Goal: Communication & Community: Answer question/provide support

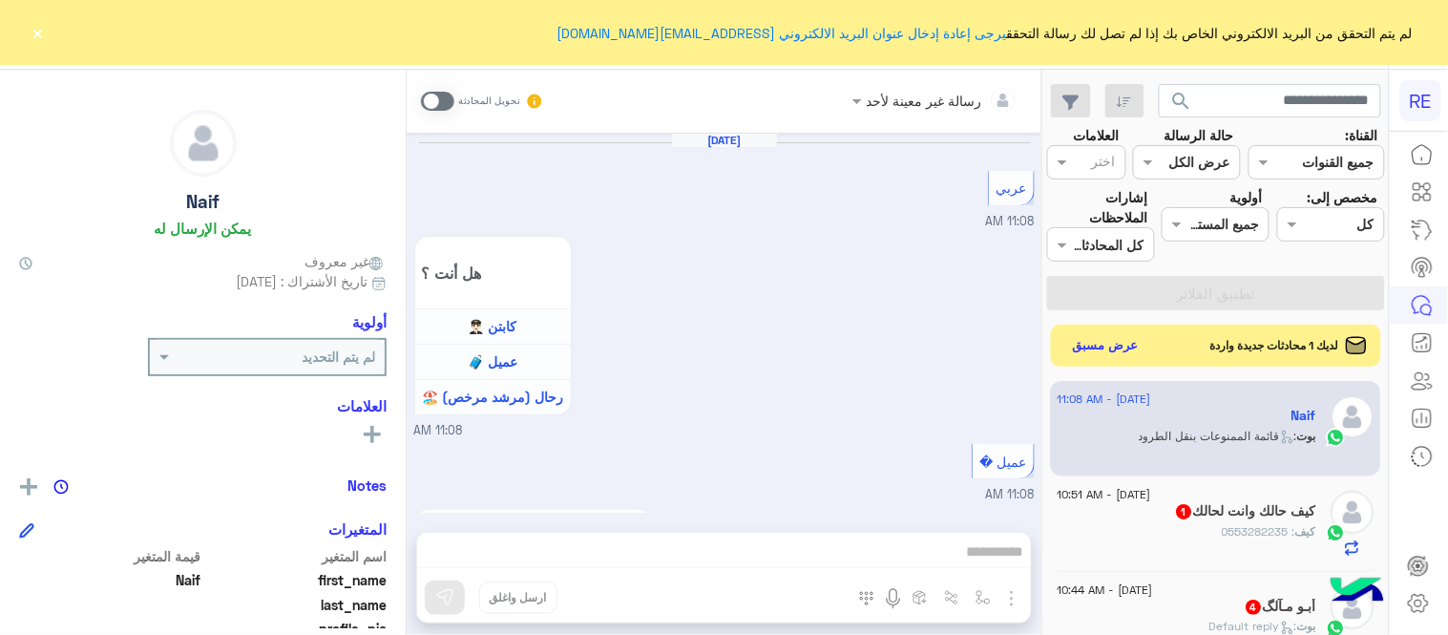
scroll to position [1586, 0]
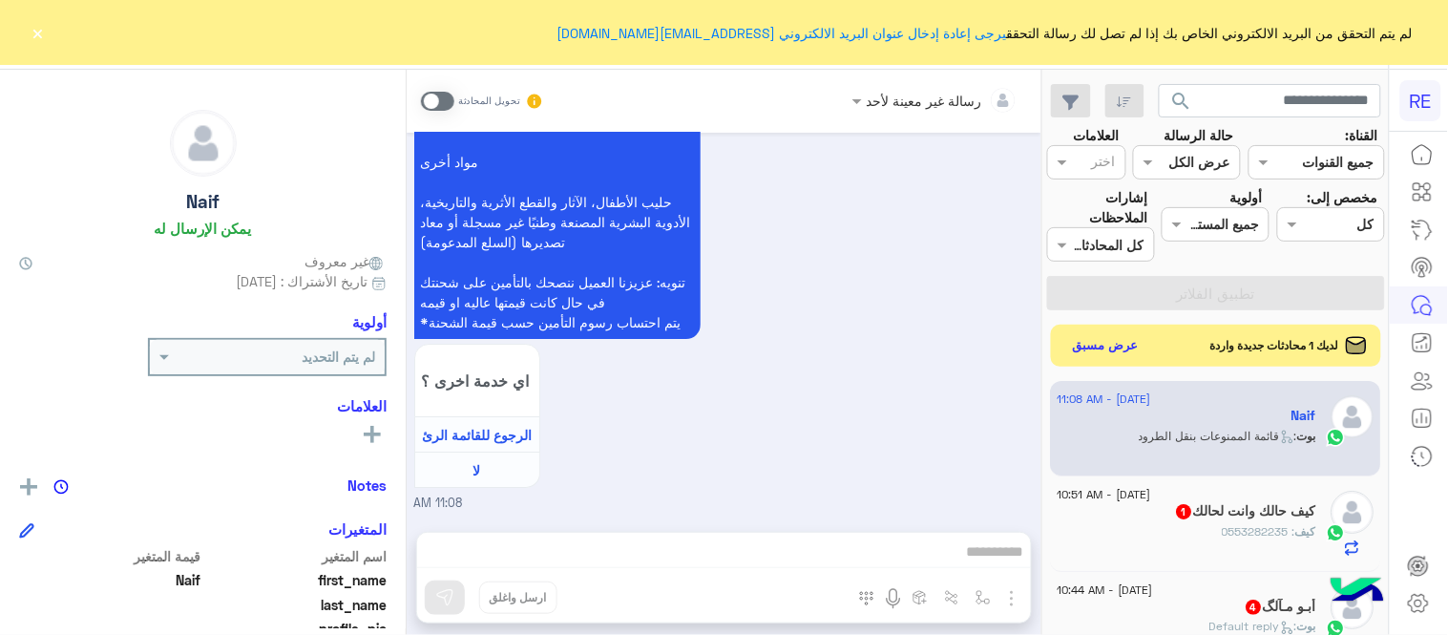
click at [433, 102] on span at bounding box center [437, 101] width 33 height 19
drag, startPoint x: 783, startPoint y: 566, endPoint x: 767, endPoint y: 560, distance: 16.3
click at [767, 560] on div "رسالة غير معينة لأحد تحويل المحادثة Aug 29, 2025 عربي 11:08 AM هل أنت ؟ كابتن 👨…" at bounding box center [724, 356] width 635 height 573
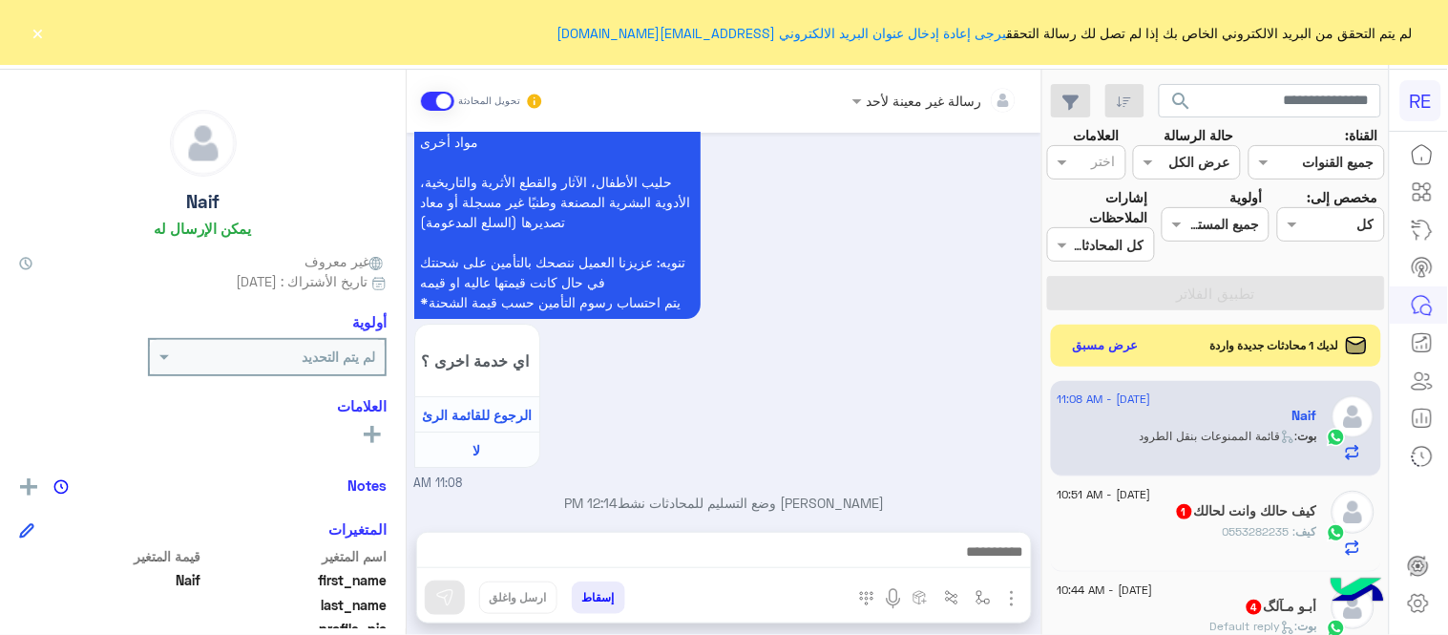
scroll to position [1621, 0]
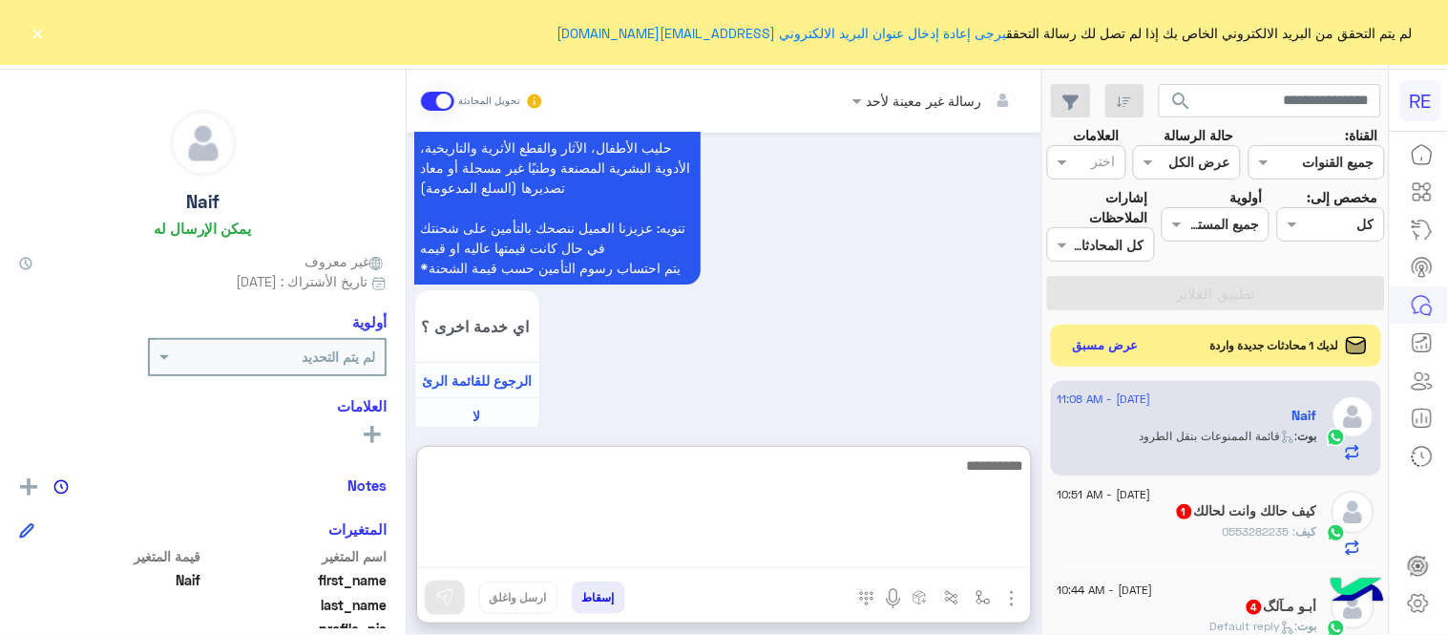
click at [767, 560] on textarea at bounding box center [724, 510] width 614 height 115
type textarea "*"
click at [1017, 461] on textarea "**********" at bounding box center [724, 510] width 614 height 115
type textarea "**********"
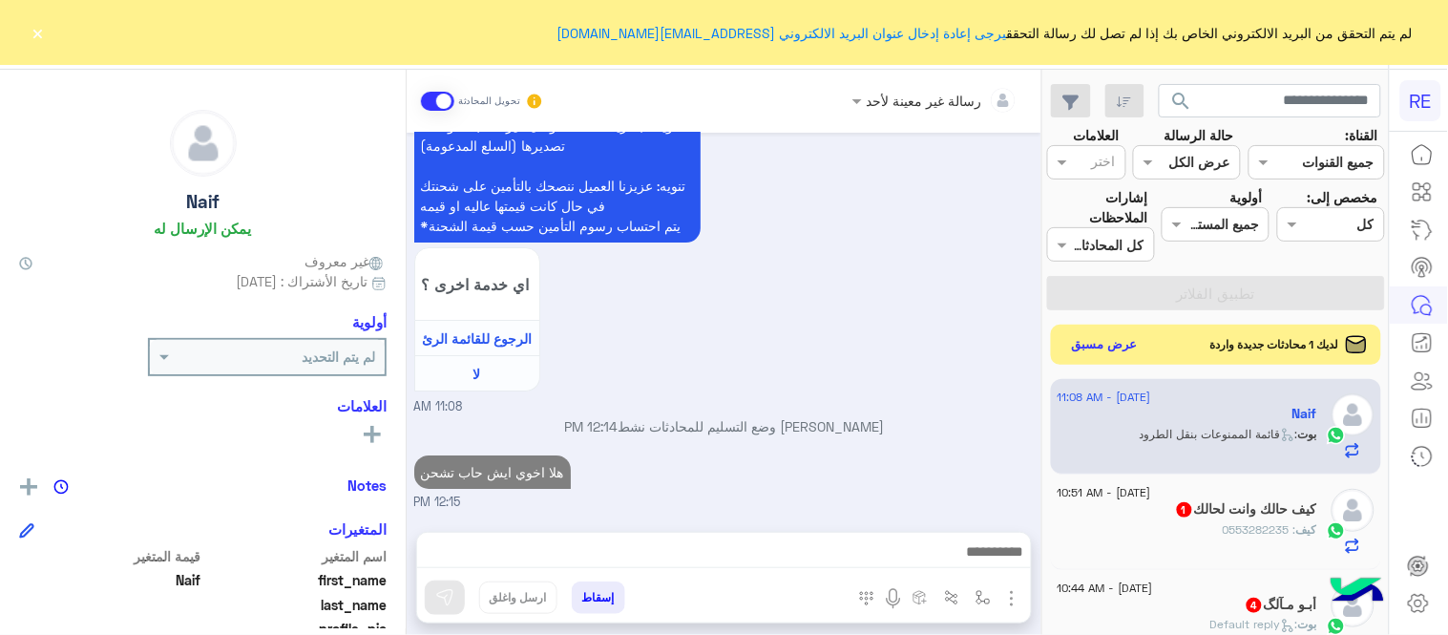
click at [1090, 344] on button "عرض مسبق" at bounding box center [1105, 345] width 80 height 26
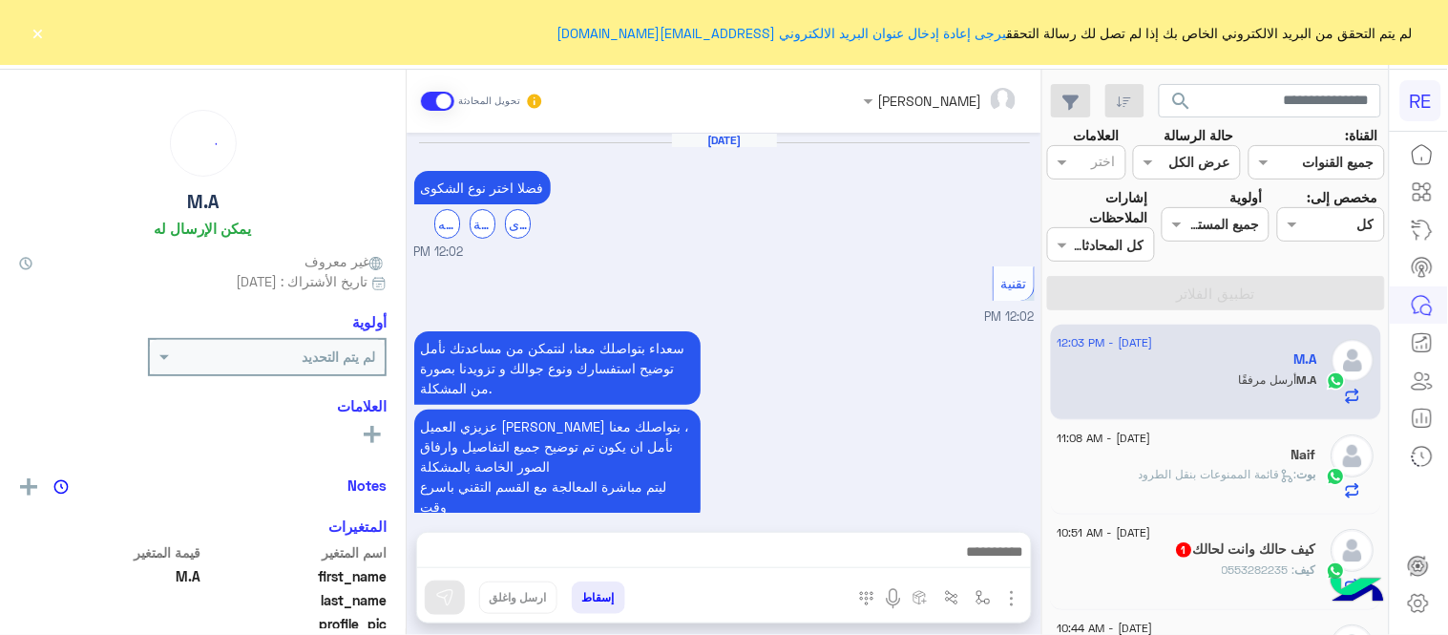
scroll to position [869, 0]
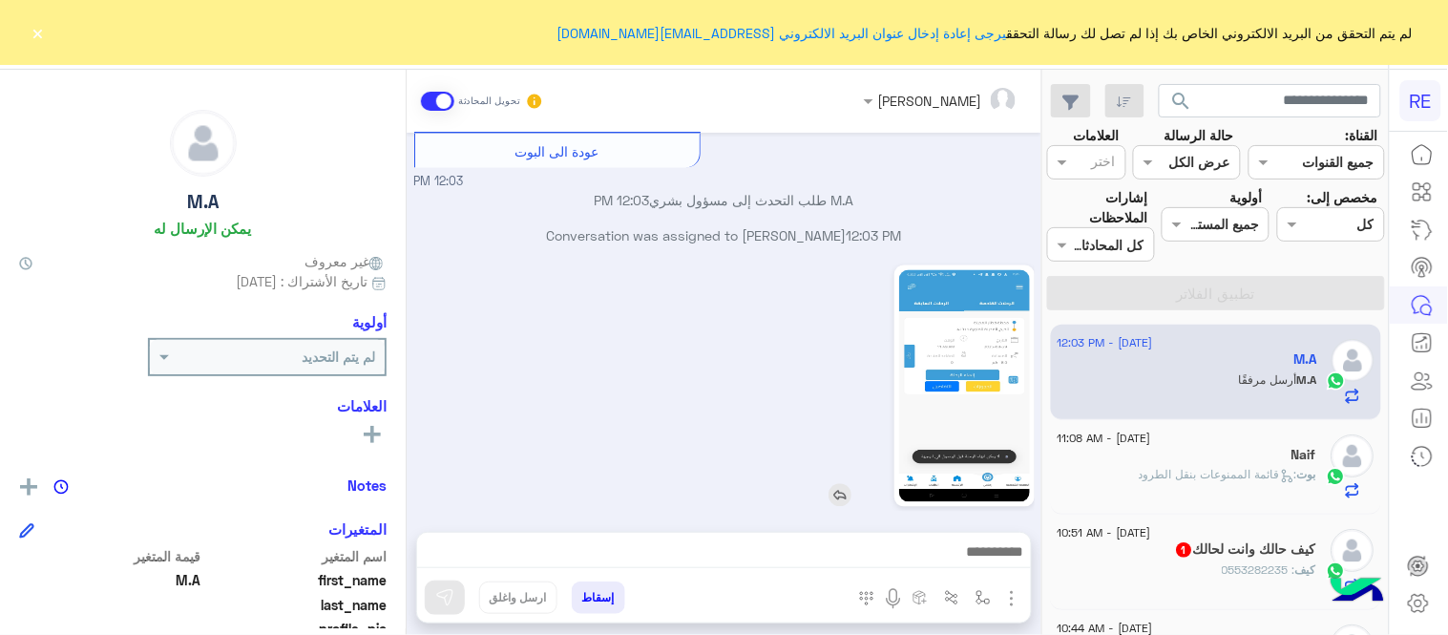
click at [976, 437] on img at bounding box center [964, 386] width 131 height 232
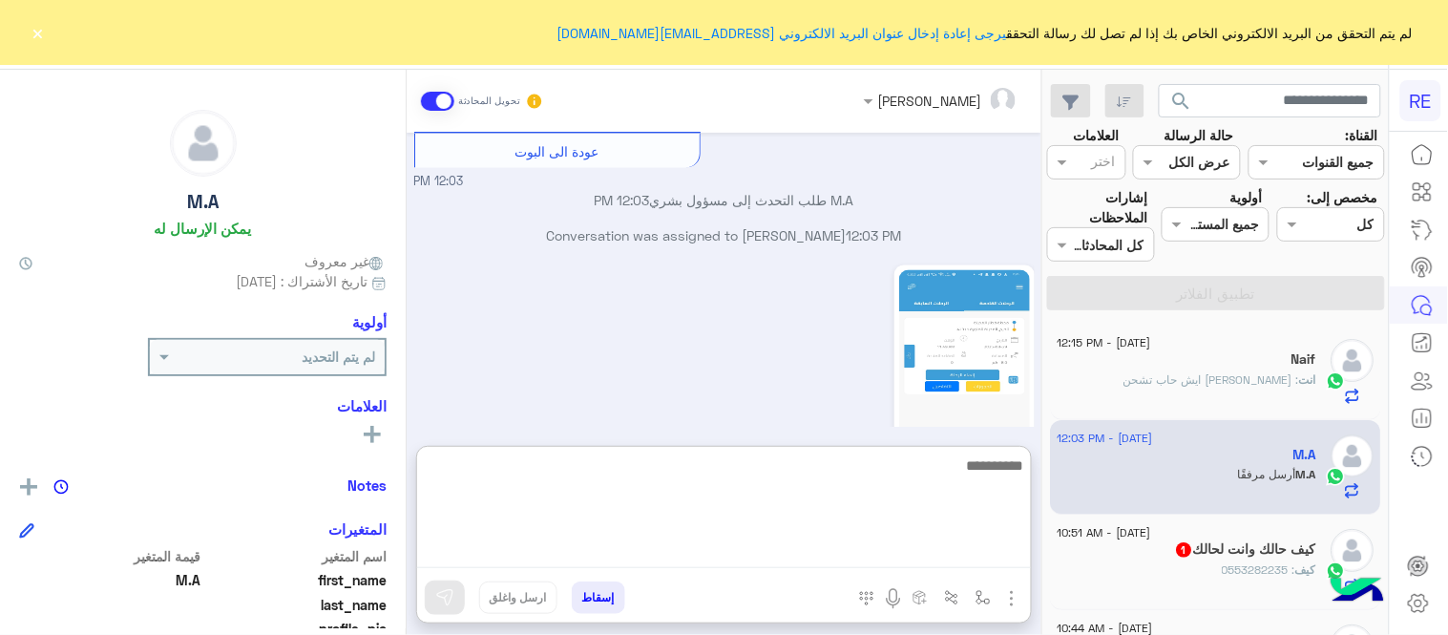
click at [716, 550] on textarea at bounding box center [724, 510] width 614 height 115
type textarea "**********"
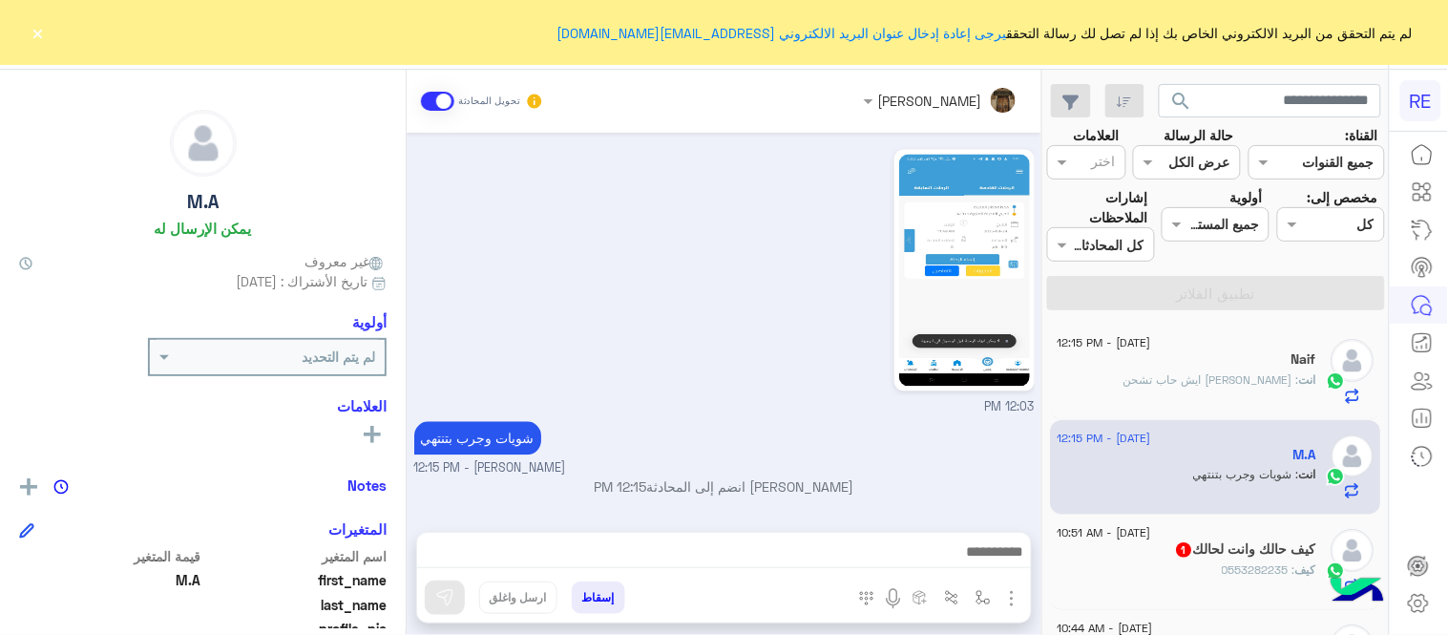
scroll to position [964, 0]
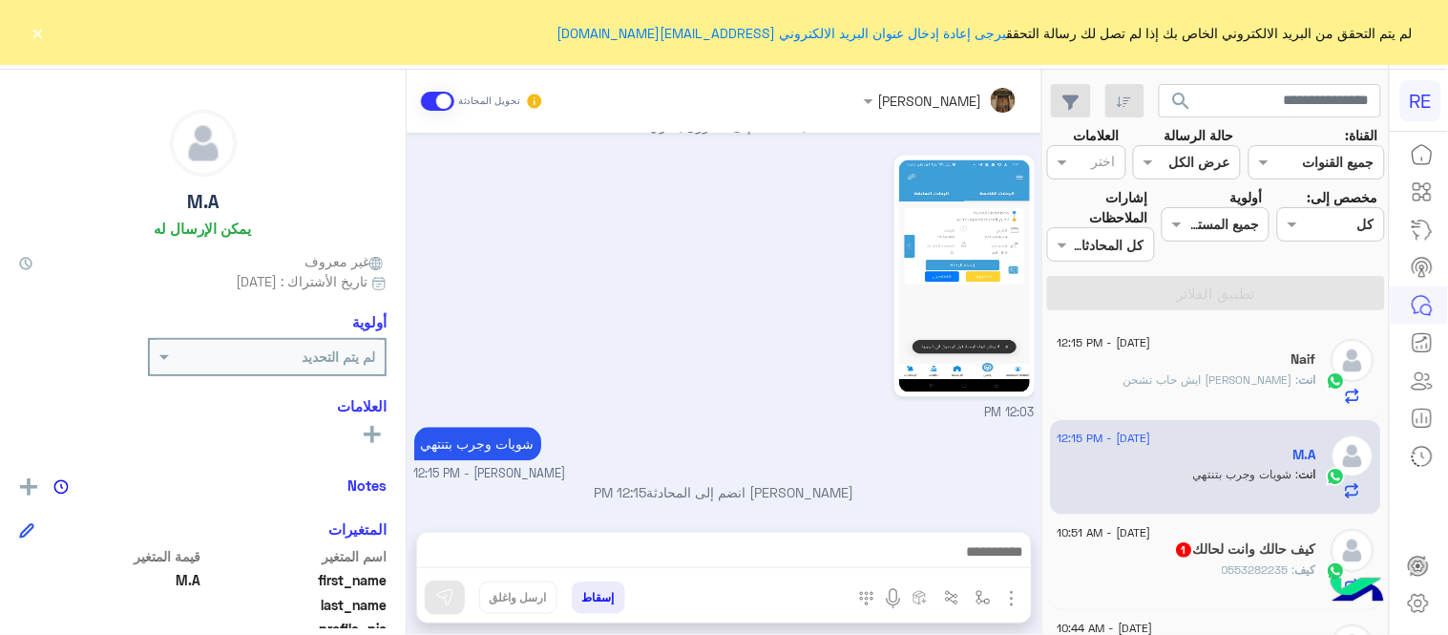
click at [999, 388] on div "Aug 29, 2025 فضلا اختر نوع الشكوى ماليه تقنية اخرى 12:02 PM تقنية 12:02 PM سعدا…" at bounding box center [724, 323] width 635 height 380
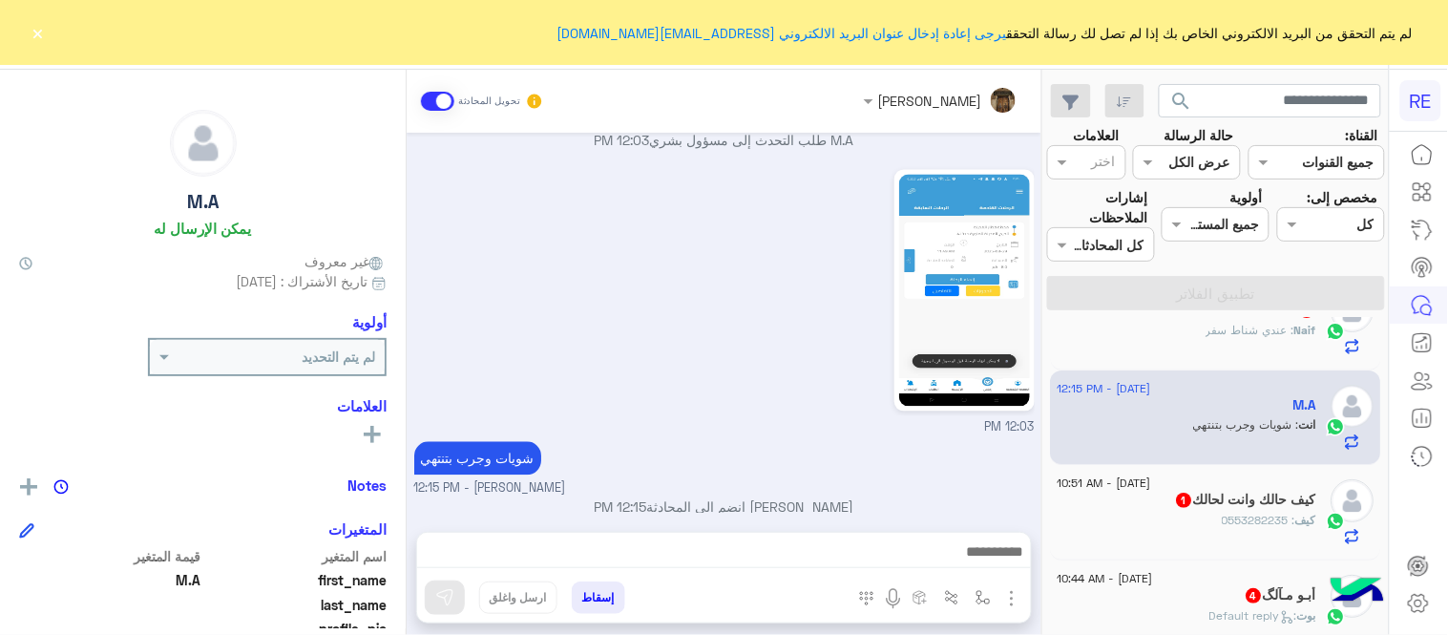
scroll to position [25, 0]
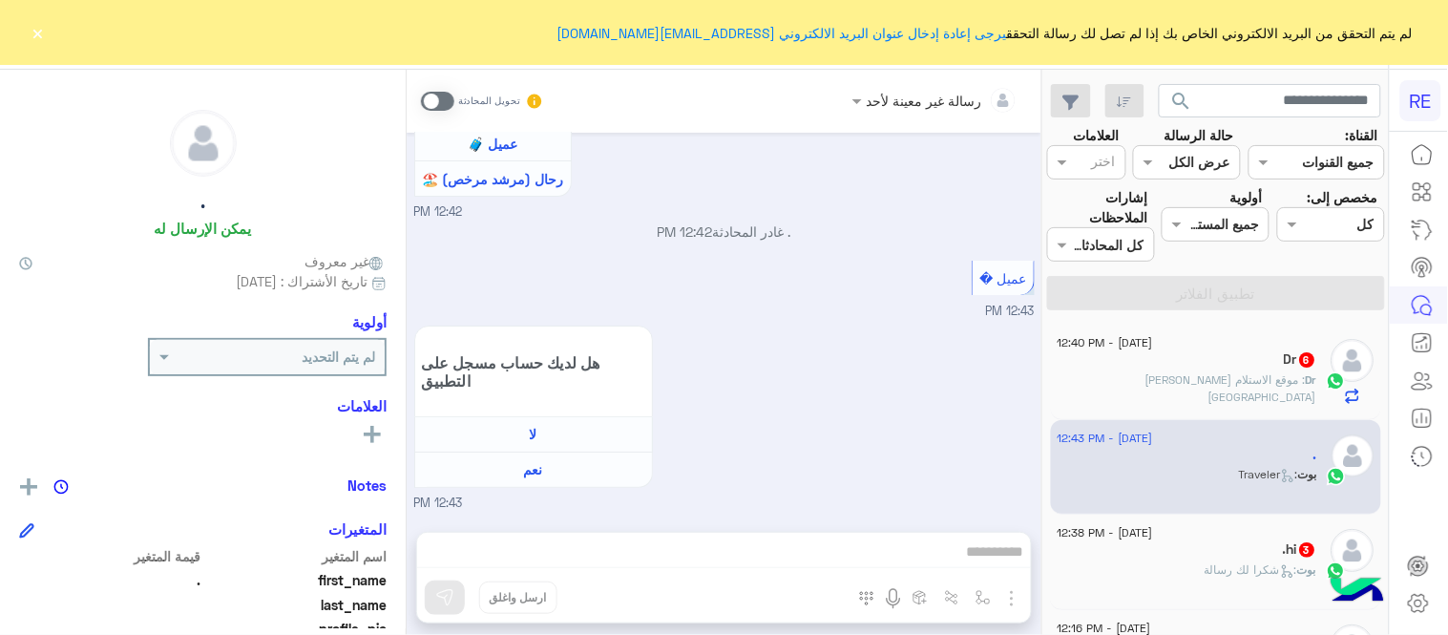
scroll to position [3844, 0]
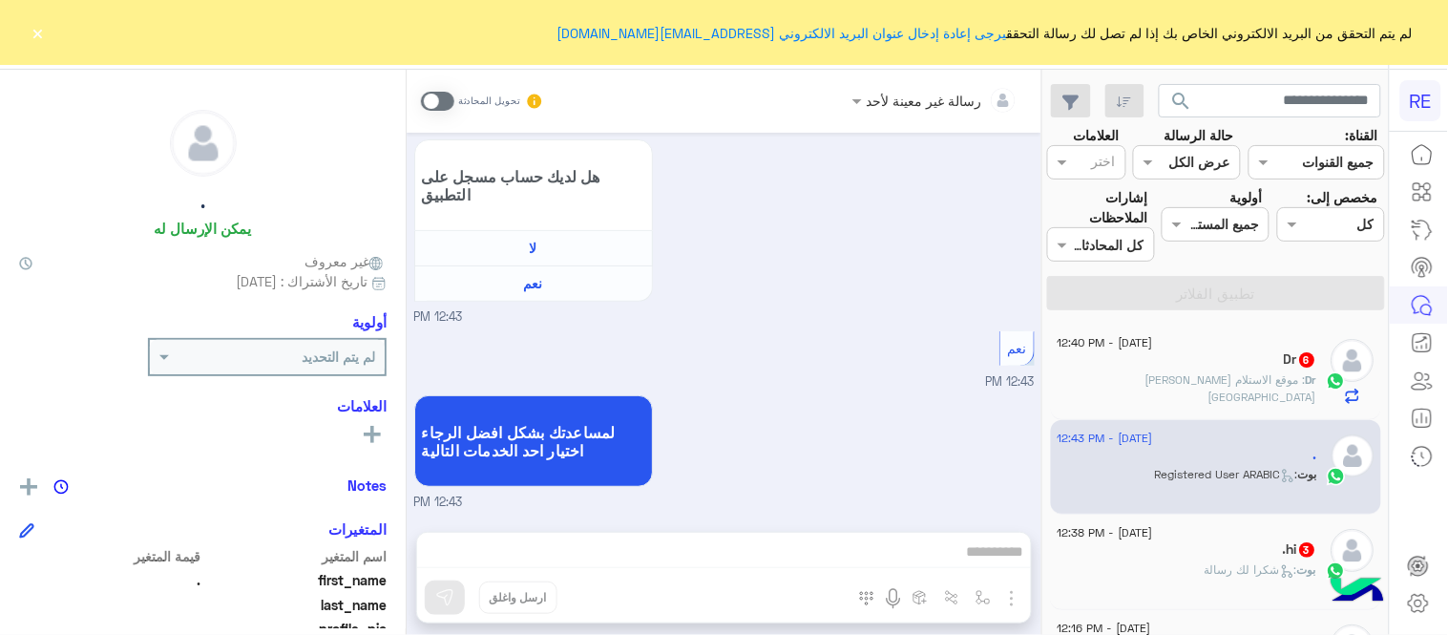
click at [1200, 359] on div "Dr 6" at bounding box center [1188, 361] width 260 height 20
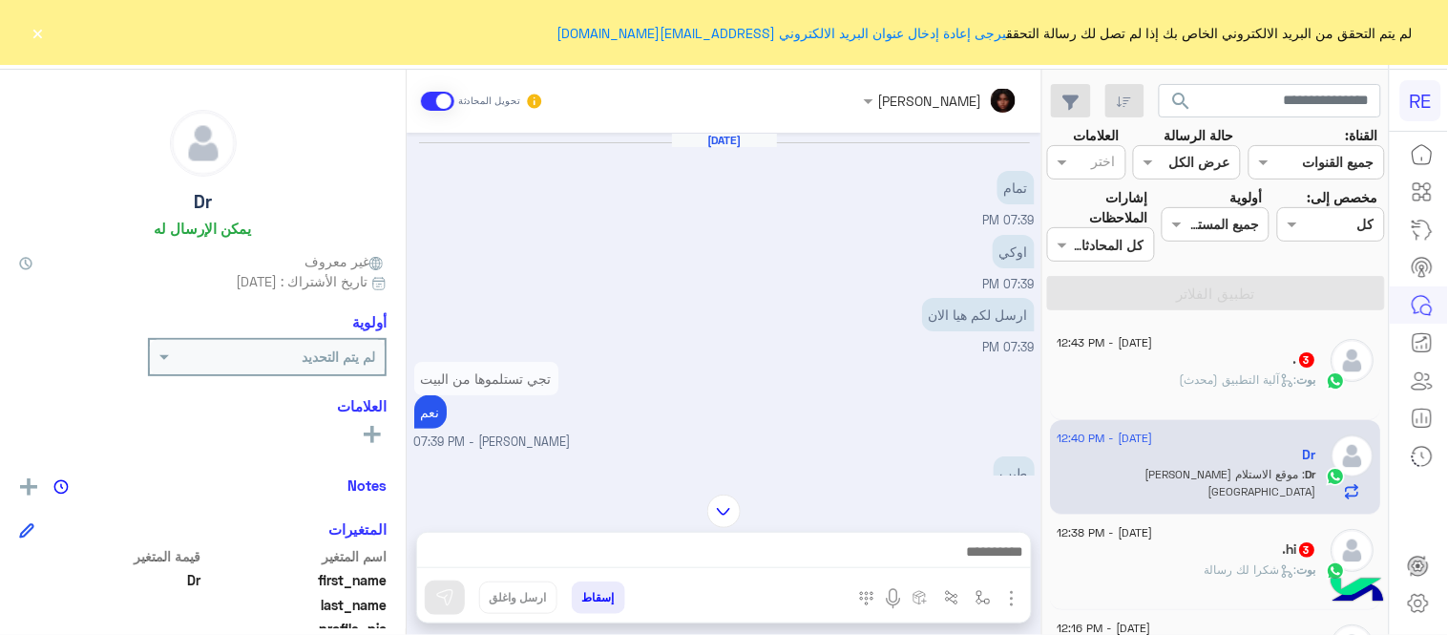
scroll to position [675, 0]
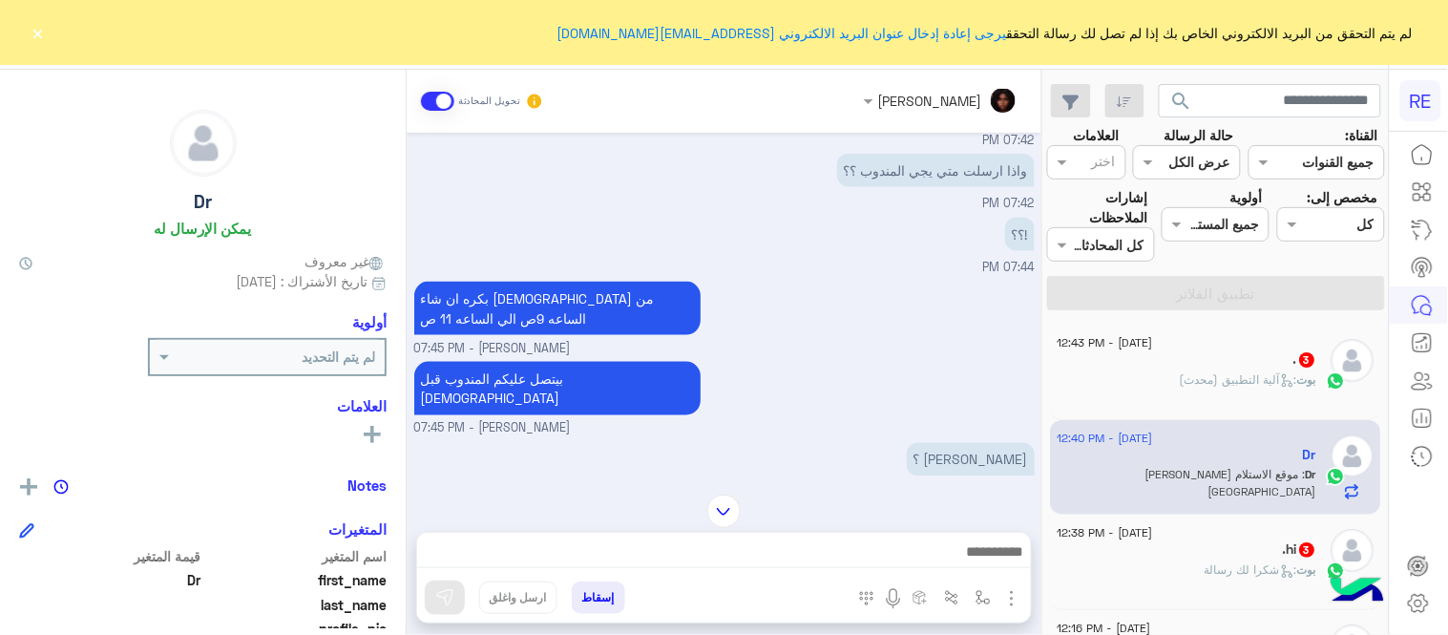
drag, startPoint x: 413, startPoint y: 231, endPoint x: 411, endPoint y: 207, distance: 23.9
click at [411, 207] on div "[DATE] تمام 07:39 PM اوكي 07:39 PM ارسل لكم هيا الان 07:39 PM تجي تستلموها من ا…" at bounding box center [724, 304] width 635 height 343
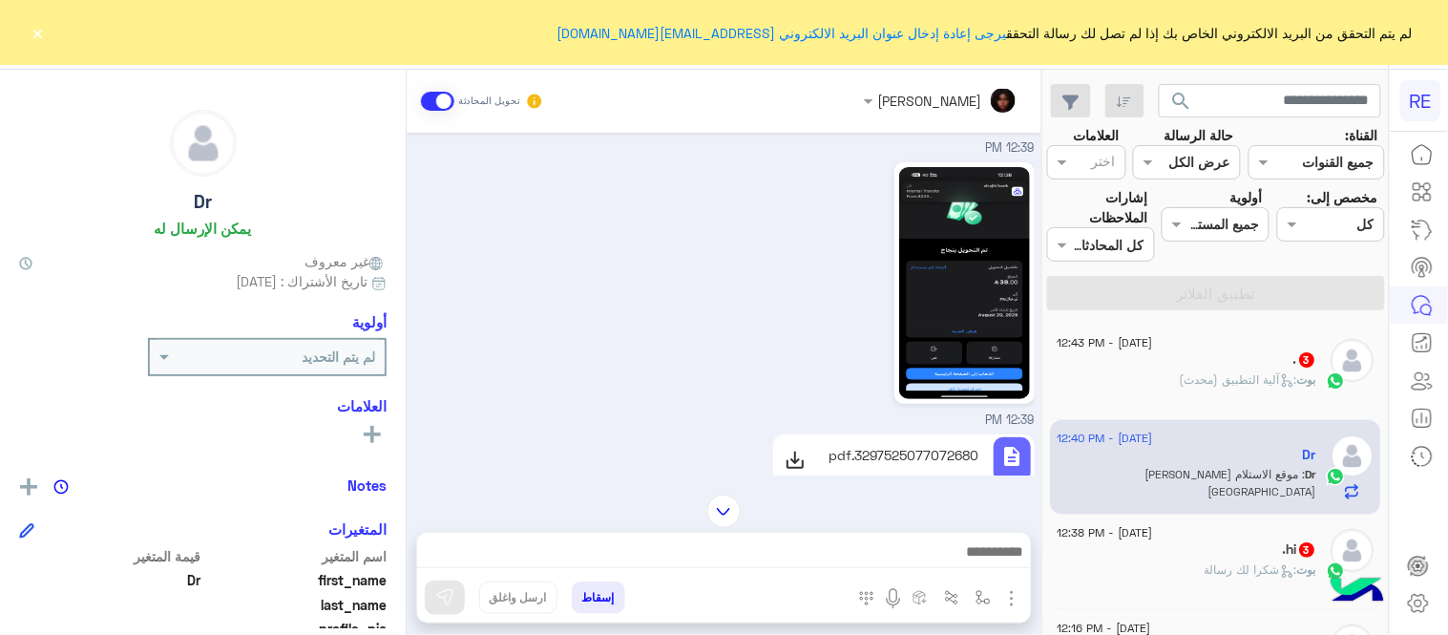
scroll to position [3814, 0]
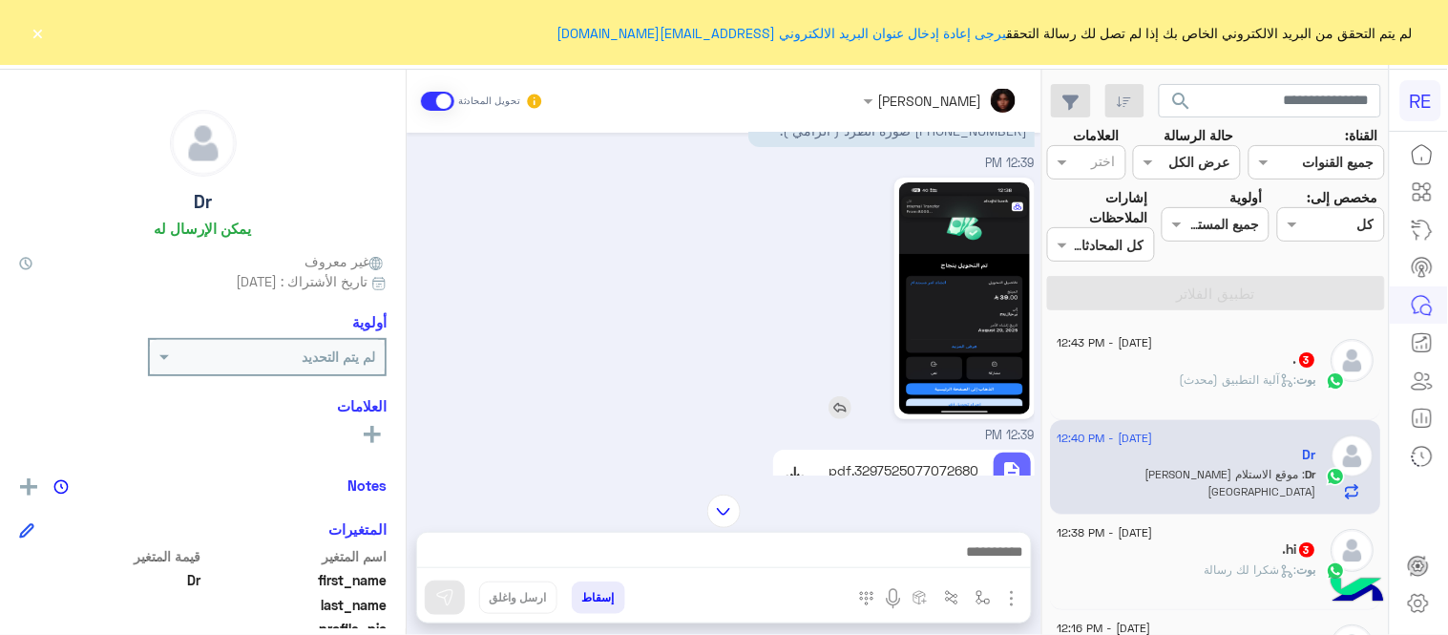
click at [971, 280] on img at bounding box center [964, 298] width 131 height 232
click at [928, 452] on div "3297525077072680.pdf" at bounding box center [903, 474] width 165 height 45
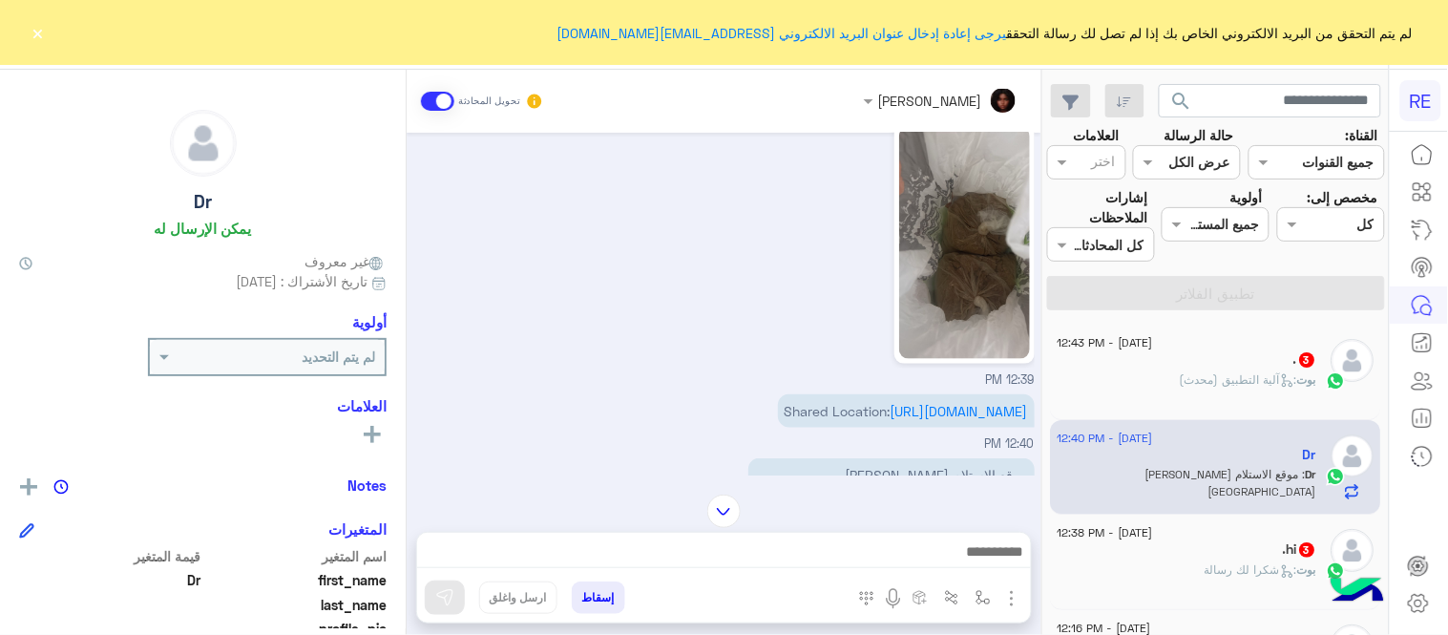
scroll to position [4236, 0]
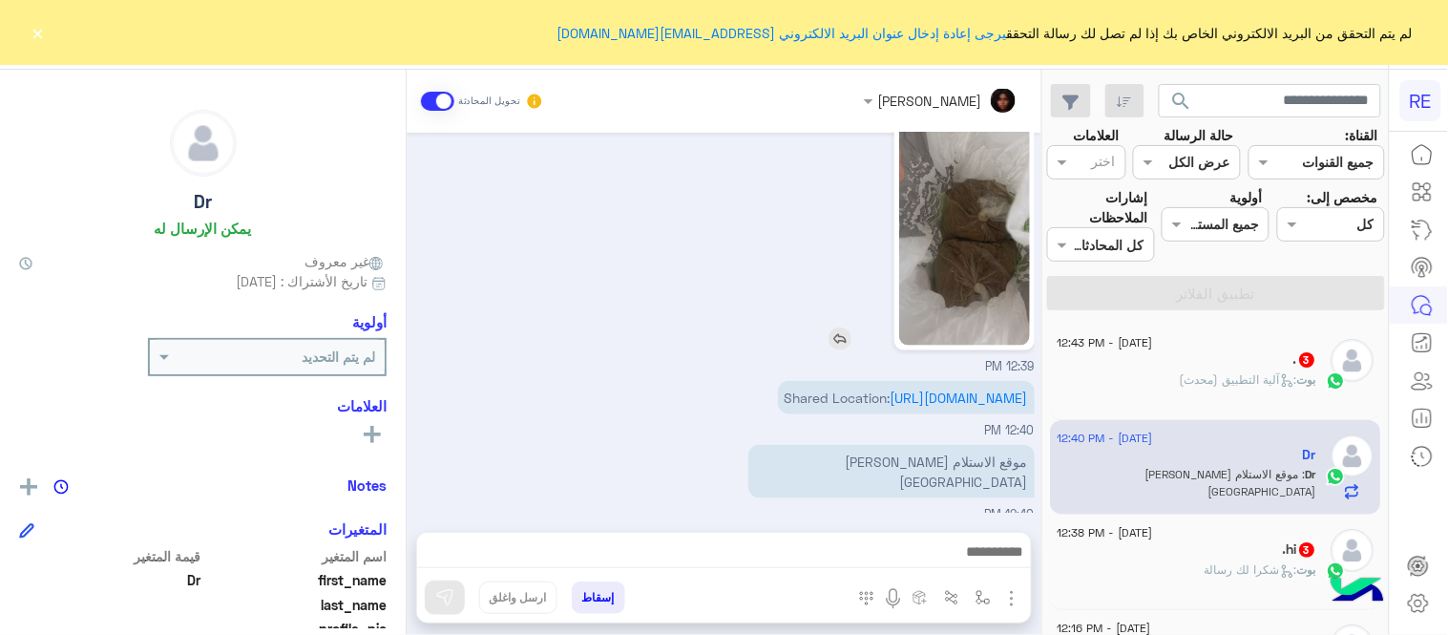
click at [937, 210] on img at bounding box center [964, 230] width 131 height 232
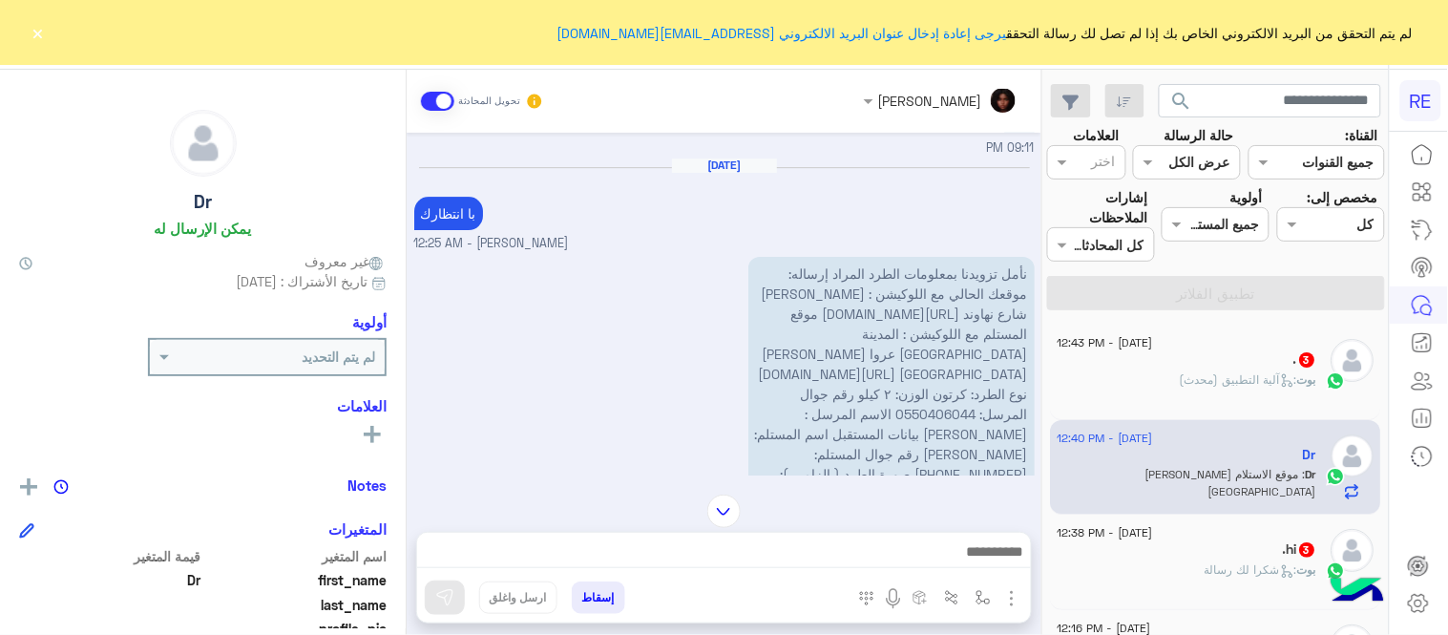
scroll to position [3499, 0]
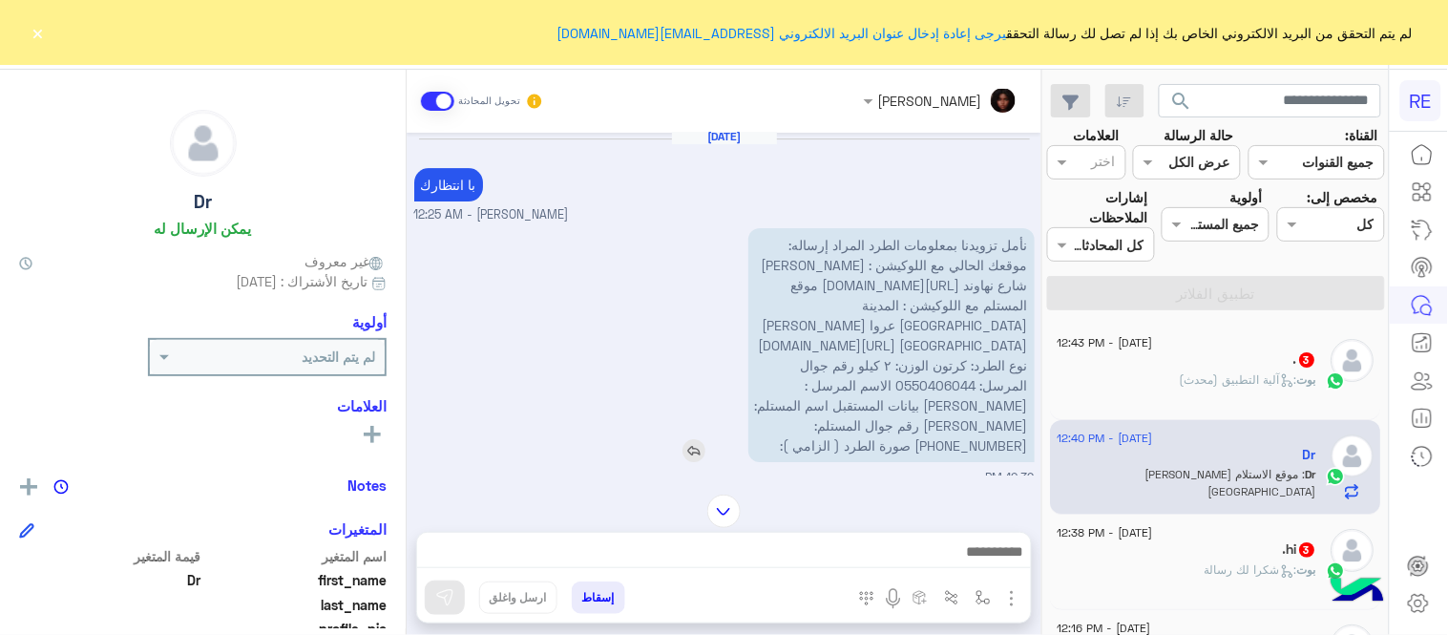
click at [1002, 237] on span "نأمل تزويدنا بمعلومات الطرد المراد إرساله: موقعك الحالي مع اللوكيشن : [PERSON_N…" at bounding box center [891, 345] width 273 height 217
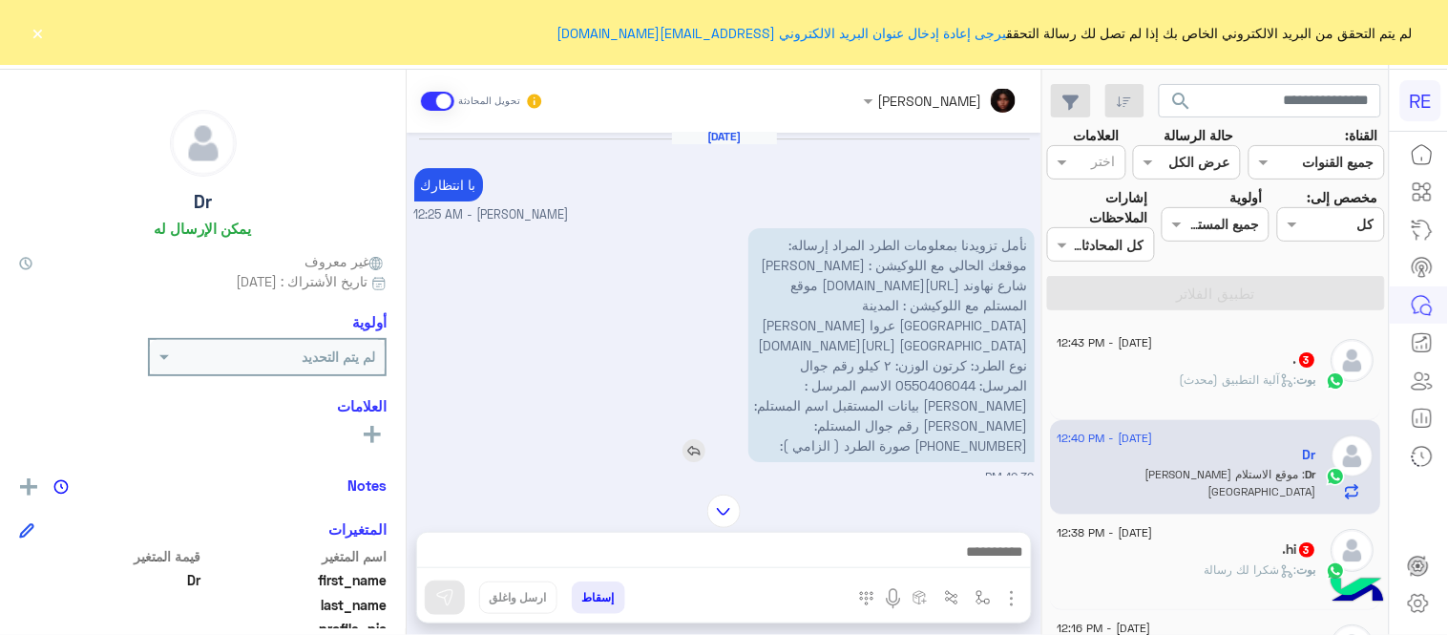
drag, startPoint x: 1002, startPoint y: 199, endPoint x: 985, endPoint y: 301, distance: 103.6
click at [985, 301] on span "نأمل تزويدنا بمعلومات الطرد المراد إرساله: موقعك الحالي مع اللوكيشن : [PERSON_N…" at bounding box center [891, 345] width 273 height 217
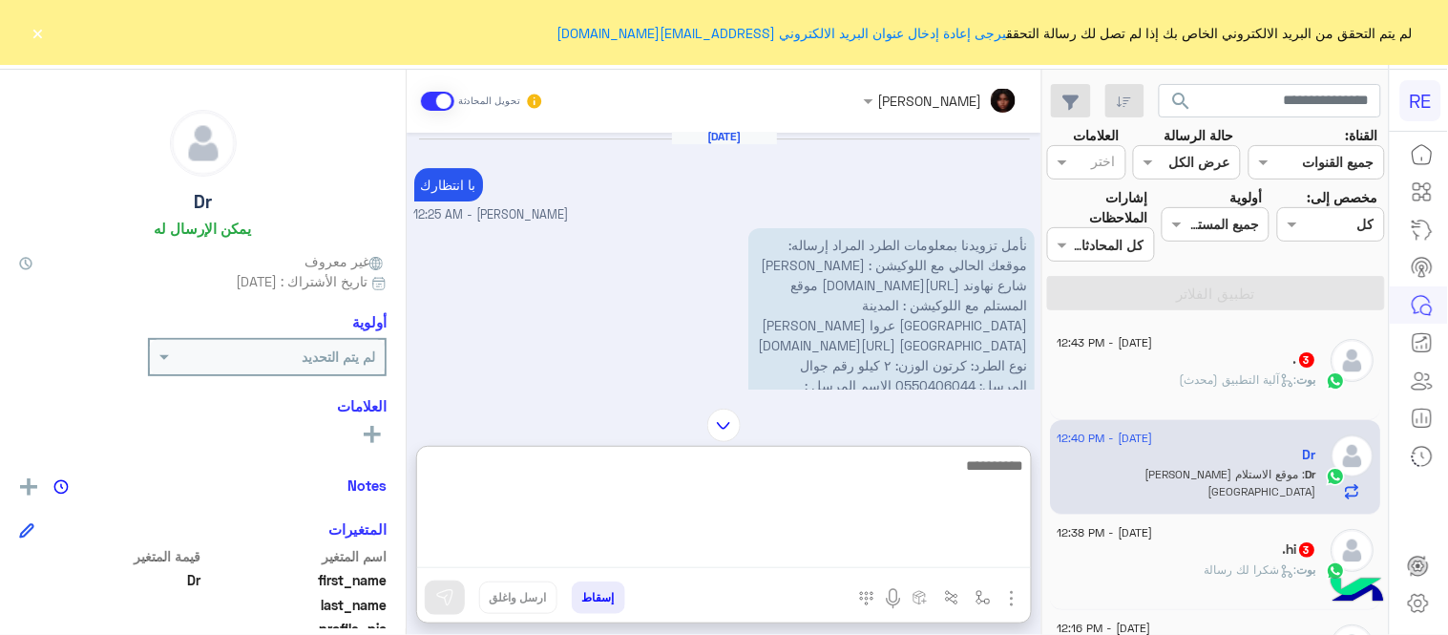
click at [619, 542] on textarea at bounding box center [724, 510] width 614 height 115
type textarea "*"
type textarea "**********"
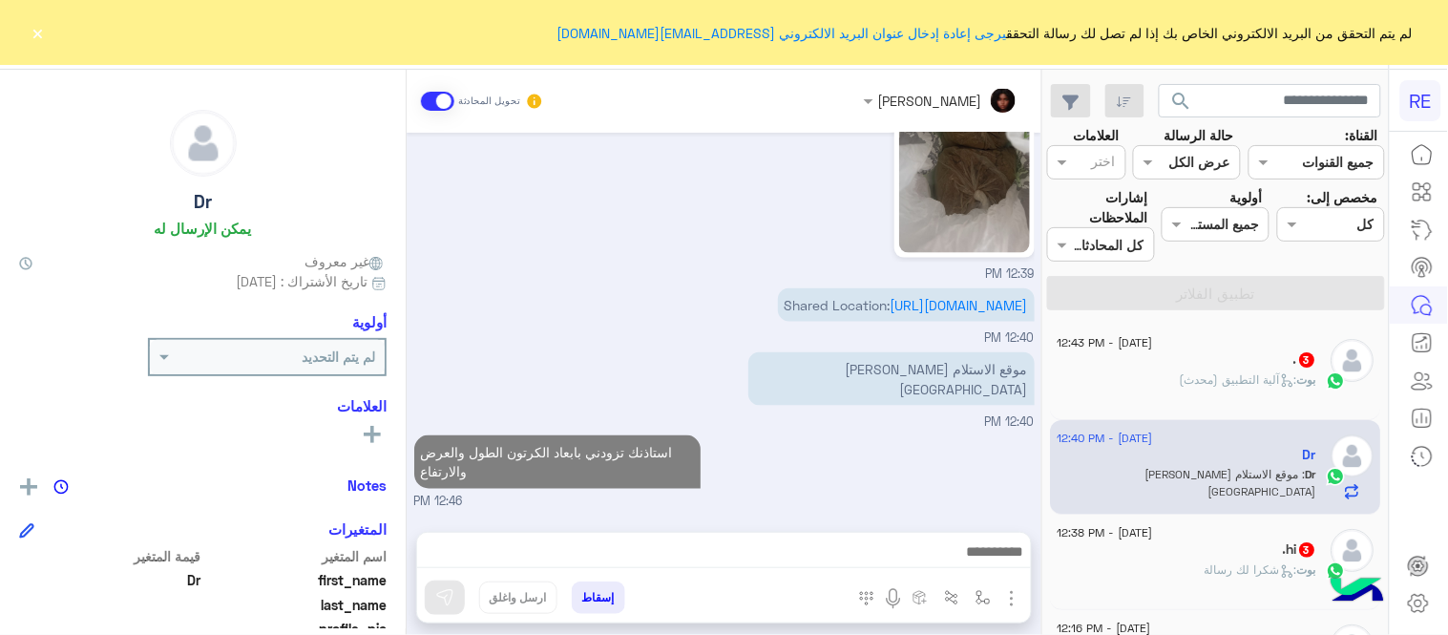
scroll to position [4317, 0]
click at [830, 427] on div "[PERSON_NAME] تحويل المحادثة [DATE] ابغا ارسل طرد 07:38 PM من الرياض 07:38 PM […" at bounding box center [724, 356] width 635 height 573
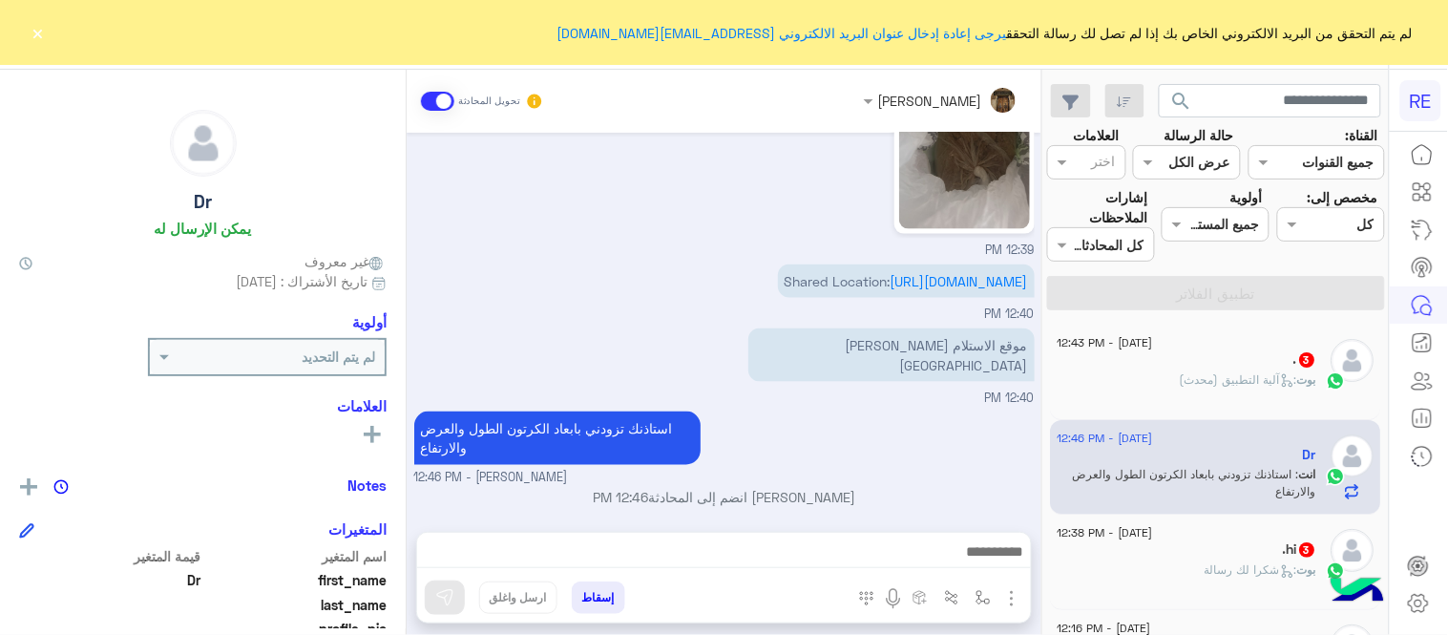
scroll to position [283, 0]
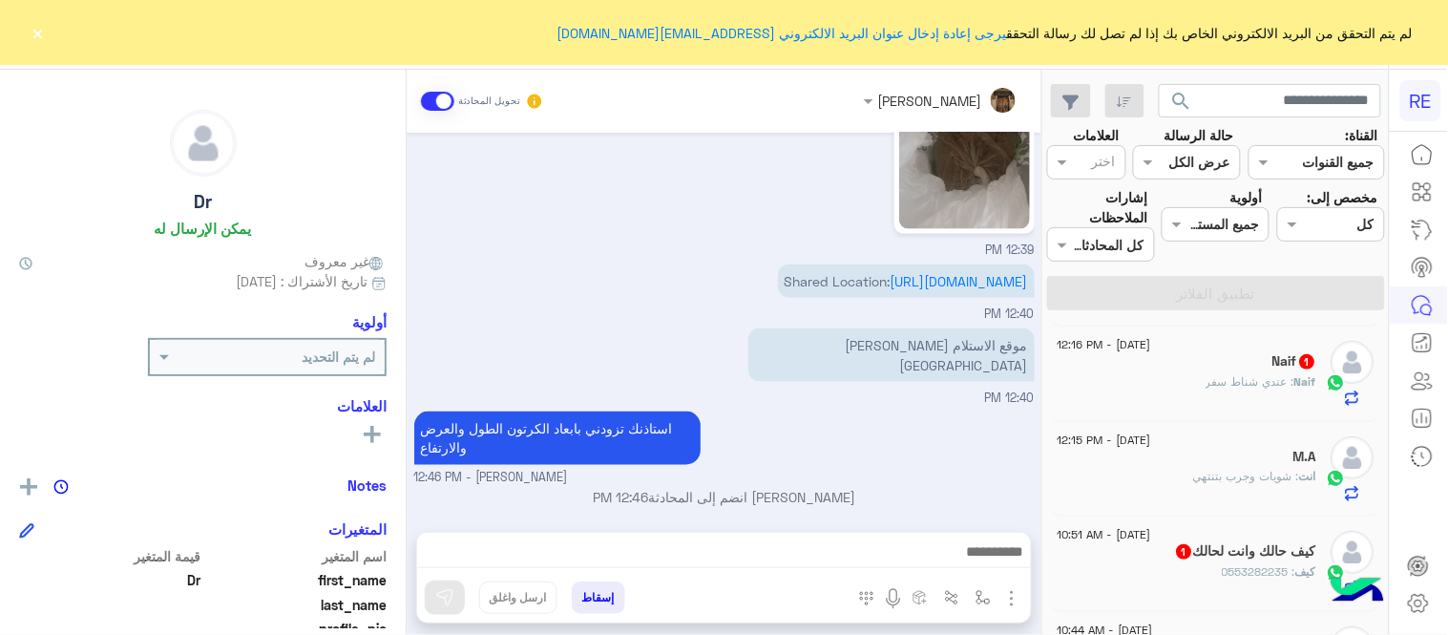
click at [1174, 388] on div "Naif : عندي شناط سفر" at bounding box center [1188, 389] width 260 height 33
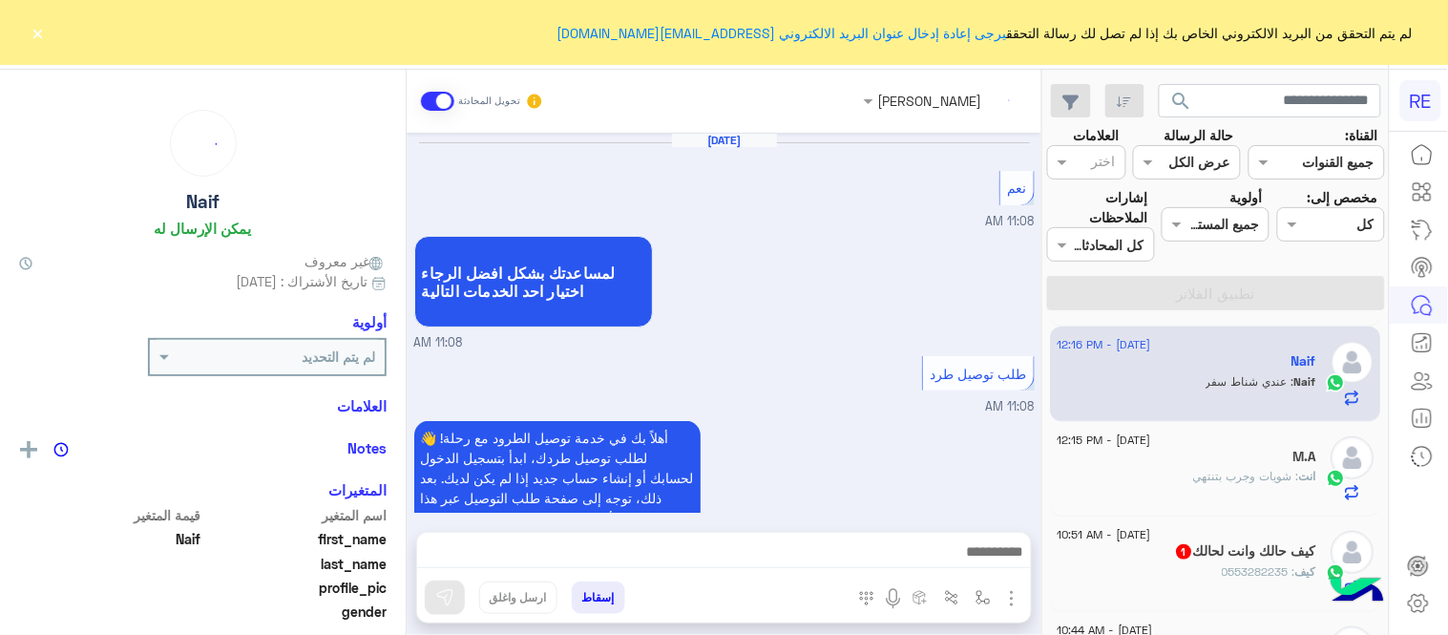
scroll to position [1250, 0]
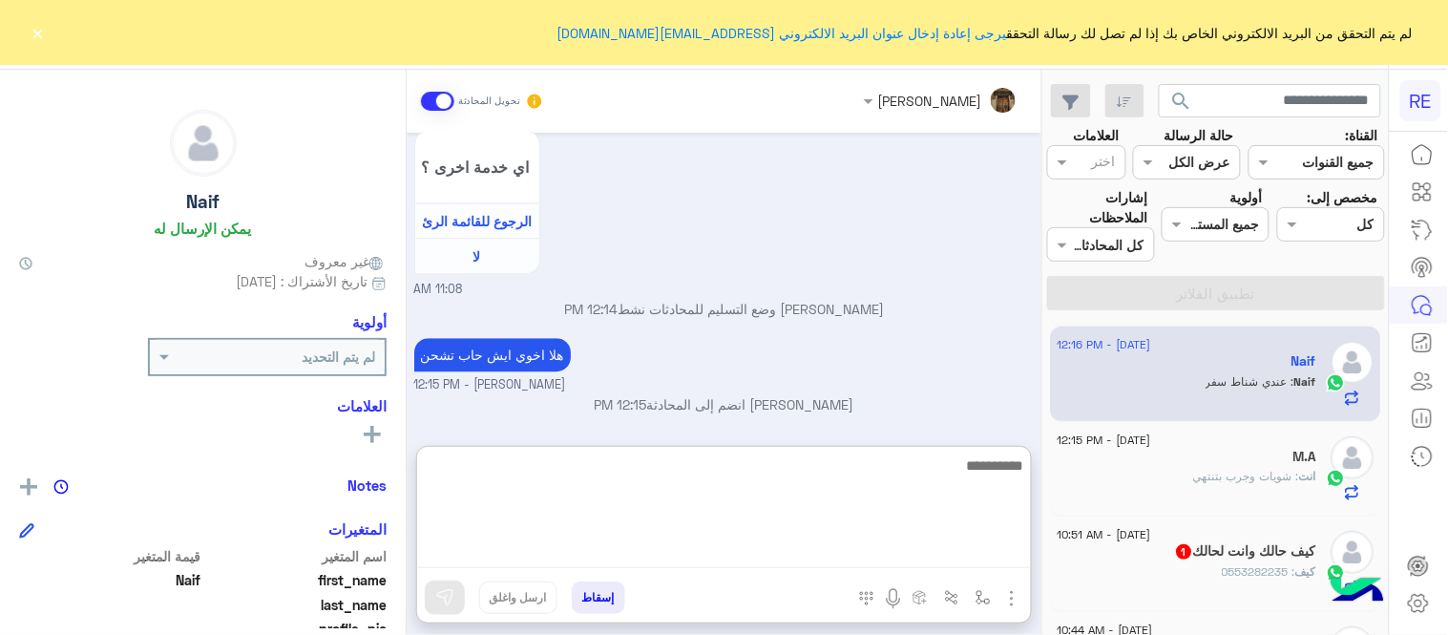
click at [635, 554] on textarea at bounding box center [724, 510] width 614 height 115
type textarea "**********"
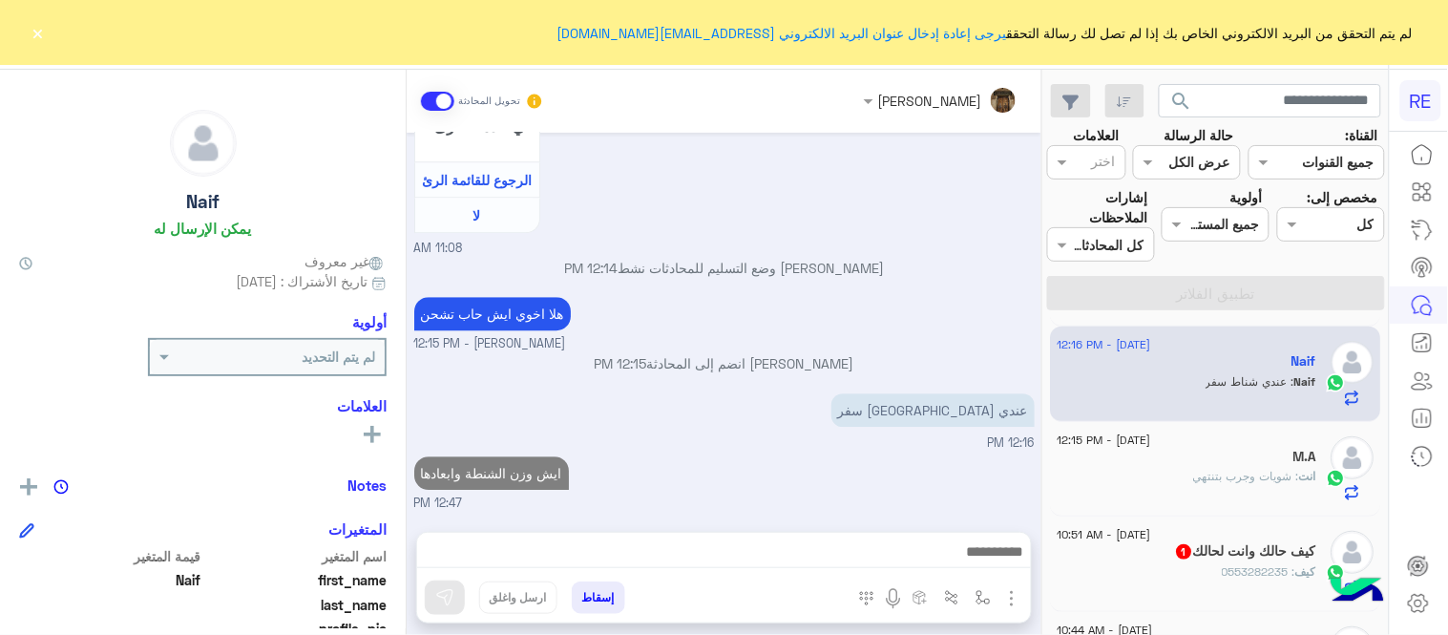
click at [817, 353] on div "[DATE] نعم 11:08 AM لمساعدتك بشكل افضل الرجاء اختيار [DATE] الخدمات التالية 11:…" at bounding box center [724, 323] width 635 height 380
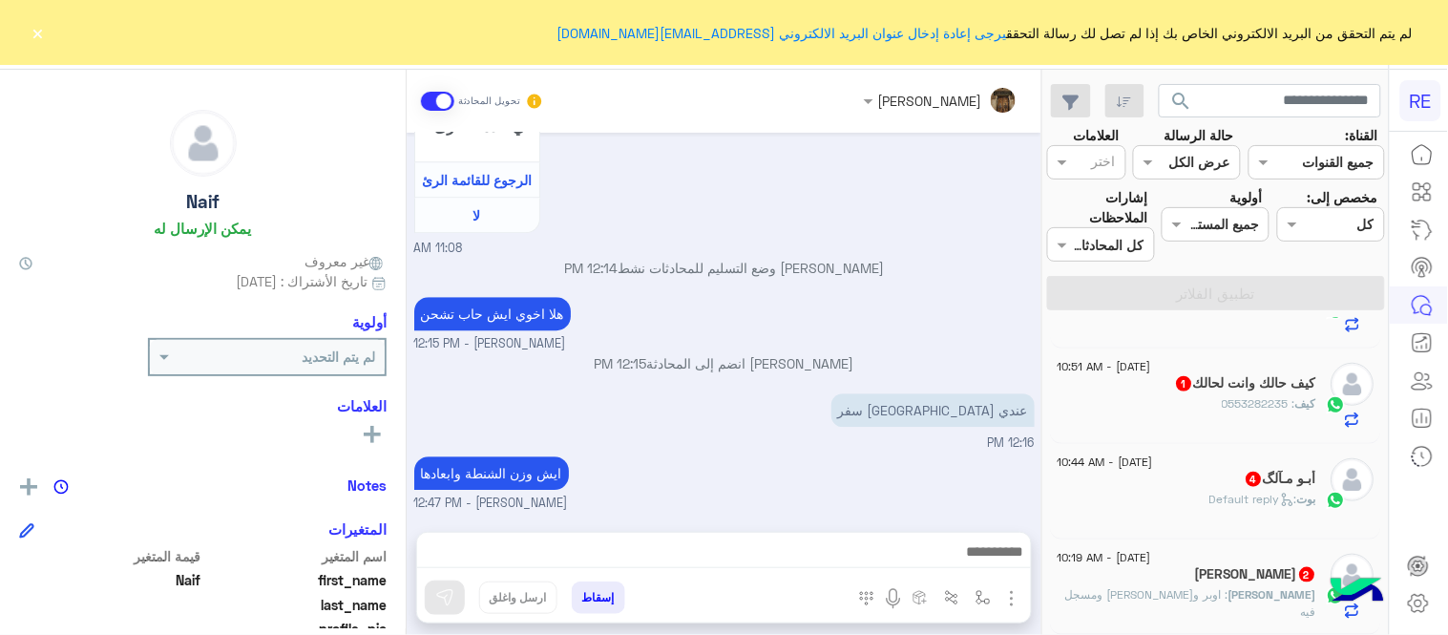
scroll to position [0, 0]
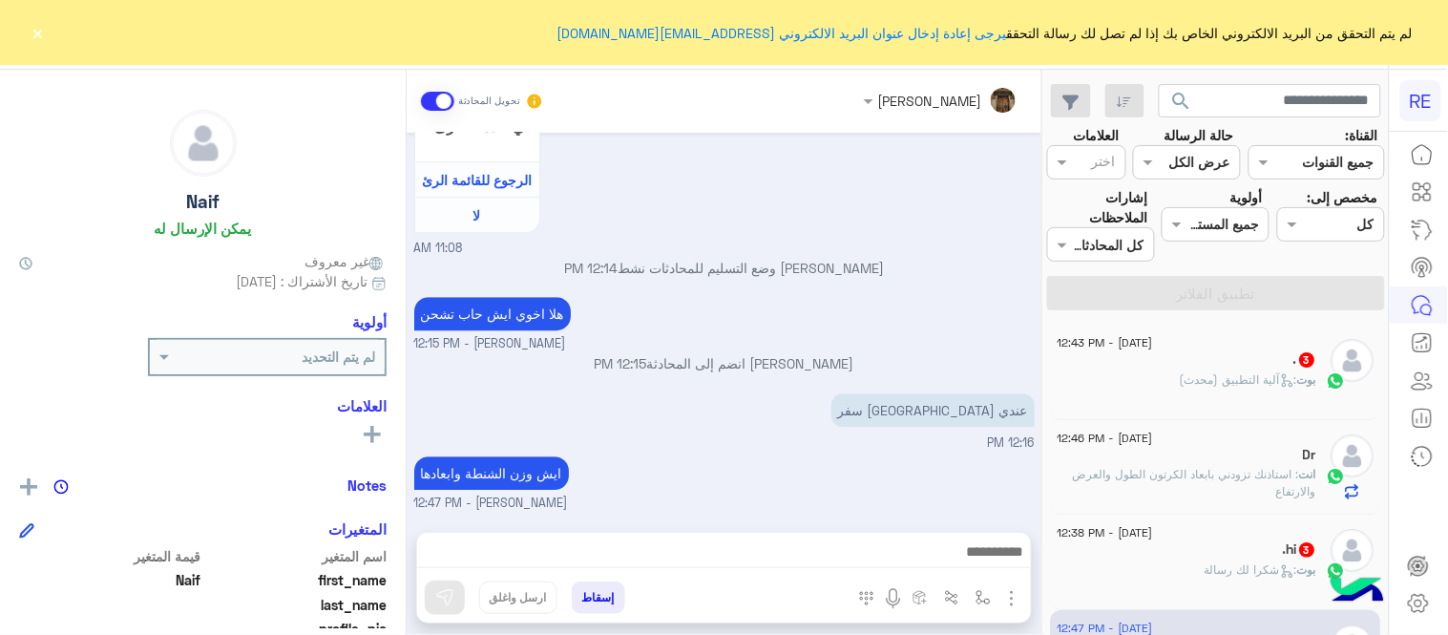
click at [1197, 355] on div ". 3" at bounding box center [1188, 361] width 260 height 20
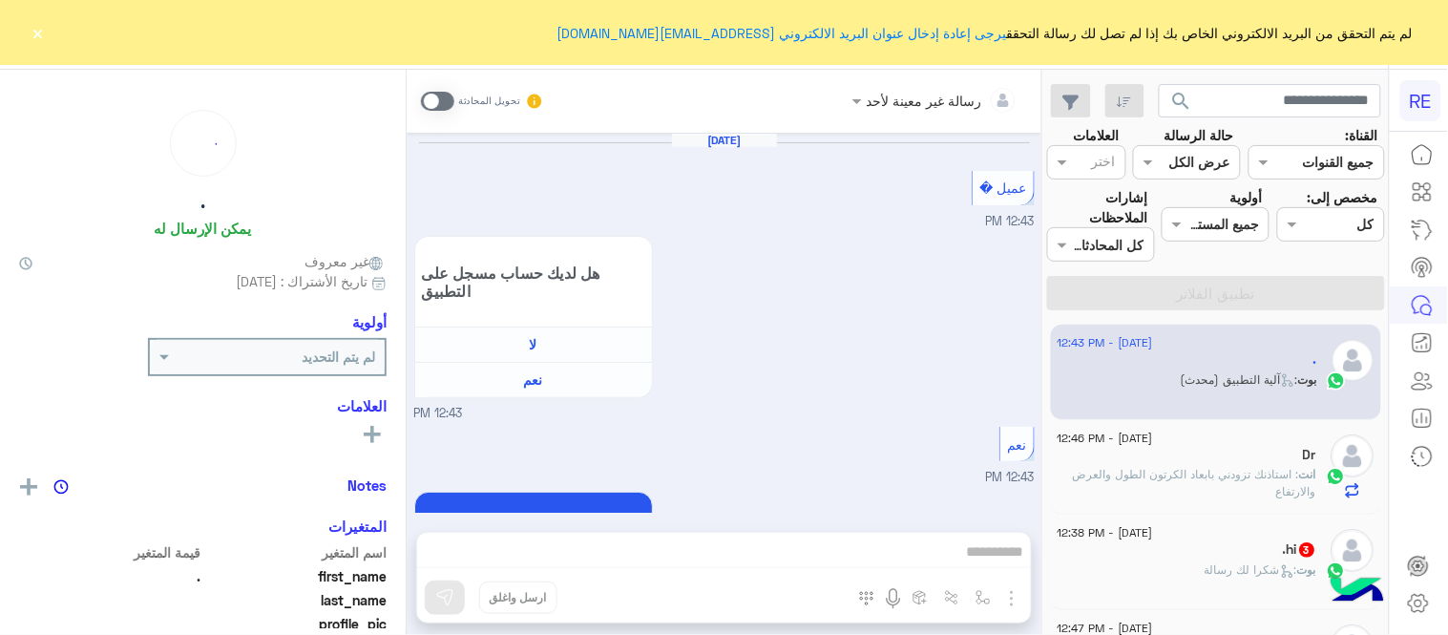
scroll to position [1425, 0]
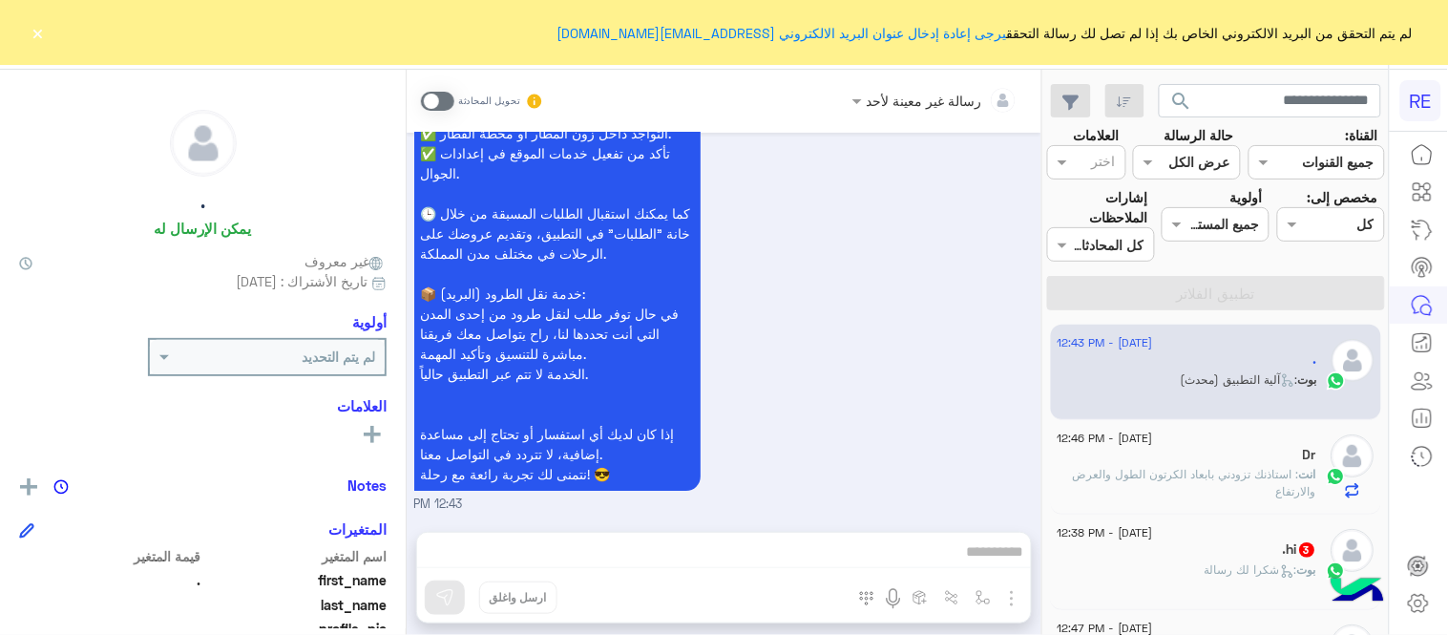
click at [437, 105] on span at bounding box center [437, 101] width 33 height 19
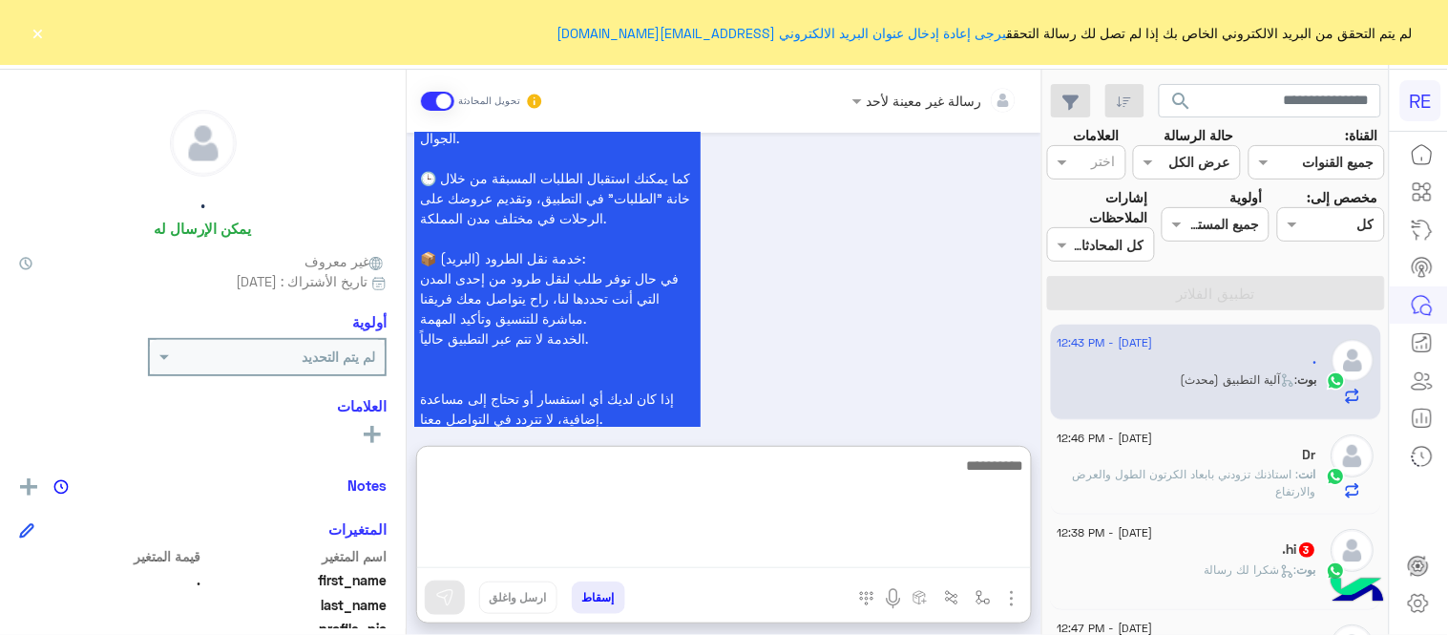
click at [698, 544] on textarea at bounding box center [724, 510] width 614 height 115
type textarea "**********"
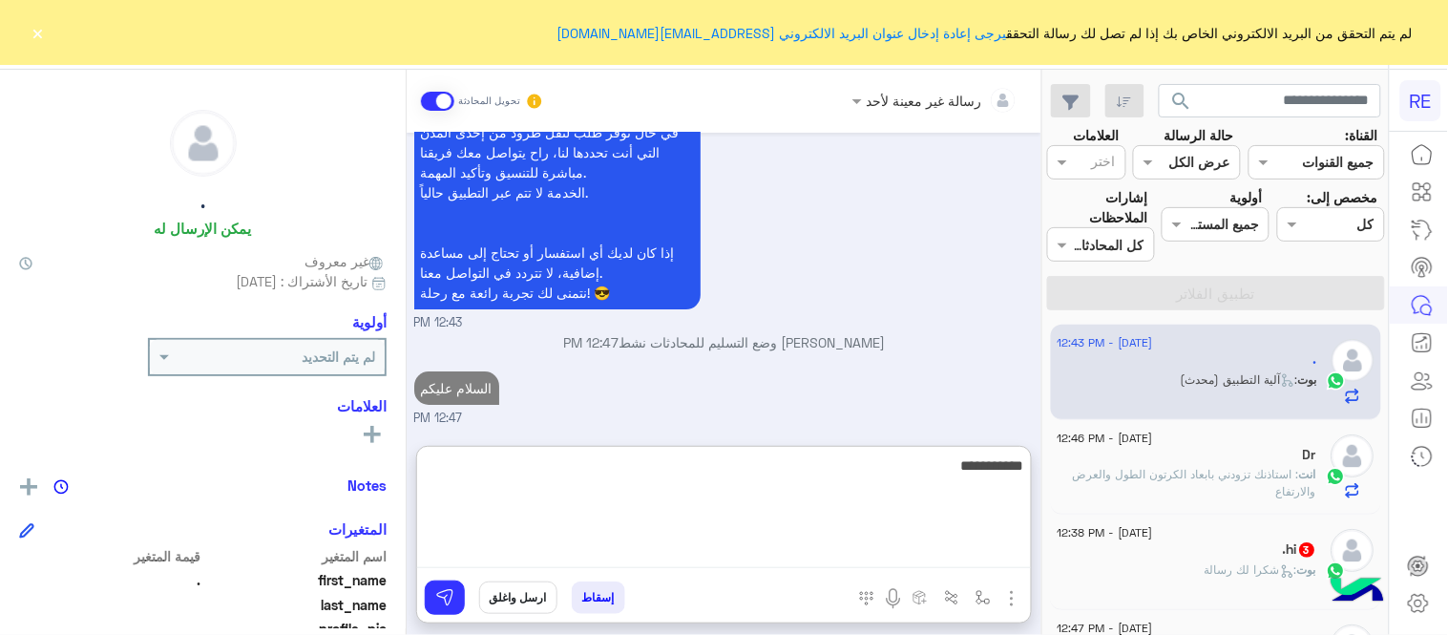
scroll to position [1642, 0]
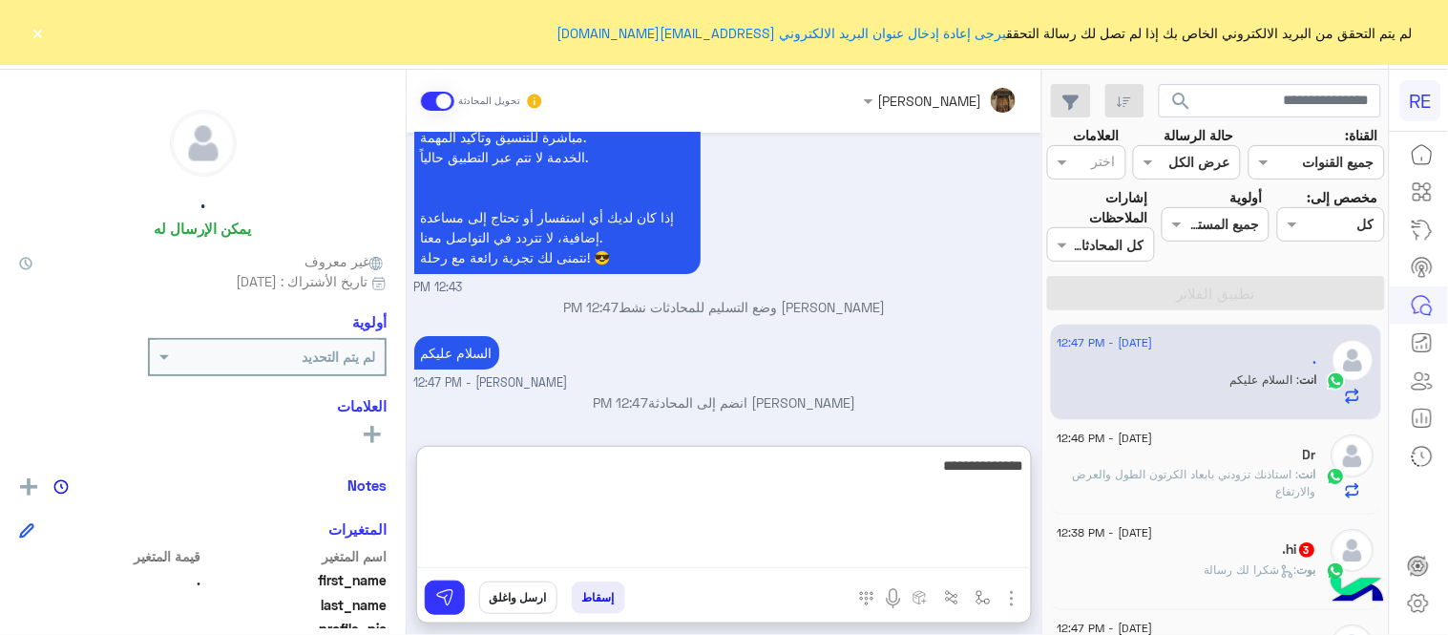
type textarea "**********"
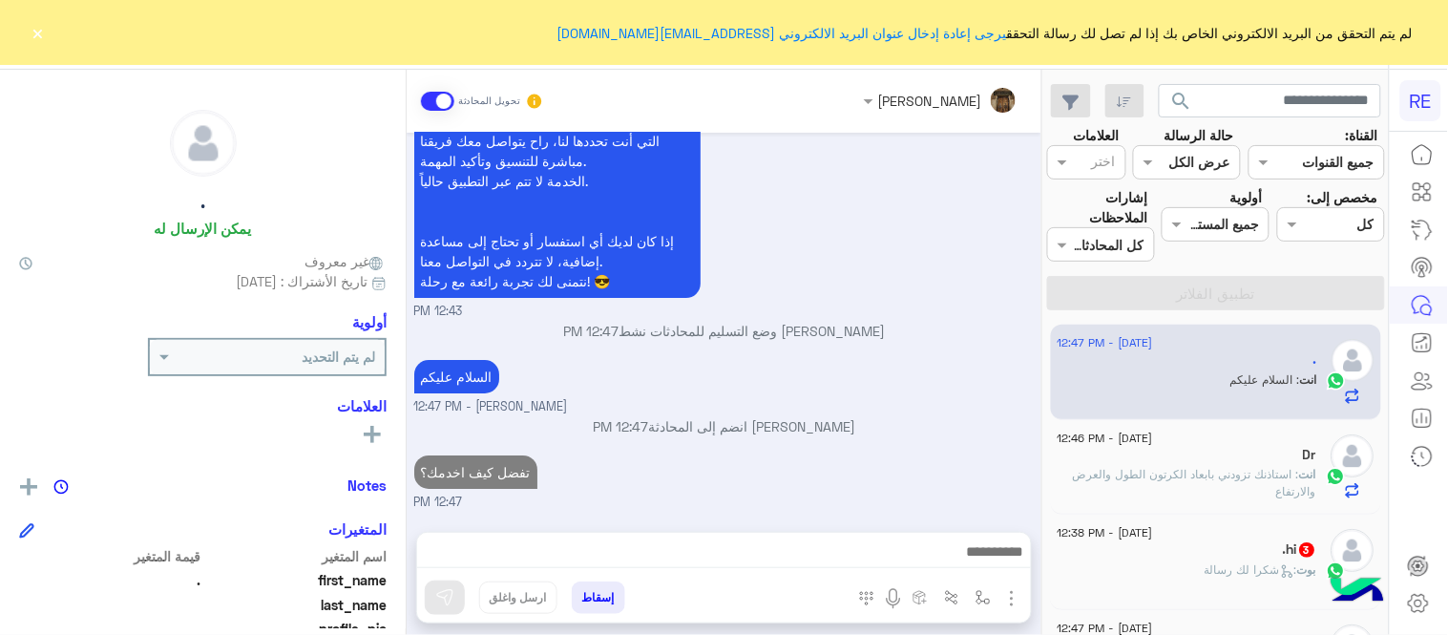
click at [728, 369] on div "[DATE] عميل � 12:43 PM هل لديك حساب مسجل على التطبيق لا نعم 12:43 PM نعم 12:43 …" at bounding box center [724, 323] width 635 height 380
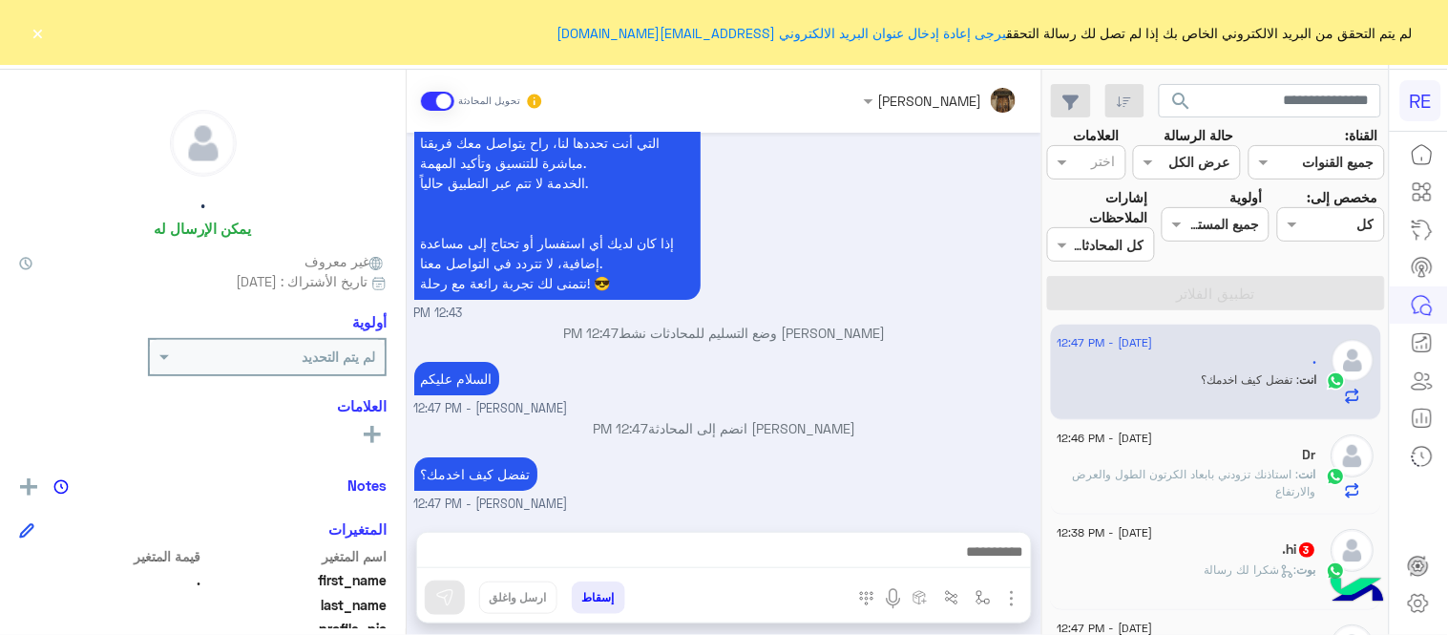
click at [42, 32] on button "×" at bounding box center [38, 32] width 19 height 19
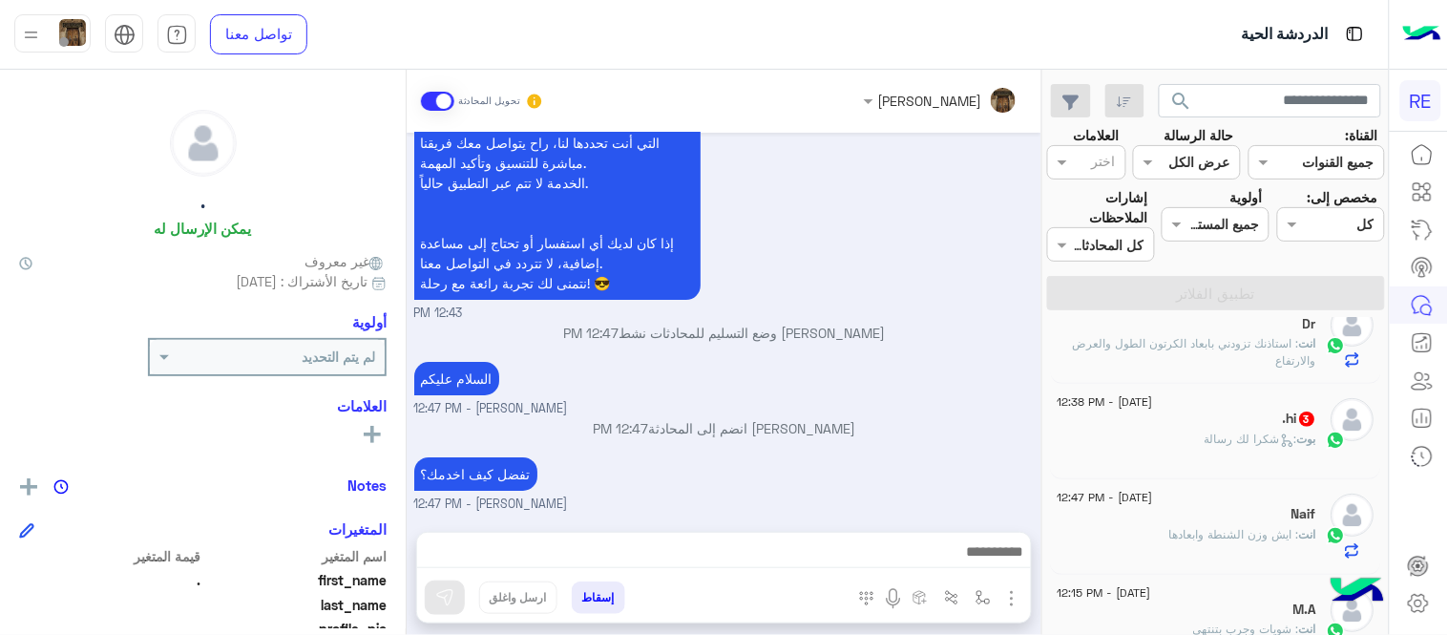
scroll to position [187, 0]
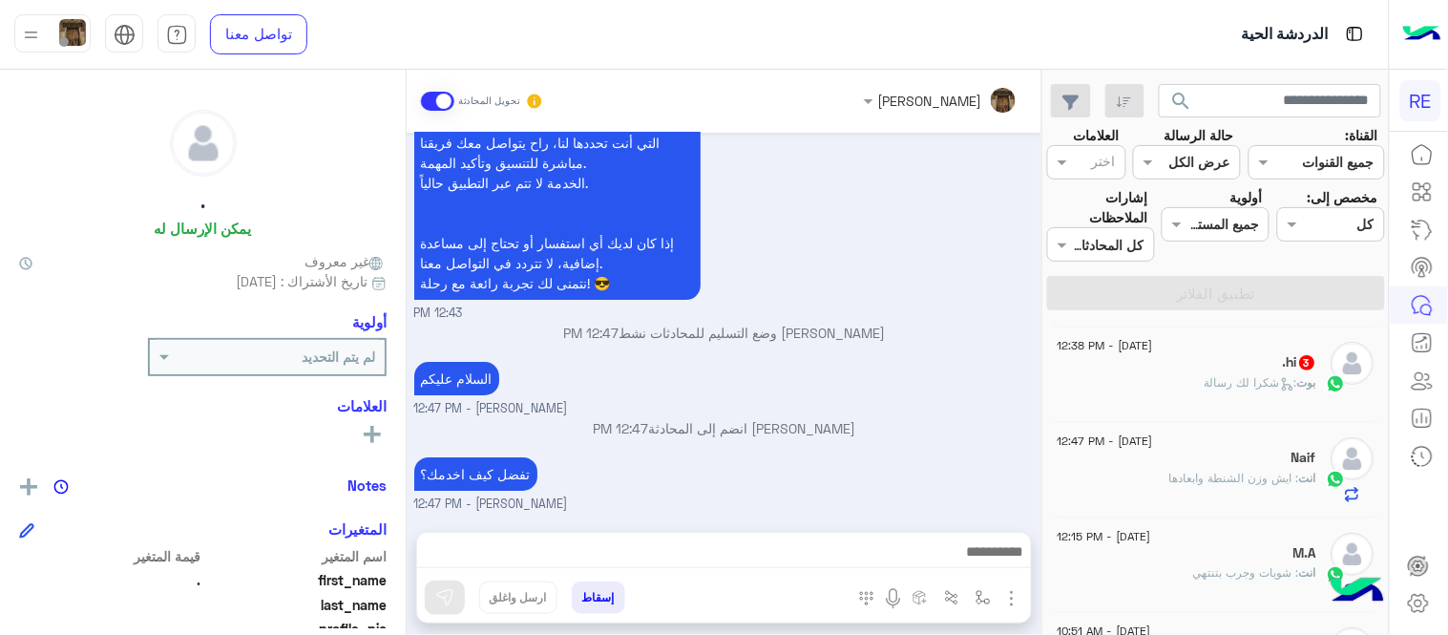
click at [1170, 387] on div "بوت : شكرا لك رسالة" at bounding box center [1188, 390] width 260 height 33
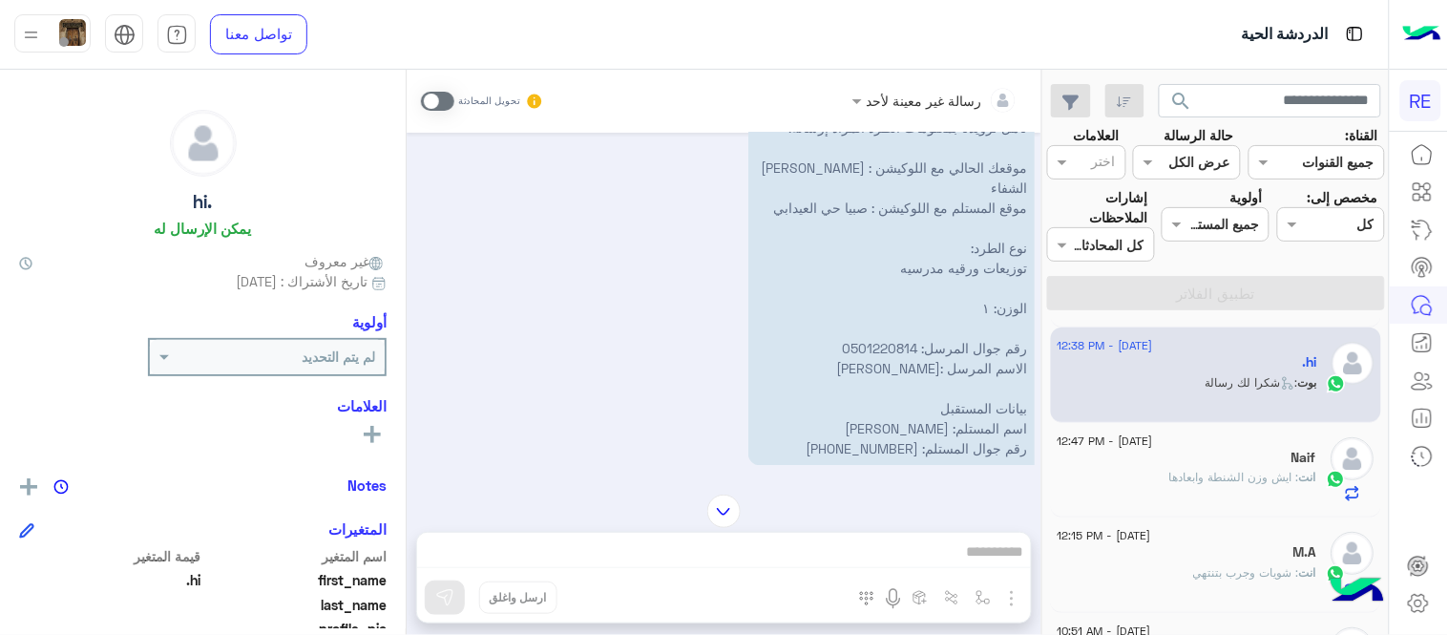
scroll to position [1196, 0]
click at [440, 103] on span at bounding box center [437, 101] width 33 height 19
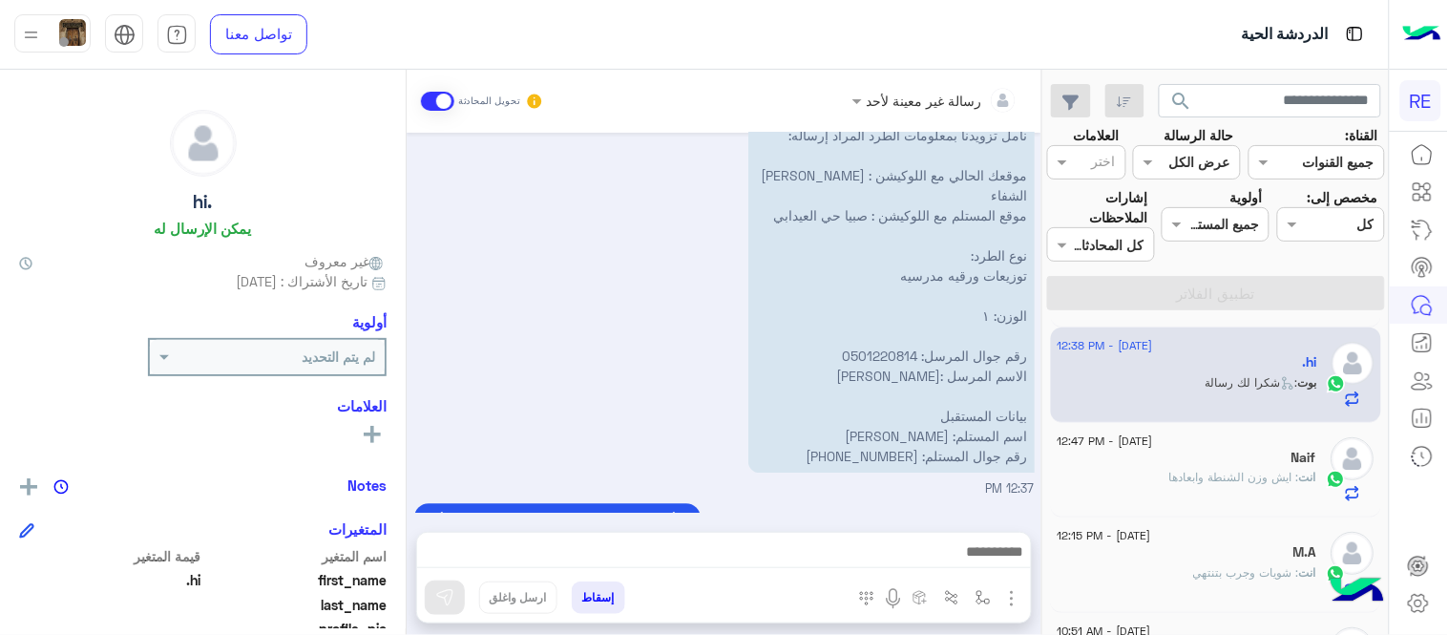
scroll to position [1858, 0]
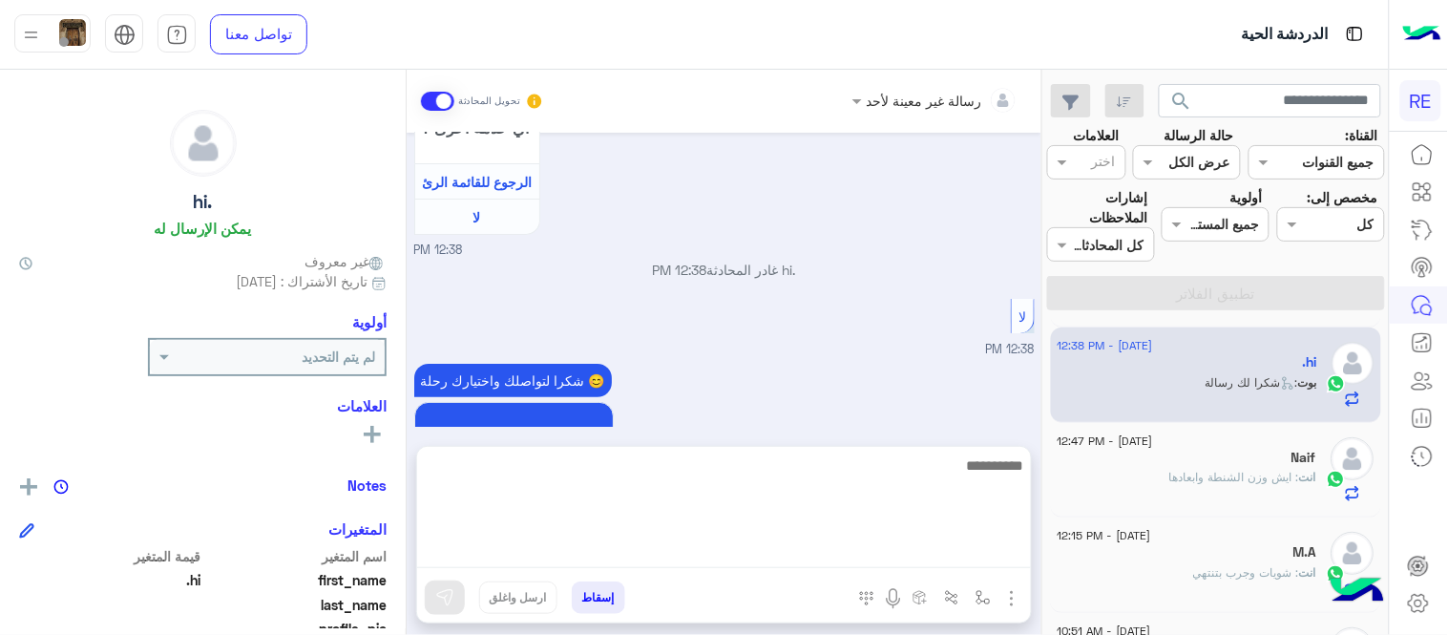
click at [740, 548] on textarea at bounding box center [724, 510] width 614 height 115
type textarea "**********"
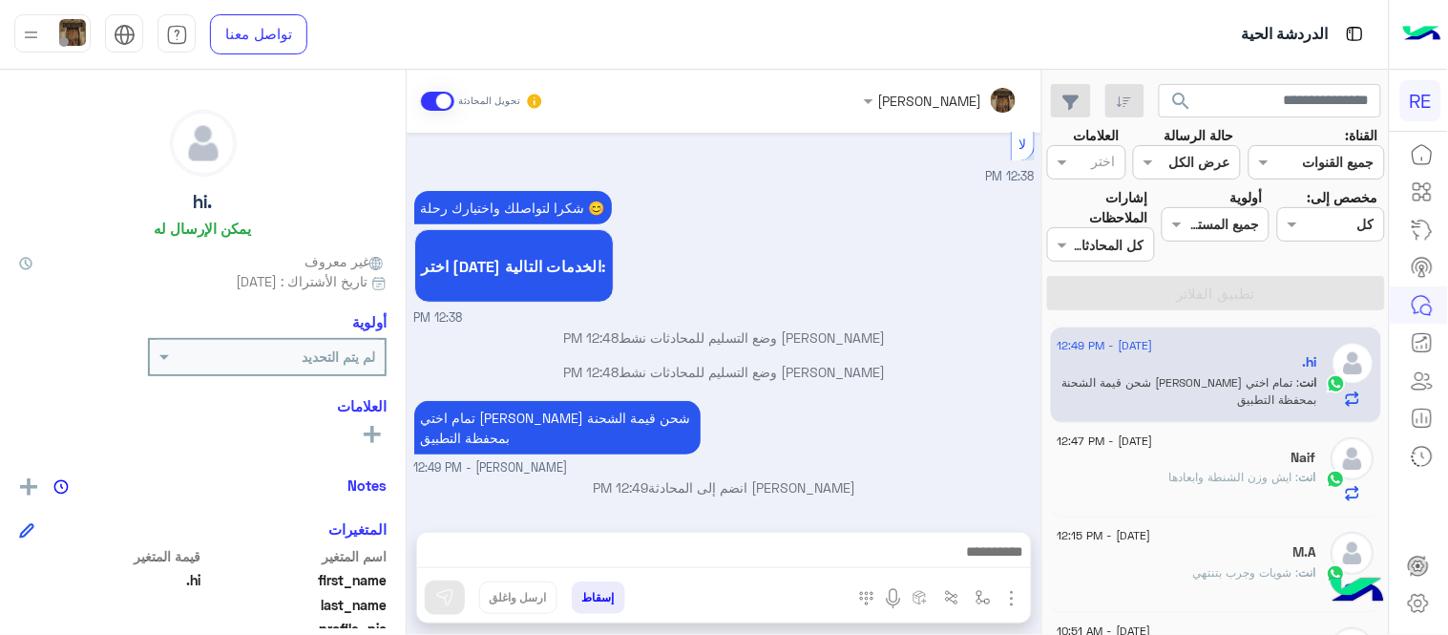
scroll to position [2007, 0]
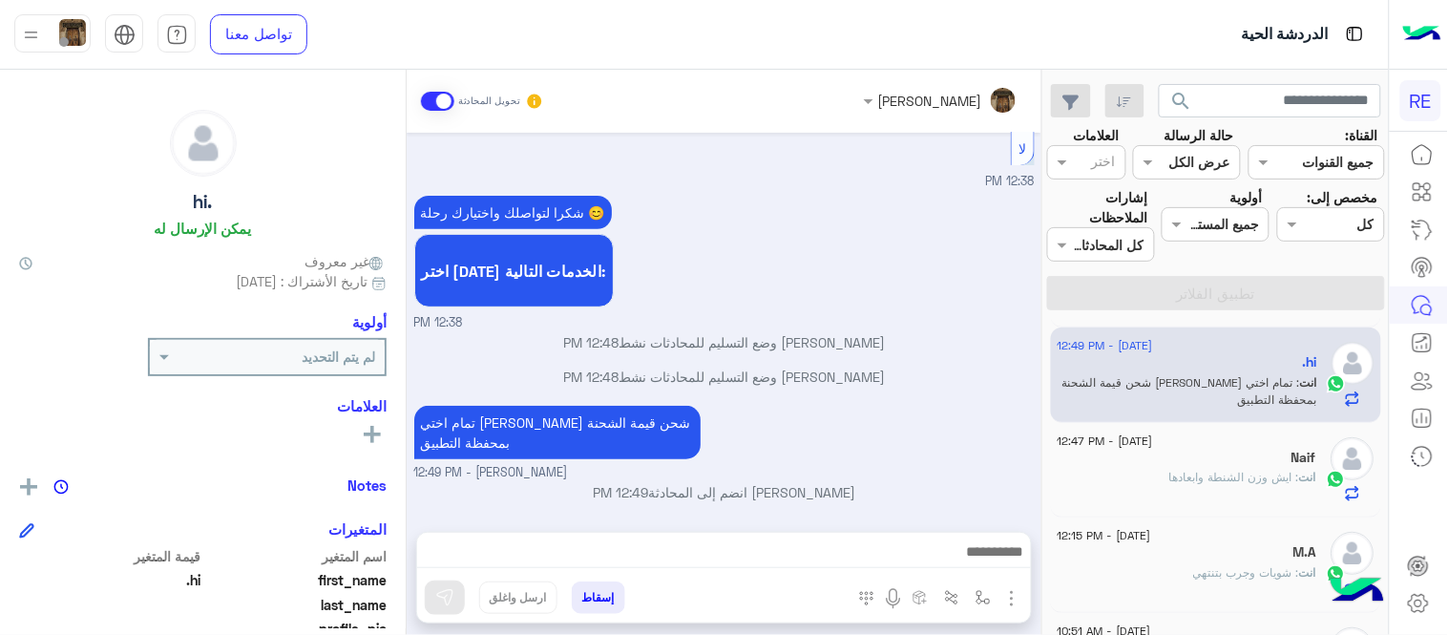
click at [878, 378] on div "[DATE] تمام بس انا السعر مخصص لي كمتجر متعاون معكم كان ب ٣٢ 02:51 PM معذرة ممكن…" at bounding box center [724, 323] width 635 height 380
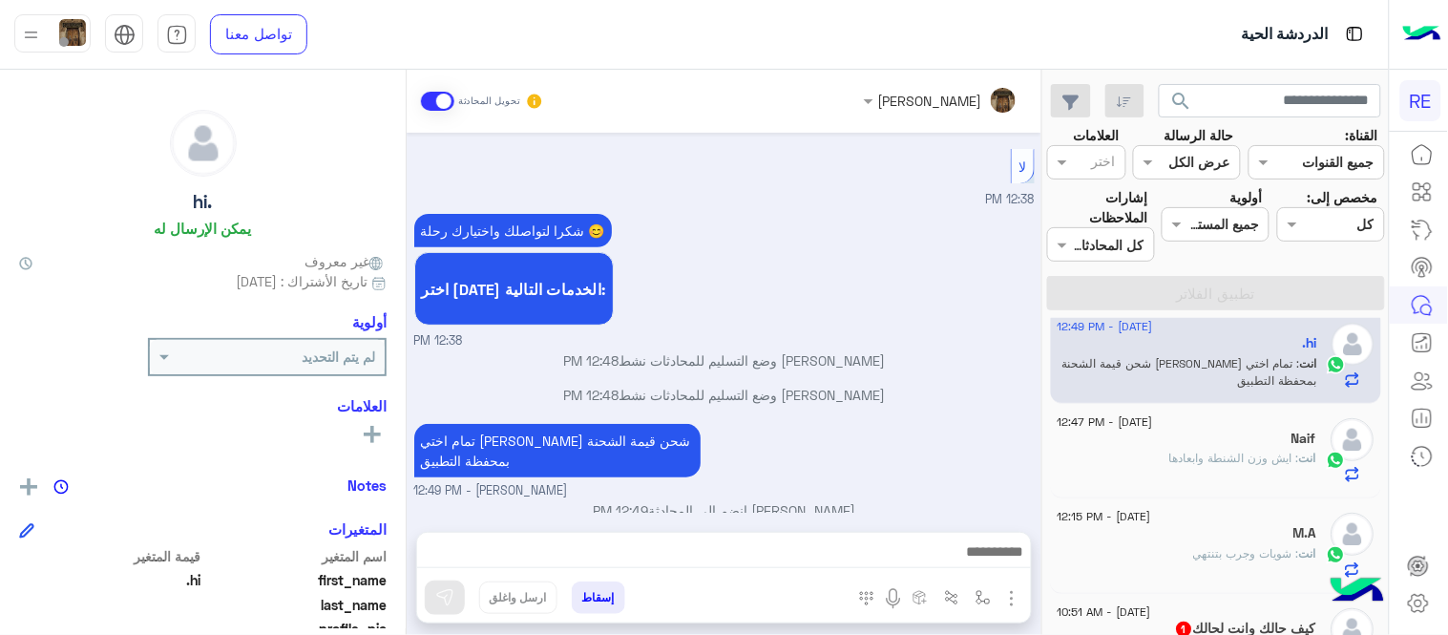
scroll to position [0, 0]
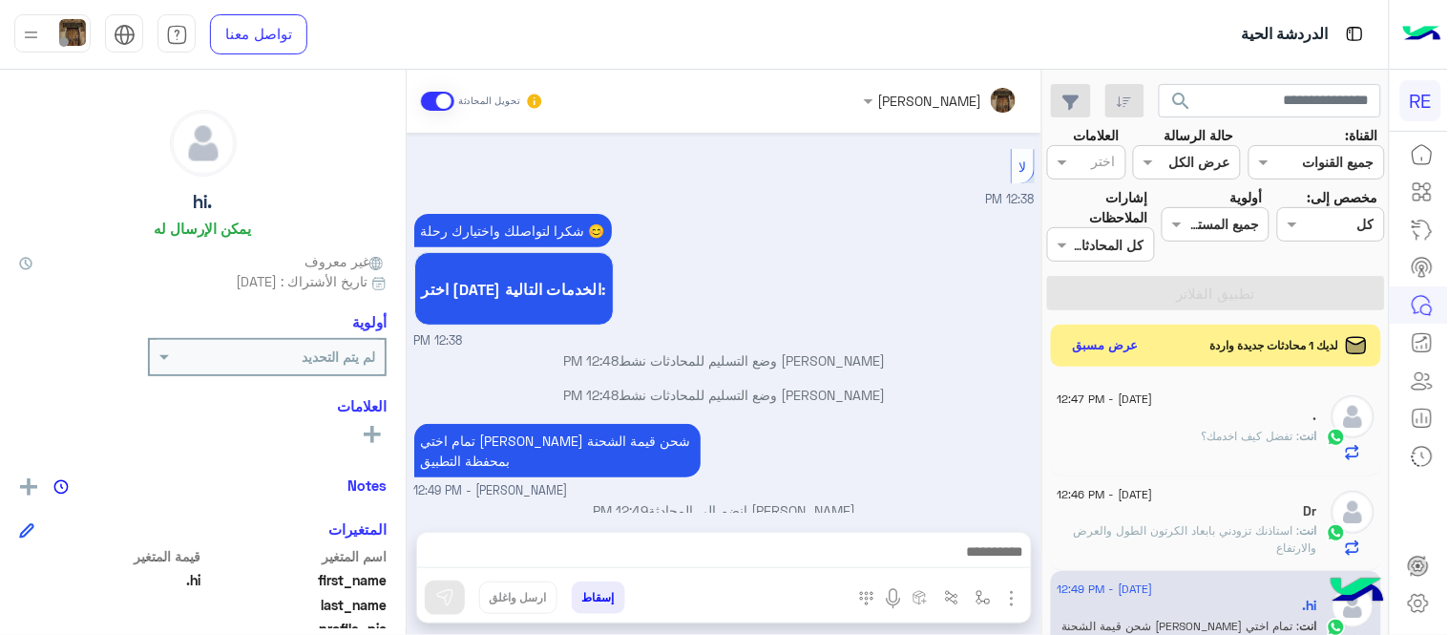
click at [1162, 449] on div "انت : تفضل كيف اخدمك؟" at bounding box center [1188, 444] width 260 height 33
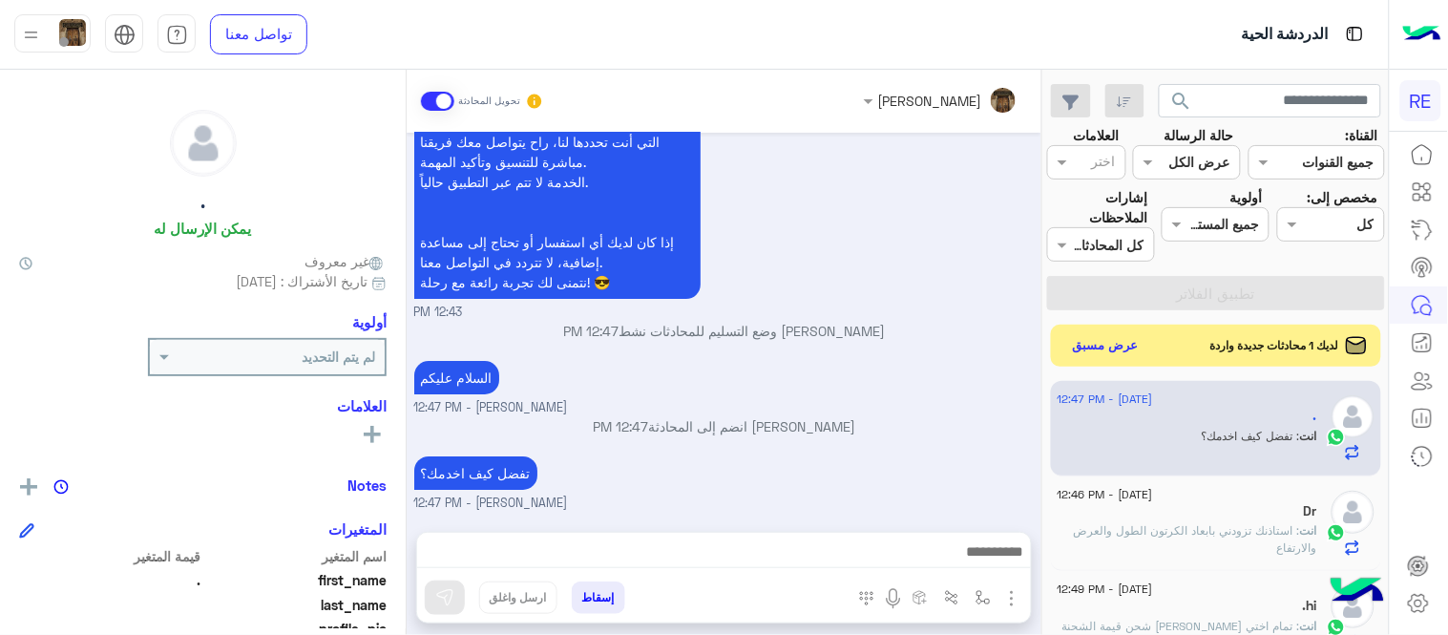
click at [1156, 525] on span ": استاذنك تزودني بابعاد الكرتون الطول والعرض والارتفاع" at bounding box center [1195, 538] width 243 height 31
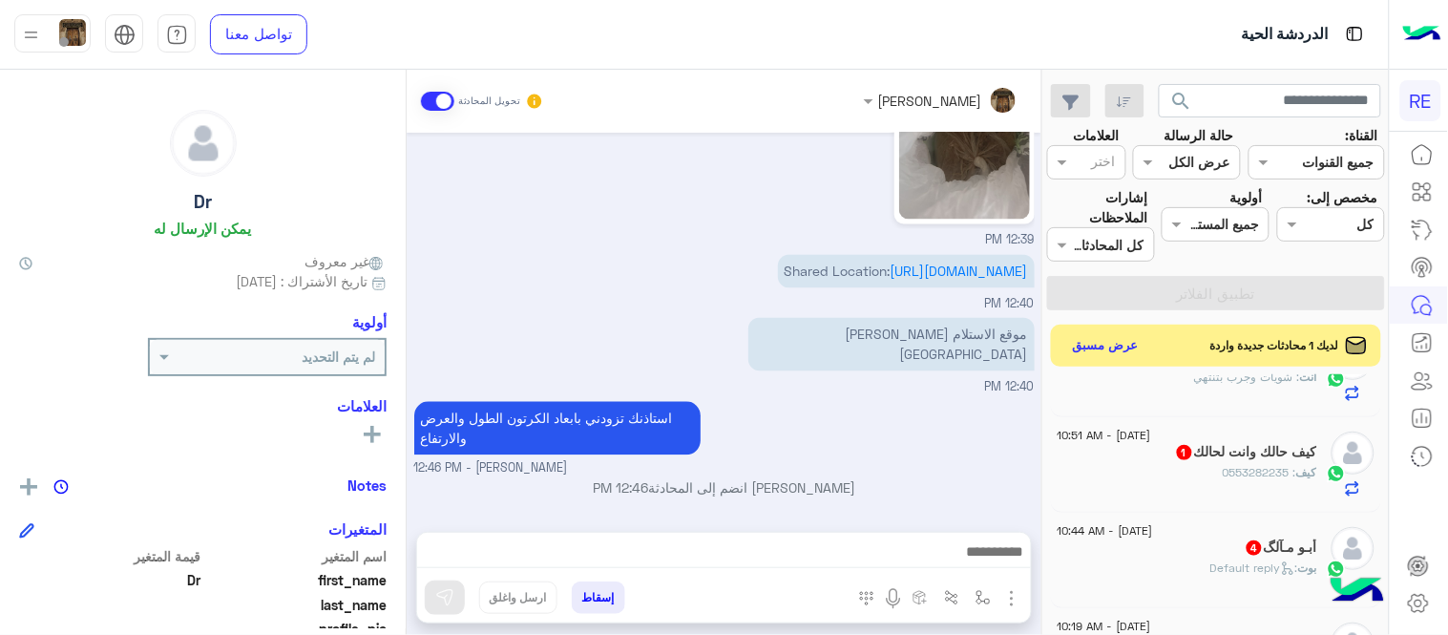
scroll to position [447, 0]
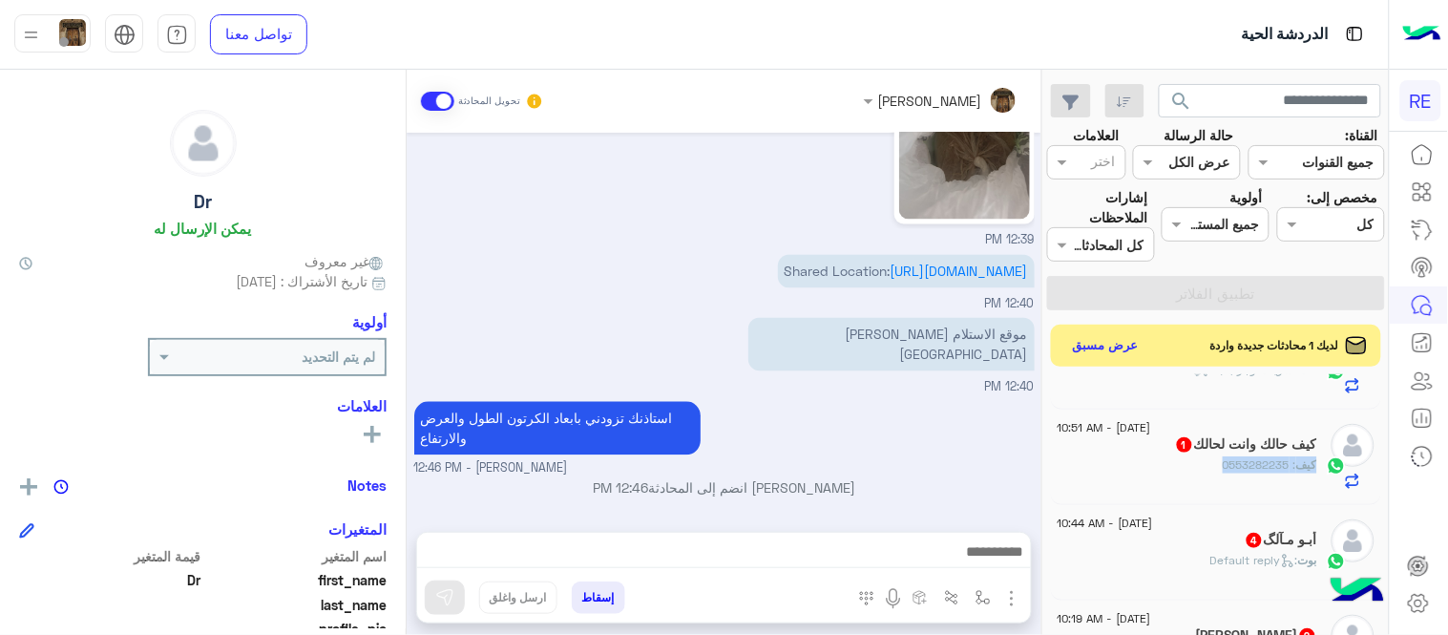
drag, startPoint x: 1062, startPoint y: 443, endPoint x: 1159, endPoint y: 468, distance: 99.6
click at [1159, 468] on div "[DATE] - 10:51 AM كيف حالك وانت لحالك 1 كيف : 0553282235" at bounding box center [1216, 456] width 331 height 95
click at [1159, 468] on div "كيف : 0553282235" at bounding box center [1188, 472] width 260 height 33
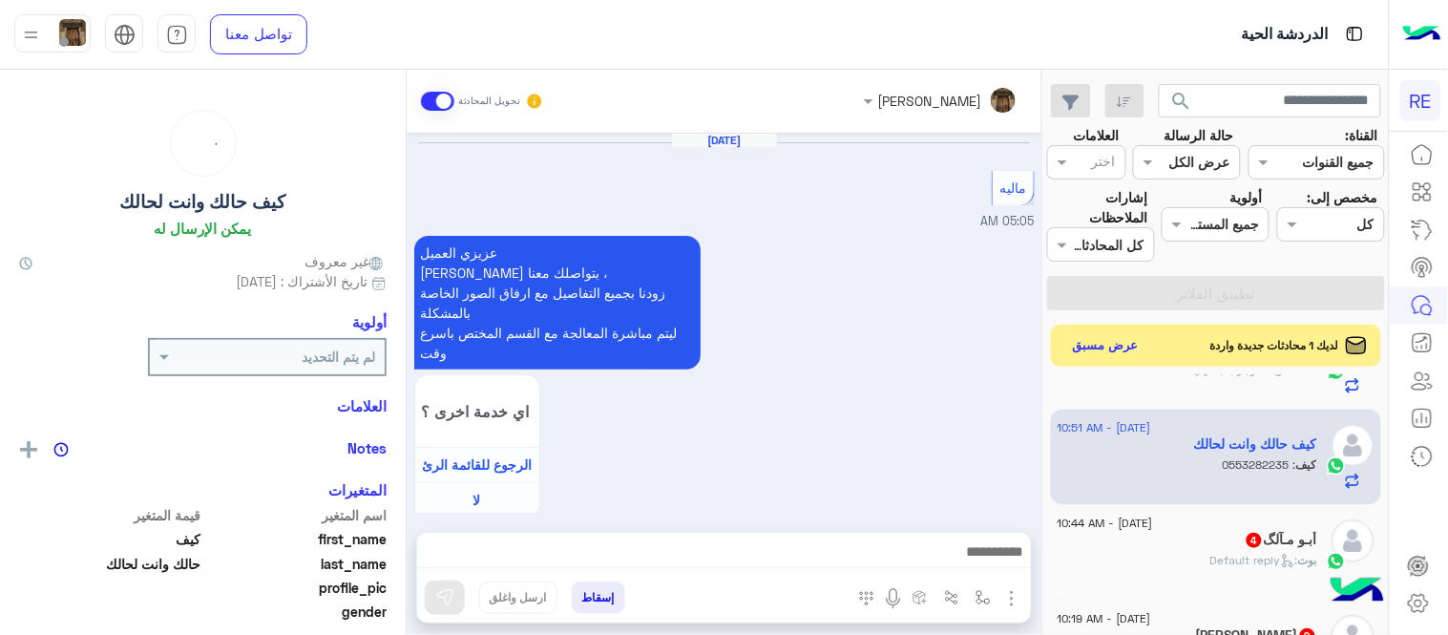
scroll to position [956, 0]
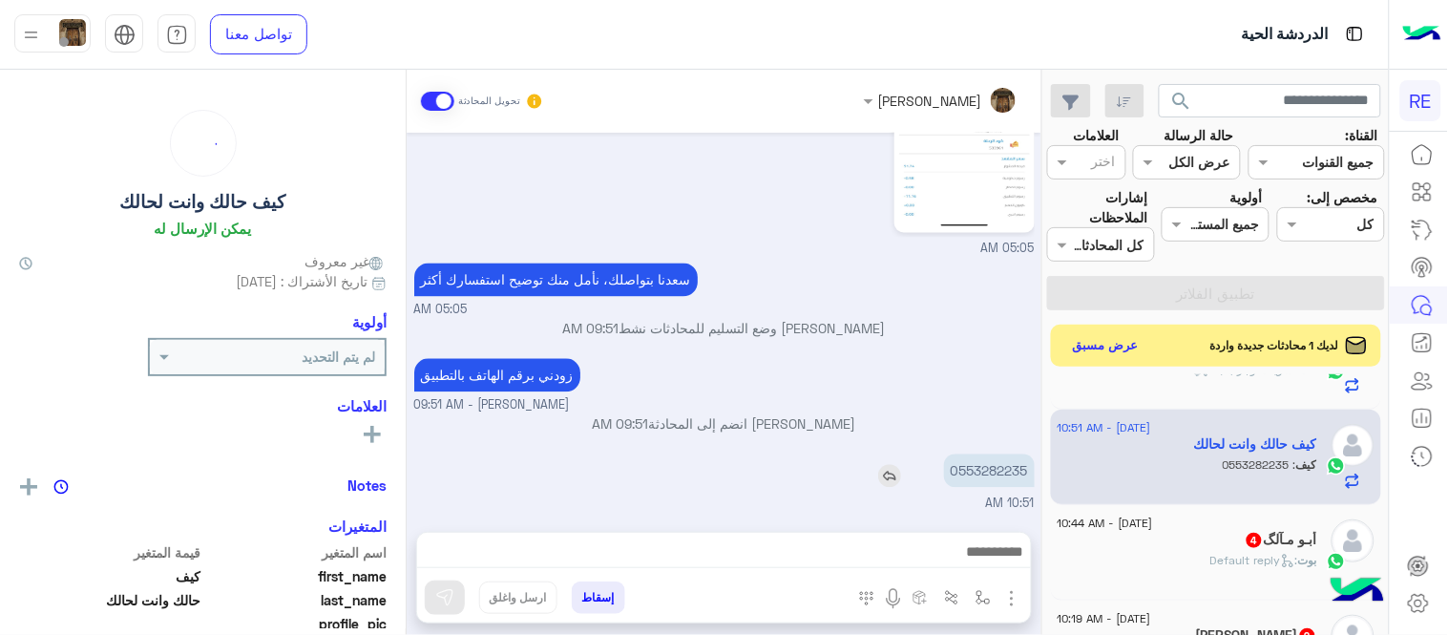
click at [1009, 477] on p "0553282235" at bounding box center [989, 470] width 91 height 33
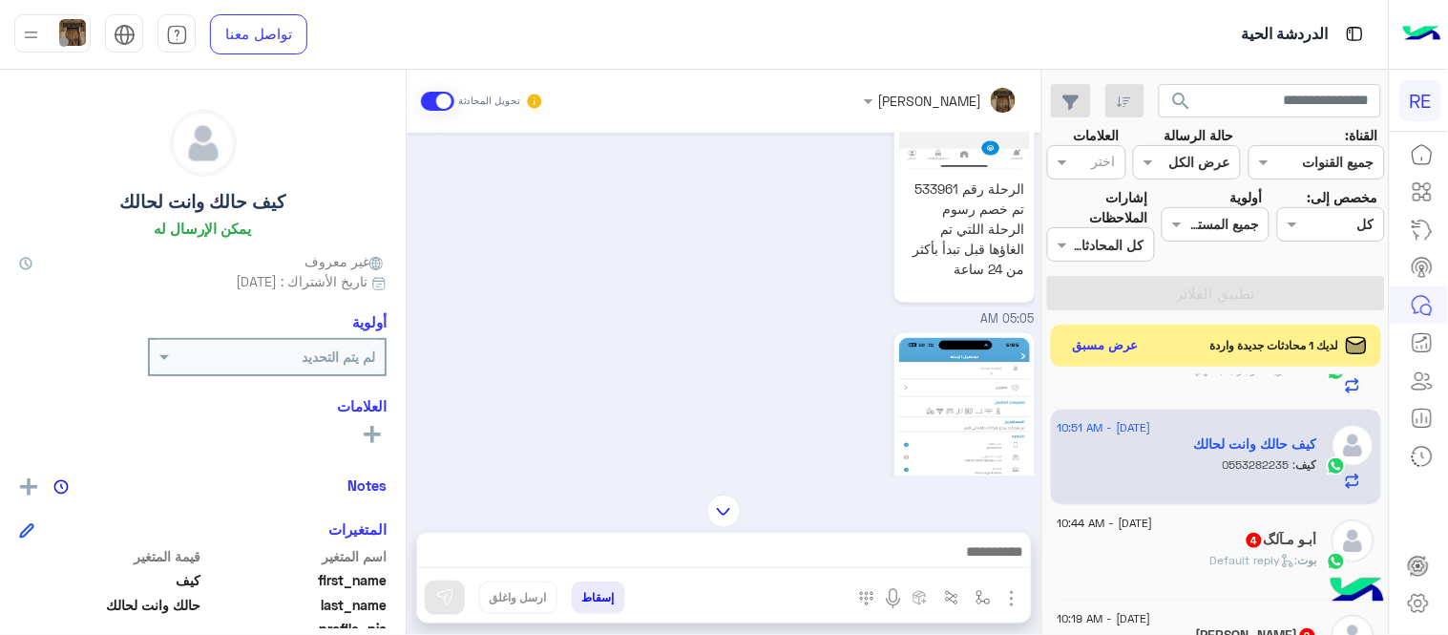
scroll to position [623, 0]
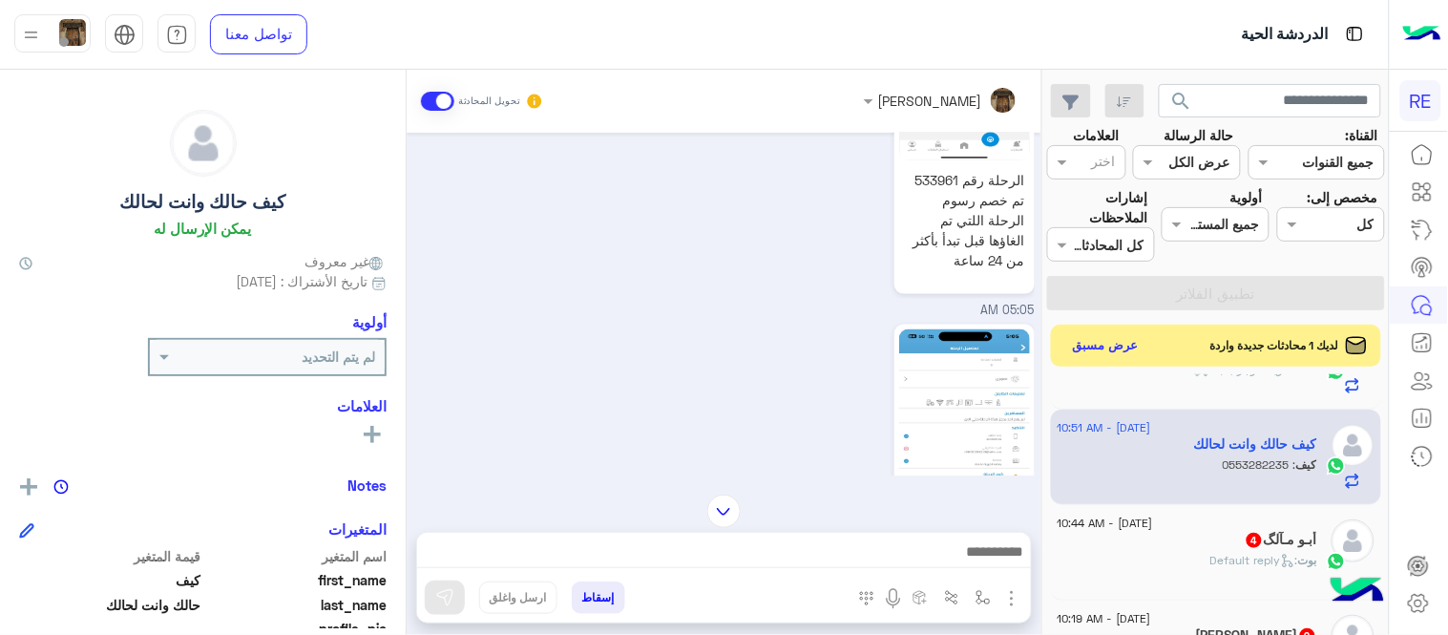
click at [1017, 382] on img at bounding box center [964, 445] width 131 height 232
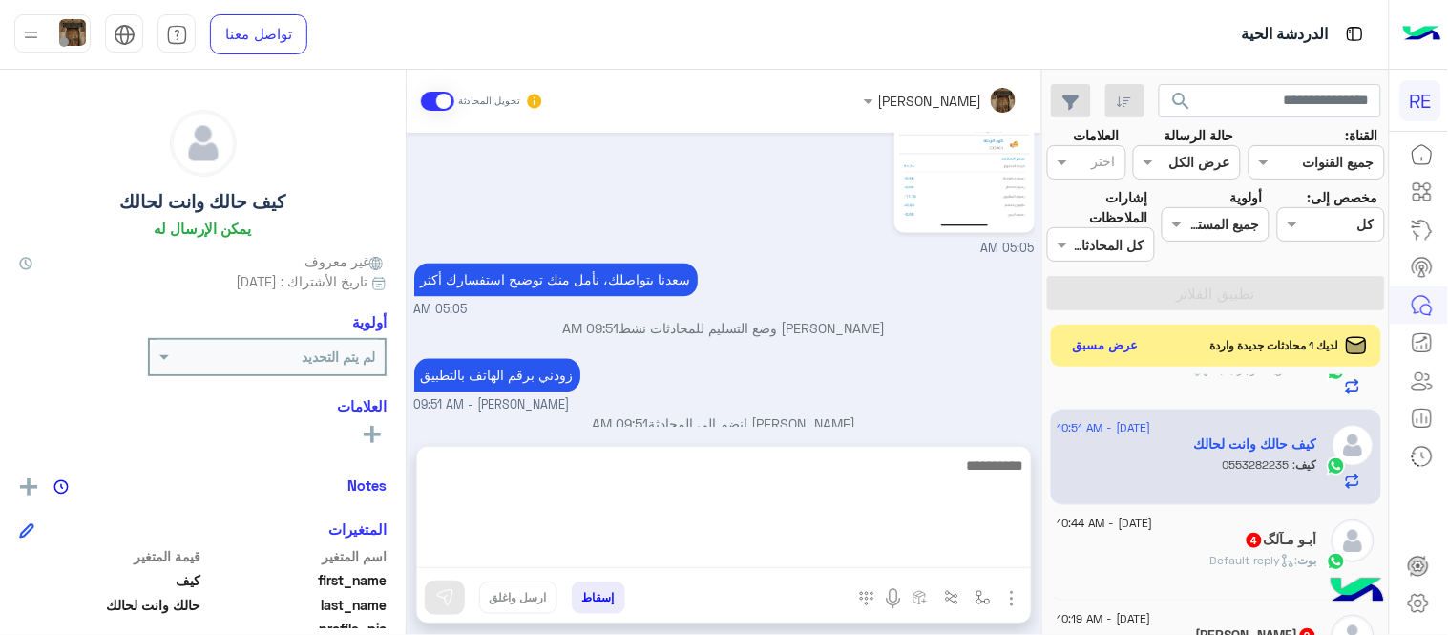
scroll to position [976, 0]
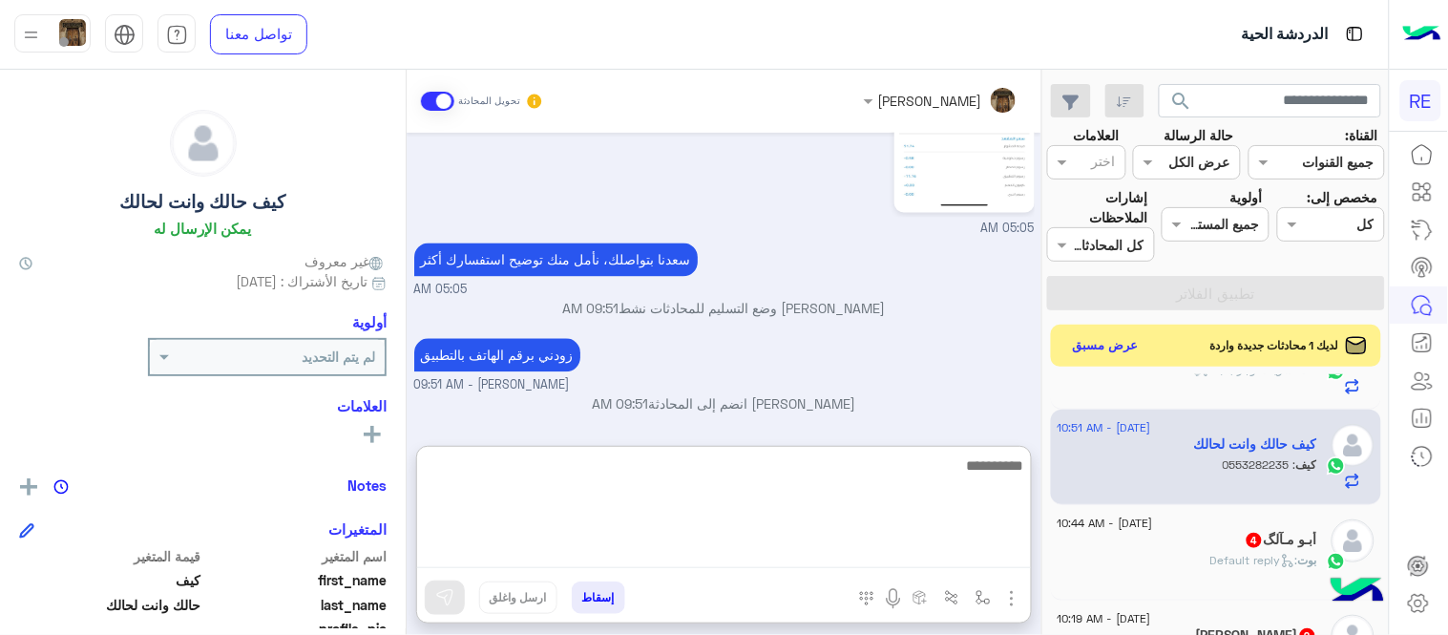
click at [842, 546] on textarea at bounding box center [724, 510] width 614 height 115
type textarea "**********"
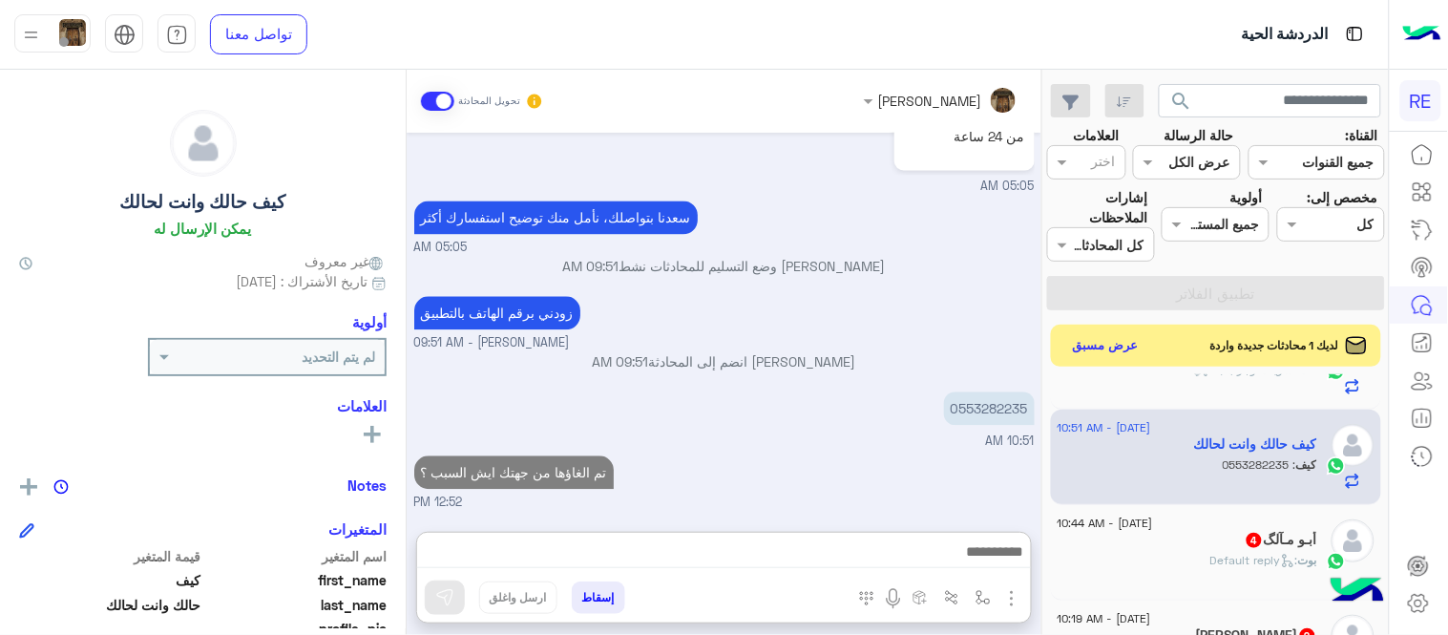
click at [959, 410] on div "[DATE] ماليه 05:05 AM عزيزي العميل [PERSON_NAME] بتواصلك معنا ، زودنا بجميع الت…" at bounding box center [724, 323] width 635 height 380
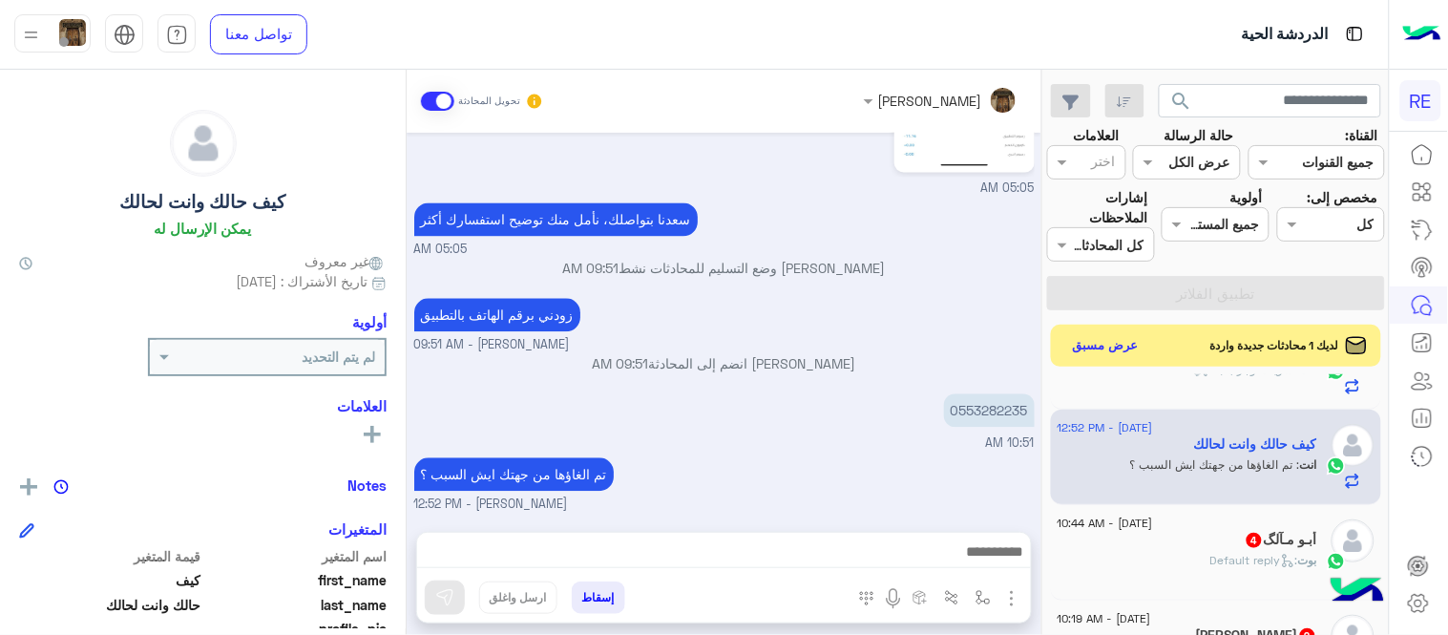
scroll to position [0, 0]
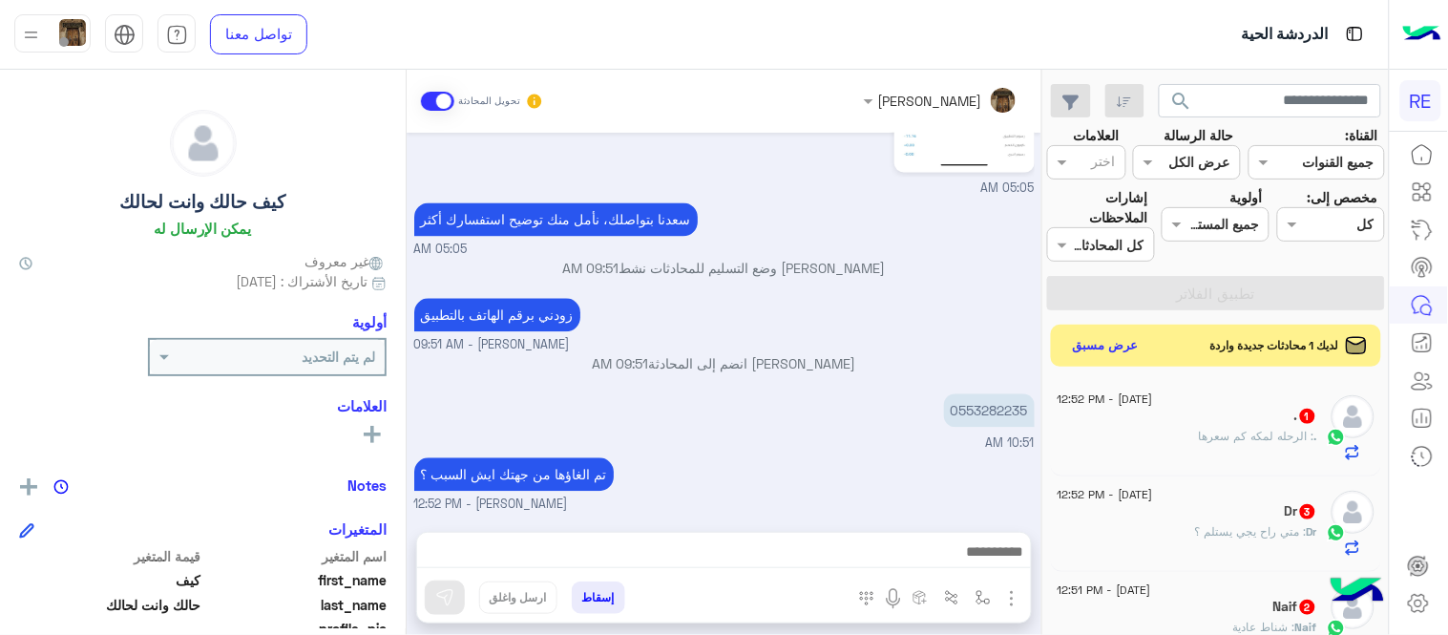
click at [1145, 431] on div ". : الرحله لمكه كم سعرها" at bounding box center [1188, 444] width 260 height 33
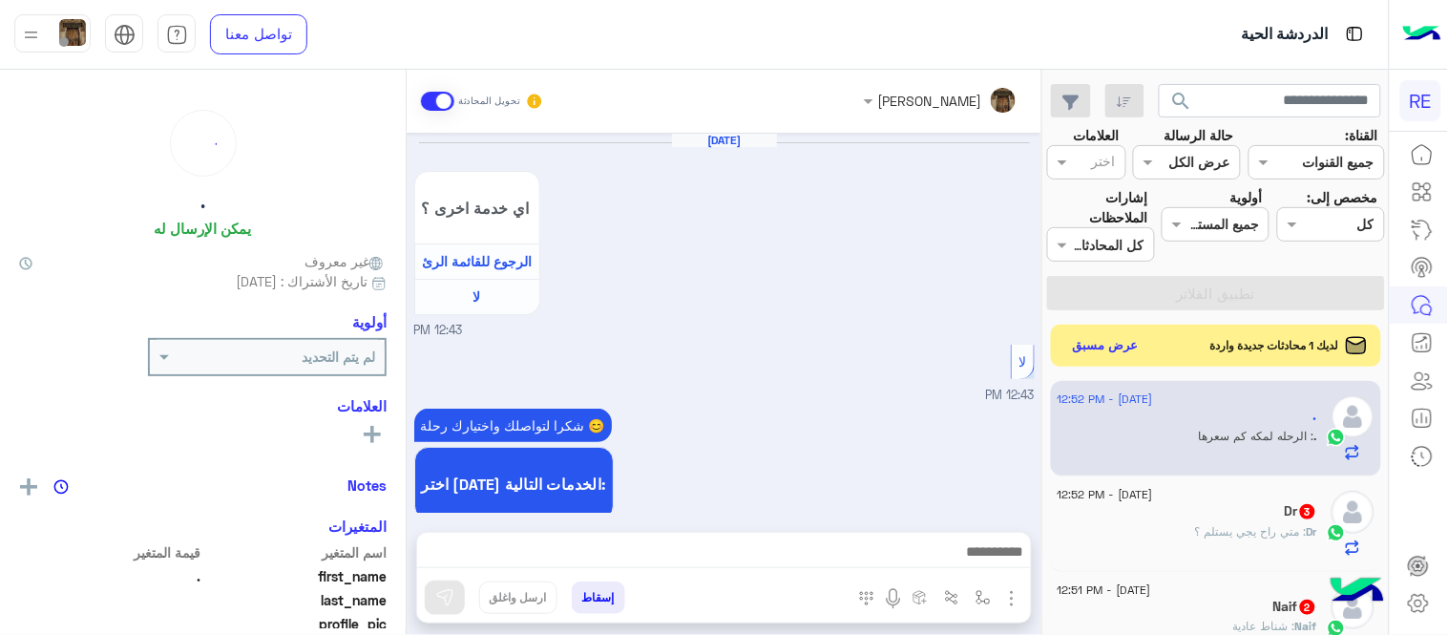
scroll to position [1174, 0]
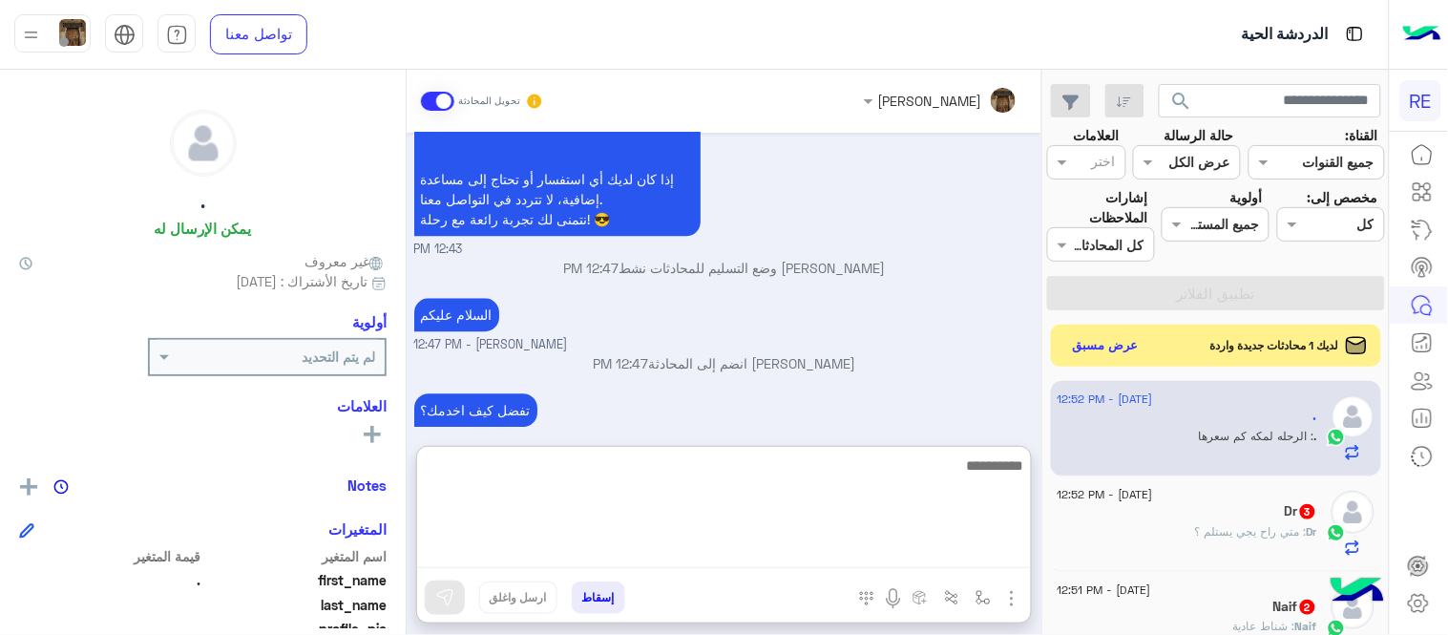
click at [898, 548] on textarea at bounding box center [724, 510] width 614 height 115
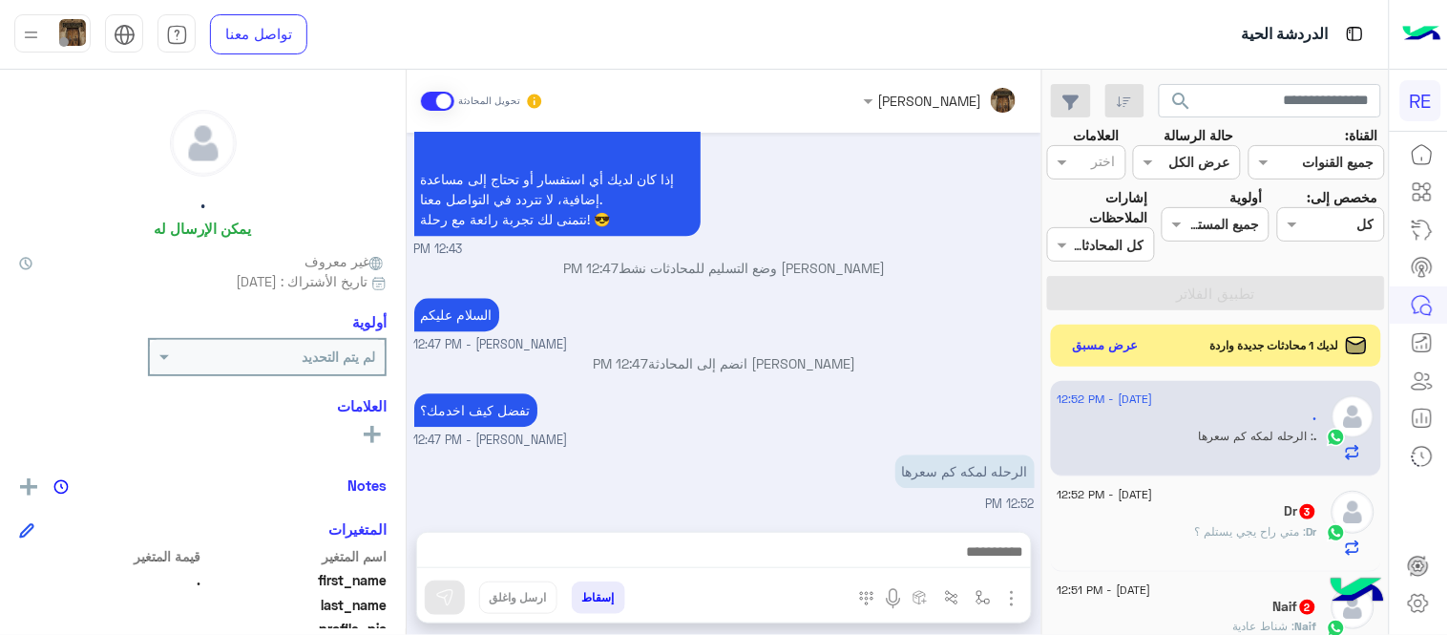
click at [881, 321] on div "السلام عليكم [PERSON_NAME] - 12:47 PM" at bounding box center [724, 323] width 620 height 61
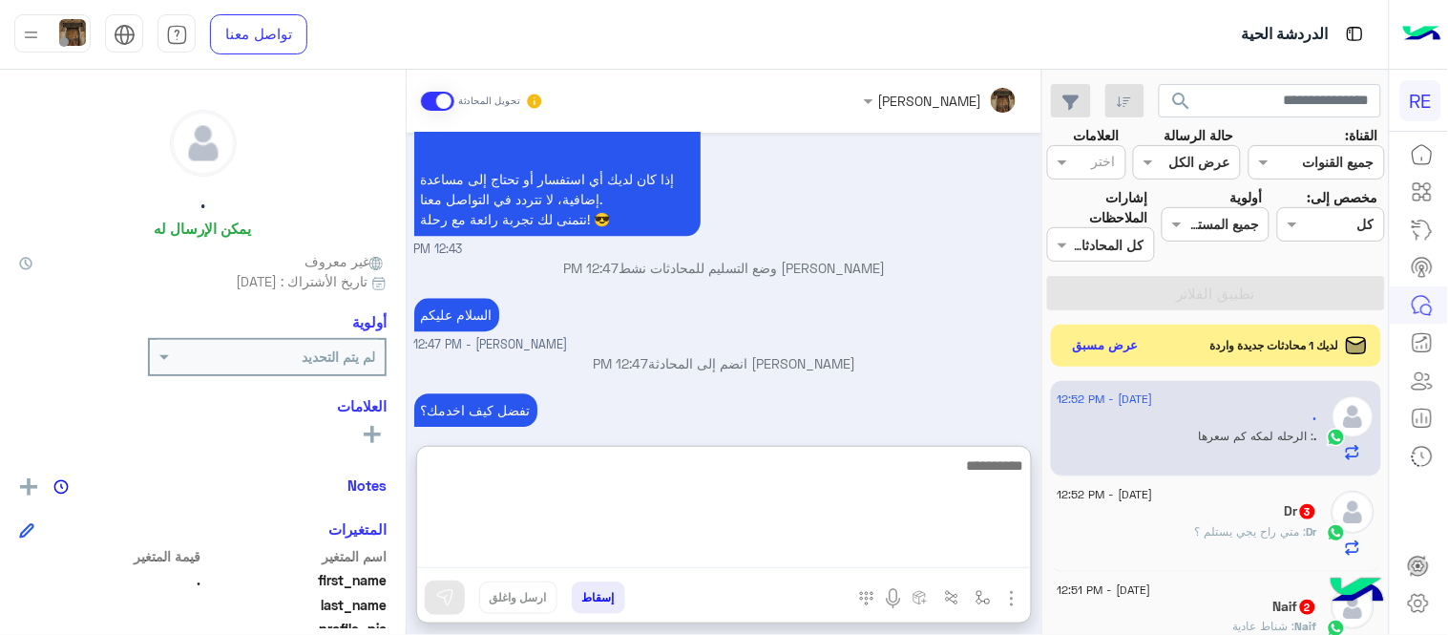
click at [929, 541] on textarea at bounding box center [724, 510] width 614 height 115
type textarea "*"
type textarea "**********"
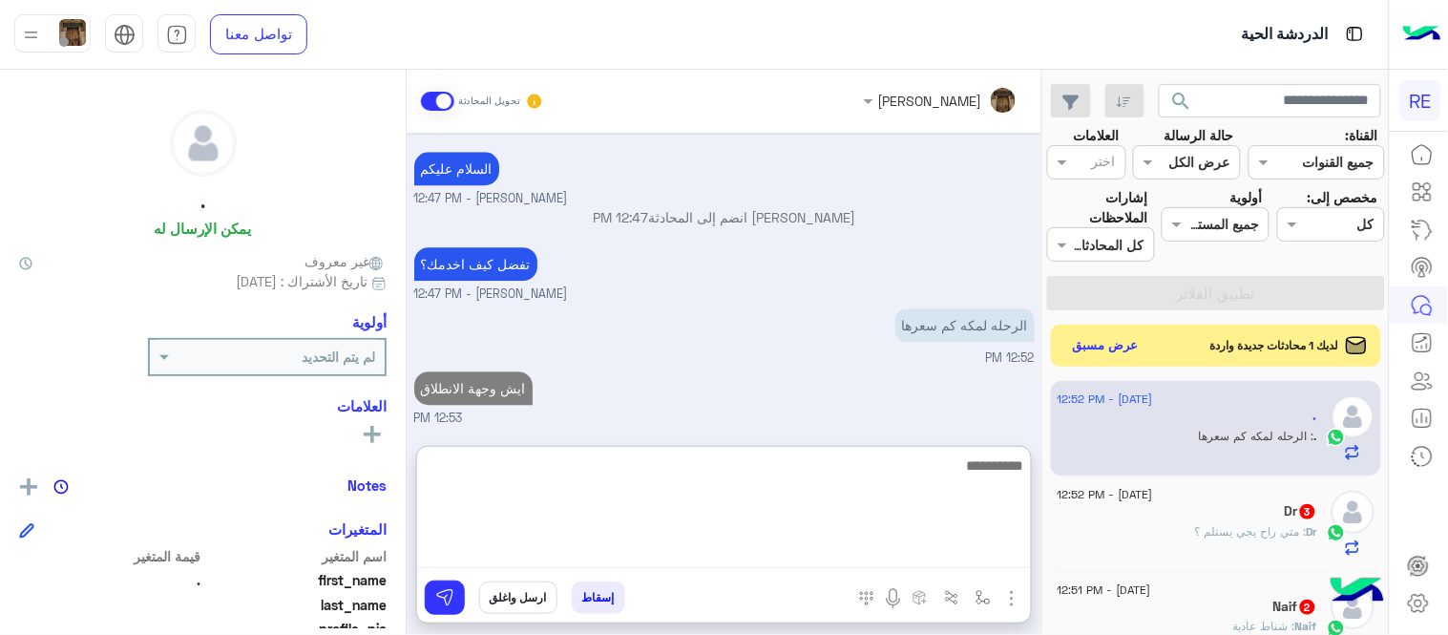
type textarea "*"
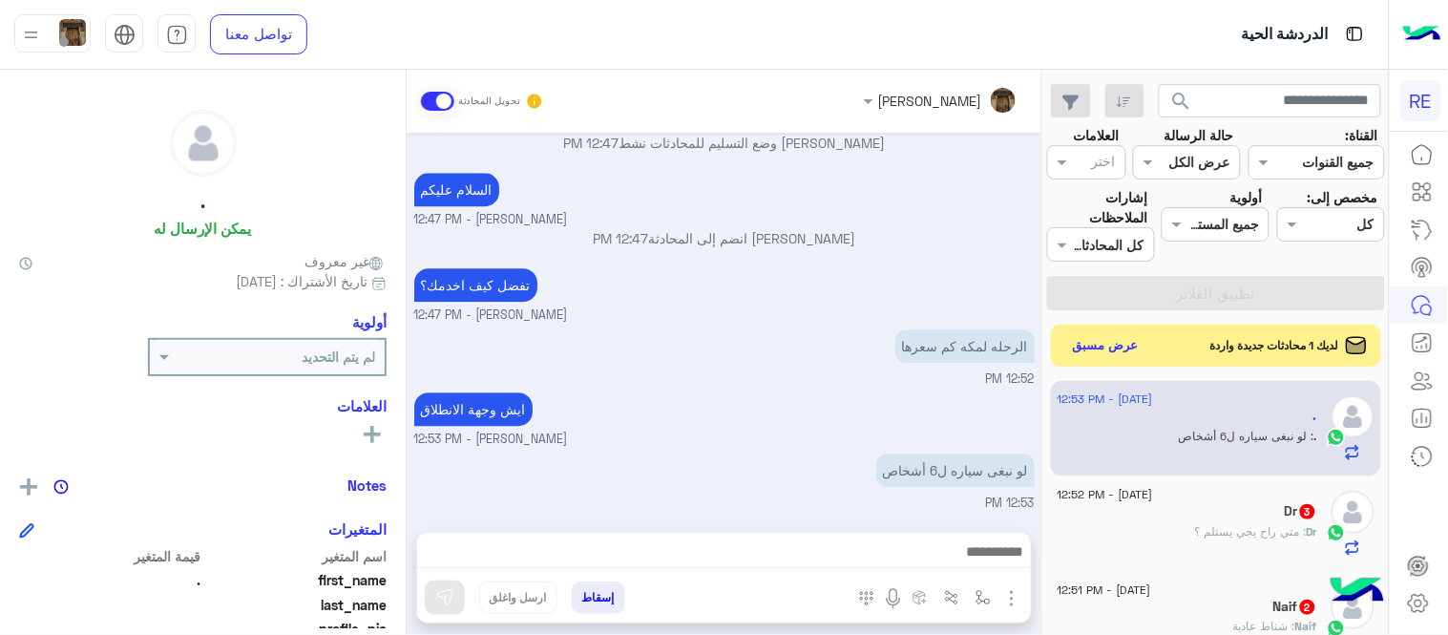
scroll to position [1298, 0]
click at [843, 321] on div "[DATE] اي خدمة اخرى ؟ الرجوع للقائمة الرئ لا 12:43 PM لا 12:43 PM شكرا لتواصلك …" at bounding box center [724, 323] width 635 height 380
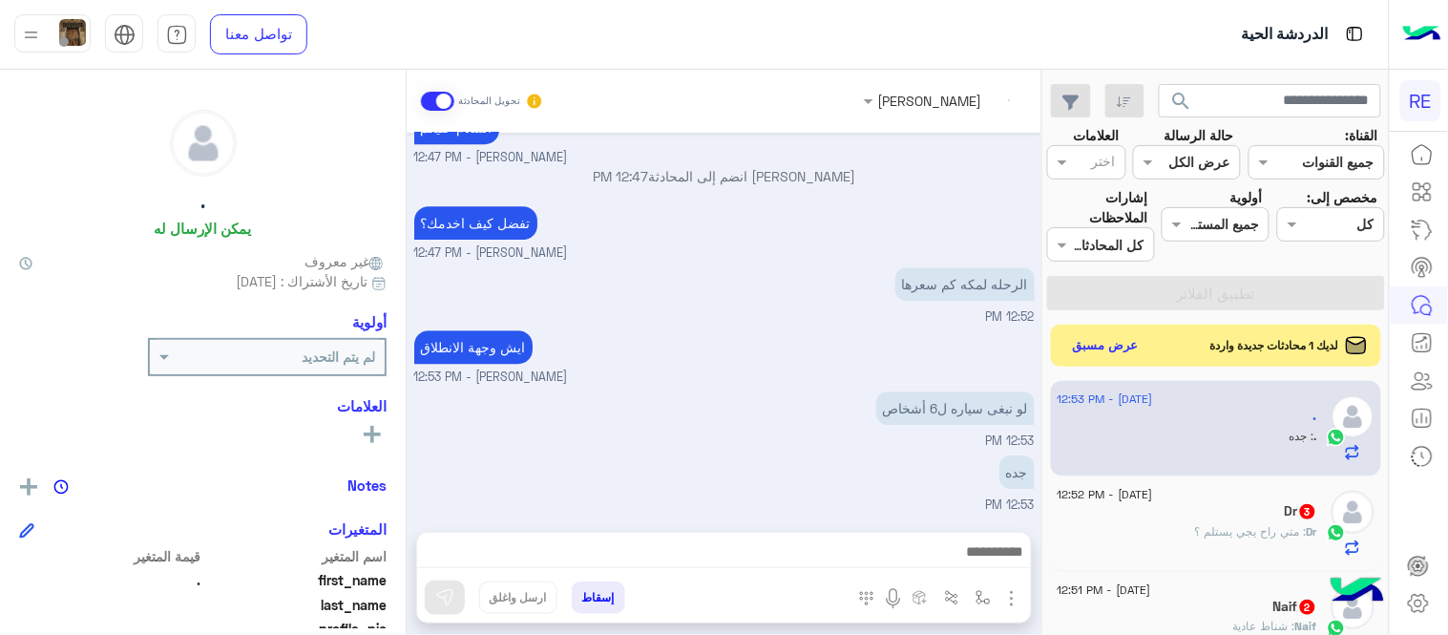
click at [1176, 533] on div "Dr : متي راح يجي يستلم ؟" at bounding box center [1188, 539] width 260 height 33
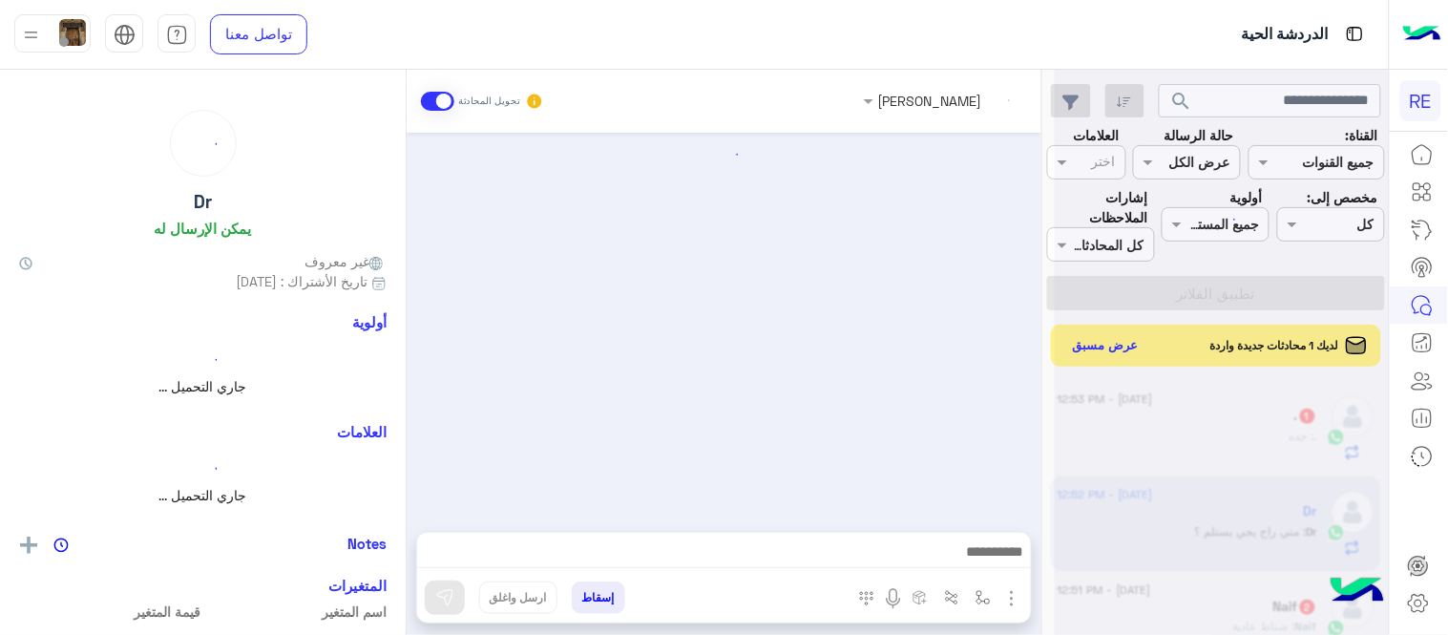
scroll to position [750, 0]
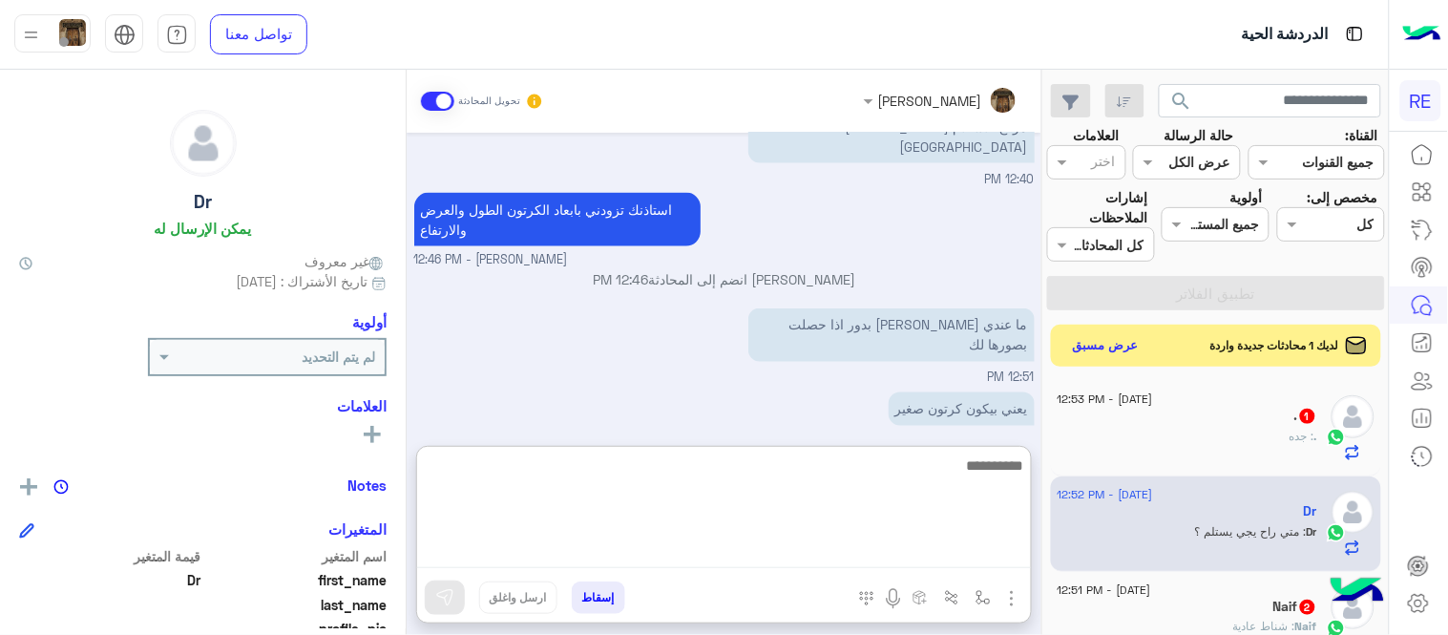
click at [918, 554] on textarea at bounding box center [724, 510] width 614 height 115
type textarea "**********"
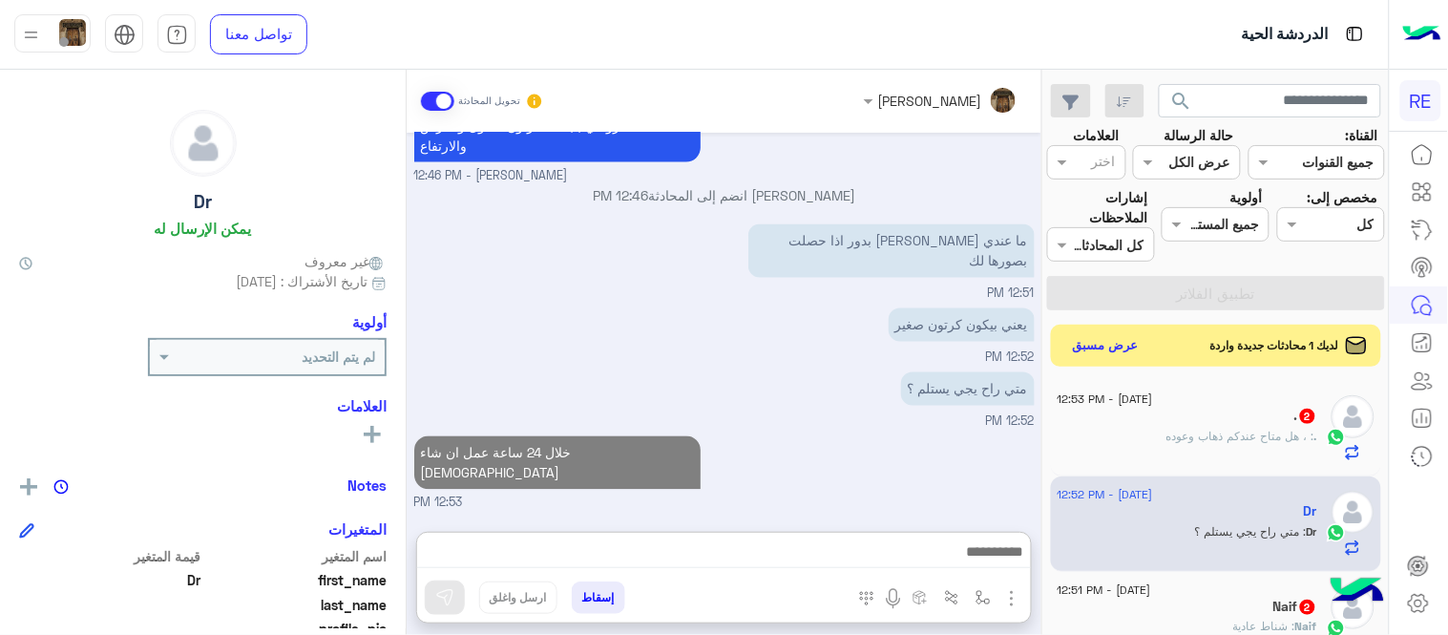
click at [803, 403] on div "[DATE] 12:39 PM description 3297525077072680.pdf 12:39 PM 12:39 PM Shared Locat…" at bounding box center [724, 323] width 635 height 380
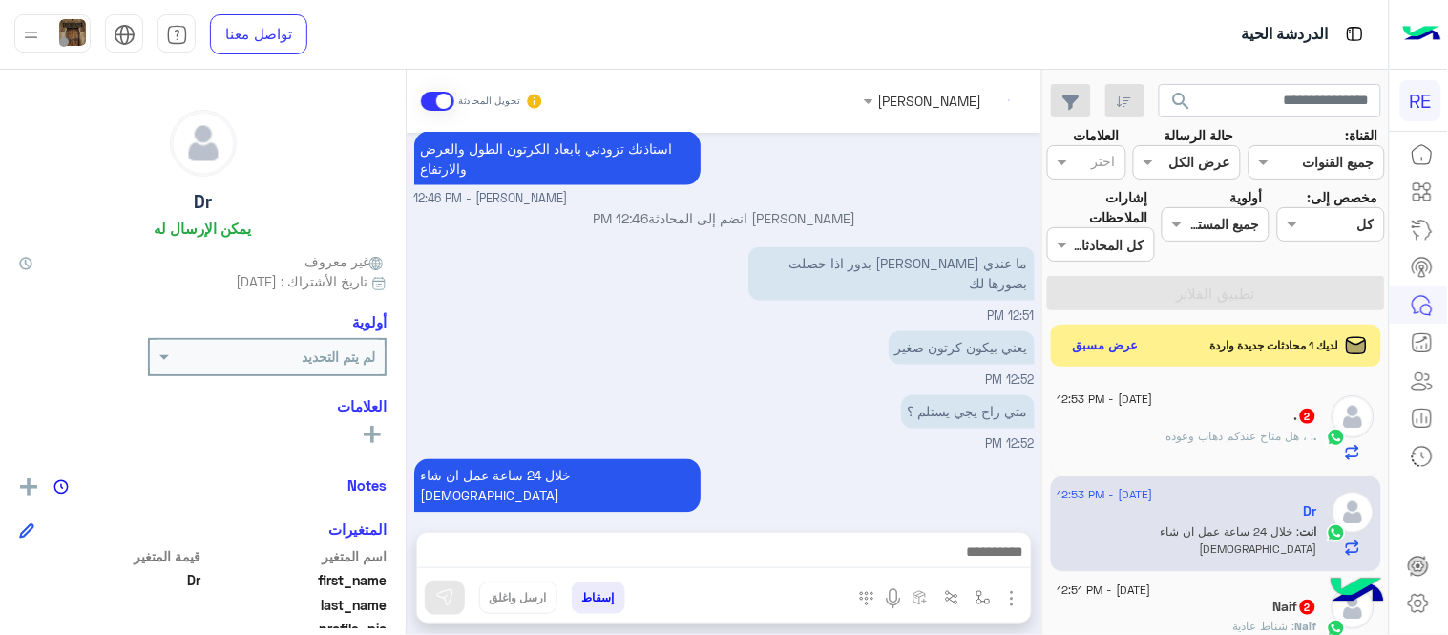
click at [1217, 446] on div ". : ، هل متاح عندكم ذهاب وعوده" at bounding box center [1188, 444] width 260 height 33
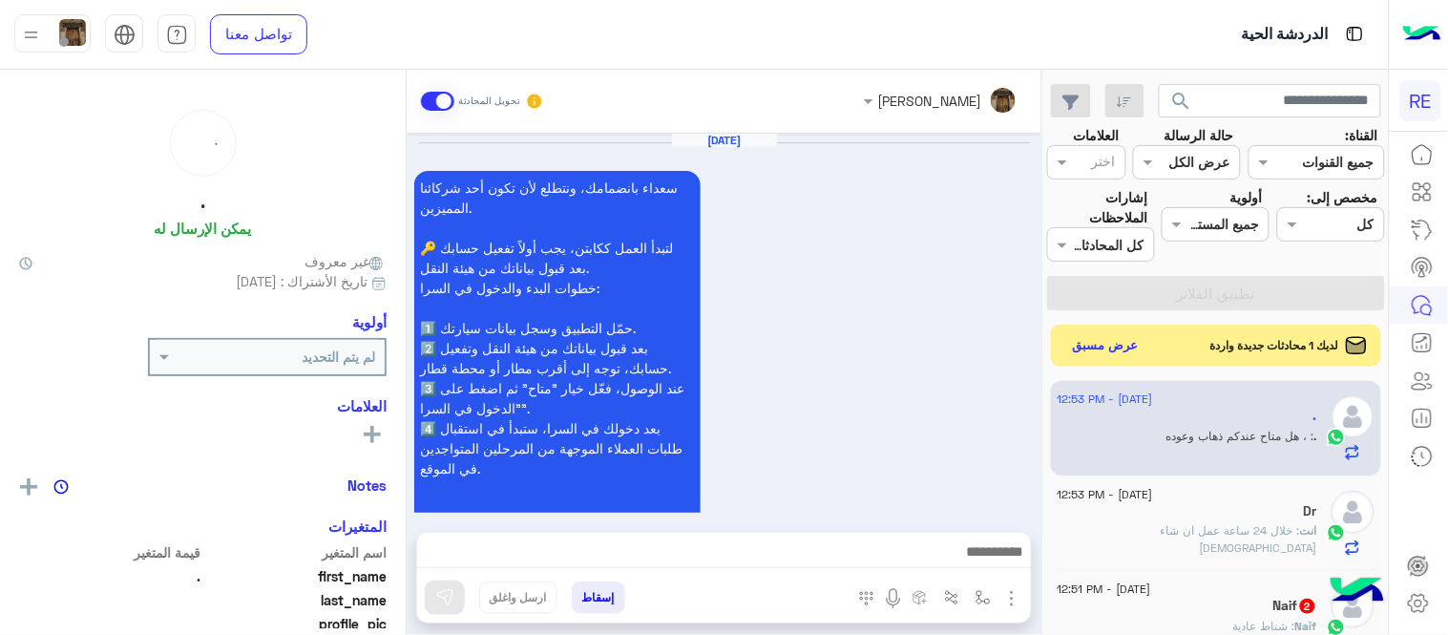
scroll to position [980, 0]
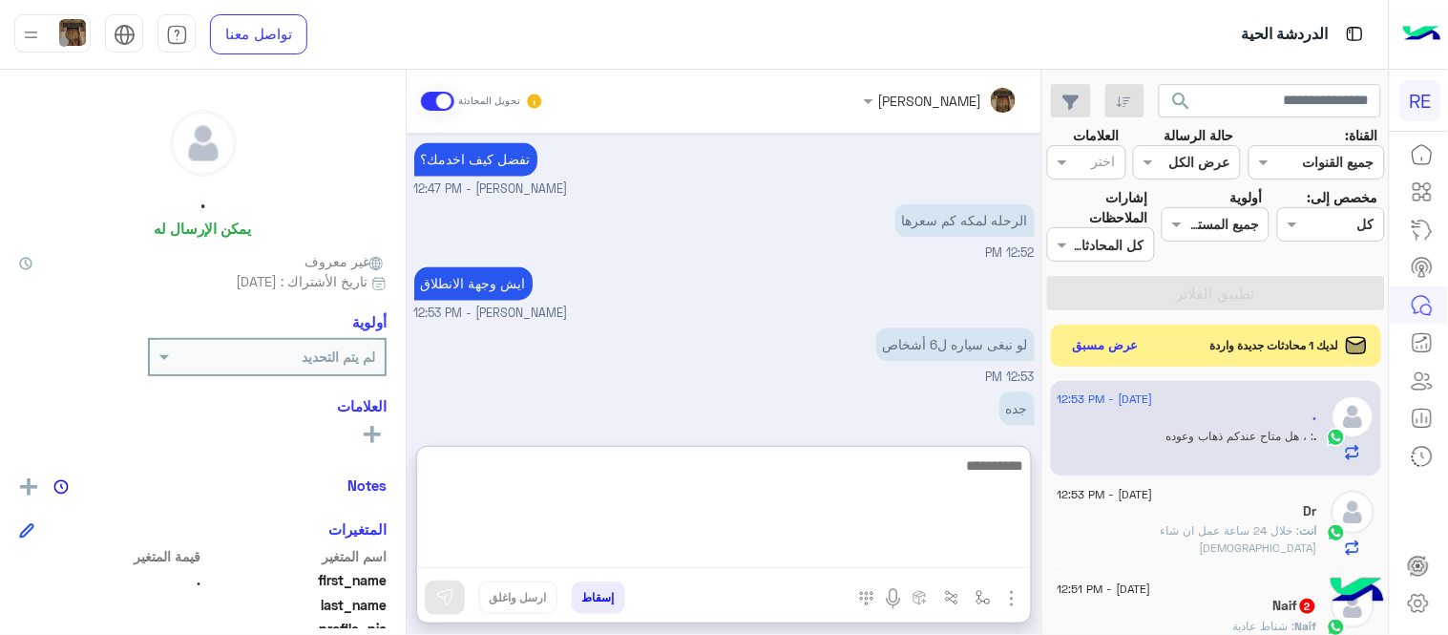
click at [859, 554] on textarea at bounding box center [724, 510] width 614 height 115
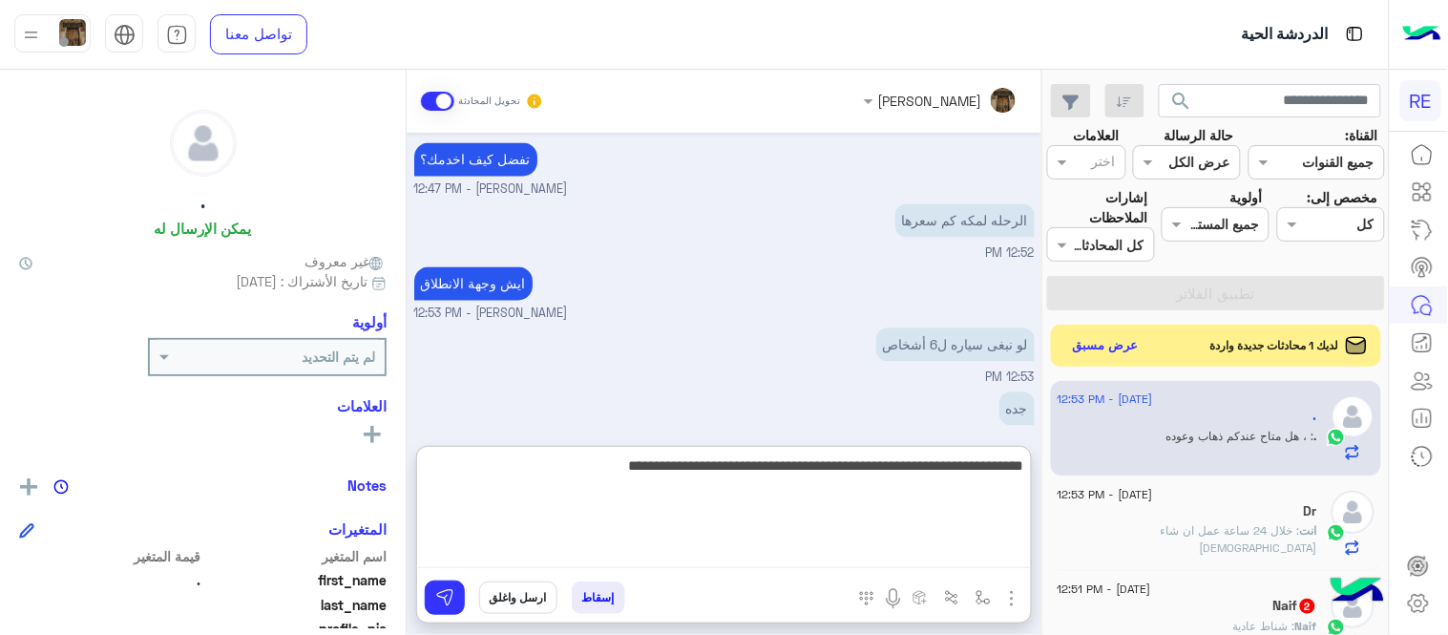
type textarea "**********"
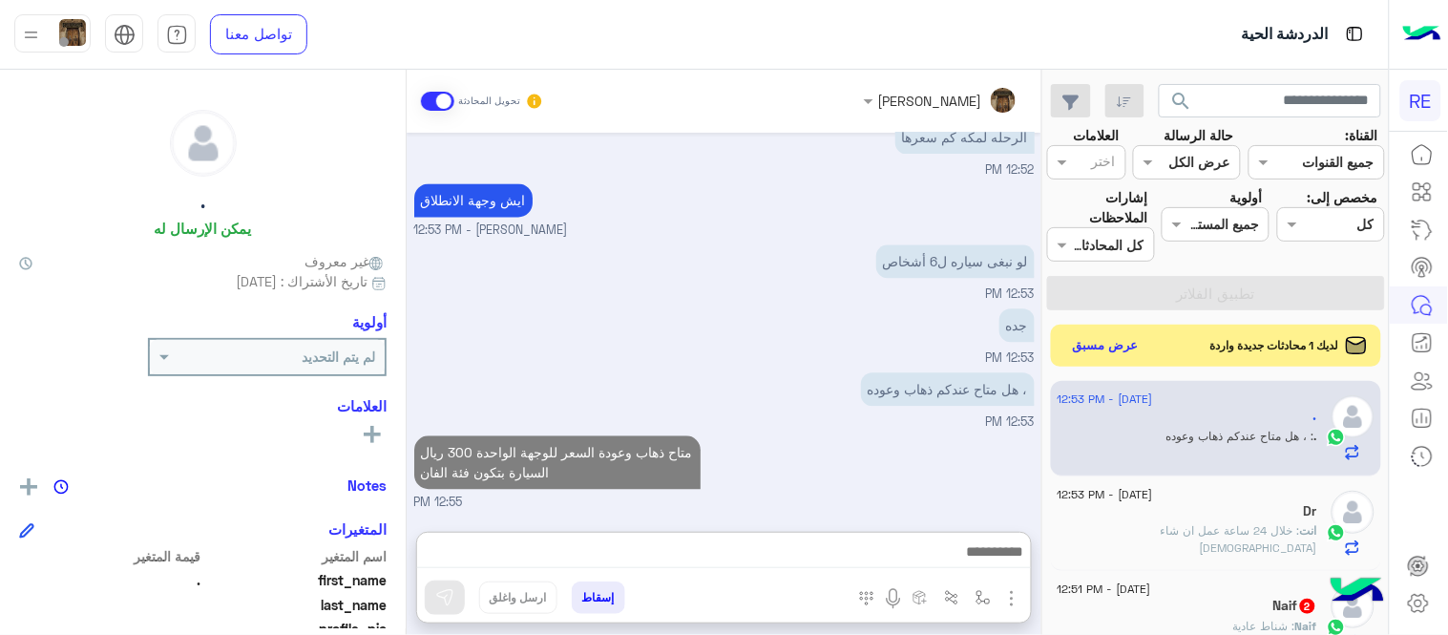
click at [955, 431] on div "متاح ذهاب وعودة السعر للوجهة الواحدة 300 ريال السيارة بتكون فئة الفان 12:55 PM" at bounding box center [724, 471] width 620 height 81
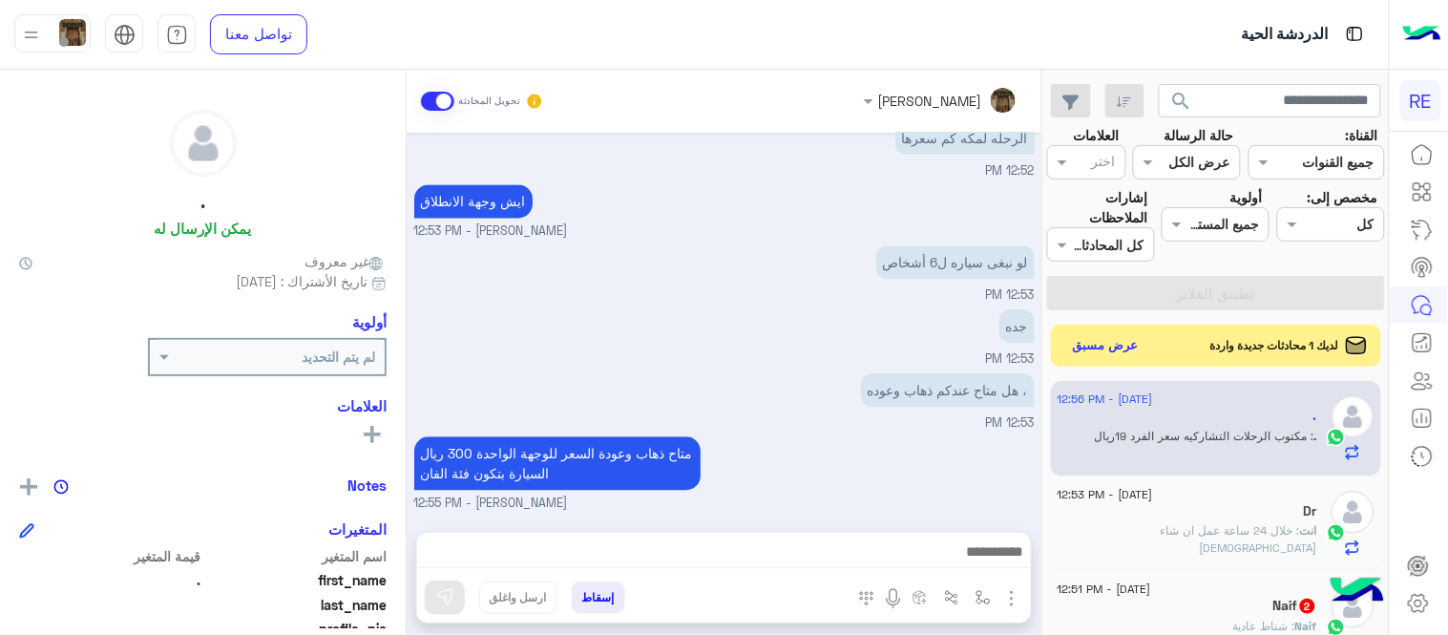
scroll to position [1124, 0]
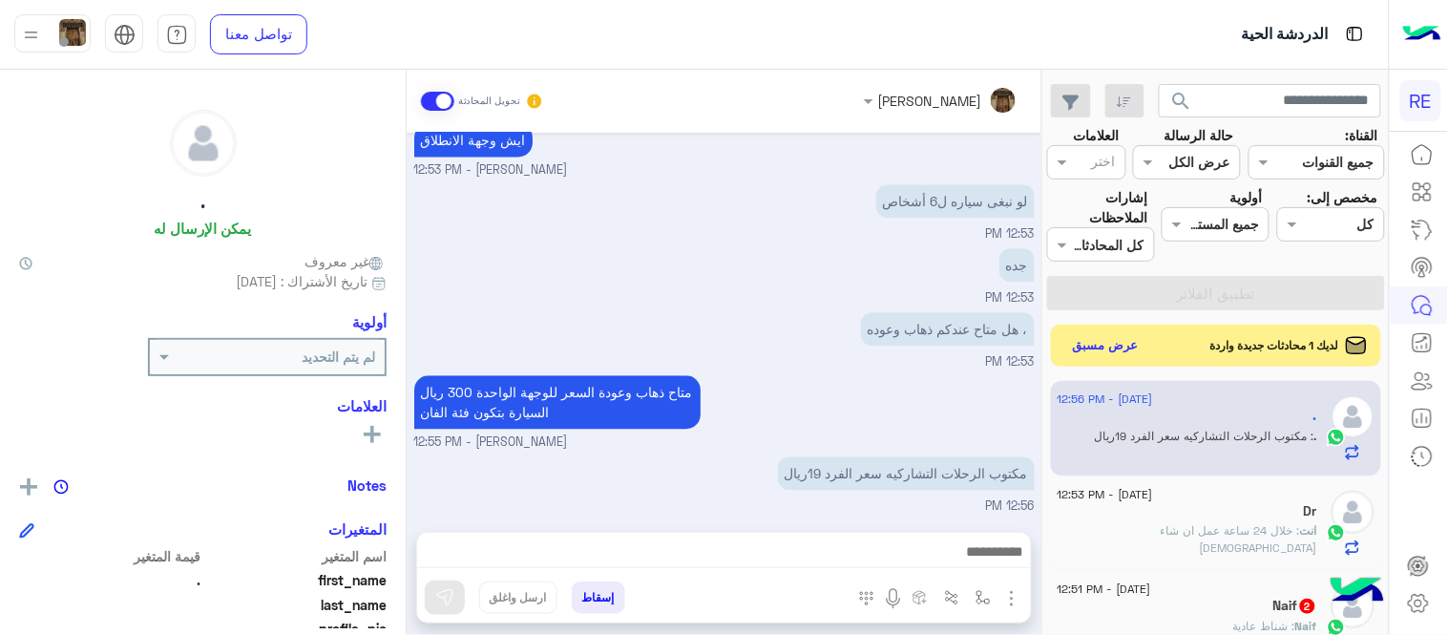
click at [942, 537] on div at bounding box center [724, 557] width 614 height 48
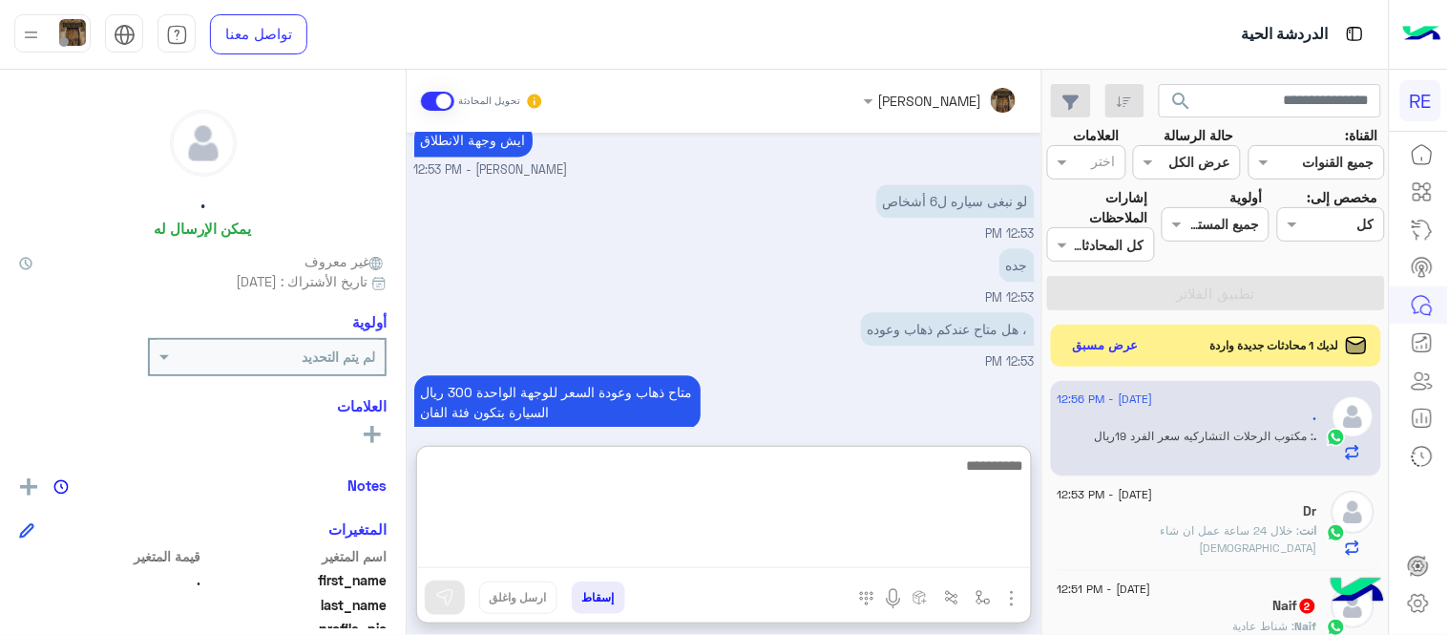
scroll to position [1148, 0]
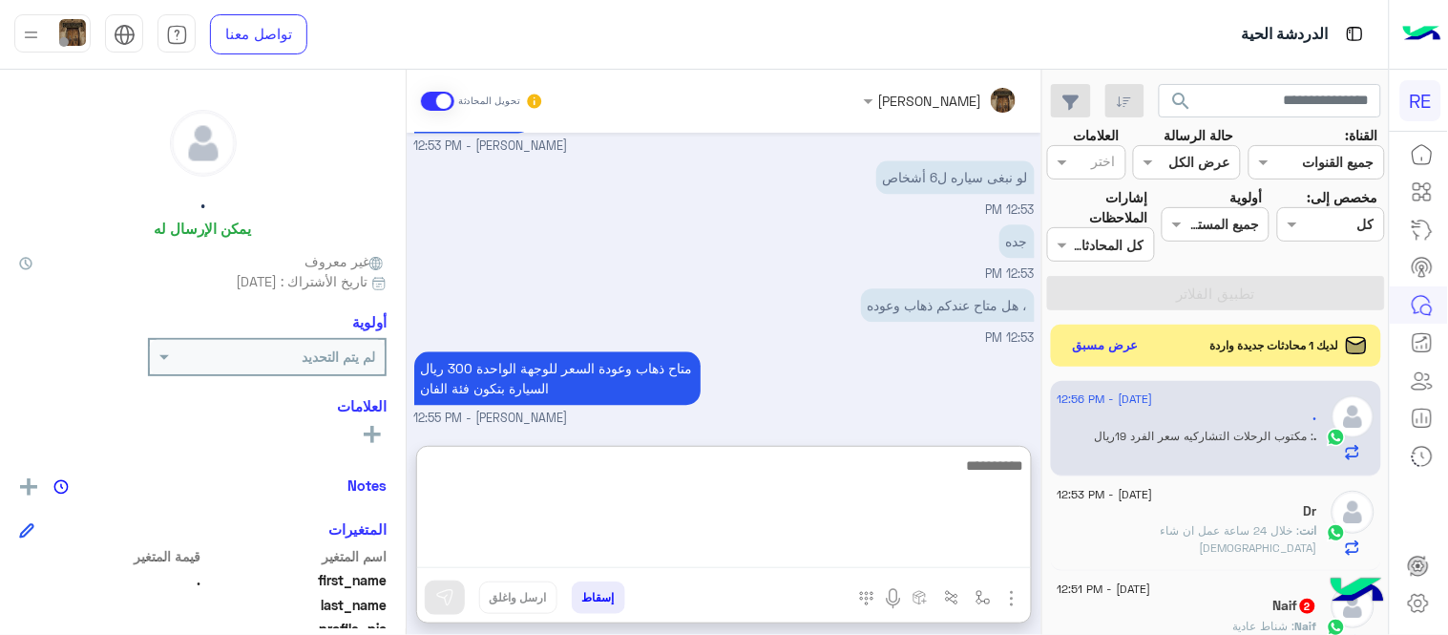
click at [948, 549] on textarea at bounding box center [724, 510] width 614 height 115
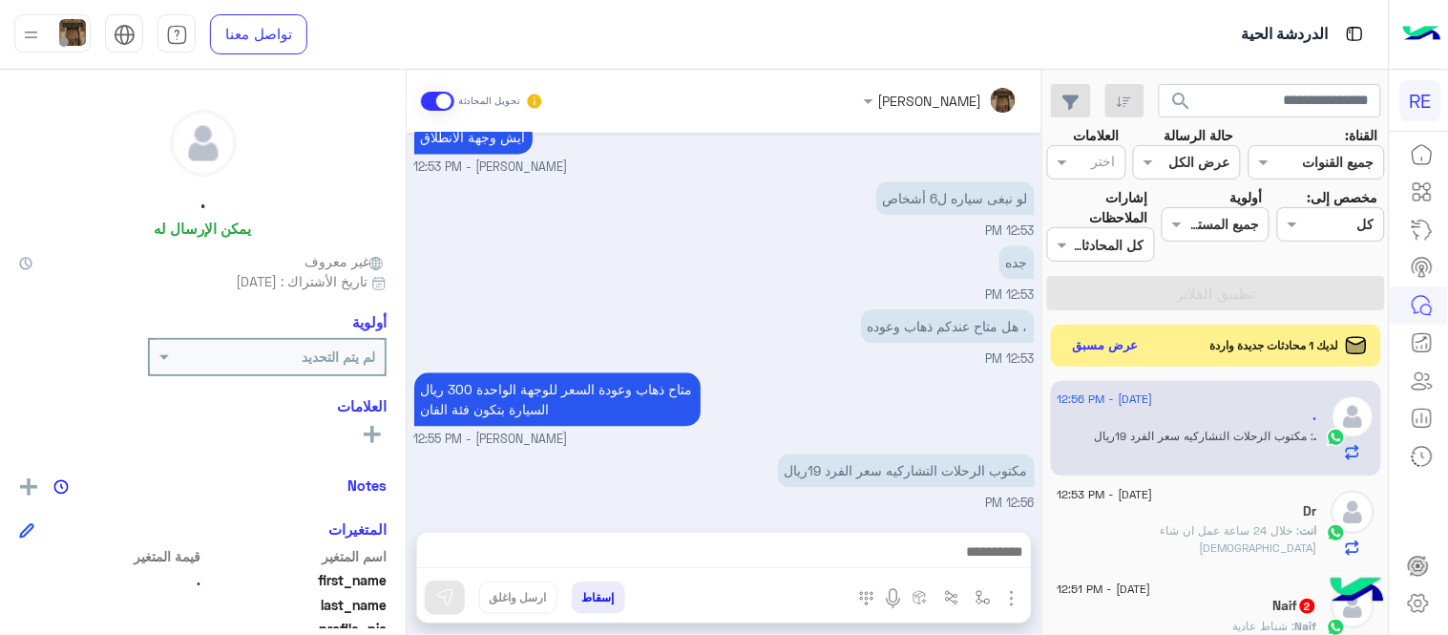
click at [938, 389] on div "متاح ذهاب وعودة السعر للوجهة الواحدة 300 ريال السيارة بتكون فئة الفان [PERSON_N…" at bounding box center [724, 407] width 620 height 81
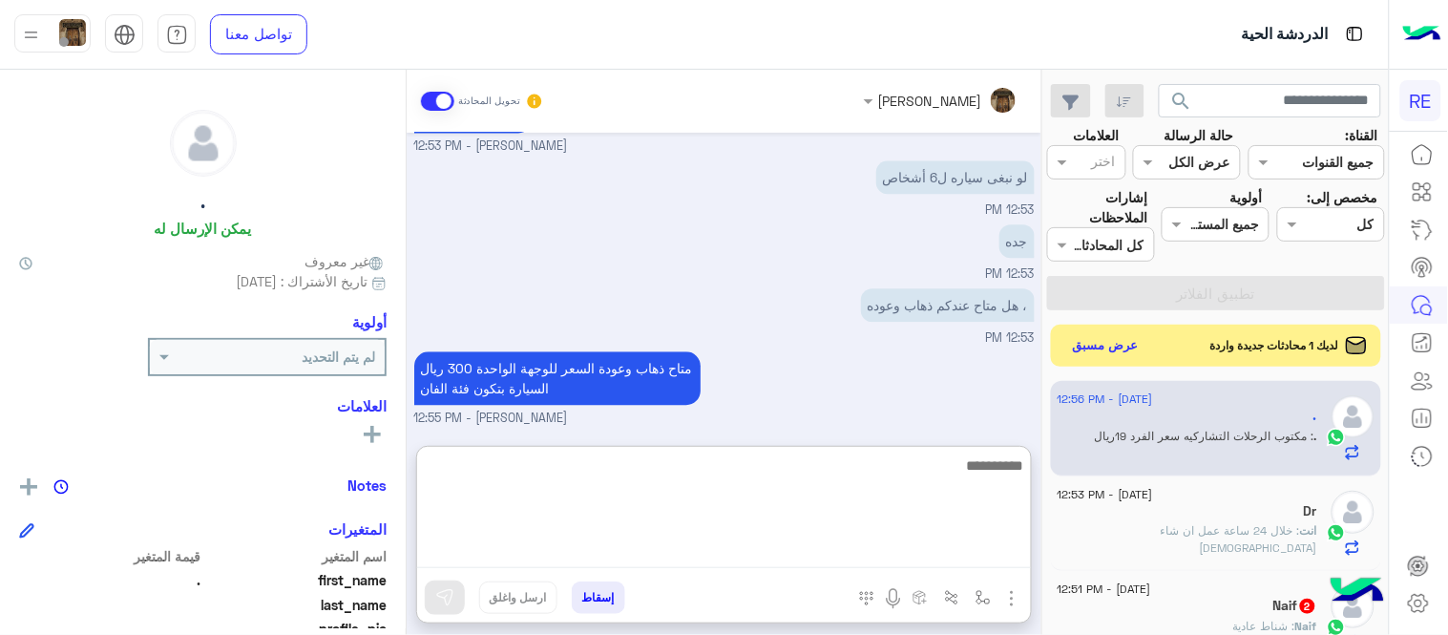
click at [904, 541] on textarea at bounding box center [724, 510] width 614 height 115
type textarea "*"
type textarea "**********"
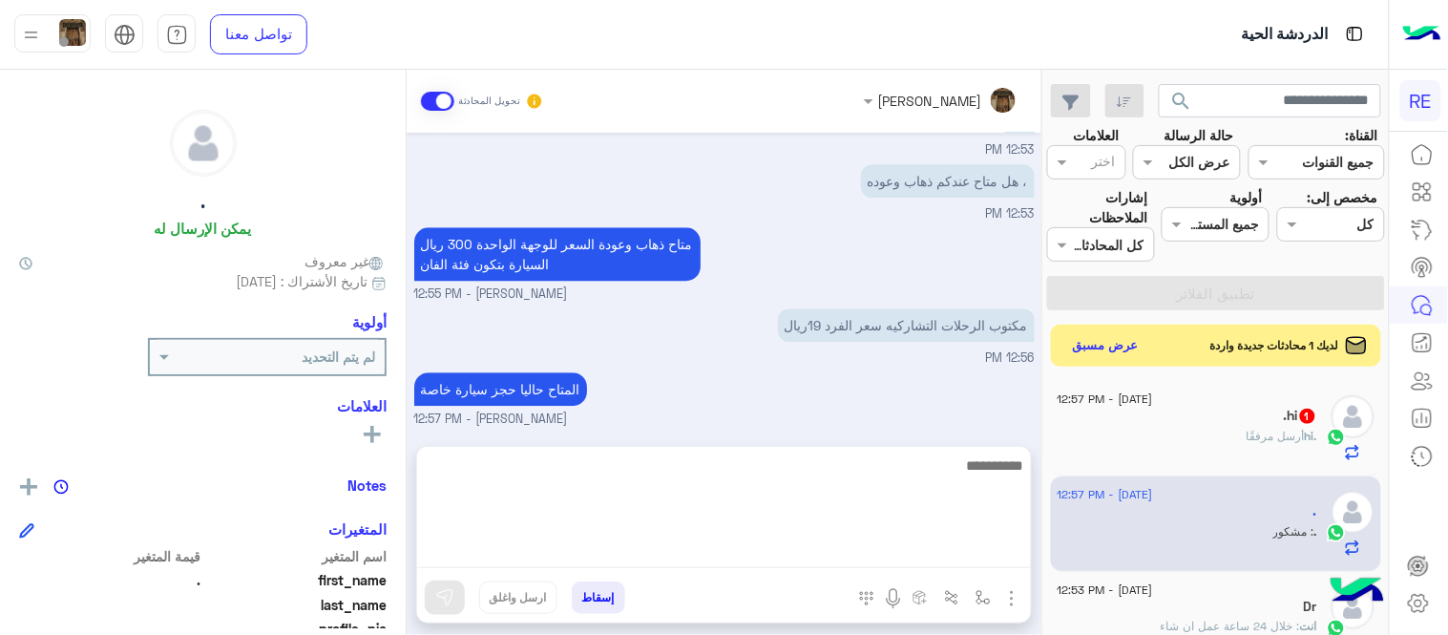
scroll to position [1272, 0]
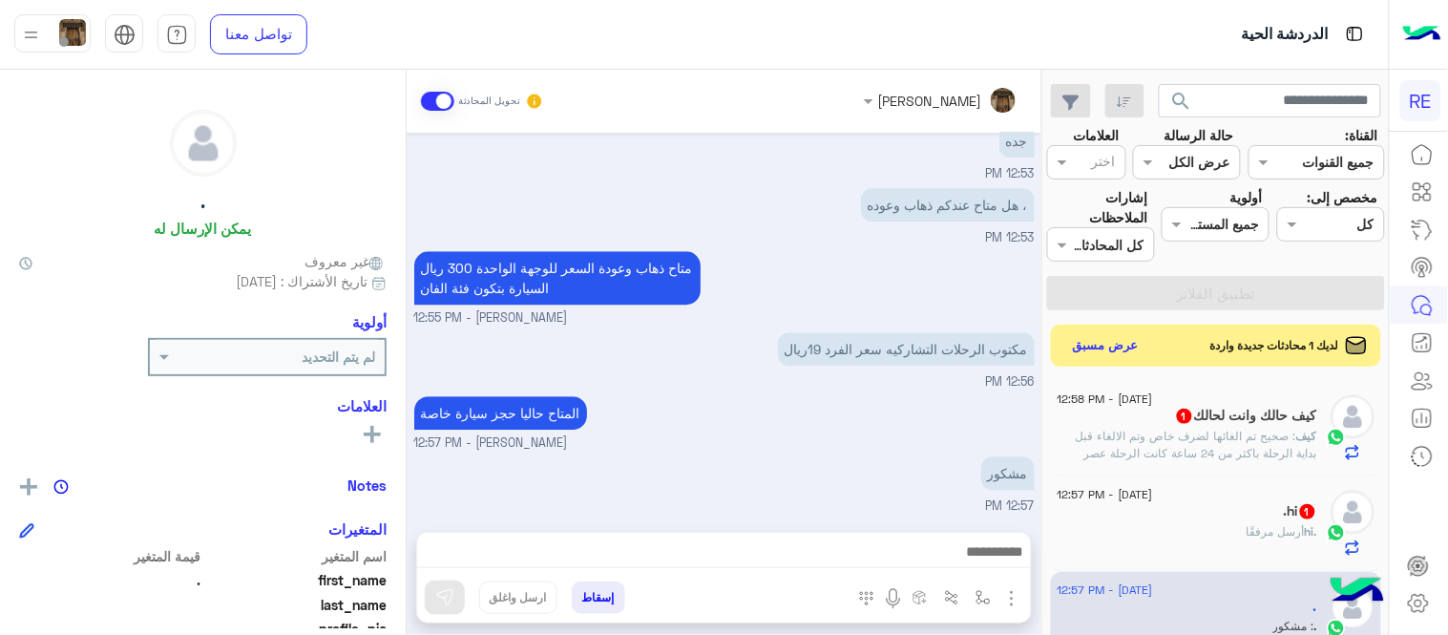
click at [933, 437] on small "[PERSON_NAME] - 12:57 PM" at bounding box center [724, 443] width 620 height 18
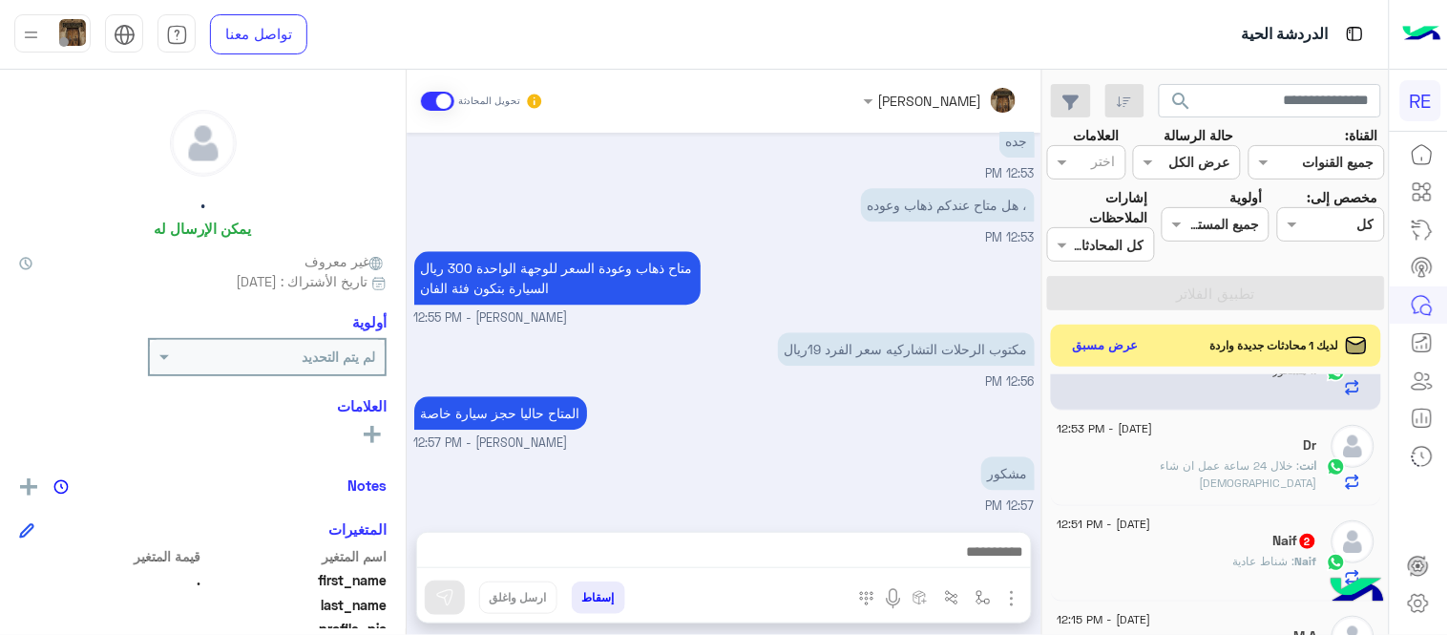
scroll to position [234, 0]
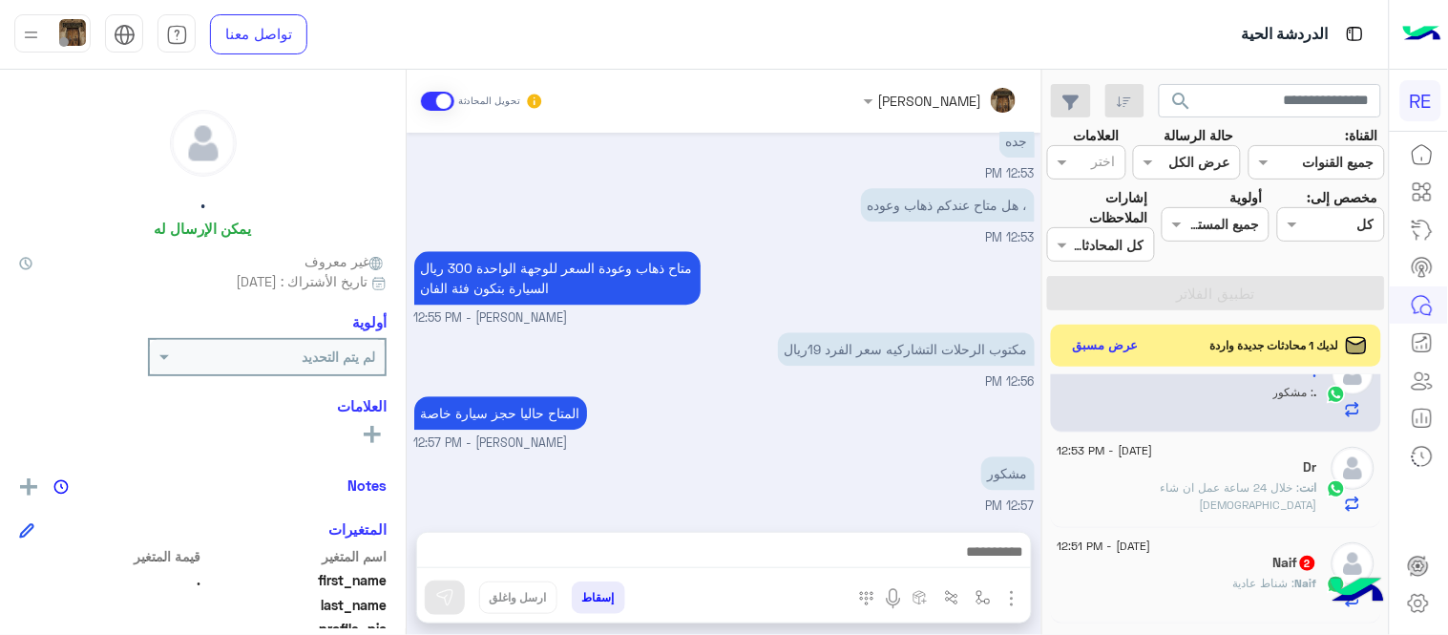
click at [1186, 459] on div "Dr" at bounding box center [1188, 469] width 260 height 20
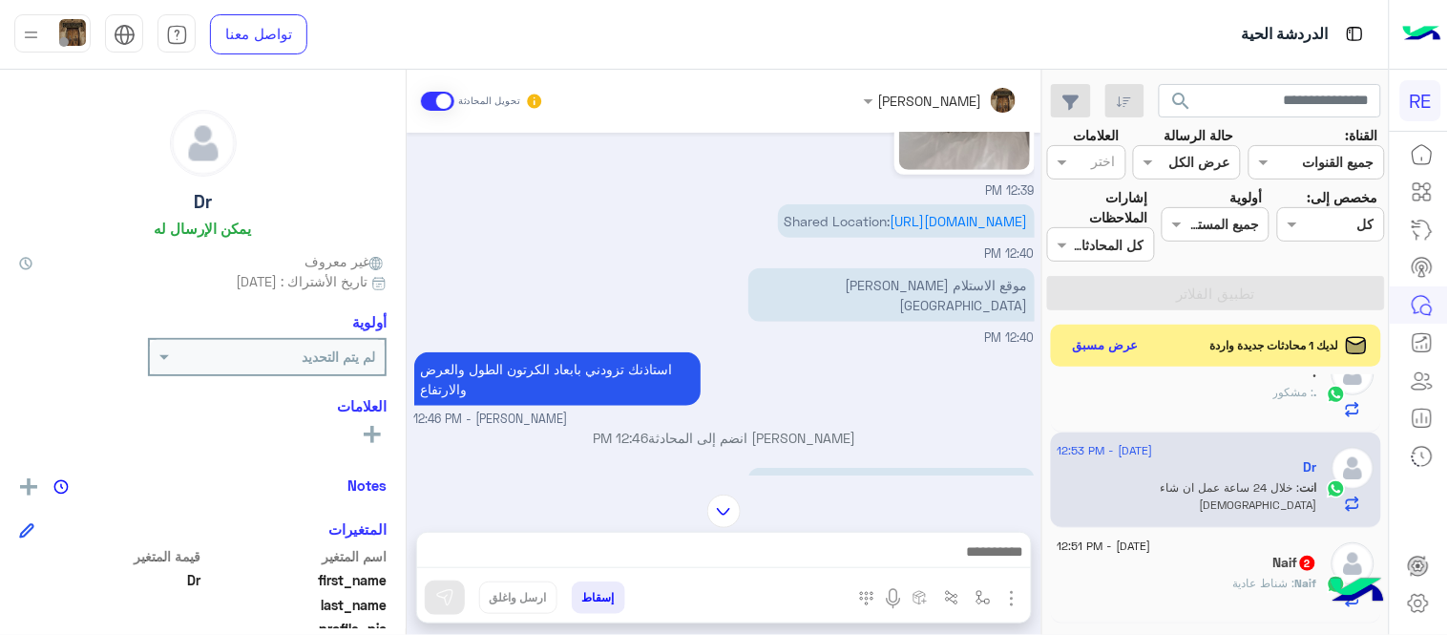
scroll to position [337, 0]
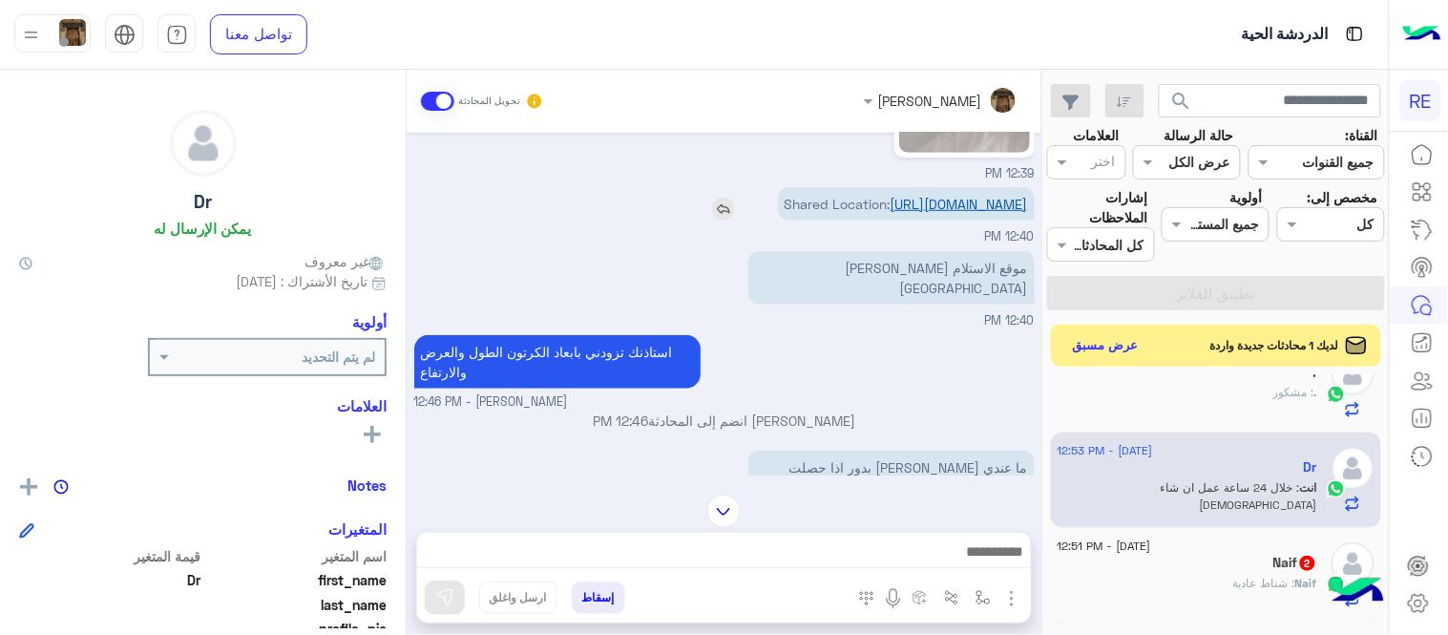
click at [891, 212] on link "[URL][DOMAIN_NAME]" at bounding box center [959, 204] width 137 height 16
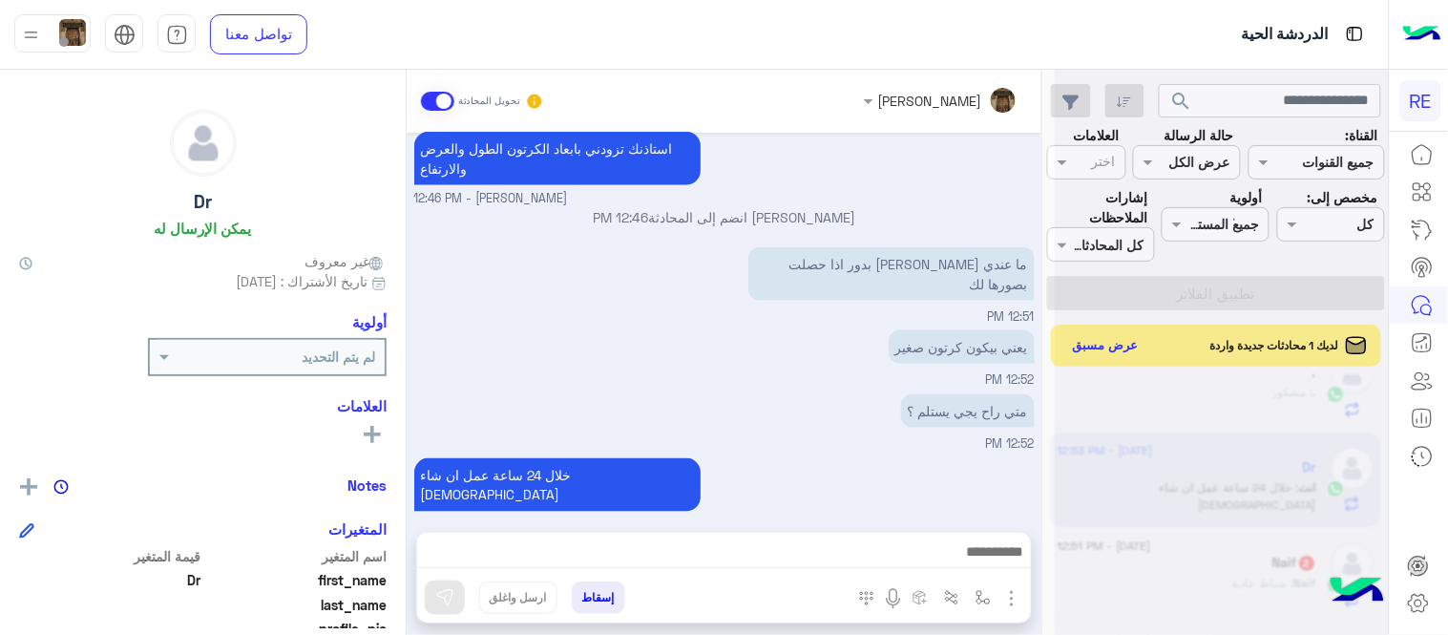
scroll to position [1353, 0]
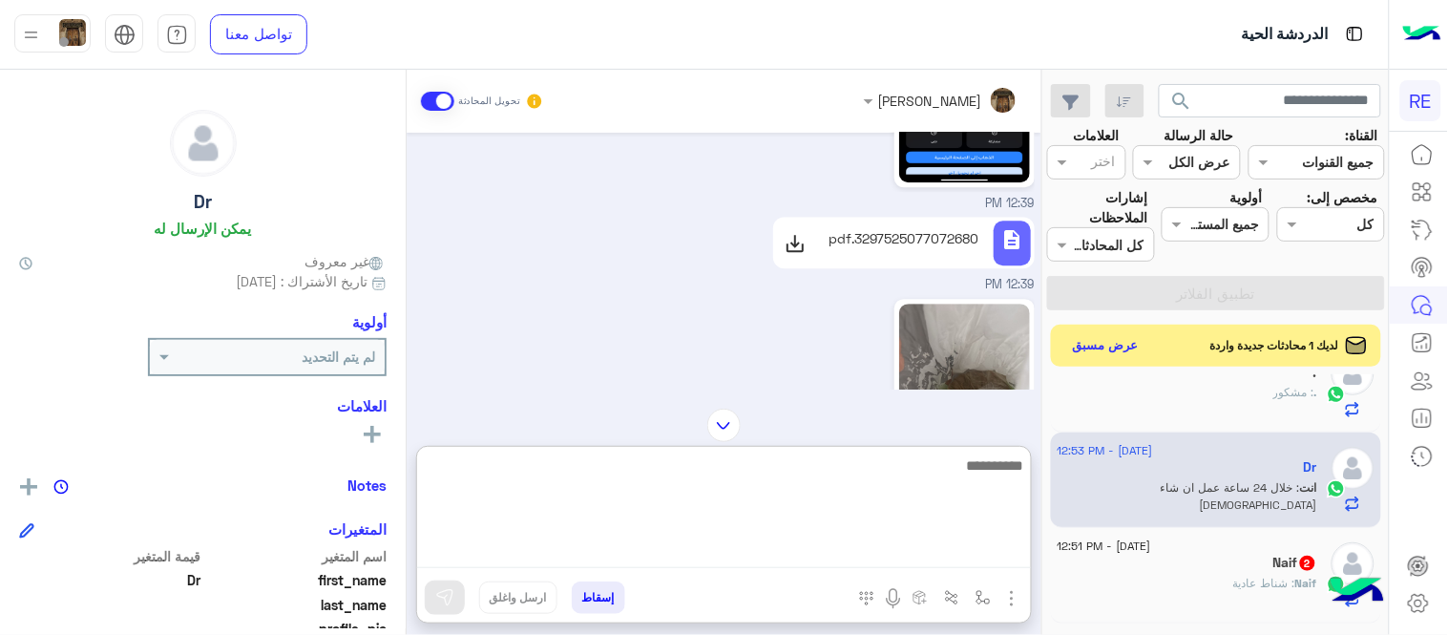
click at [871, 556] on textarea at bounding box center [724, 510] width 614 height 115
paste textarea "**********"
type textarea "**********"
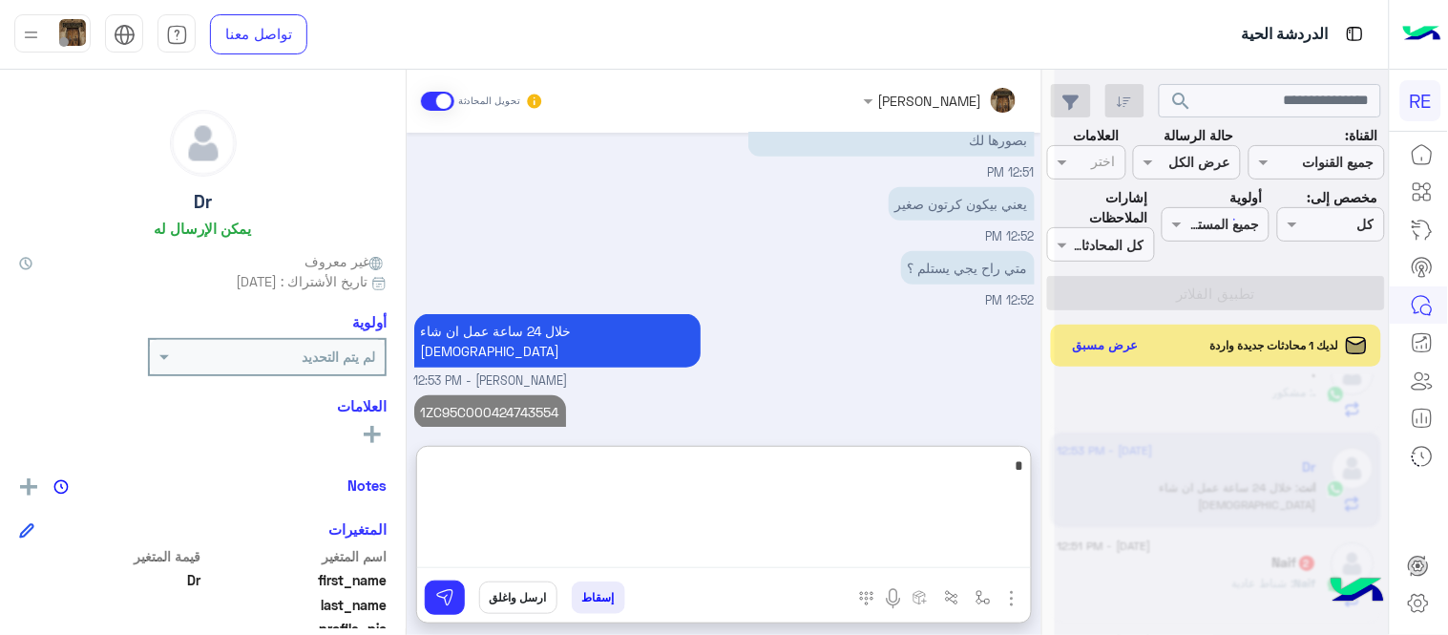
scroll to position [2083, 0]
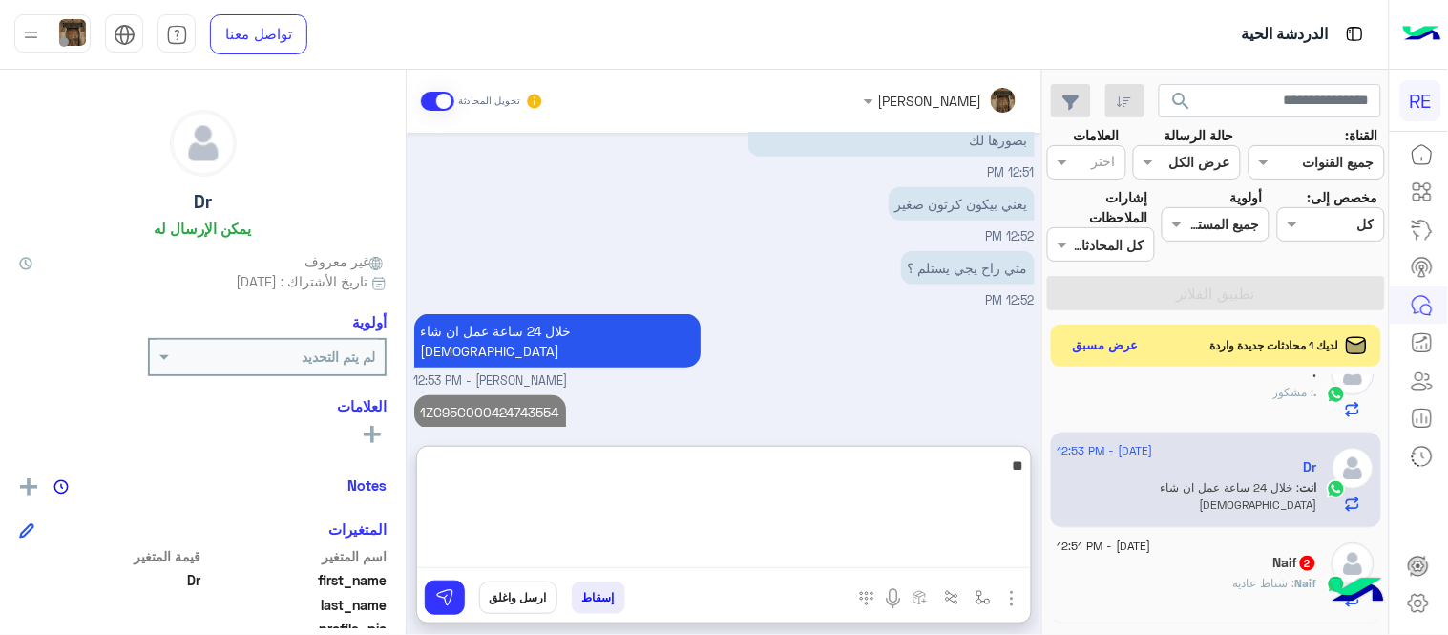
type textarea "*"
type textarea "**********"
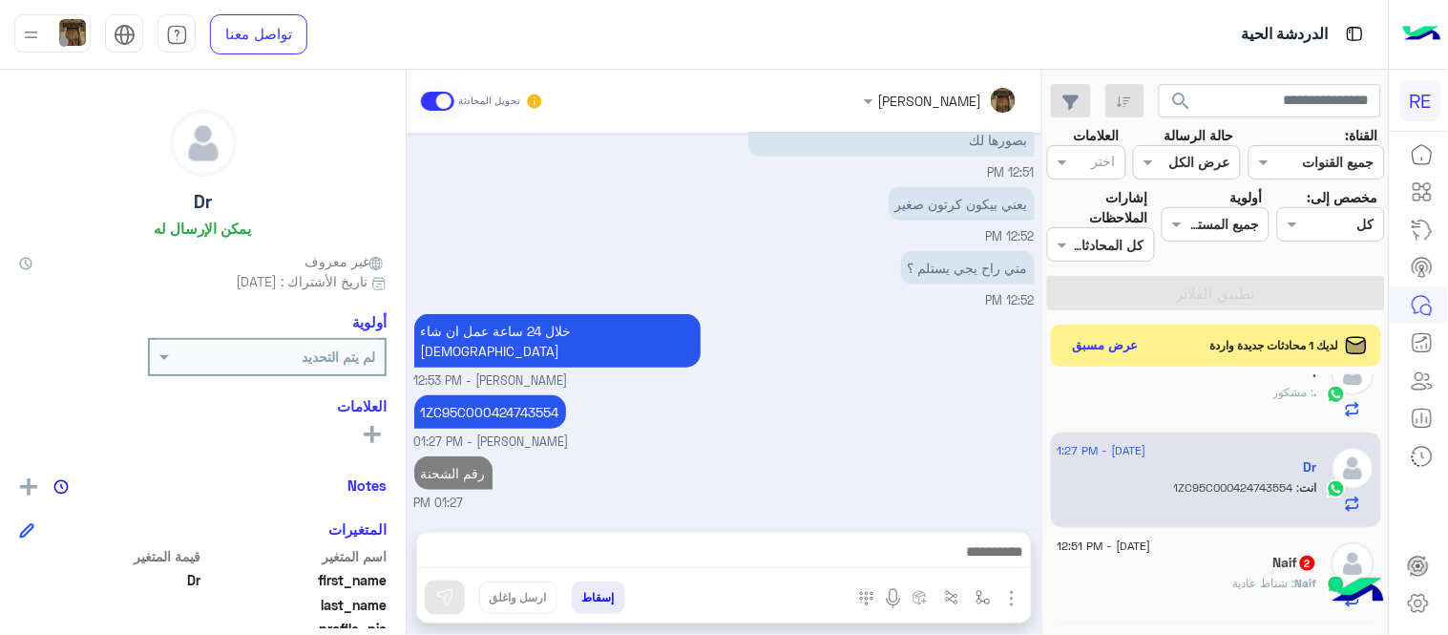
click at [1021, 598] on img "button" at bounding box center [1011, 598] width 23 height 23
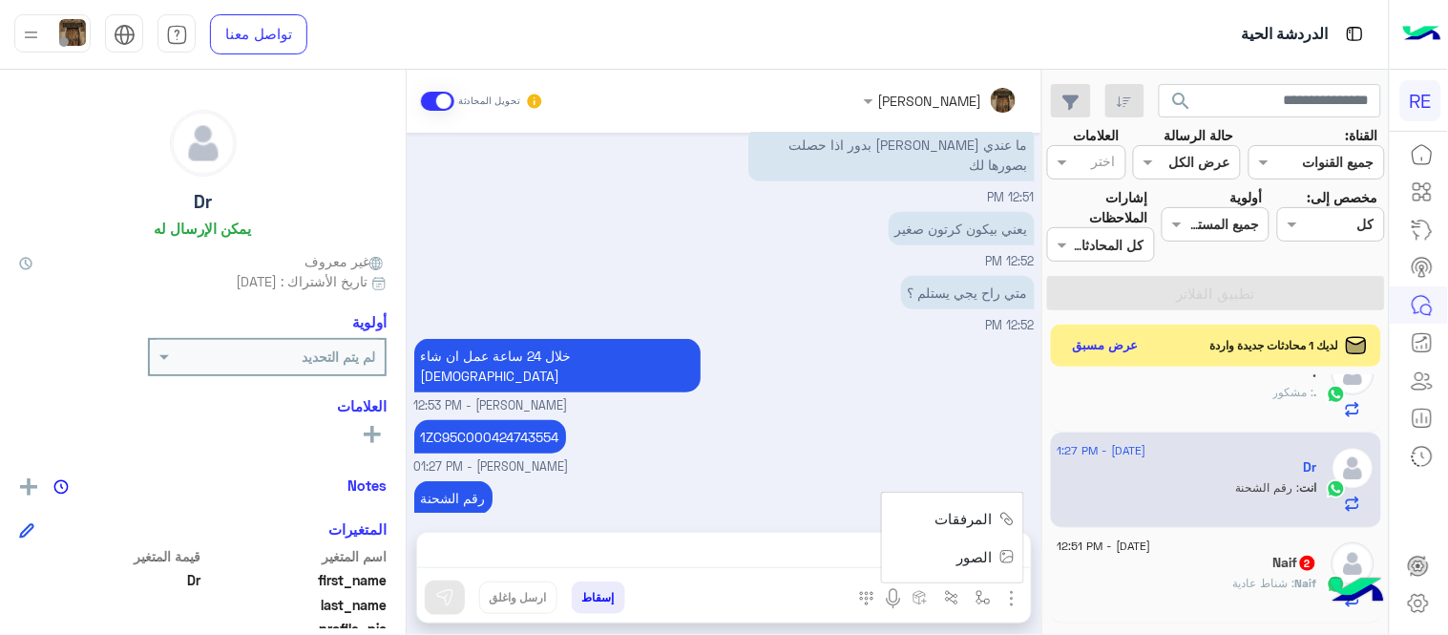
click at [943, 520] on span "المرفقات" at bounding box center [963, 519] width 57 height 22
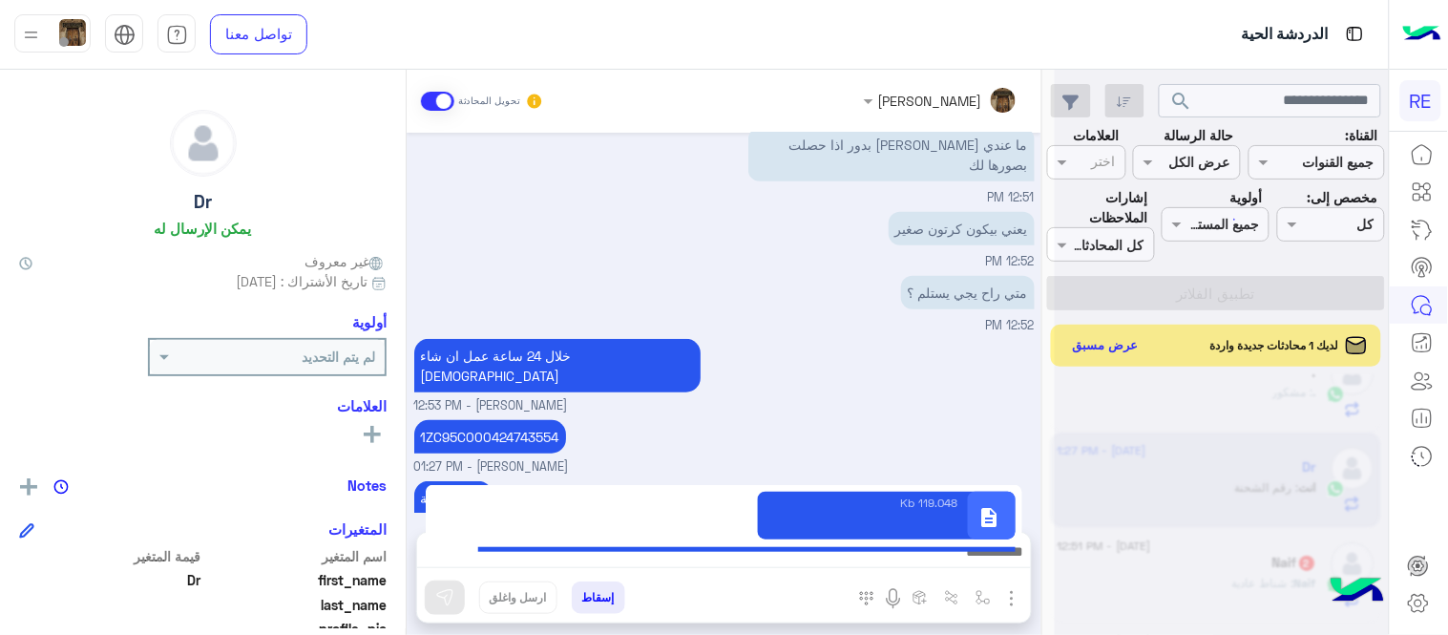
type textarea "**********"
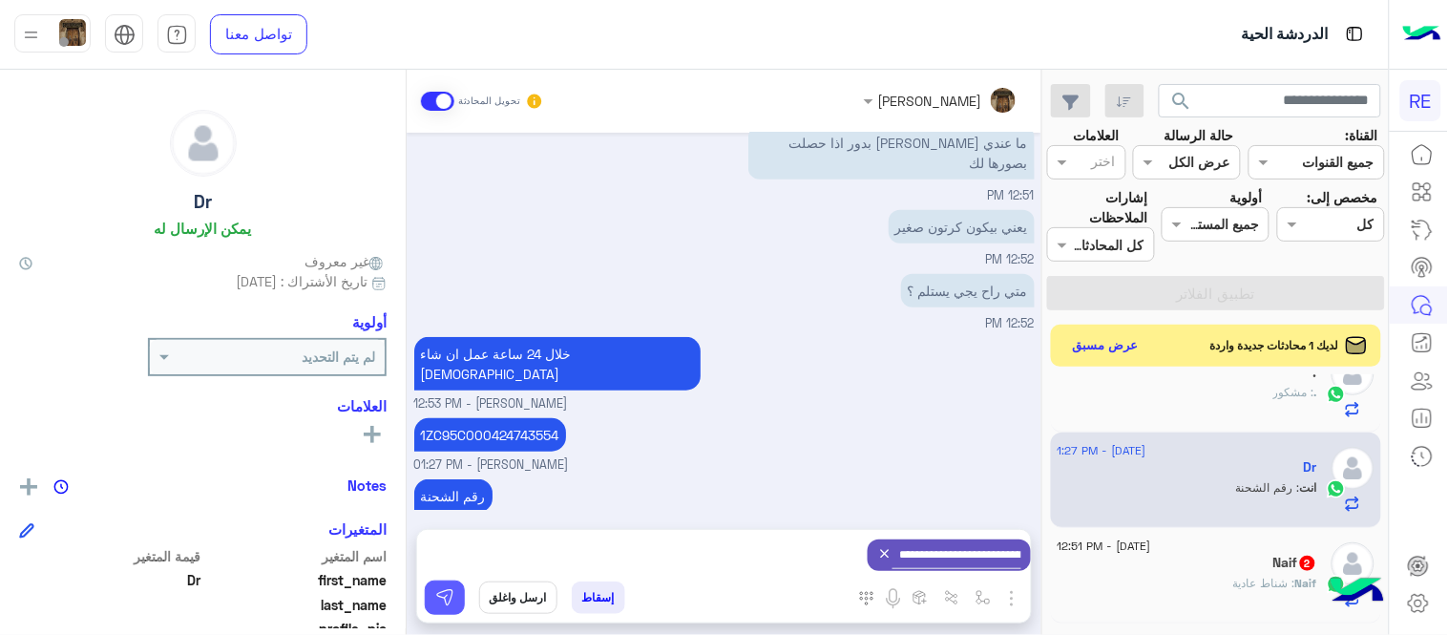
click at [451, 596] on img at bounding box center [444, 597] width 19 height 19
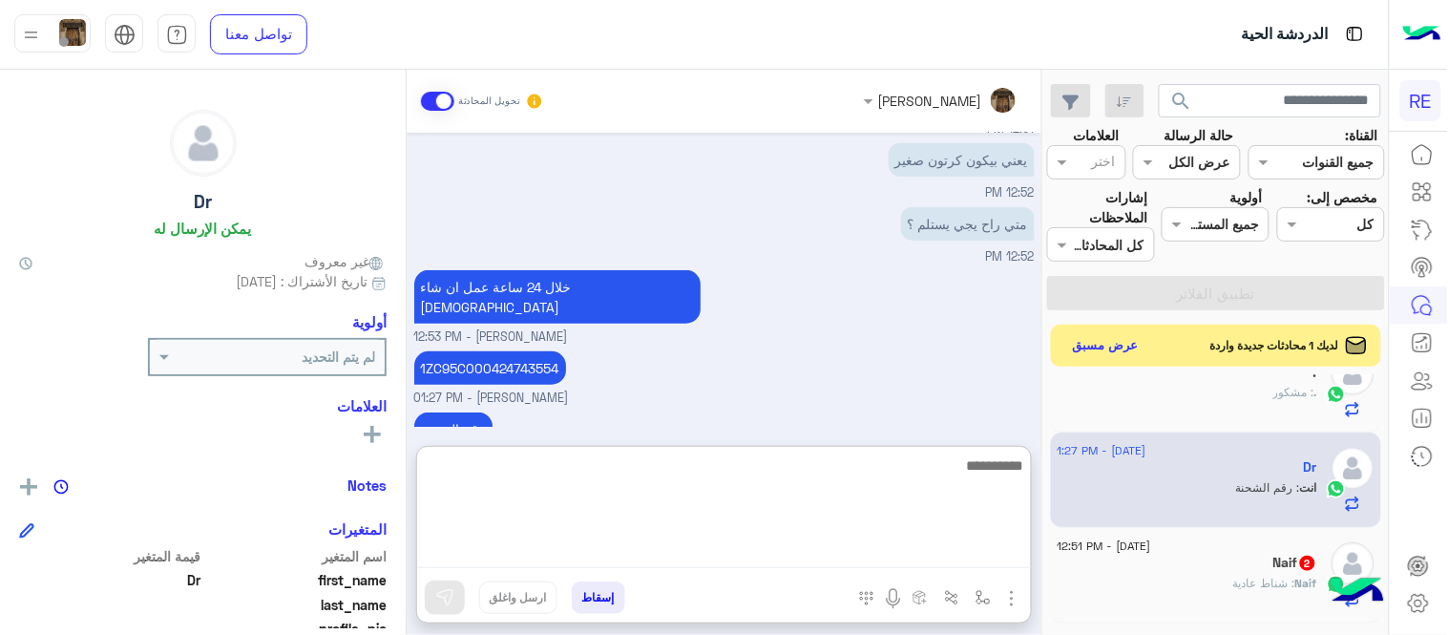
click at [808, 545] on textarea at bounding box center [724, 510] width 614 height 115
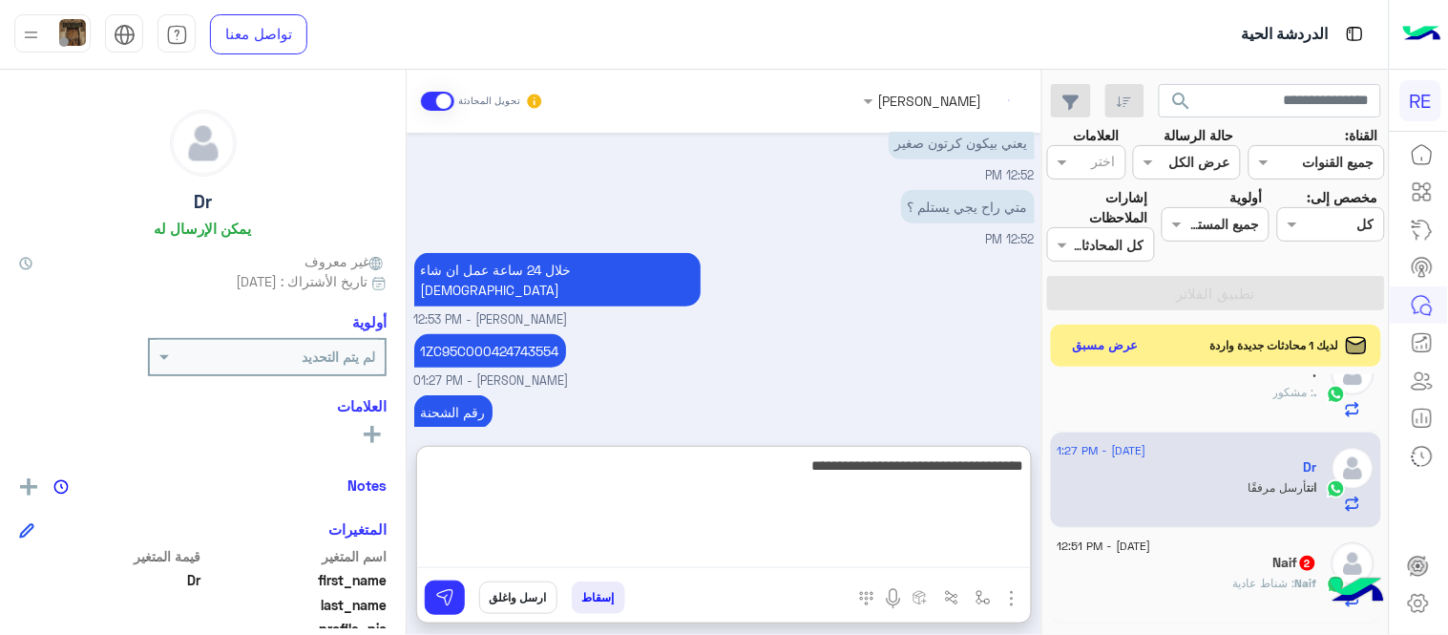
scroll to position [2222, 0]
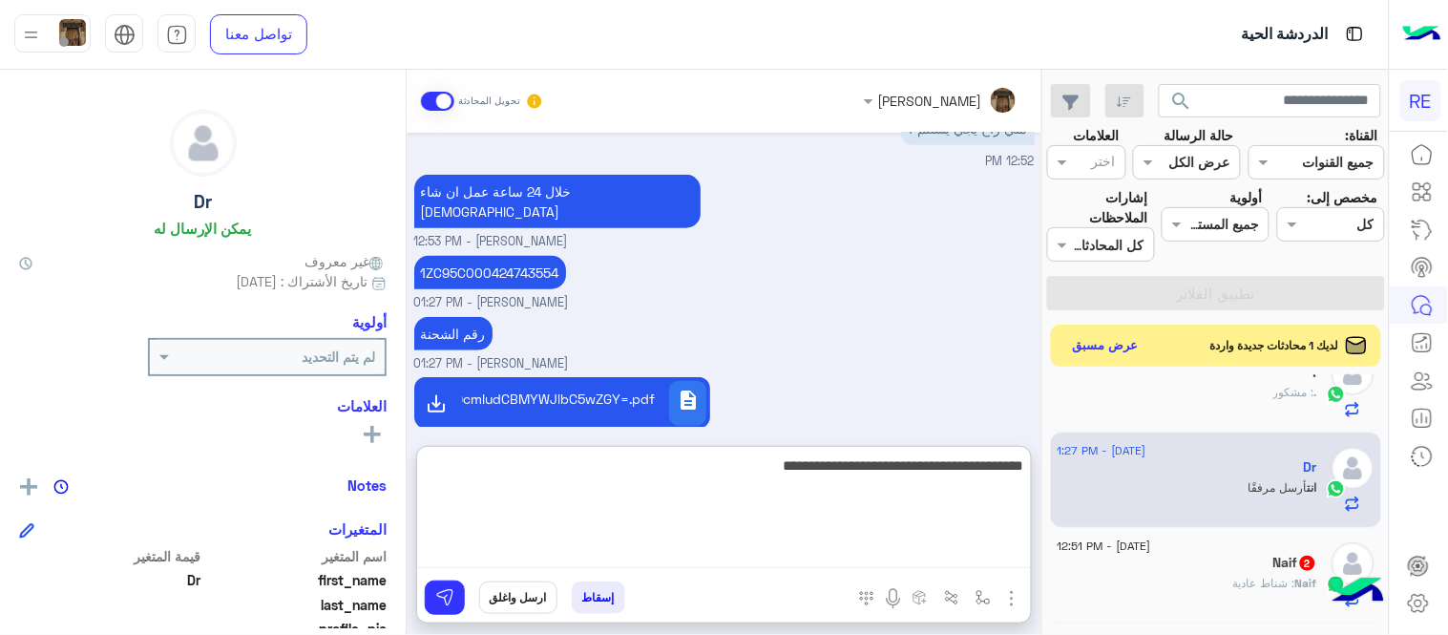
click at [947, 459] on textarea "**********" at bounding box center [724, 510] width 614 height 115
click at [651, 460] on textarea "**********" at bounding box center [724, 510] width 614 height 115
type textarea "**********"
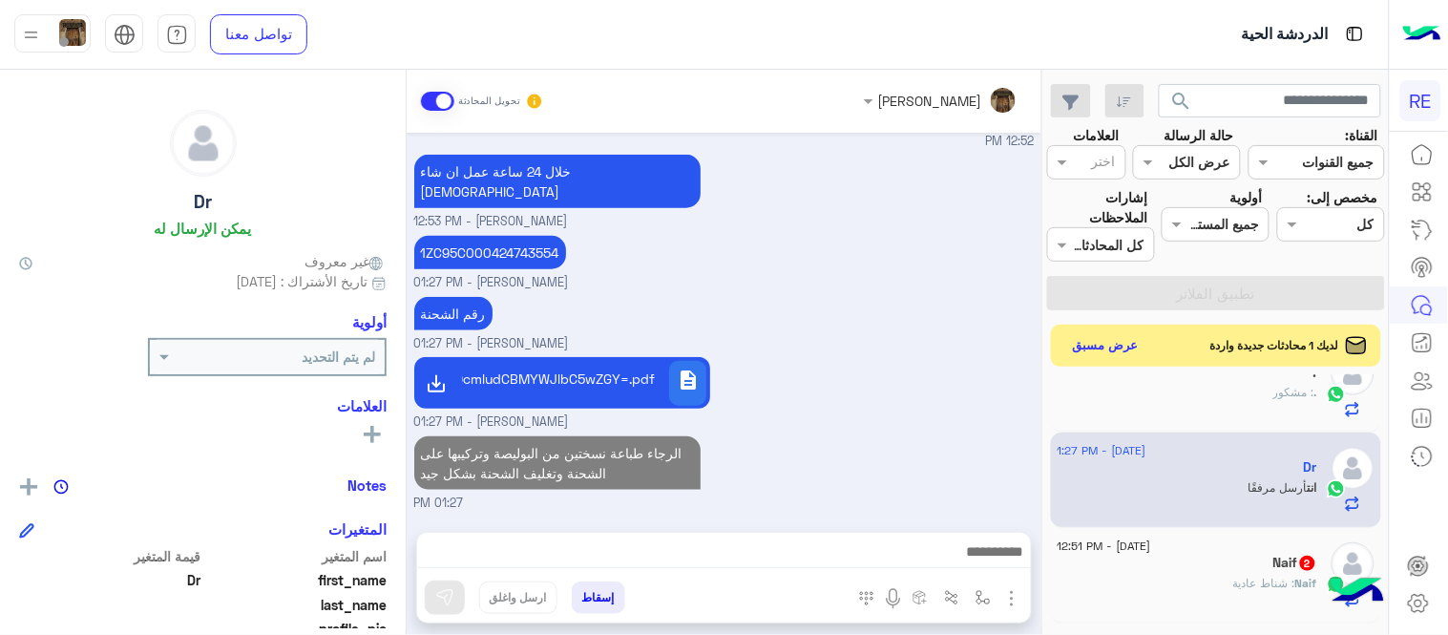
click at [797, 407] on div "[DATE] السلام عليكم ورحمة الله وبركاته نظرا لتاخير موعد اصدار البوليصه اذا تم ن…" at bounding box center [724, 323] width 635 height 380
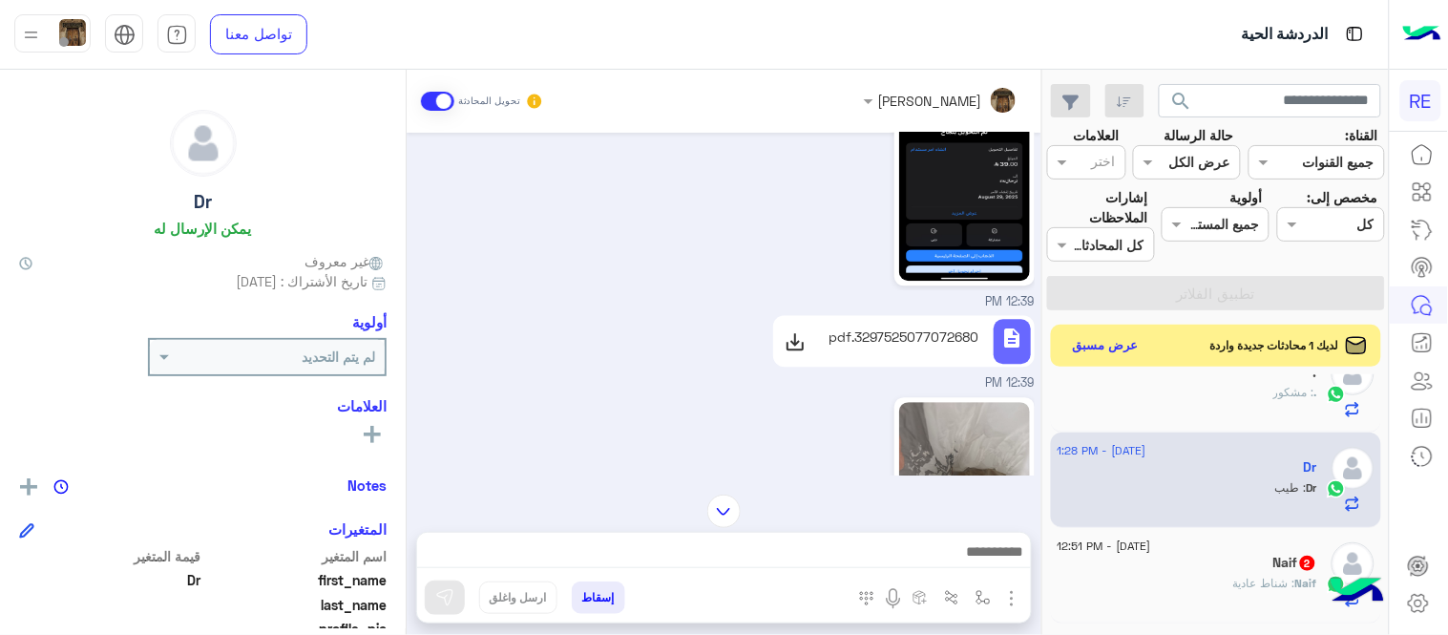
scroll to position [1295, 0]
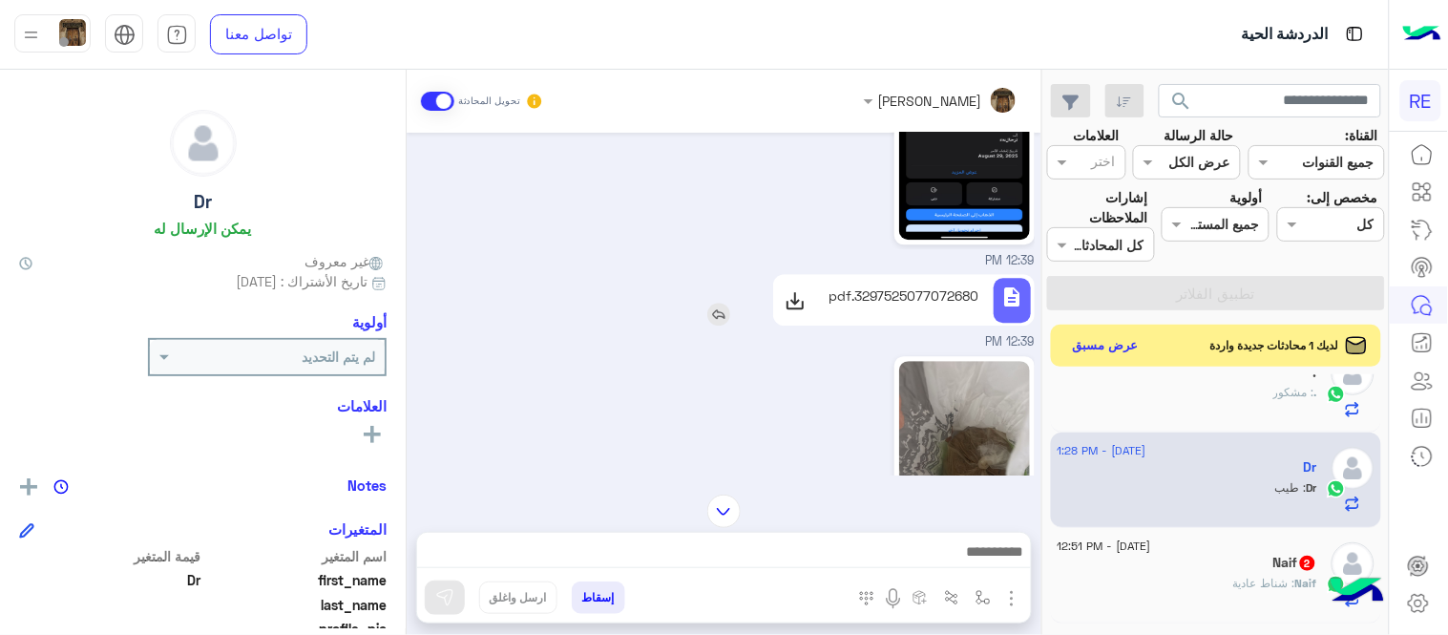
click at [901, 301] on p "3297525077072680.pdf" at bounding box center [904, 295] width 151 height 20
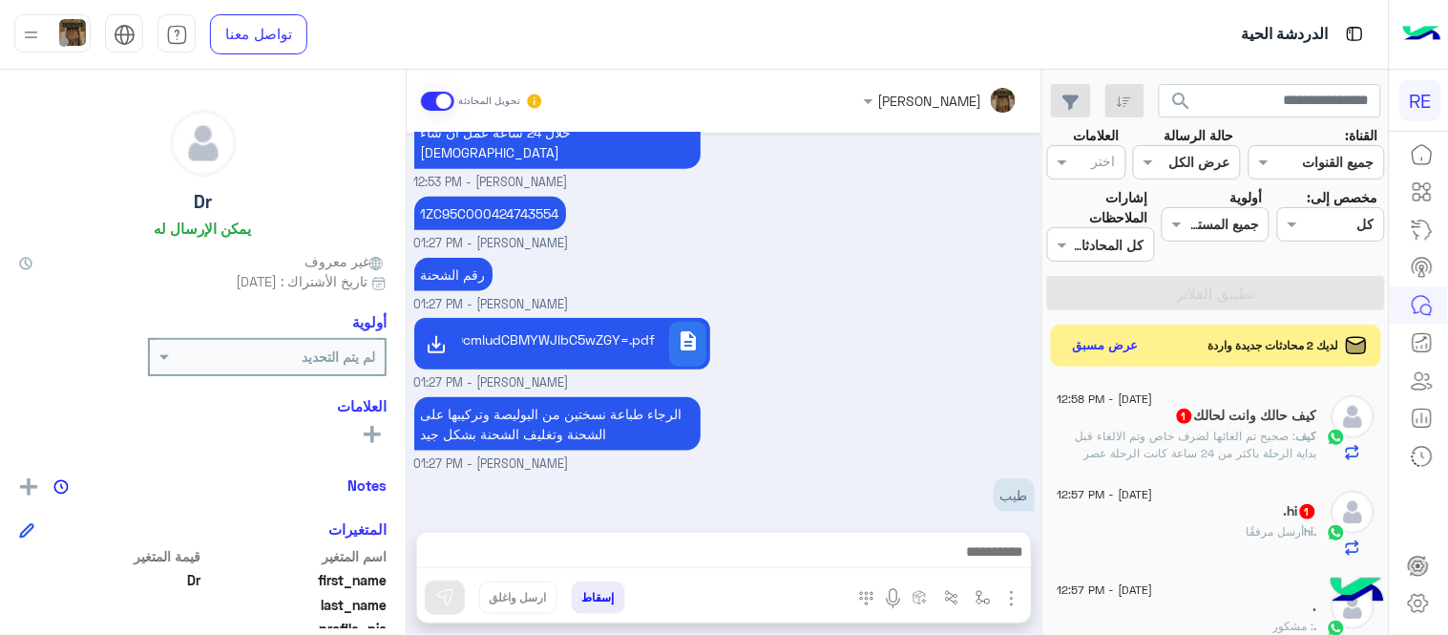
scroll to position [280, 0]
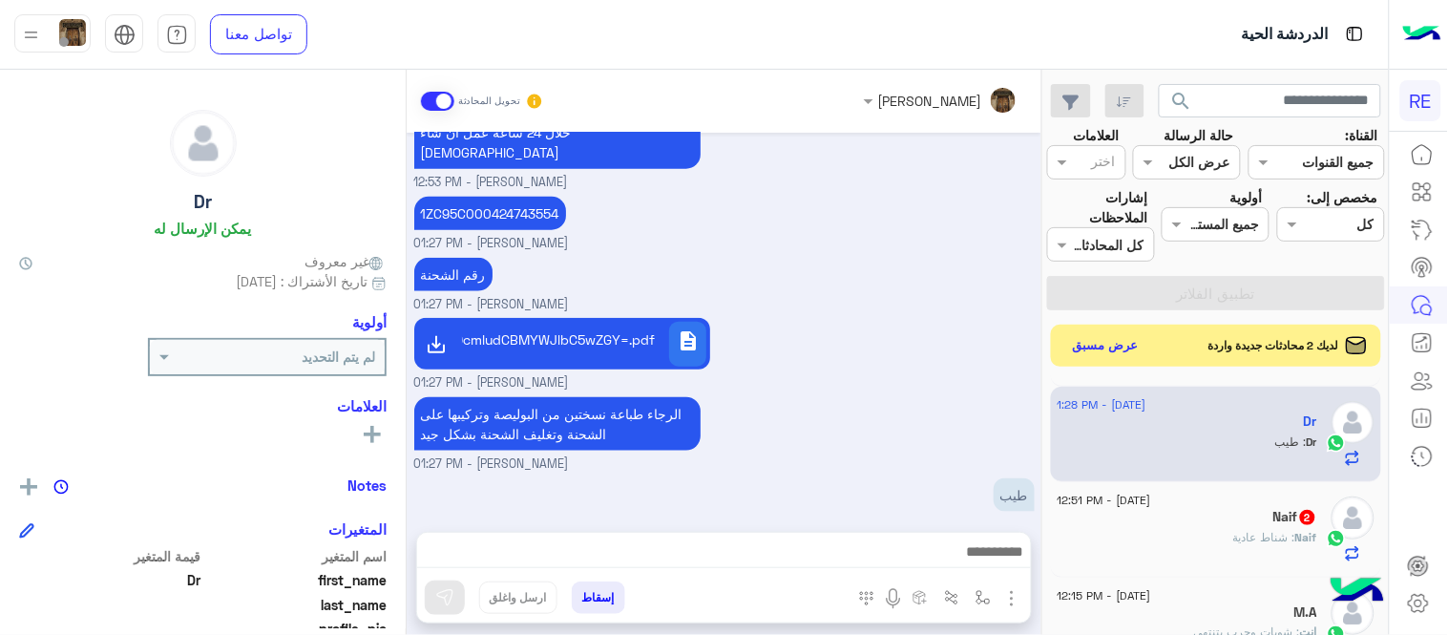
click at [1131, 526] on div "Naif 2" at bounding box center [1188, 519] width 260 height 20
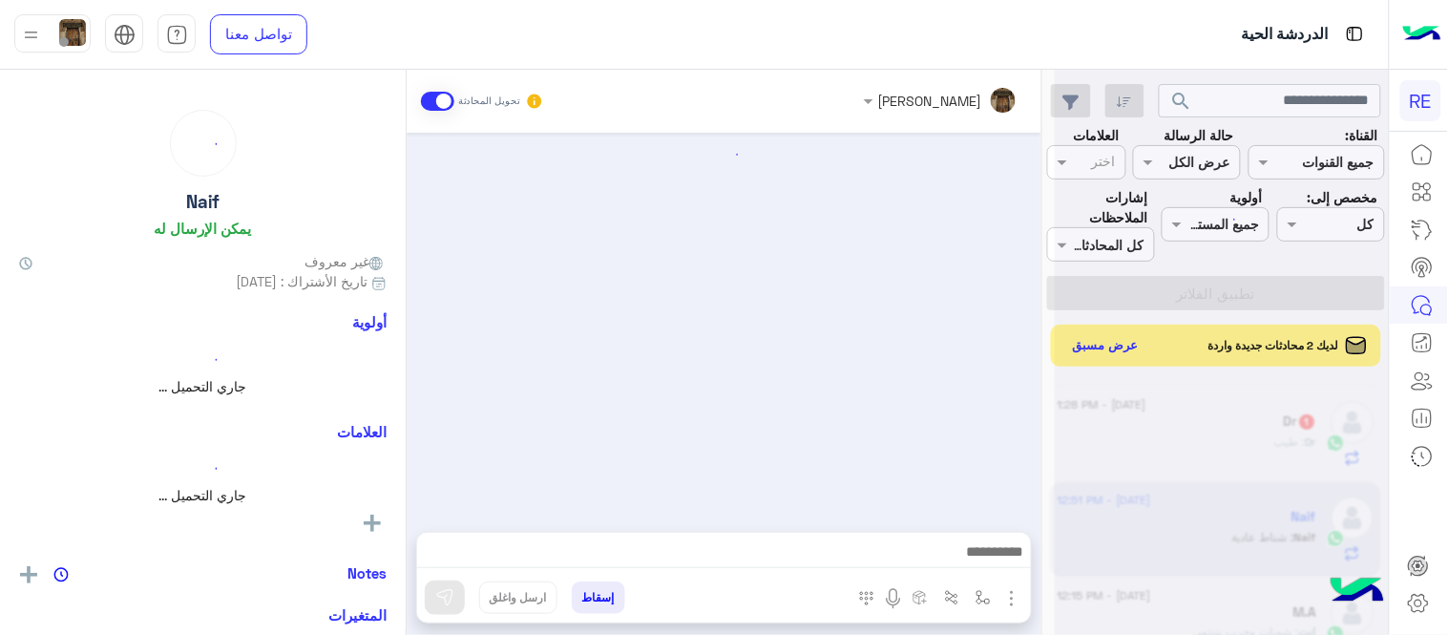
scroll to position [1207, 0]
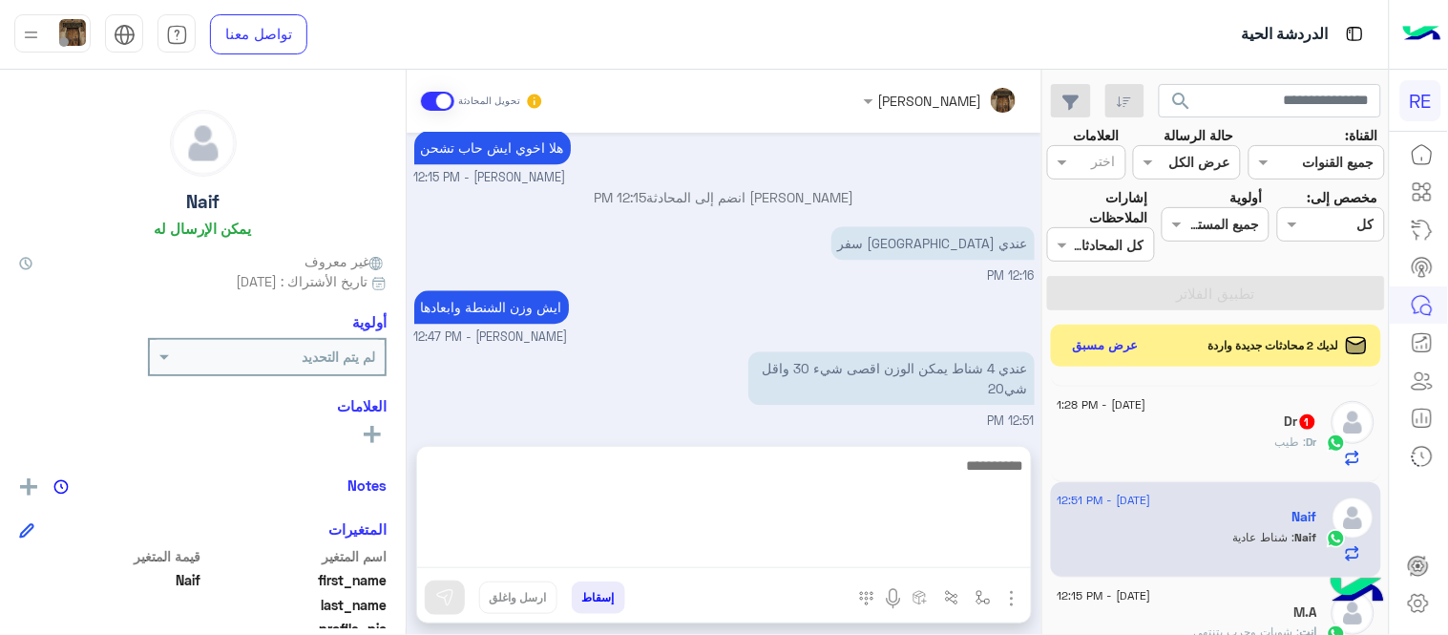
click at [756, 560] on textarea at bounding box center [724, 510] width 614 height 115
type textarea "*"
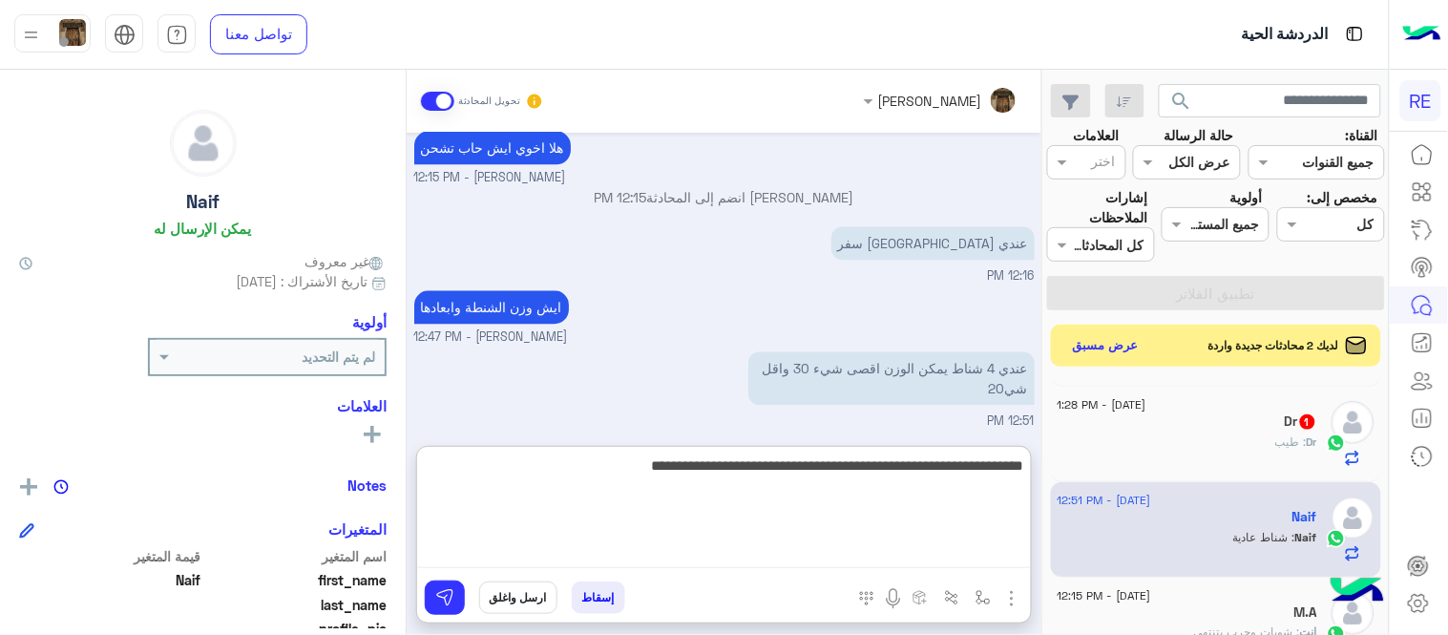
click at [828, 471] on textarea "**********" at bounding box center [724, 510] width 614 height 115
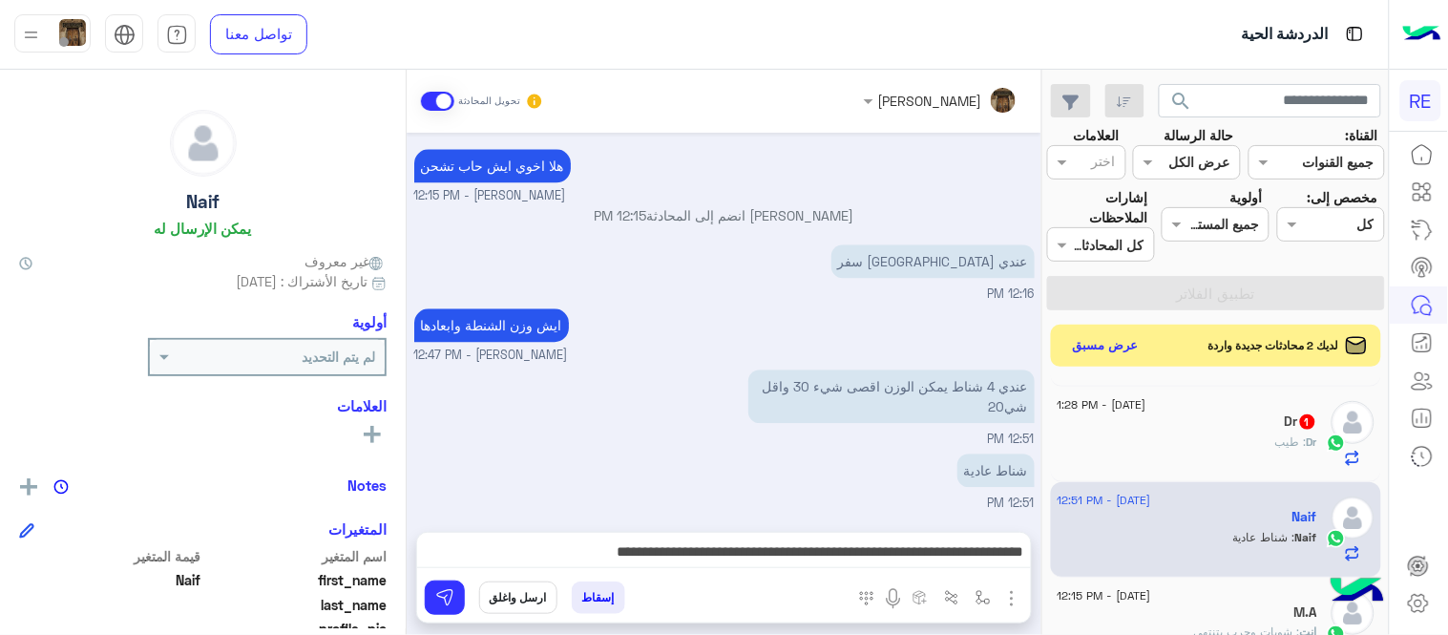
click at [503, 446] on div "[PERSON_NAME] تحويل المحادثة [DATE] أهلاً بك في خدمة توصيل الطرود مع رحلة! 👋 لط…" at bounding box center [724, 356] width 635 height 573
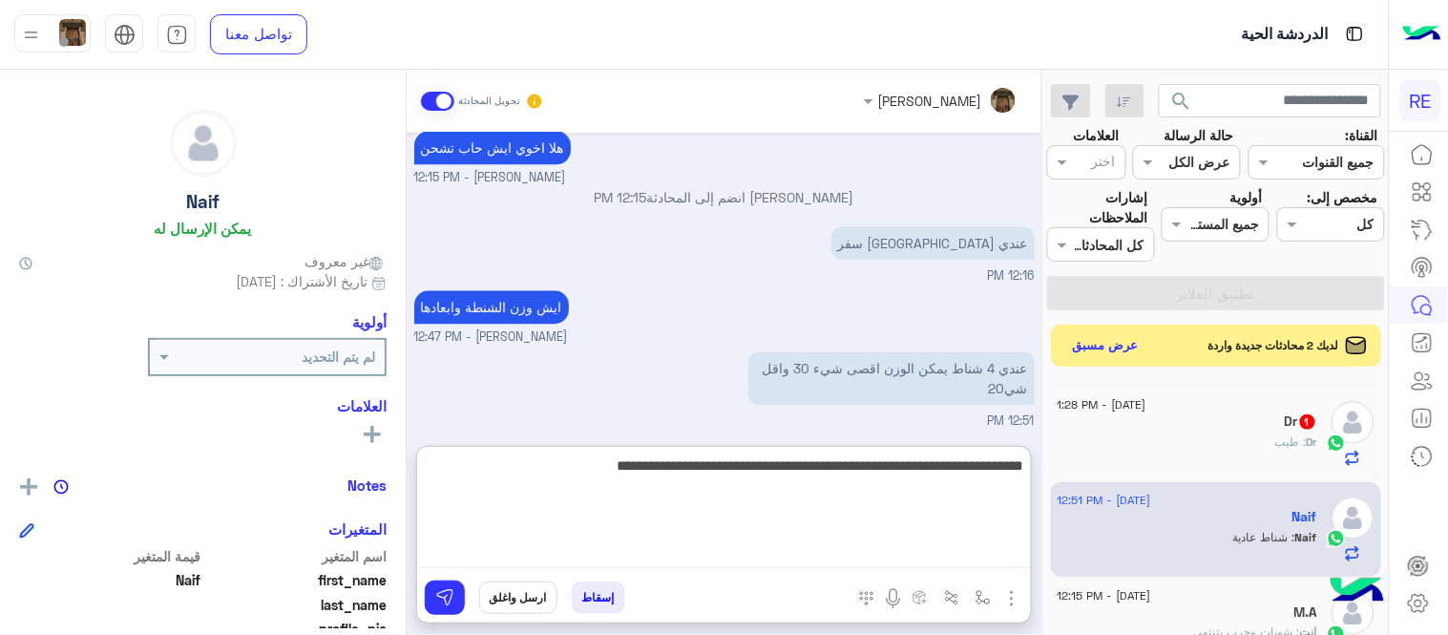
click at [529, 546] on textarea "**********" at bounding box center [724, 510] width 614 height 115
type textarea "**********"
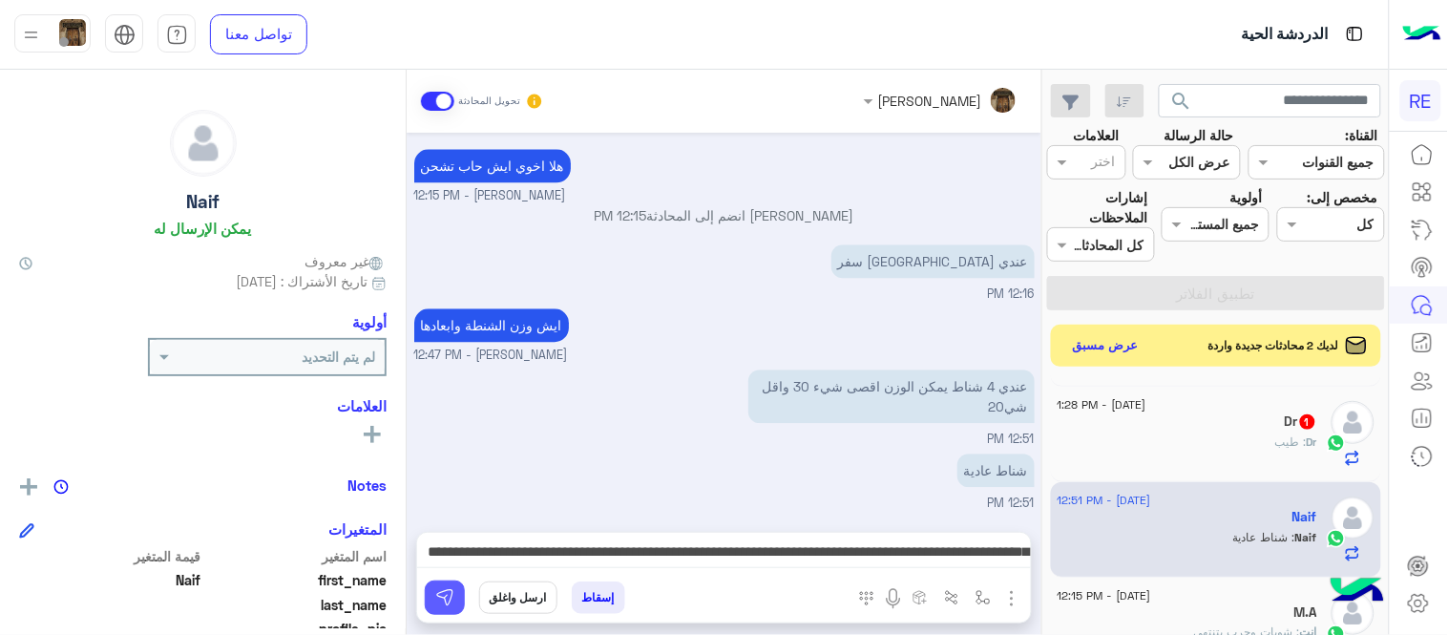
click at [440, 604] on img at bounding box center [444, 597] width 19 height 19
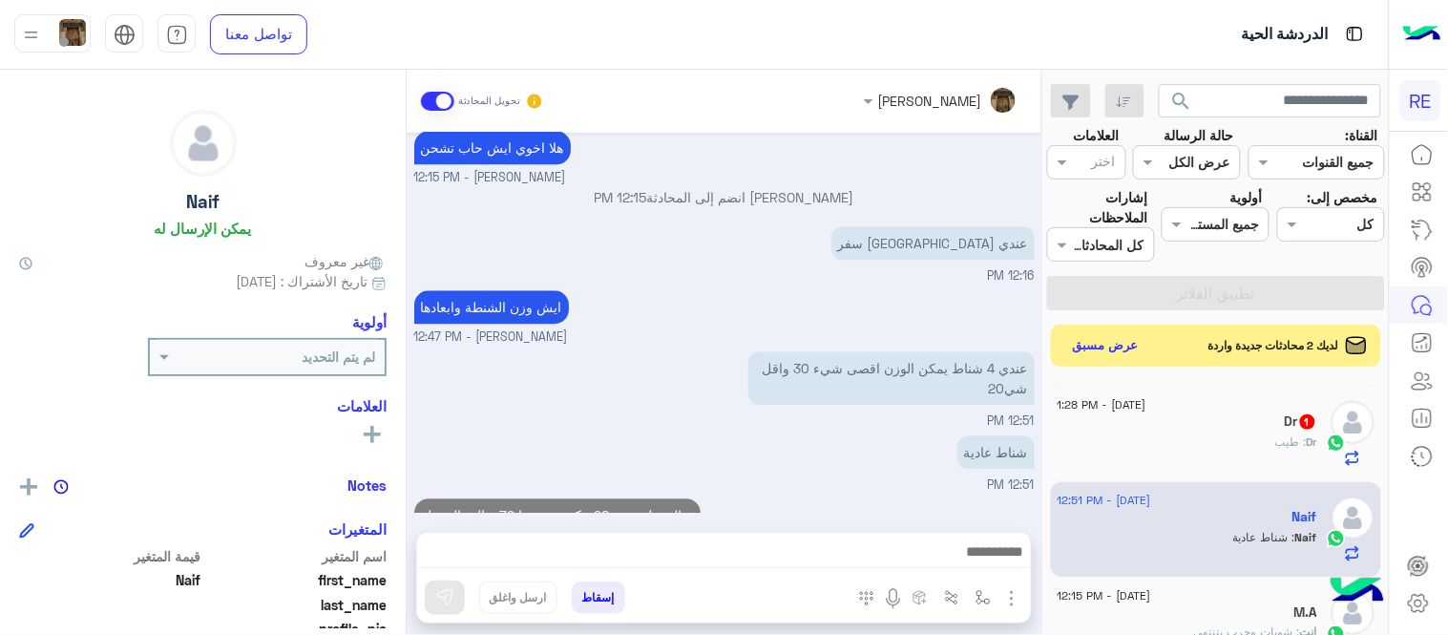
scroll to position [1309, 0]
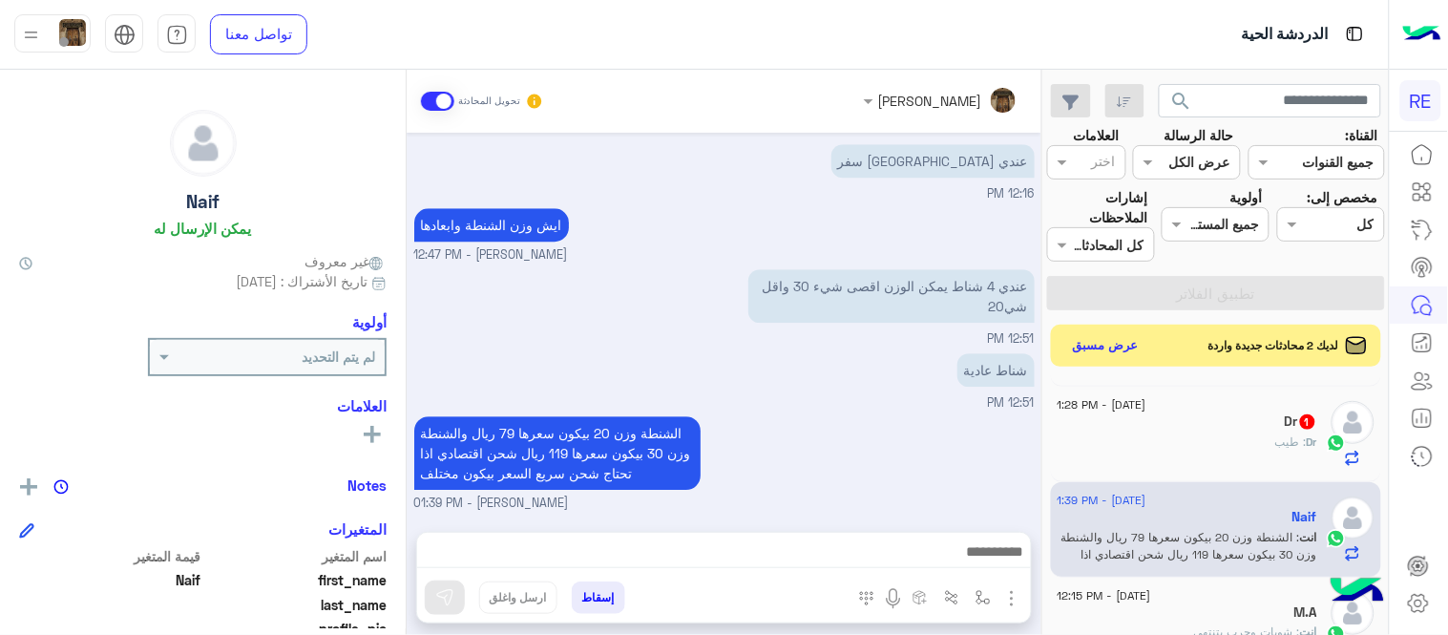
click at [1181, 431] on div "Dr 1" at bounding box center [1188, 423] width 260 height 20
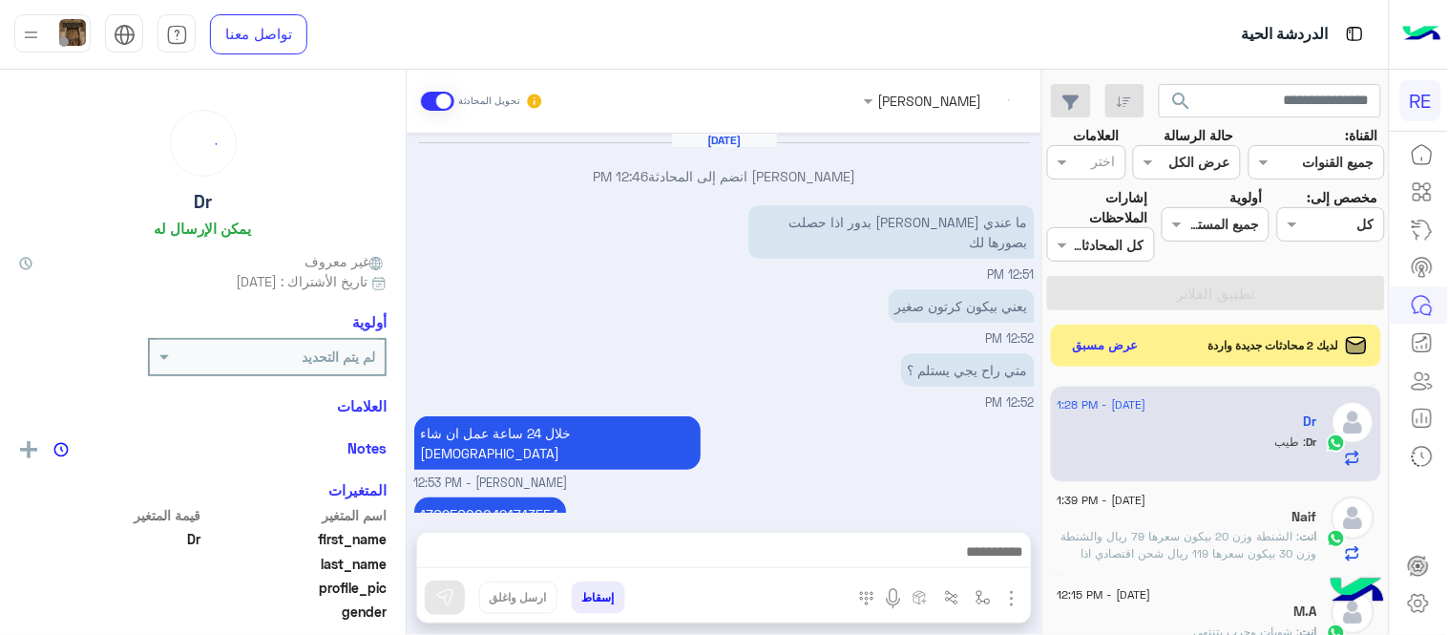
scroll to position [283, 0]
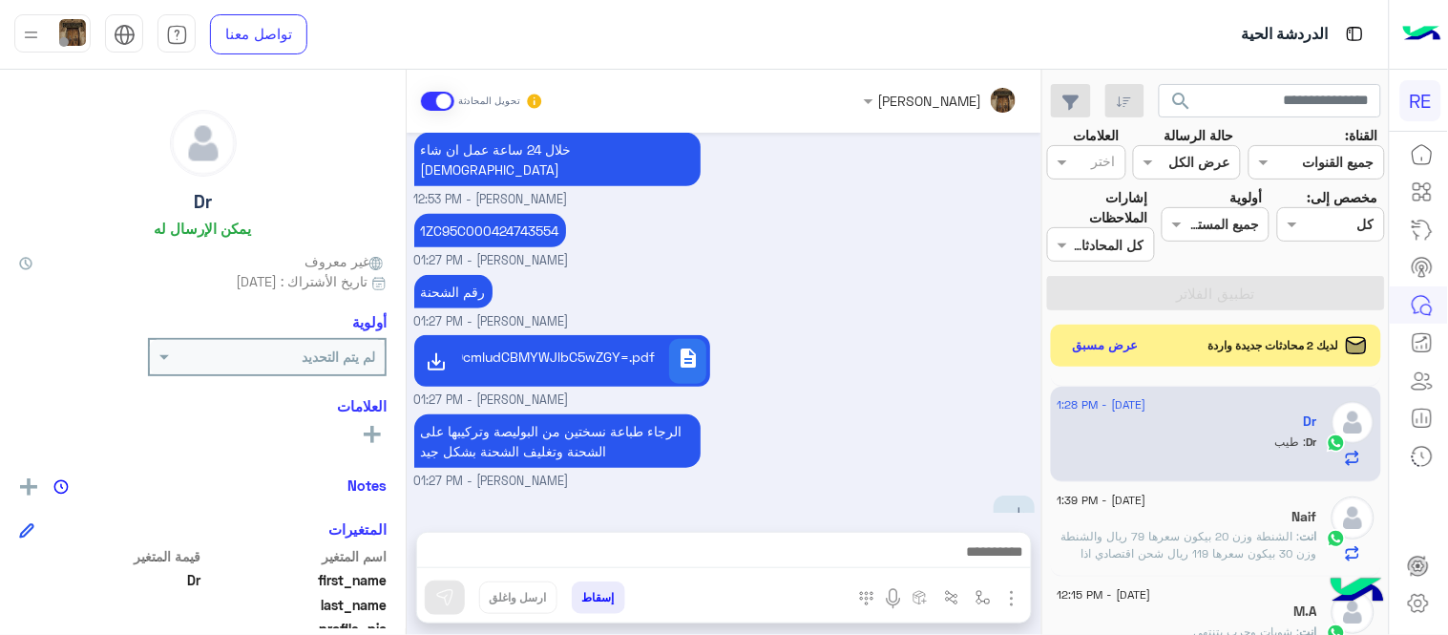
drag, startPoint x: 1051, startPoint y: 444, endPoint x: 1046, endPoint y: 407, distance: 37.5
click at [1046, 407] on div "[DATE] - 12:58 PM كيف حالك وانت لحالك 1 كيف : صحيح تم الغائها لضرف خاص وتم الال…" at bounding box center [1216, 508] width 346 height 268
click at [969, 409] on div "الرجاء طباعة نسختين من البوليصة وتركيبها على الشحنة وتغليف الشحنة بشكل جيد [PER…" at bounding box center [724, 449] width 620 height 81
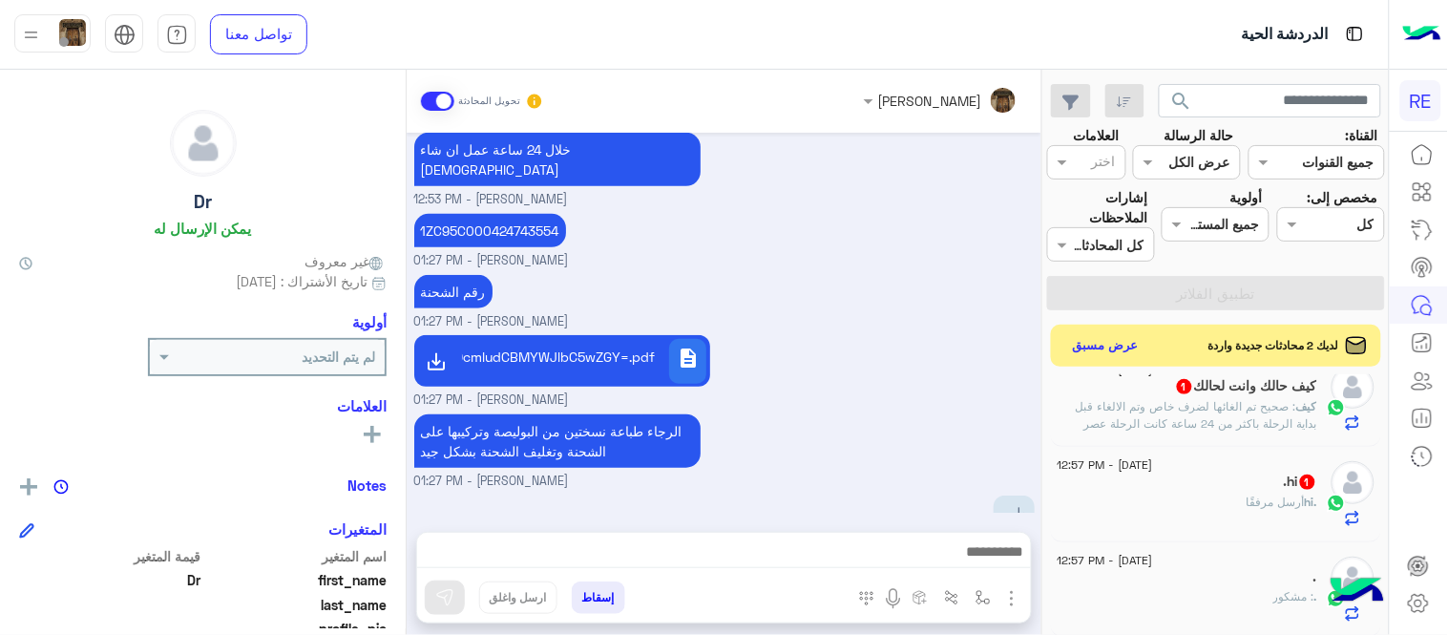
scroll to position [15, 0]
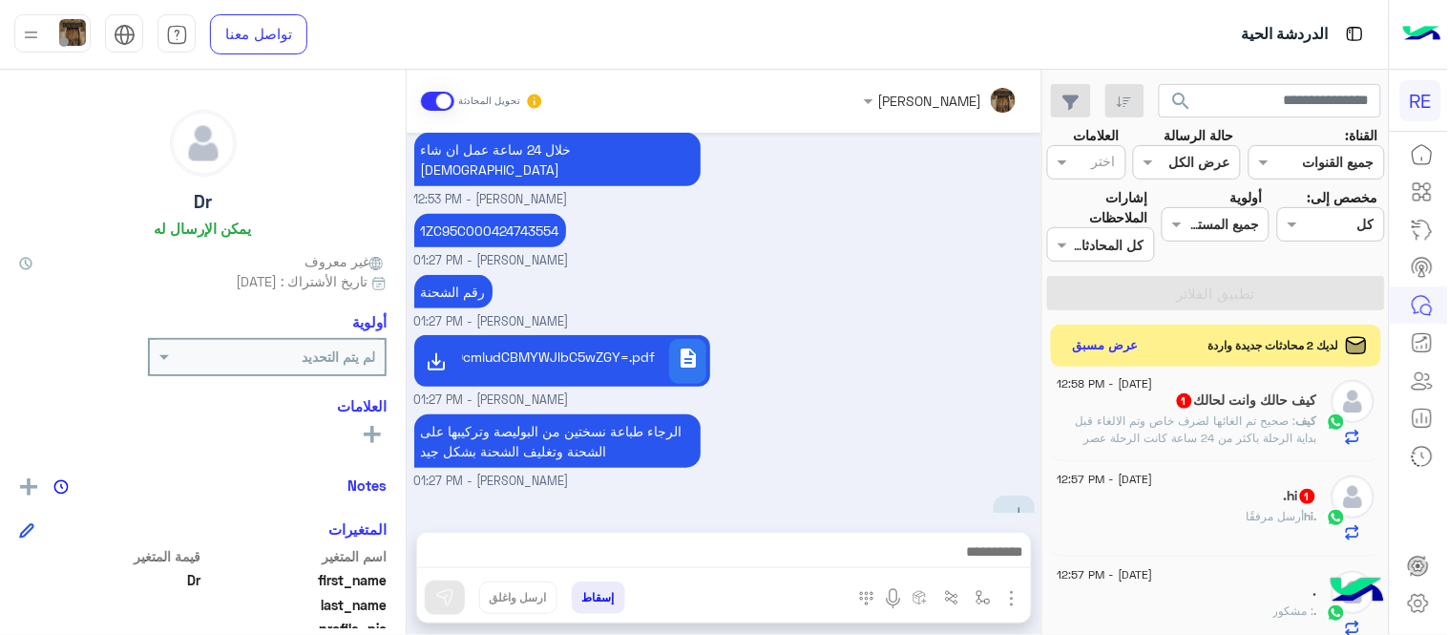
click at [1184, 493] on div ".hi 1" at bounding box center [1188, 498] width 260 height 20
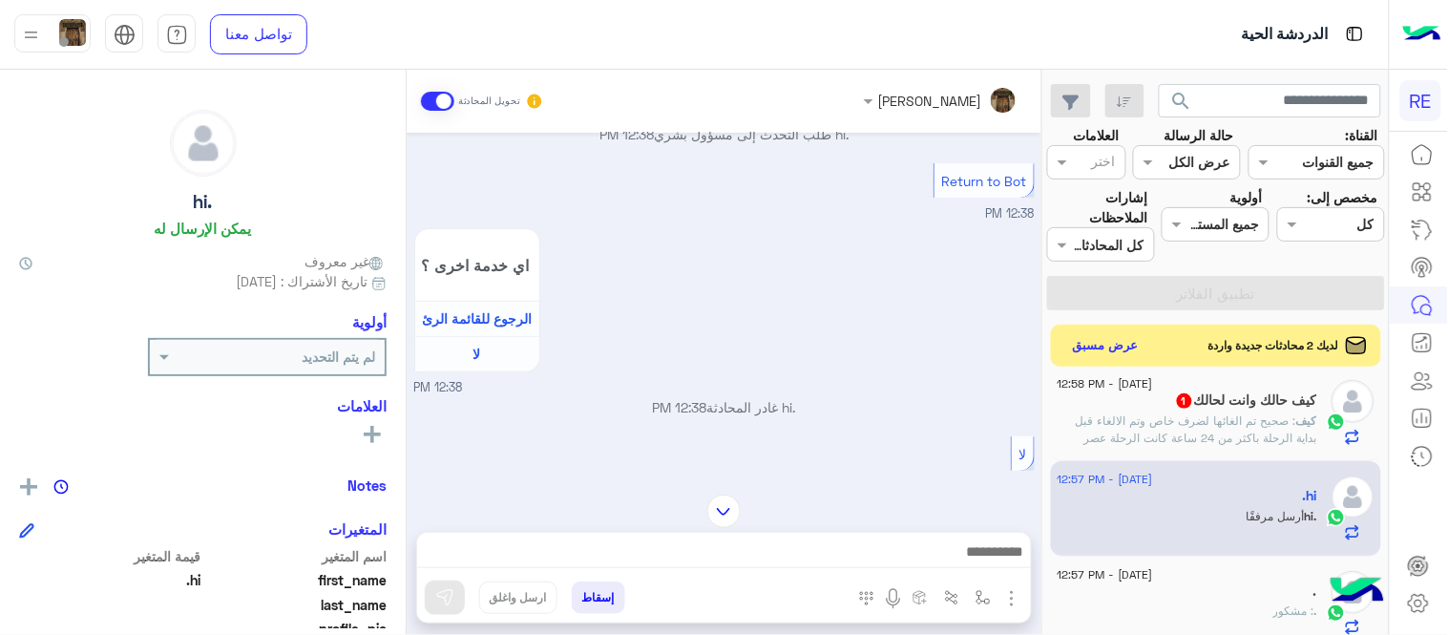
scroll to position [17, 0]
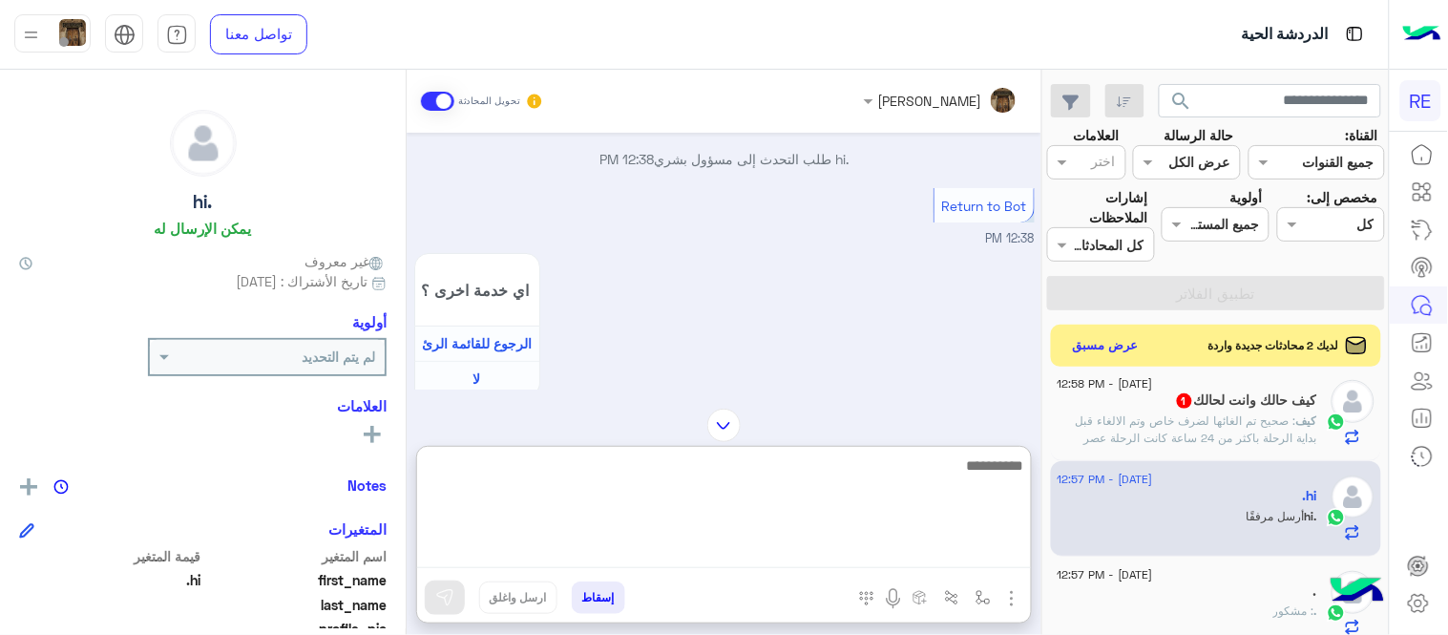
click at [618, 549] on textarea at bounding box center [724, 510] width 614 height 115
type textarea "**********"
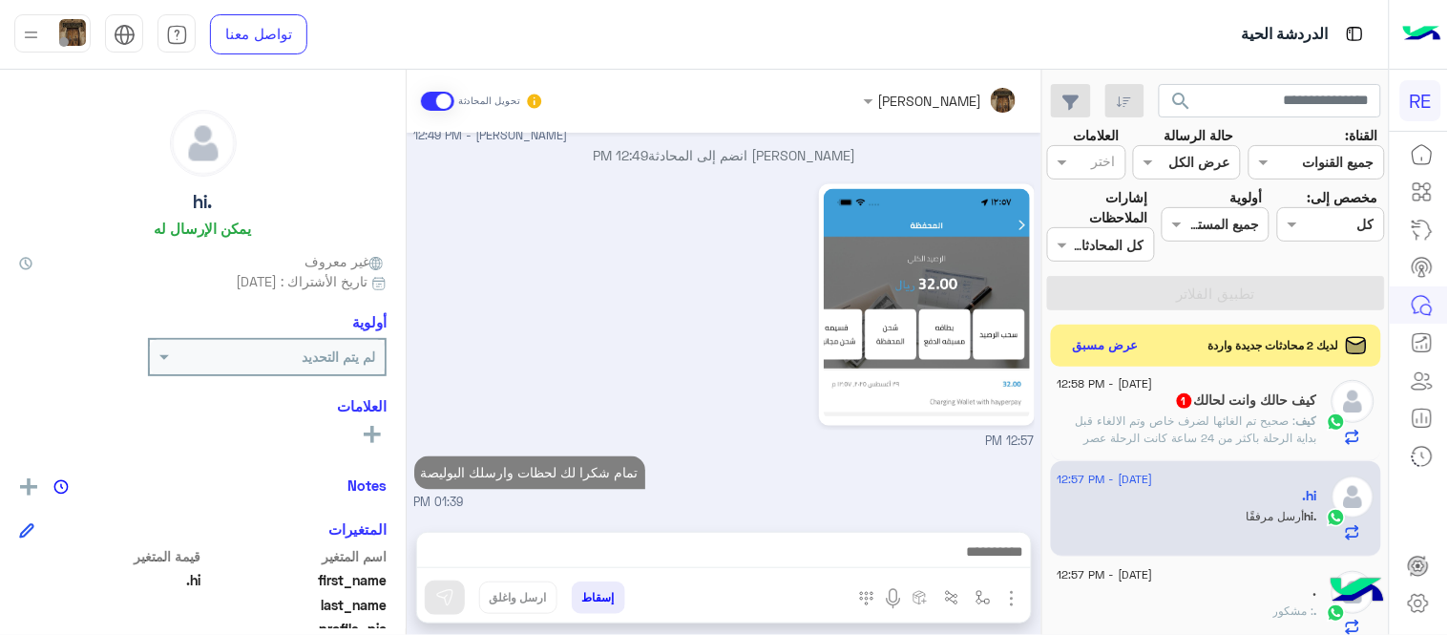
scroll to position [650, 0]
click at [484, 270] on div "12:57 PM" at bounding box center [724, 315] width 620 height 272
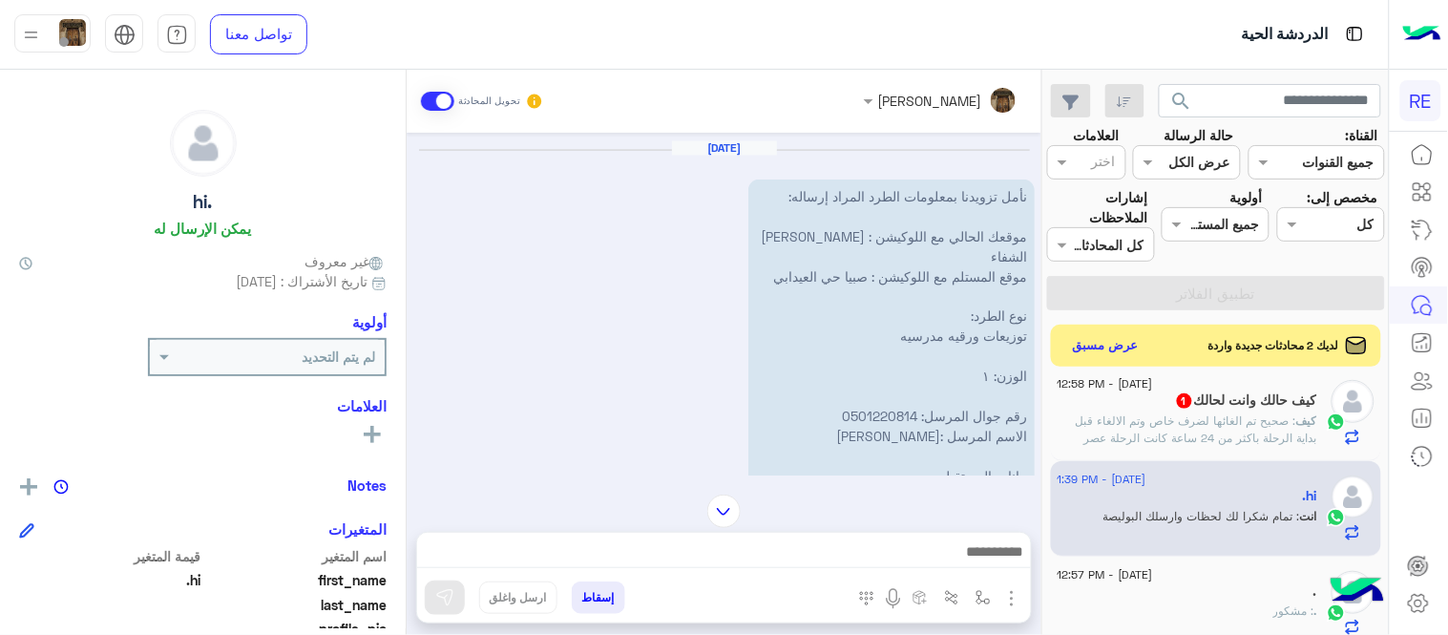
scroll to position [766, 0]
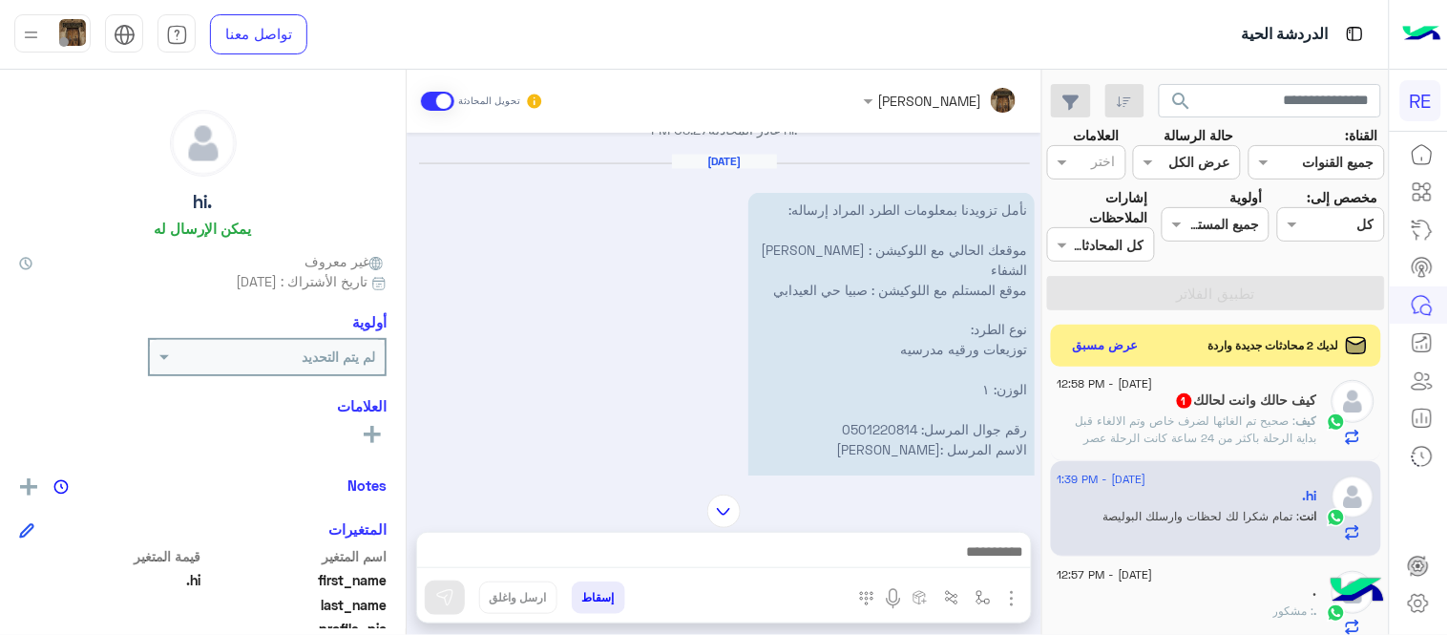
click at [995, 208] on p "نأمل تزويدنا بمعلومات الطرد المراد إرساله: موقعك الحالي مع اللوكيشن : [PERSON_N…" at bounding box center [891, 370] width 286 height 354
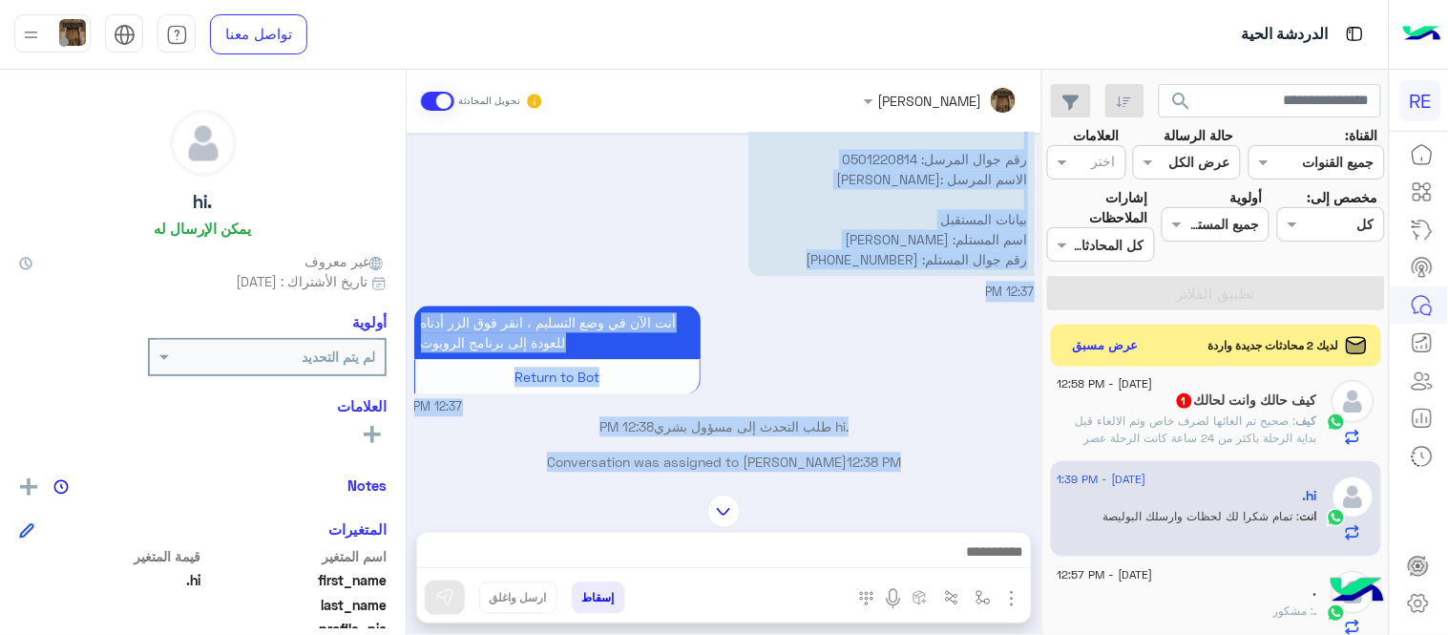
scroll to position [1045, 0]
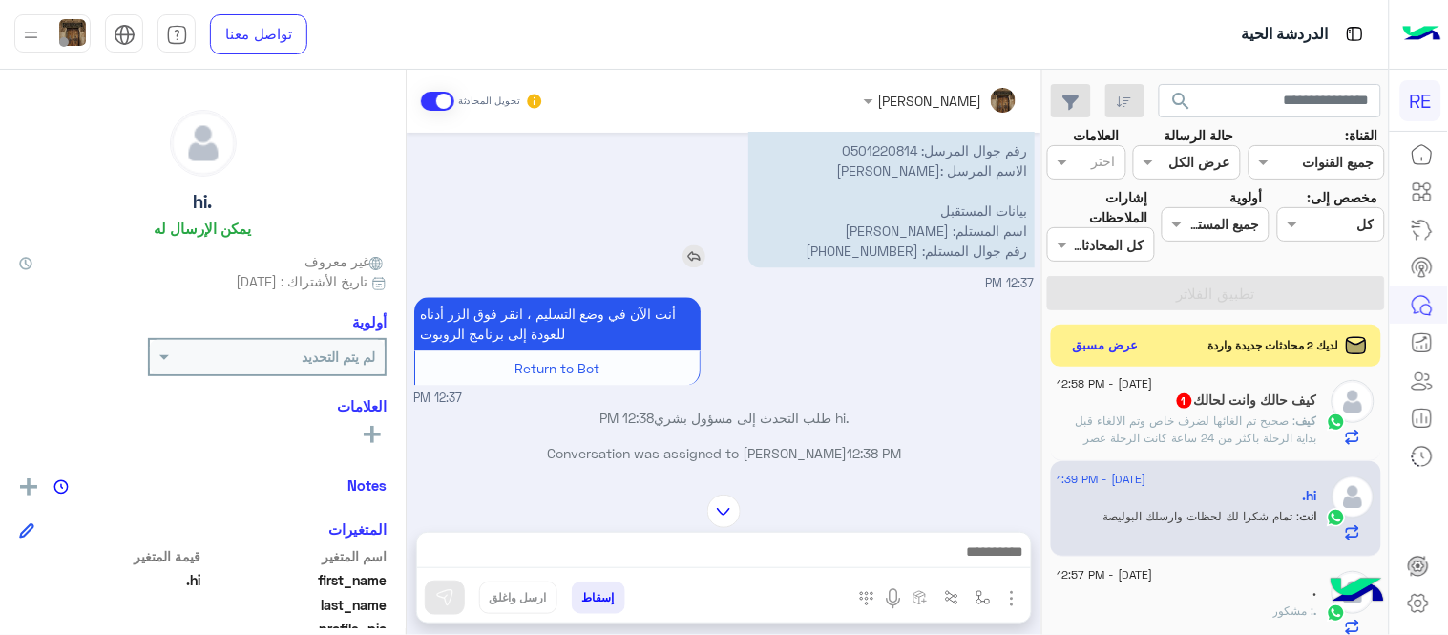
drag, startPoint x: 995, startPoint y: 208, endPoint x: 934, endPoint y: 233, distance: 65.9
click at [934, 233] on p "نأمل تزويدنا بمعلومات الطرد المراد إرساله: موقعك الحالي مع اللوكيشن : [PERSON_N…" at bounding box center [891, 91] width 286 height 354
copy app-msgs-text
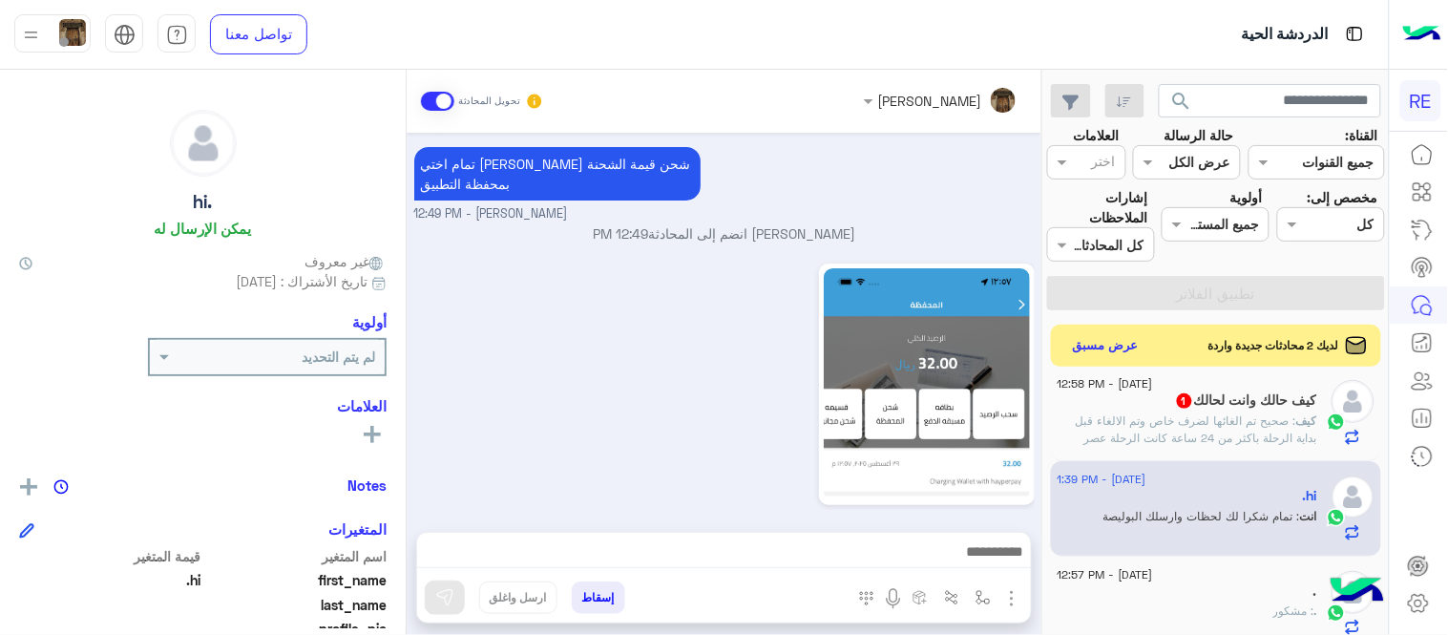
scroll to position [1951, 0]
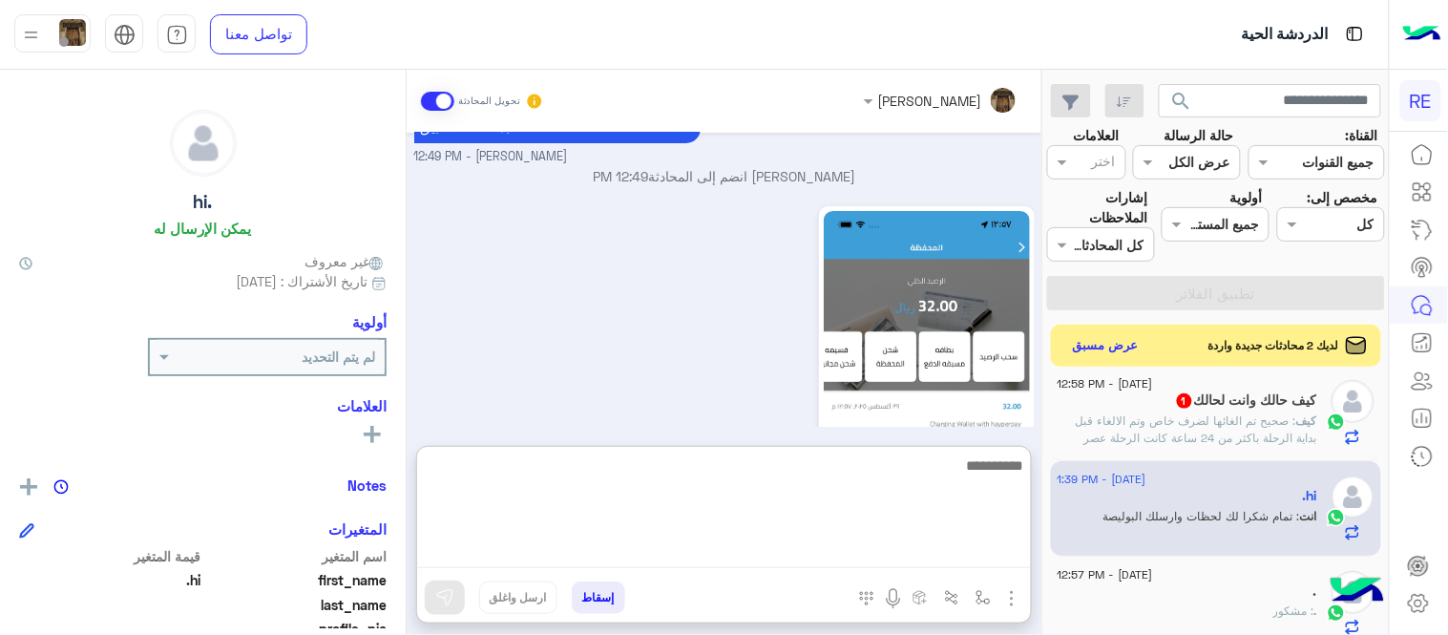
click at [673, 540] on textarea at bounding box center [724, 510] width 614 height 115
type textarea "**********"
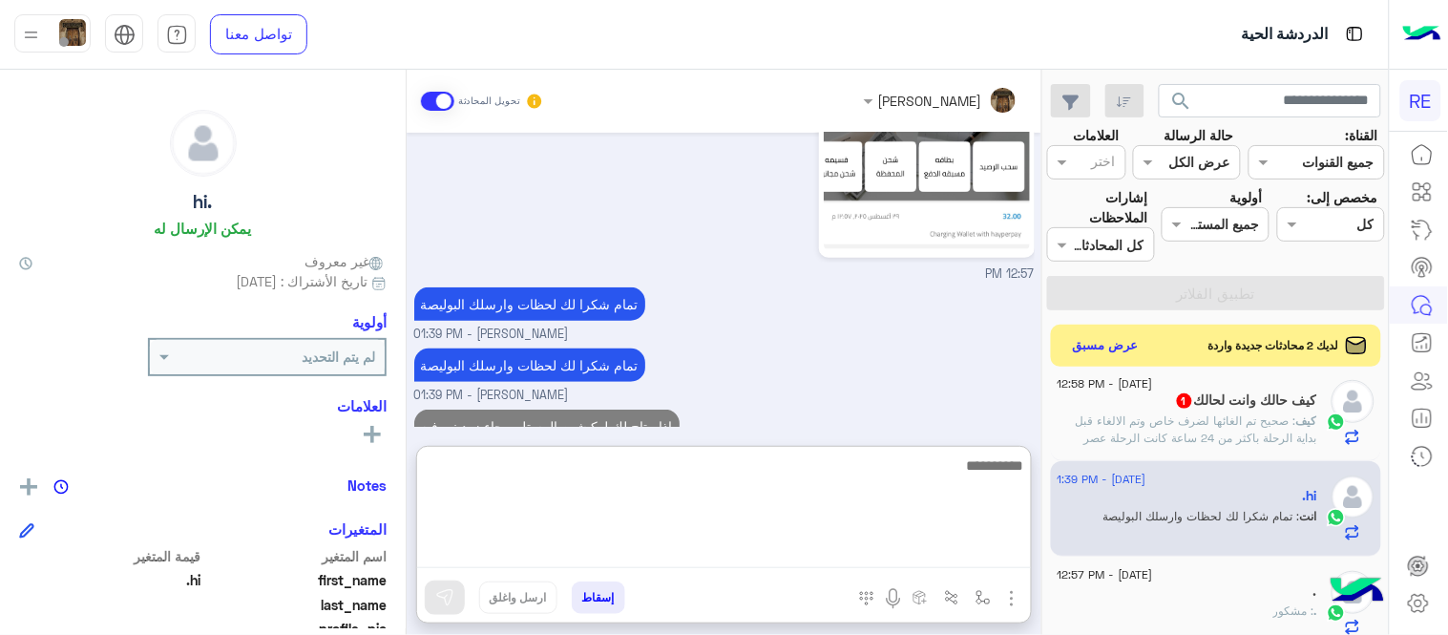
scroll to position [2158, 0]
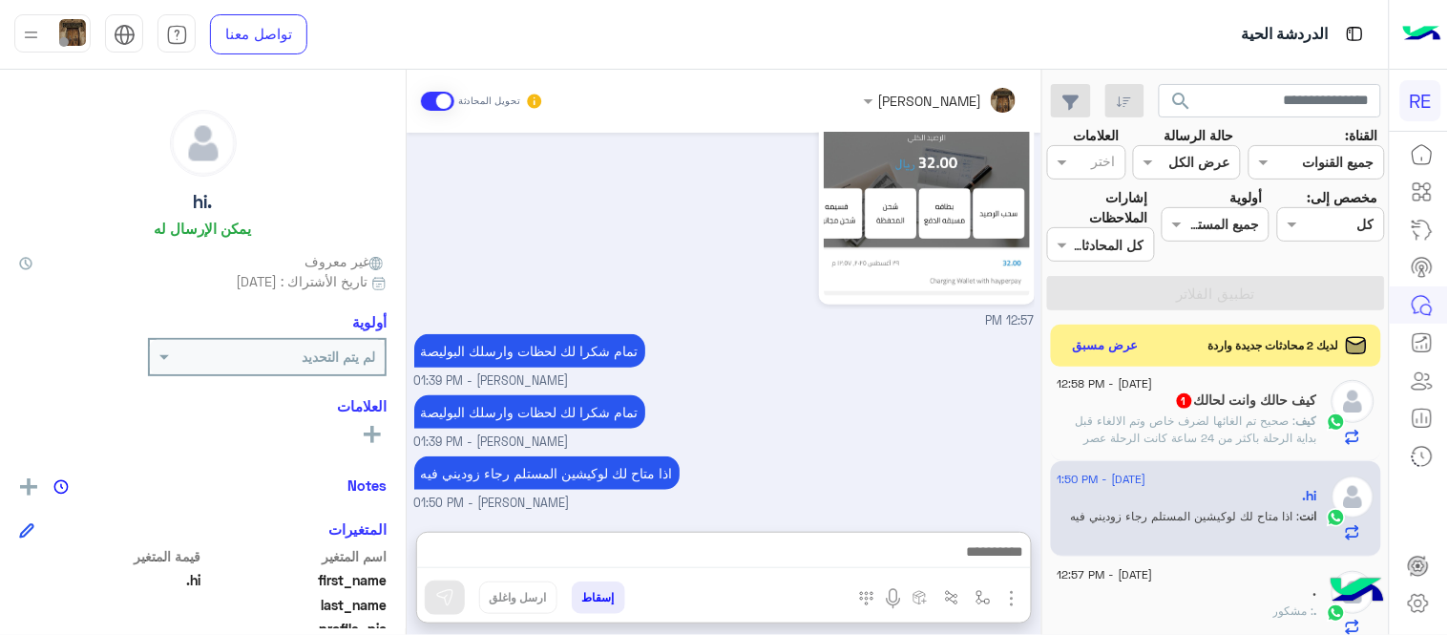
click at [927, 389] on div "[DATE] معذرة اختى [PERSON_NAME] فيك [PERSON_NAME] - 03:05 PM صحيح السعر بيكون 3…" at bounding box center [724, 323] width 635 height 380
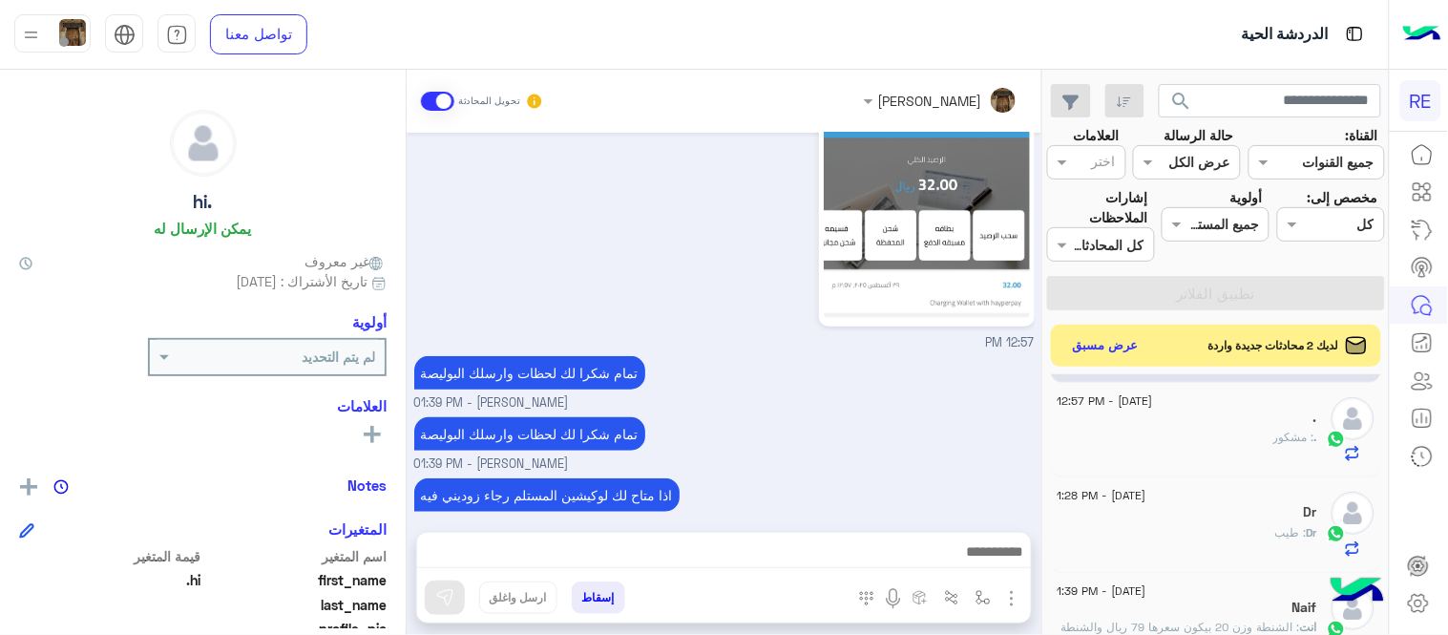
scroll to position [0, 0]
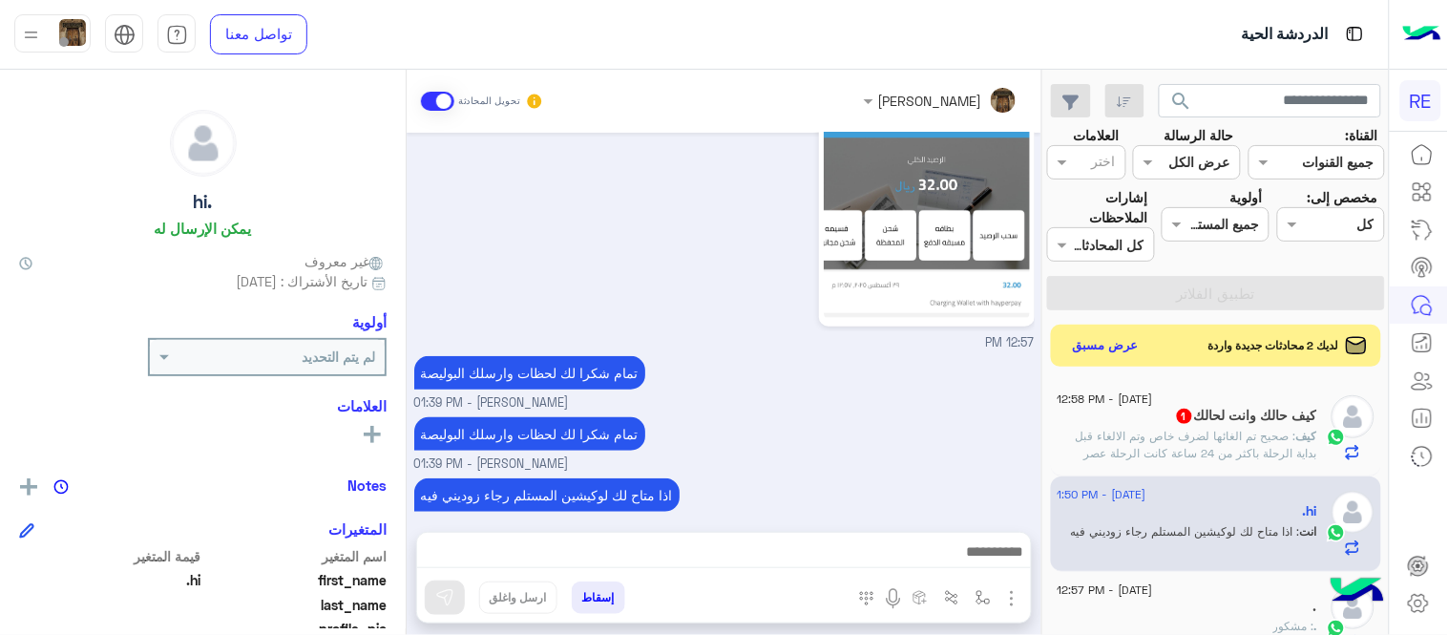
click at [860, 424] on div "تمام شكرا لك لحظات وارسلك البوليصة [PERSON_NAME] - 01:39 PM" at bounding box center [724, 442] width 620 height 61
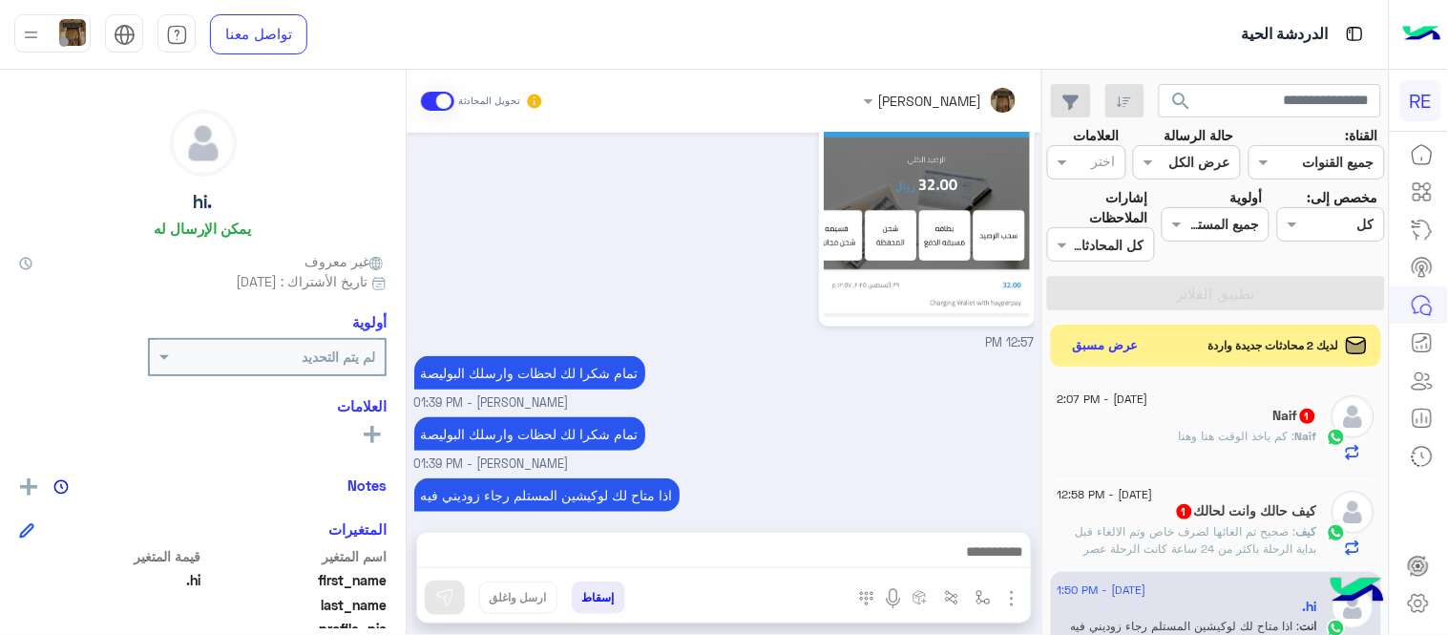
click at [1144, 411] on div "Naif 1" at bounding box center [1188, 418] width 260 height 20
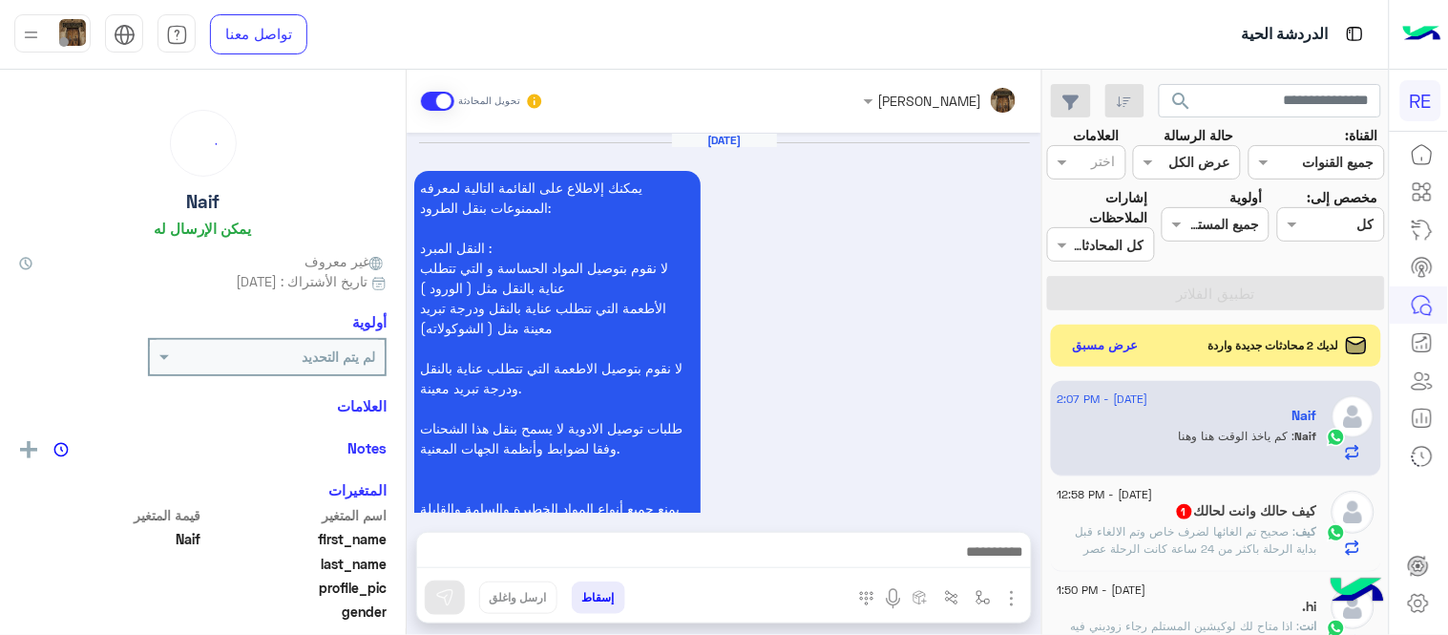
scroll to position [1052, 0]
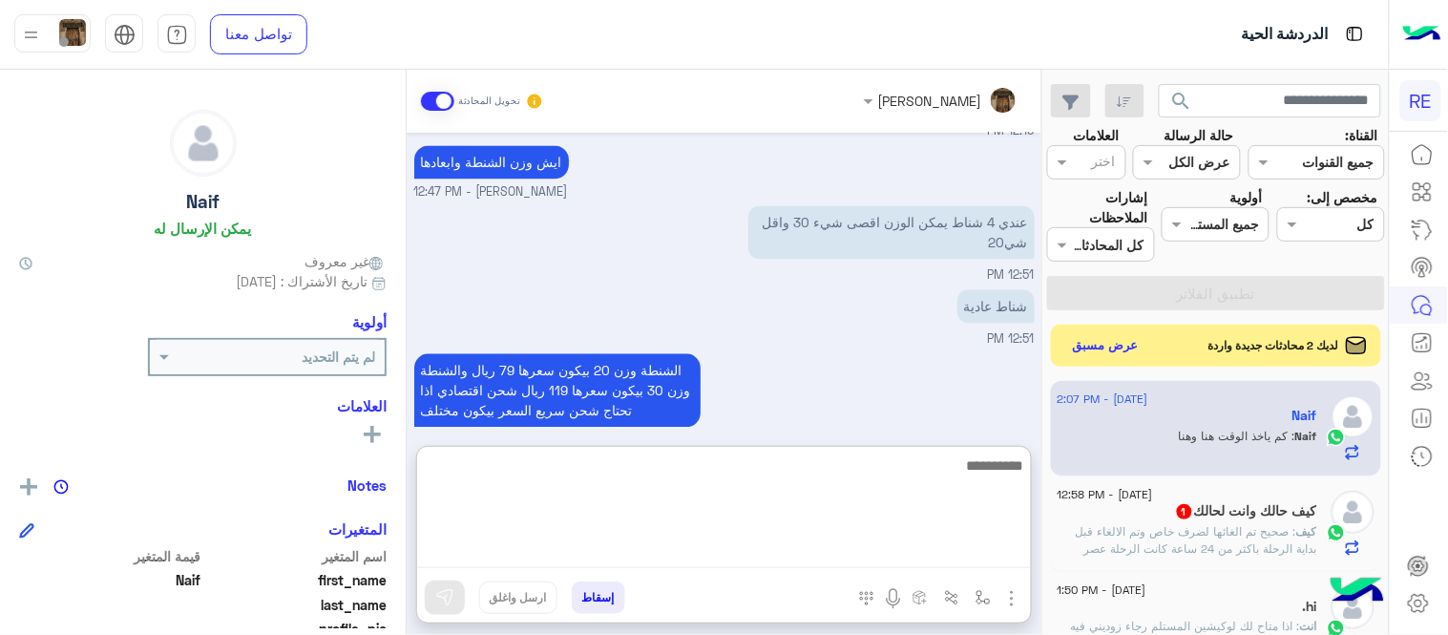
click at [768, 552] on textarea at bounding box center [724, 510] width 614 height 115
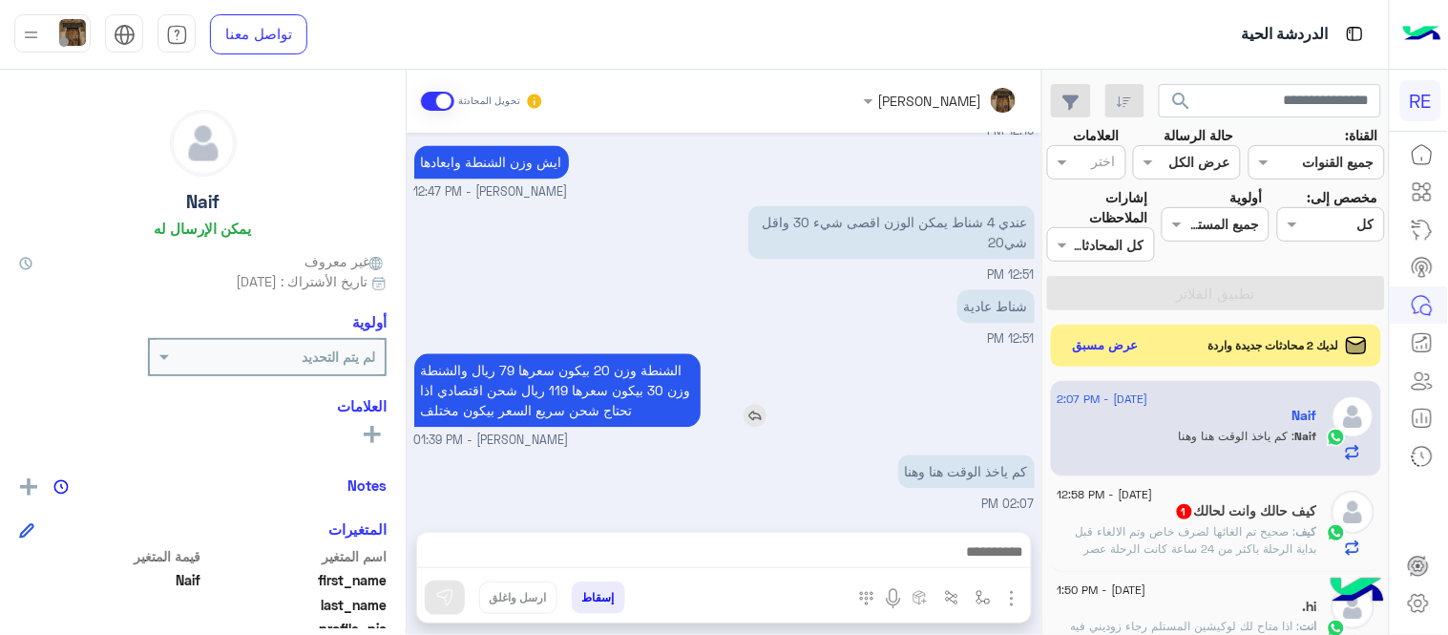
click at [781, 373] on div "الشنطة وزن 20 بيكون سعرها 79 ريال والشنطة وزن 30 بيكون سعرها 119 ريال شحن اقتصا…" at bounding box center [611, 390] width 395 height 73
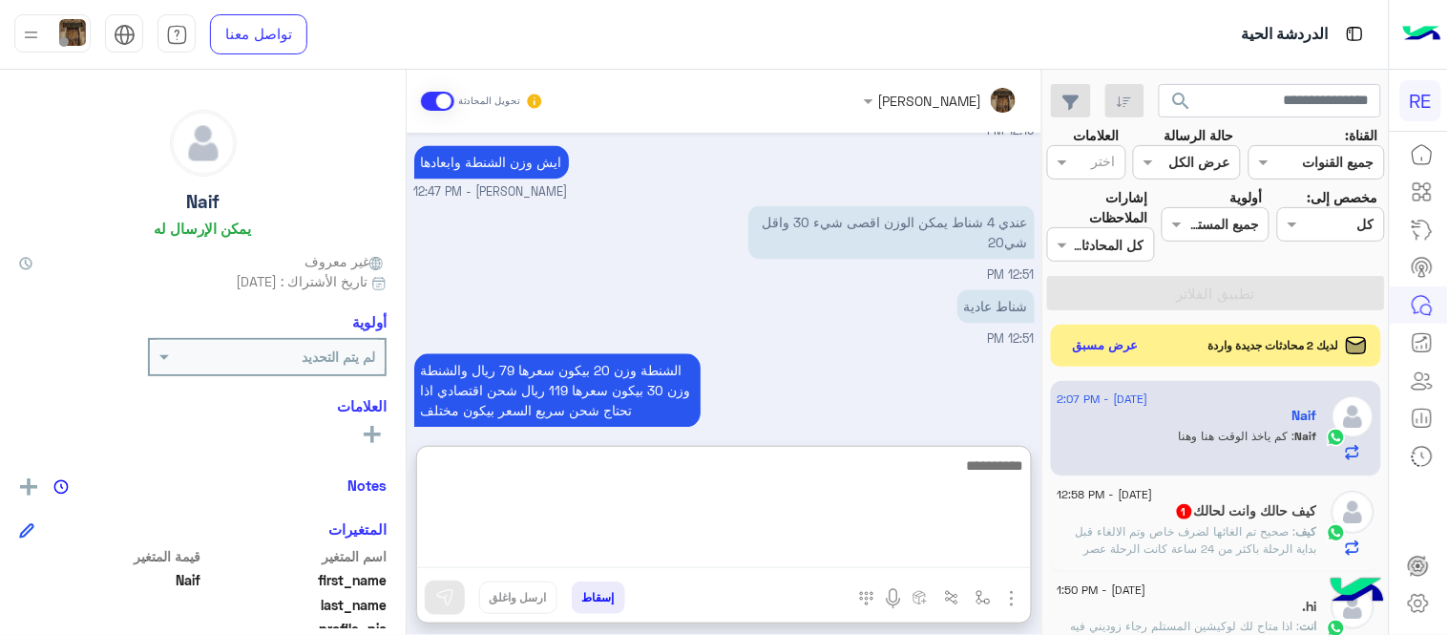
click at [755, 552] on textarea at bounding box center [724, 510] width 614 height 115
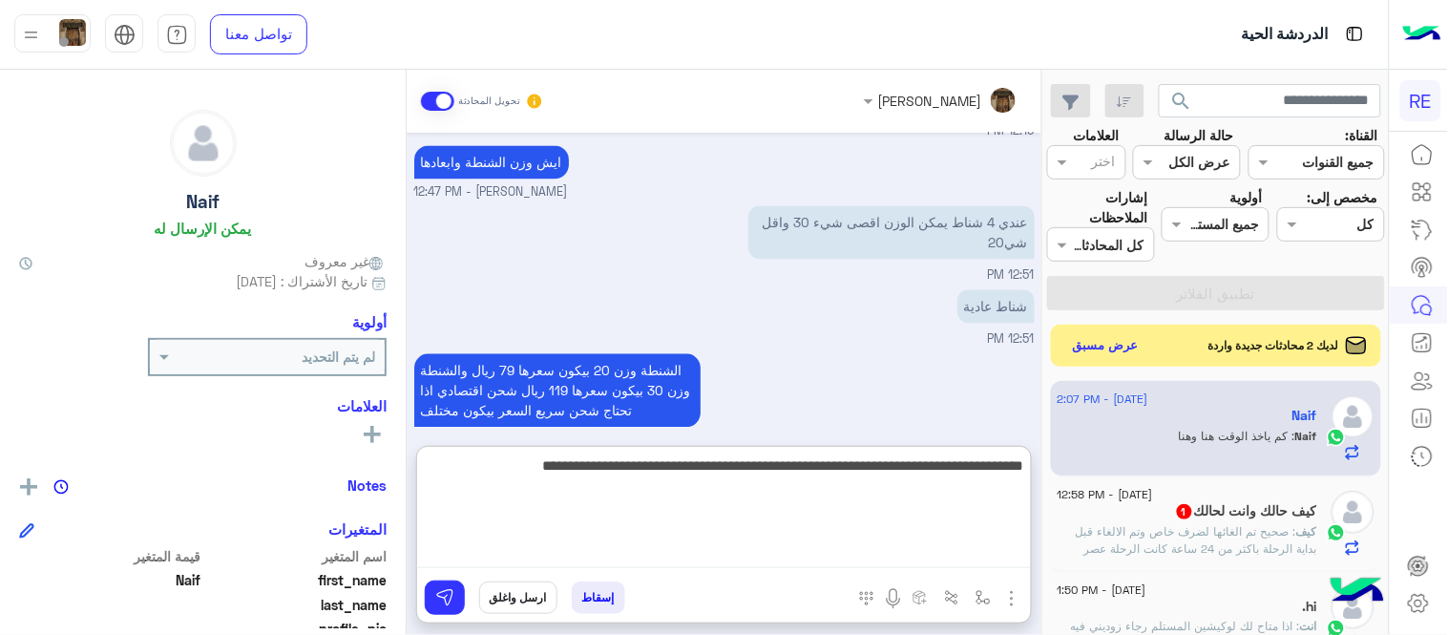
type textarea "**********"
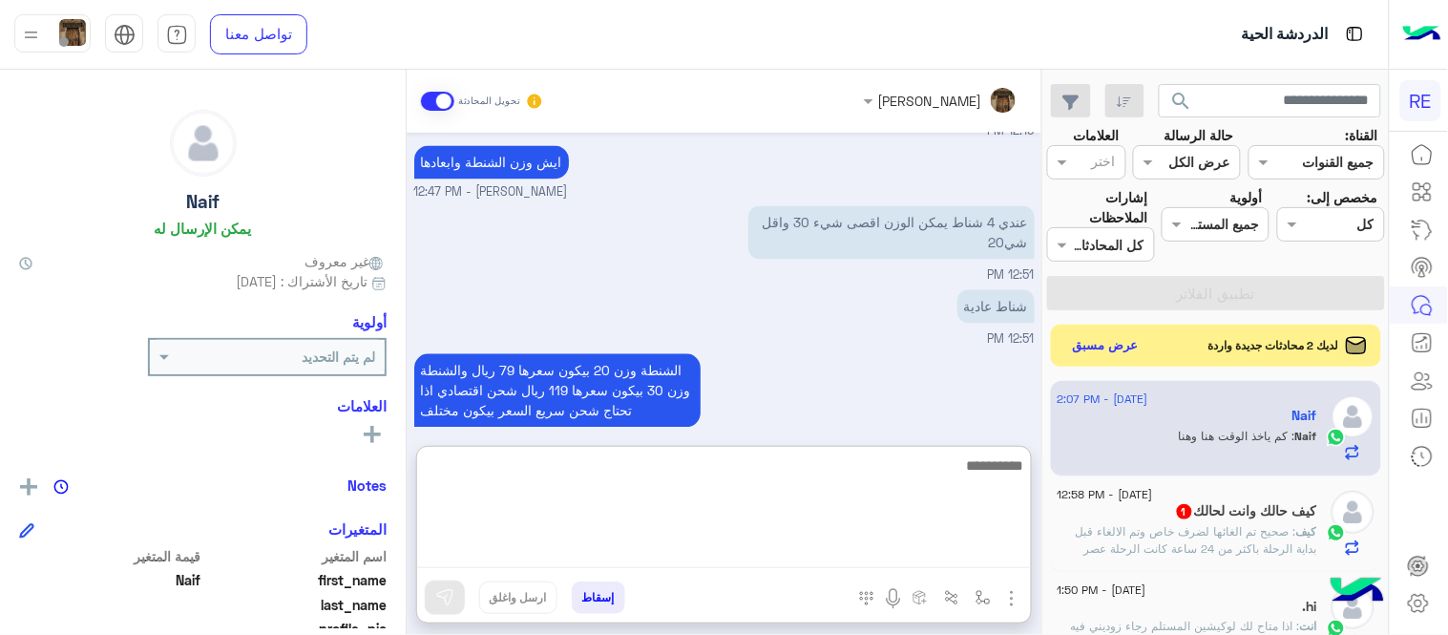
scroll to position [1219, 0]
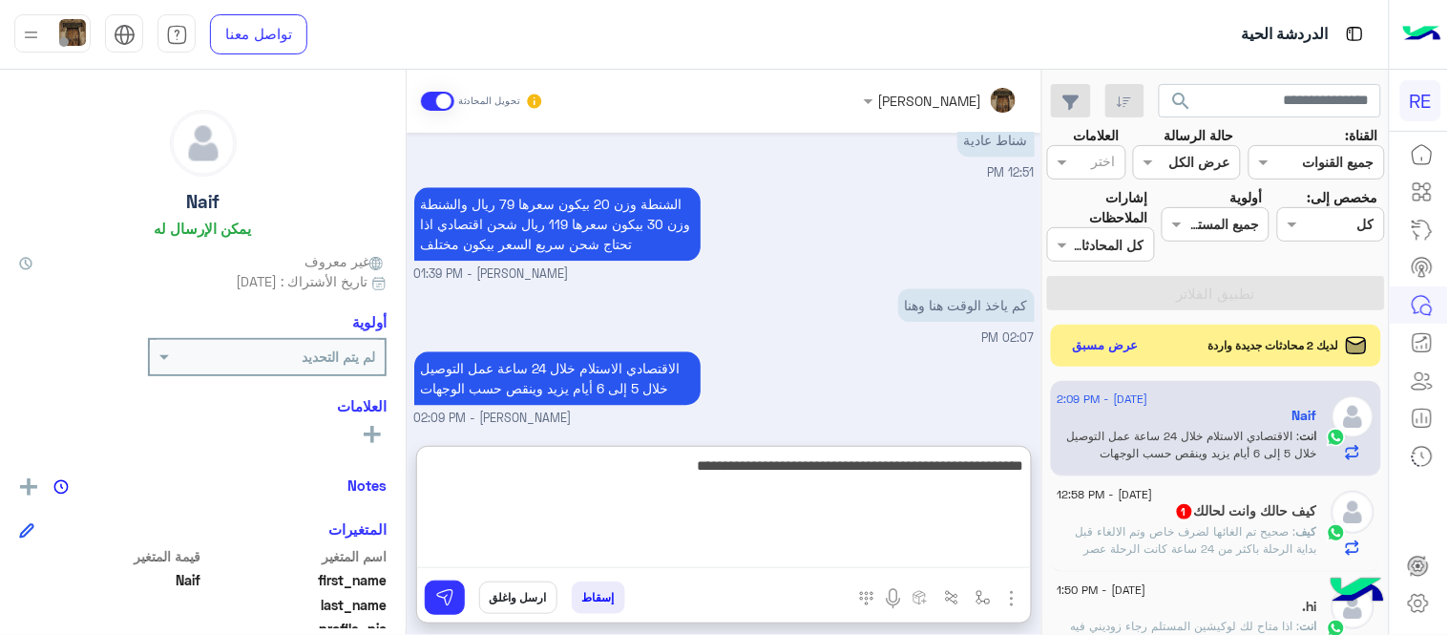
type textarea "**********"
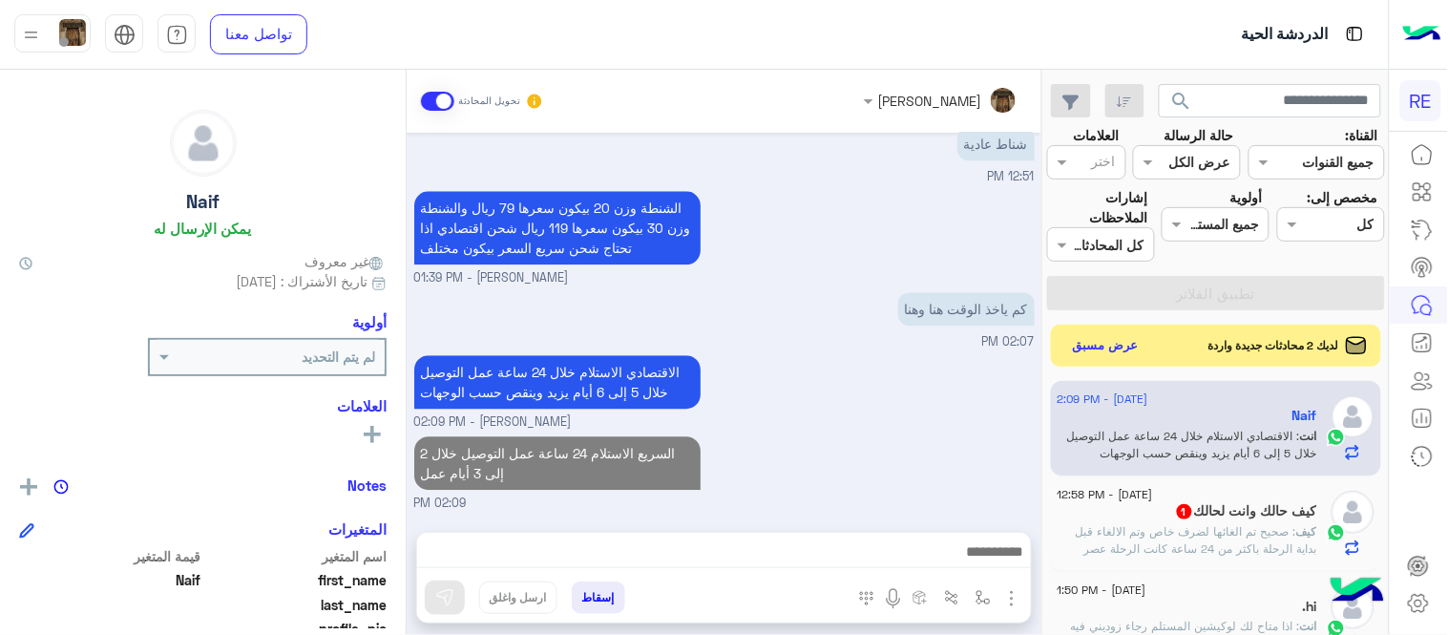
scroll to position [1214, 0]
click at [886, 442] on div "[PERSON_NAME] تحويل المحادثة [DATE] يمكنك إلاطلاع على القائمة التالية لمعرفه ال…" at bounding box center [724, 356] width 635 height 573
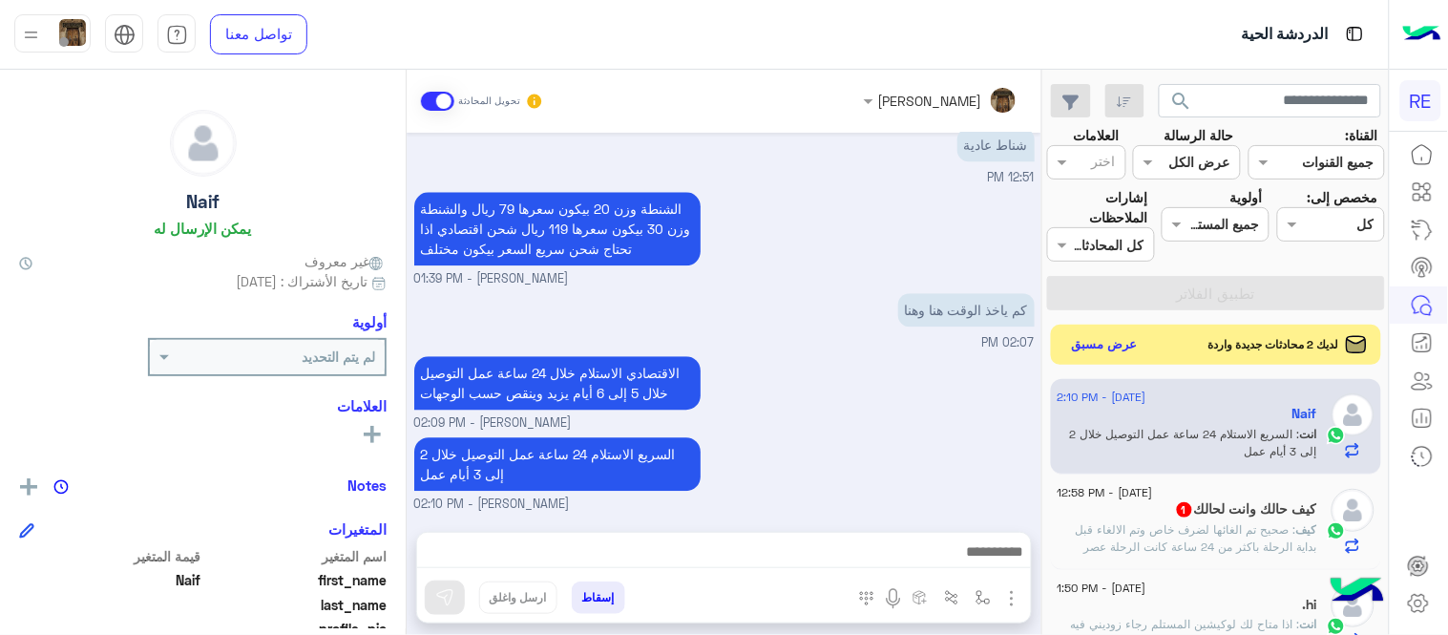
click at [1123, 348] on button "عرض مسبق" at bounding box center [1105, 345] width 80 height 26
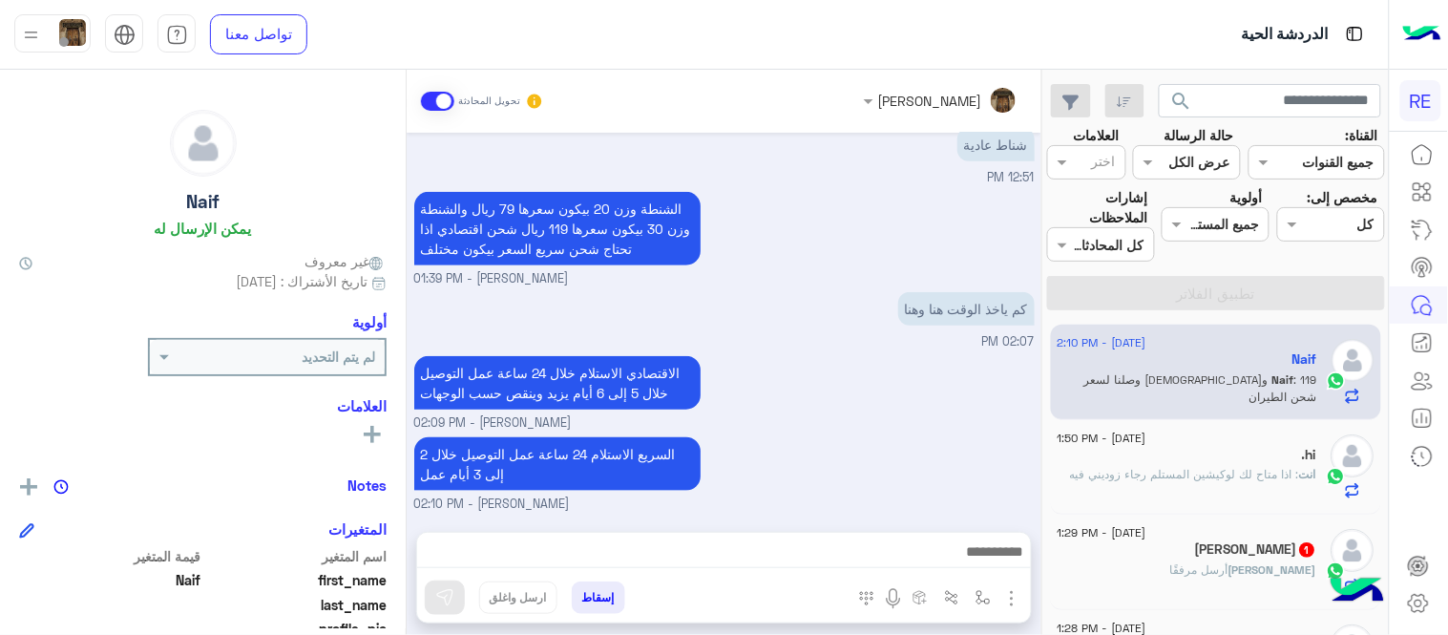
scroll to position [409, 0]
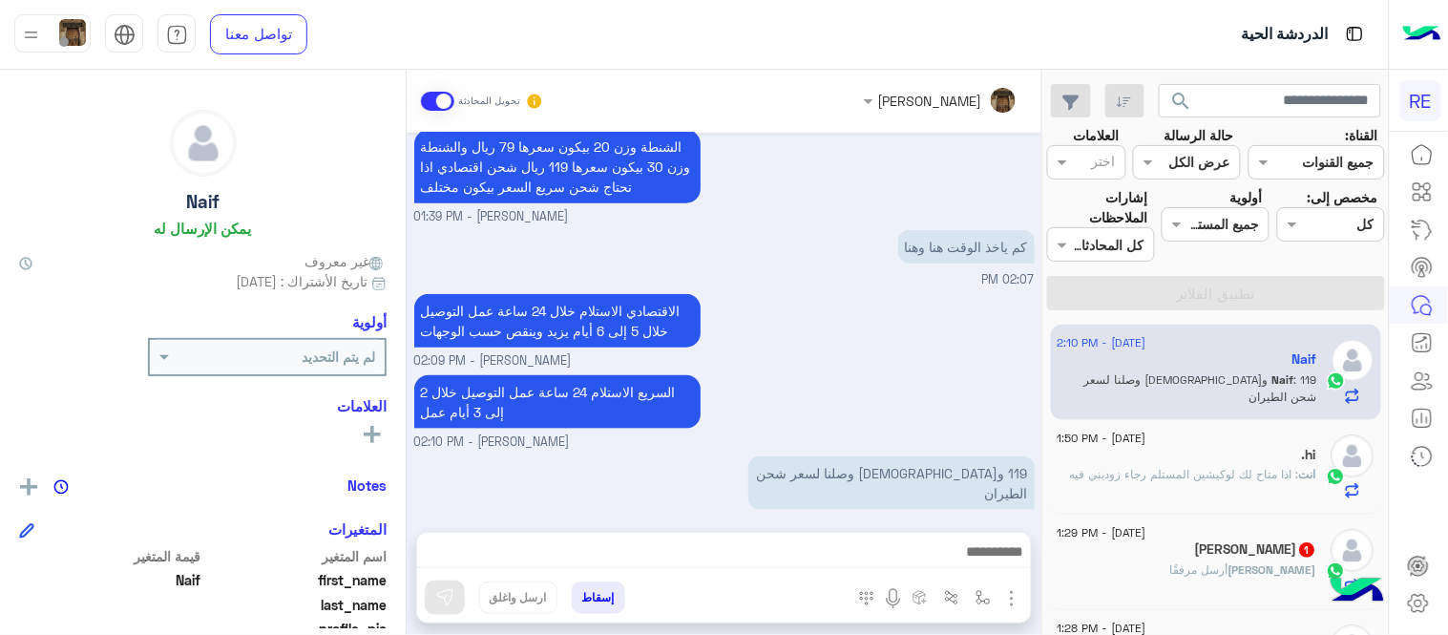
click at [847, 377] on div "السريع الاستلام 24 ساعة عمل التوصيل خلال 2 إلى 3 أيام عمل [PERSON_NAME] - 02:10…" at bounding box center [724, 410] width 620 height 81
click at [1265, 463] on div ".hi" at bounding box center [1188, 457] width 260 height 20
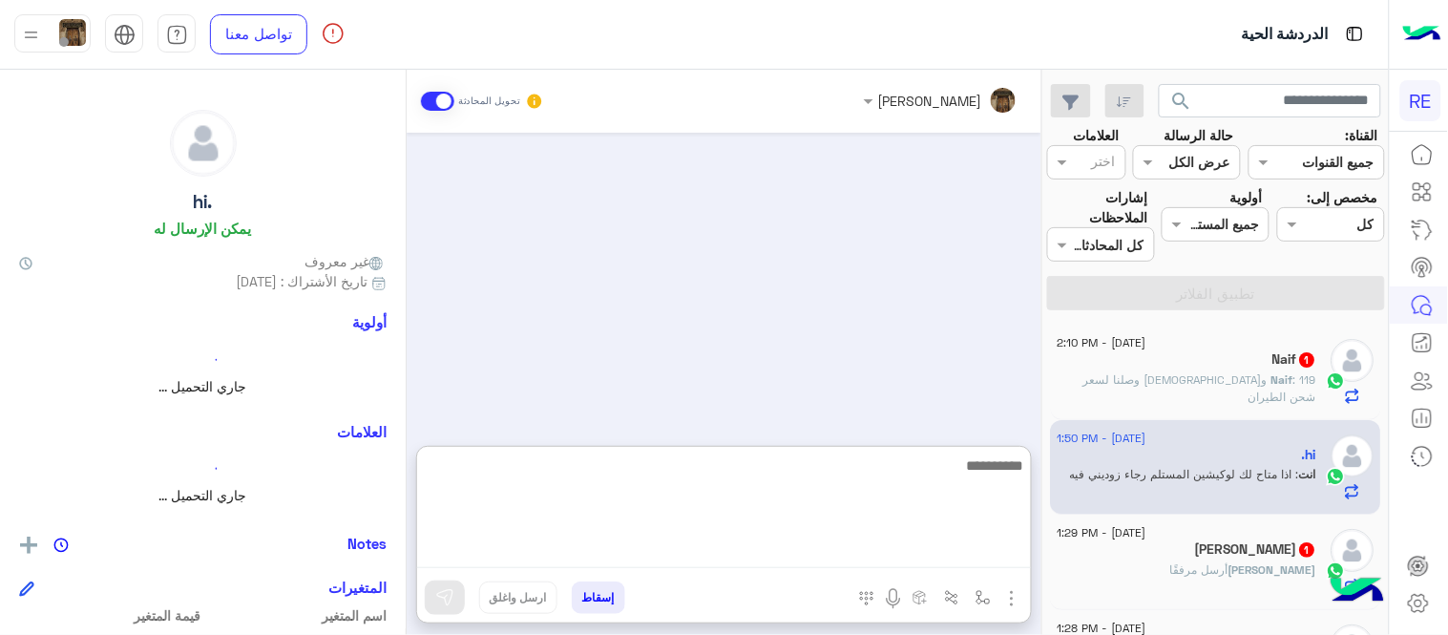
click at [789, 546] on textarea at bounding box center [724, 510] width 614 height 115
paste textarea "**********"
type textarea "**********"
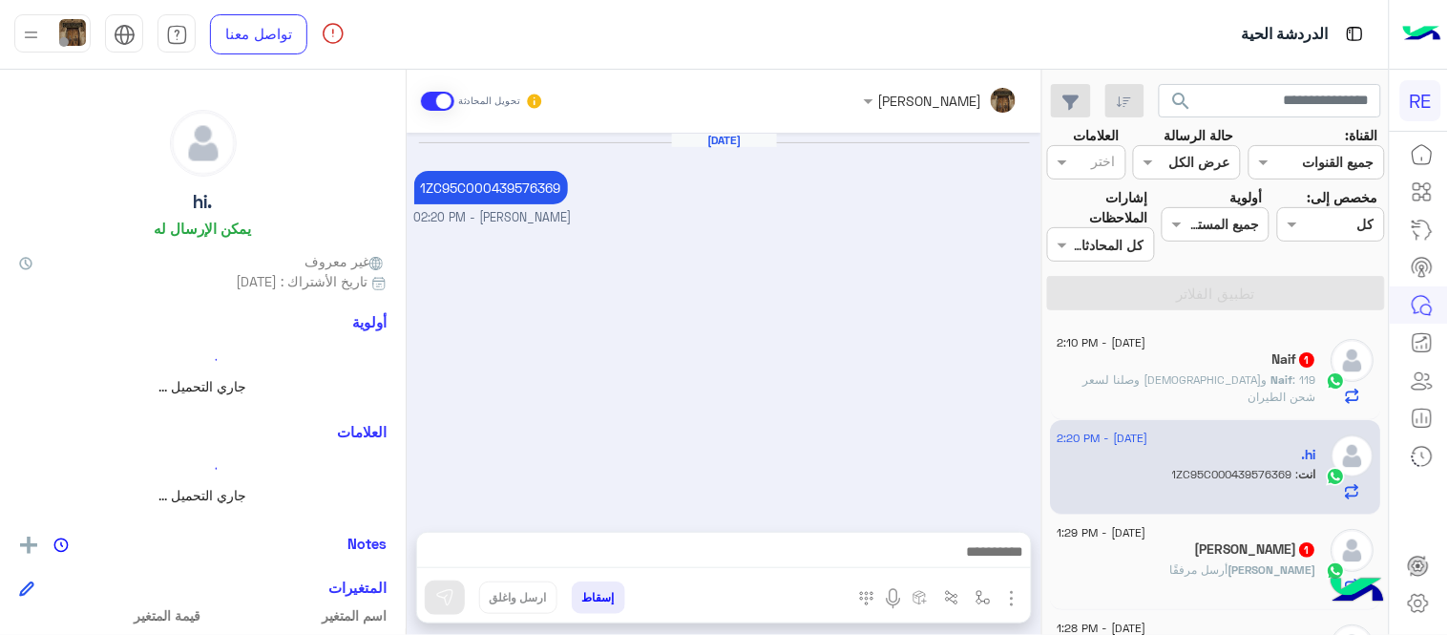
click at [1019, 599] on img "button" at bounding box center [1011, 598] width 23 height 23
click at [932, 520] on button "المرفقات" at bounding box center [971, 519] width 103 height 38
click at [446, 597] on img at bounding box center [444, 597] width 19 height 19
click at [1213, 353] on div "Naif 1" at bounding box center [1188, 361] width 260 height 20
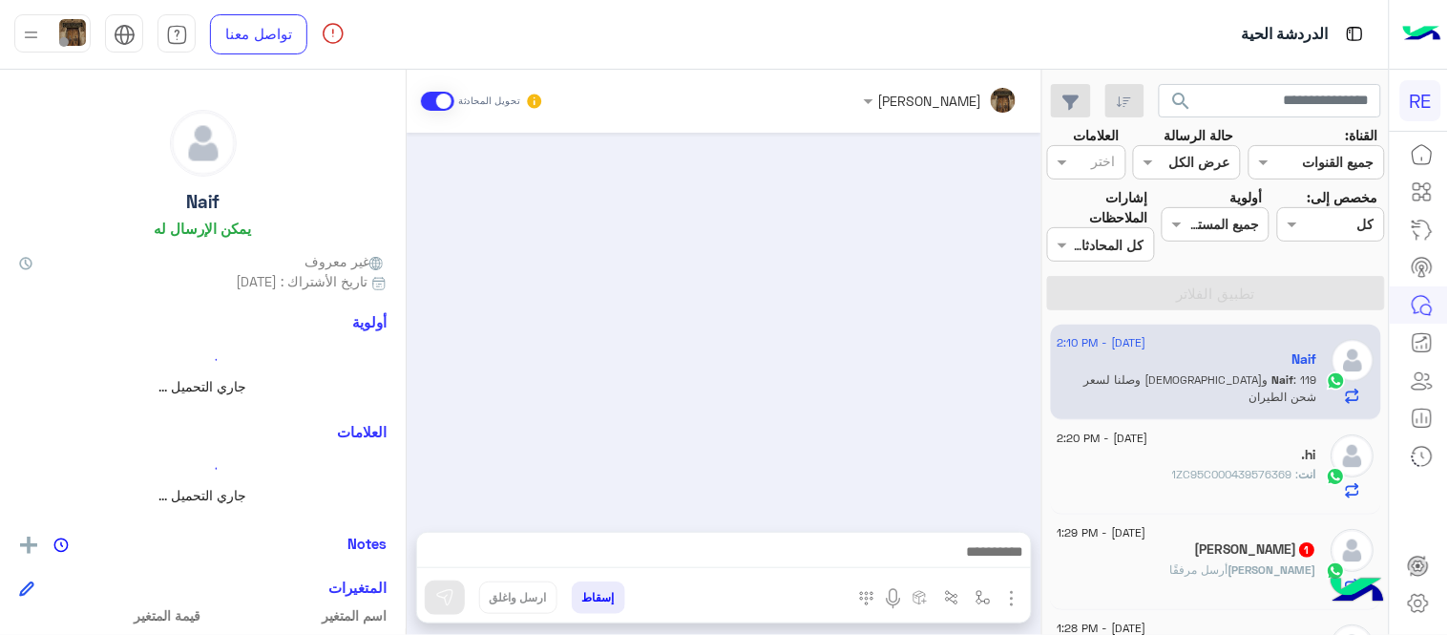
click at [1190, 455] on div ".hi" at bounding box center [1188, 457] width 260 height 20
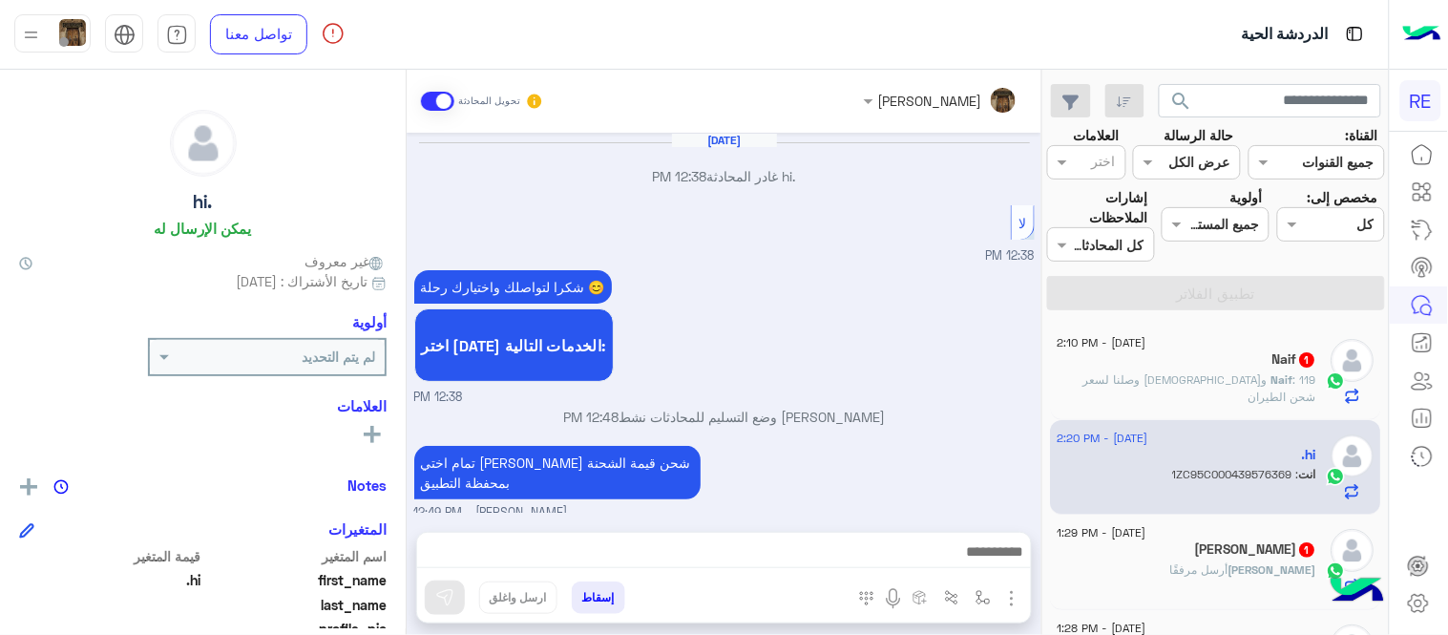
scroll to position [498, 0]
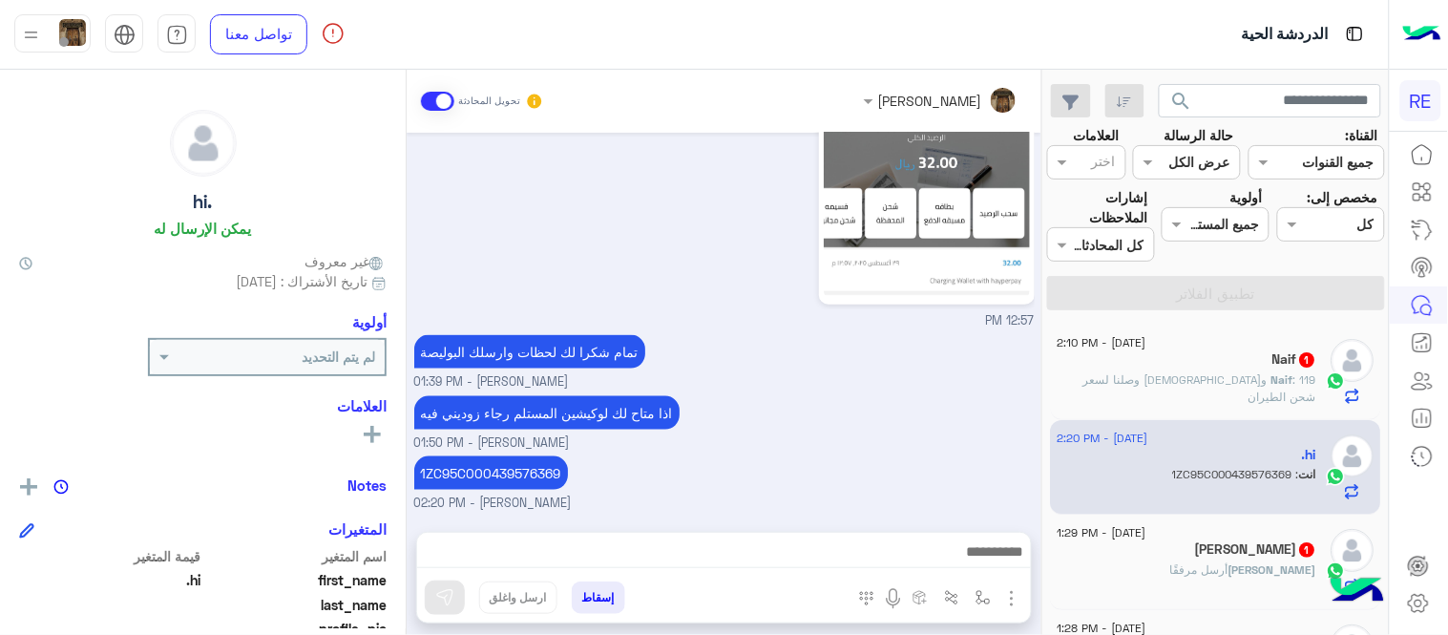
click at [1159, 363] on div "Naif 1" at bounding box center [1188, 361] width 260 height 20
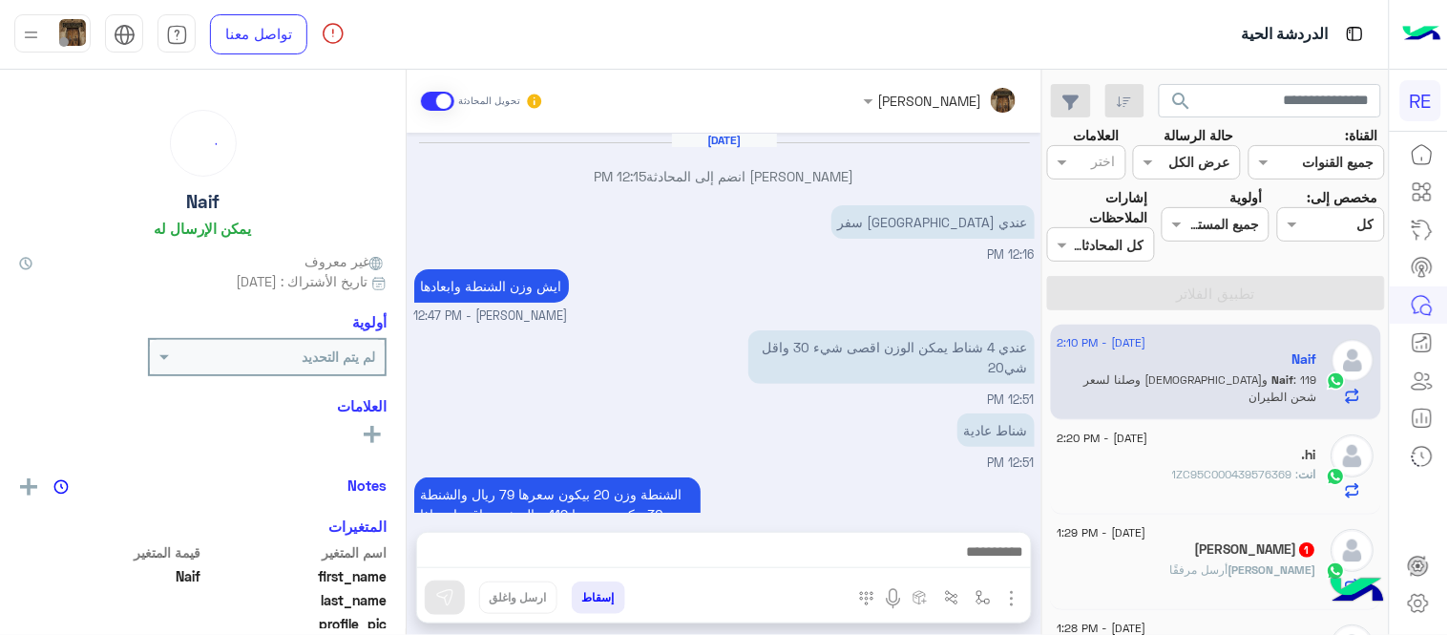
scroll to position [348, 0]
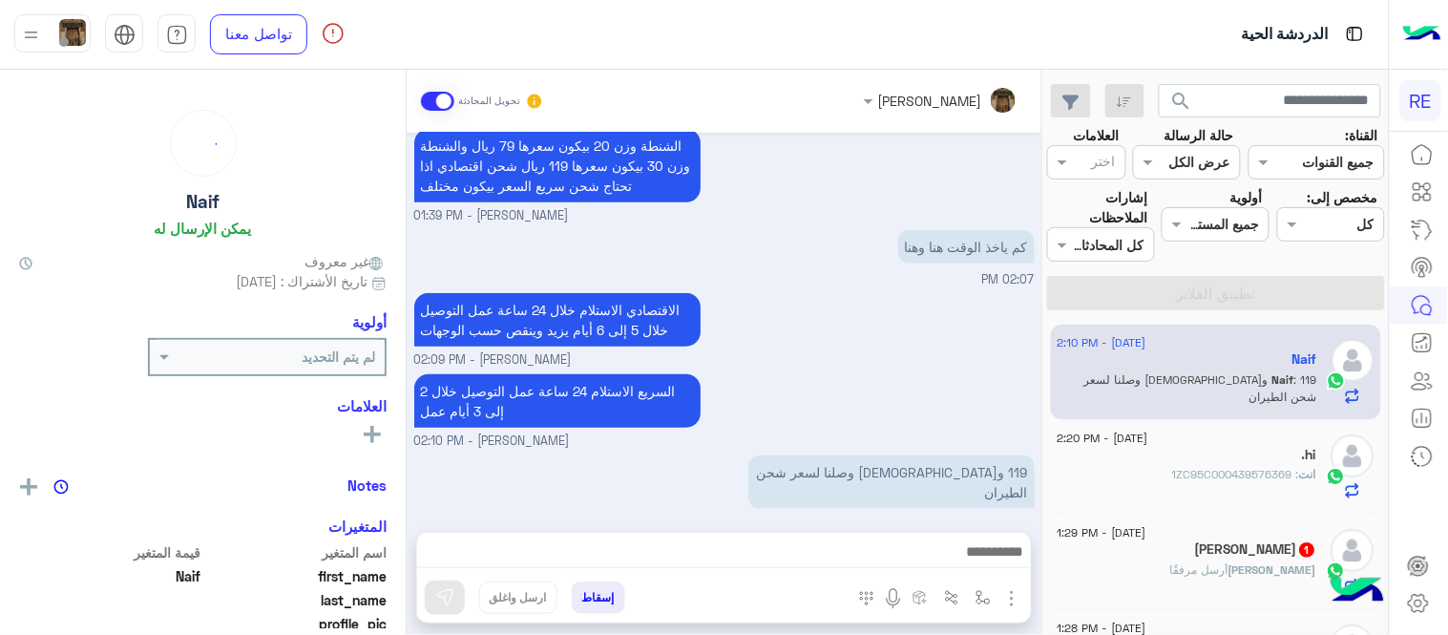
click at [1207, 475] on span ": 1ZC95C000439576369" at bounding box center [1236, 474] width 127 height 14
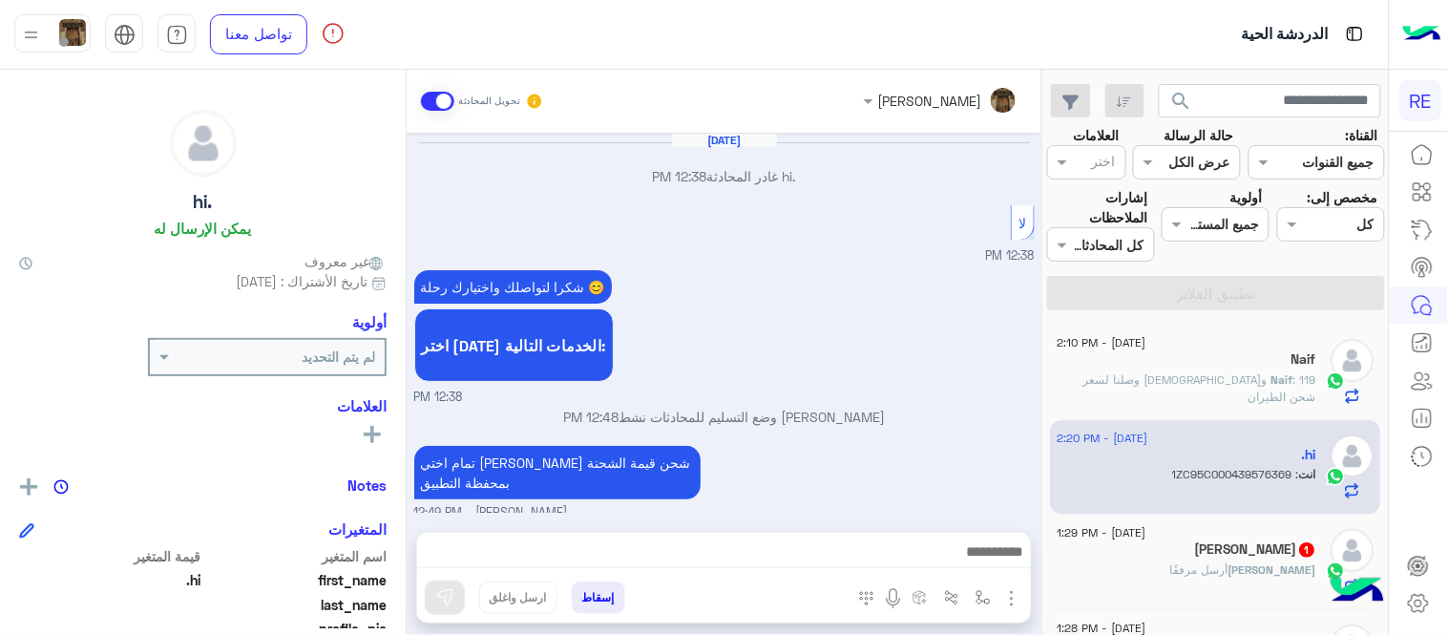
scroll to position [498, 0]
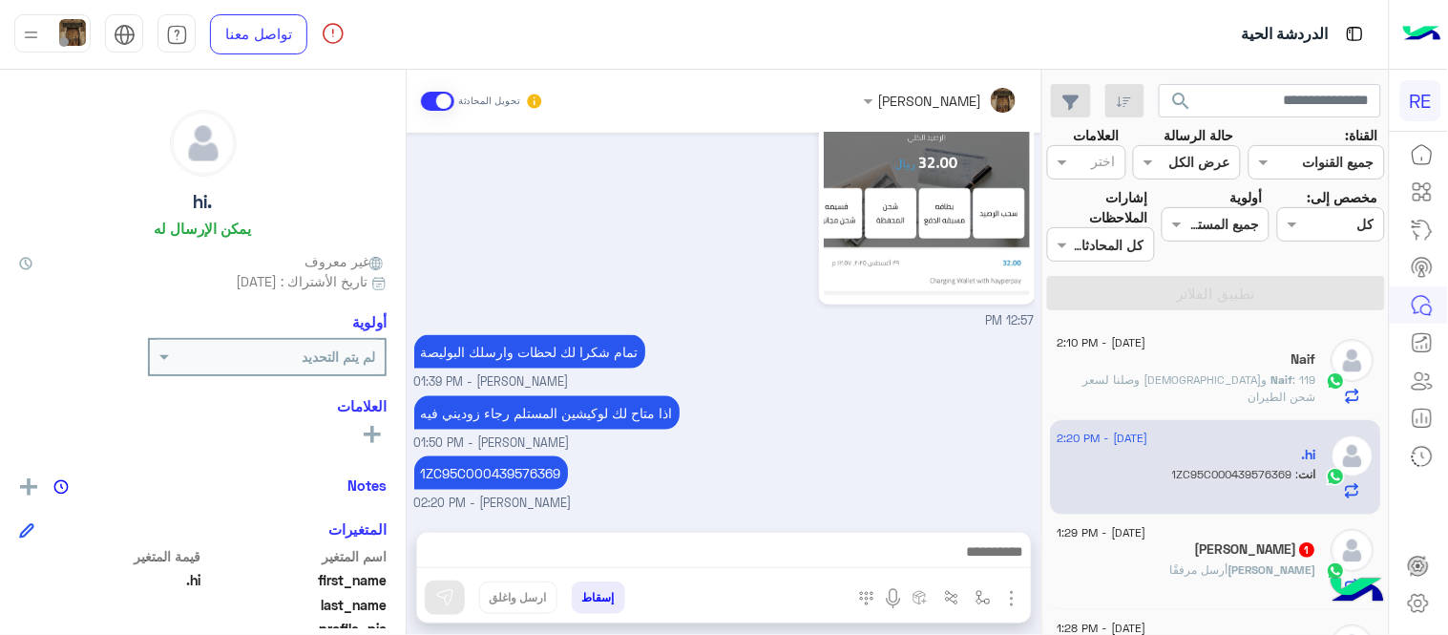
click at [1004, 592] on img "button" at bounding box center [1011, 598] width 23 height 23
click at [939, 521] on span "المرفقات" at bounding box center [963, 519] width 57 height 22
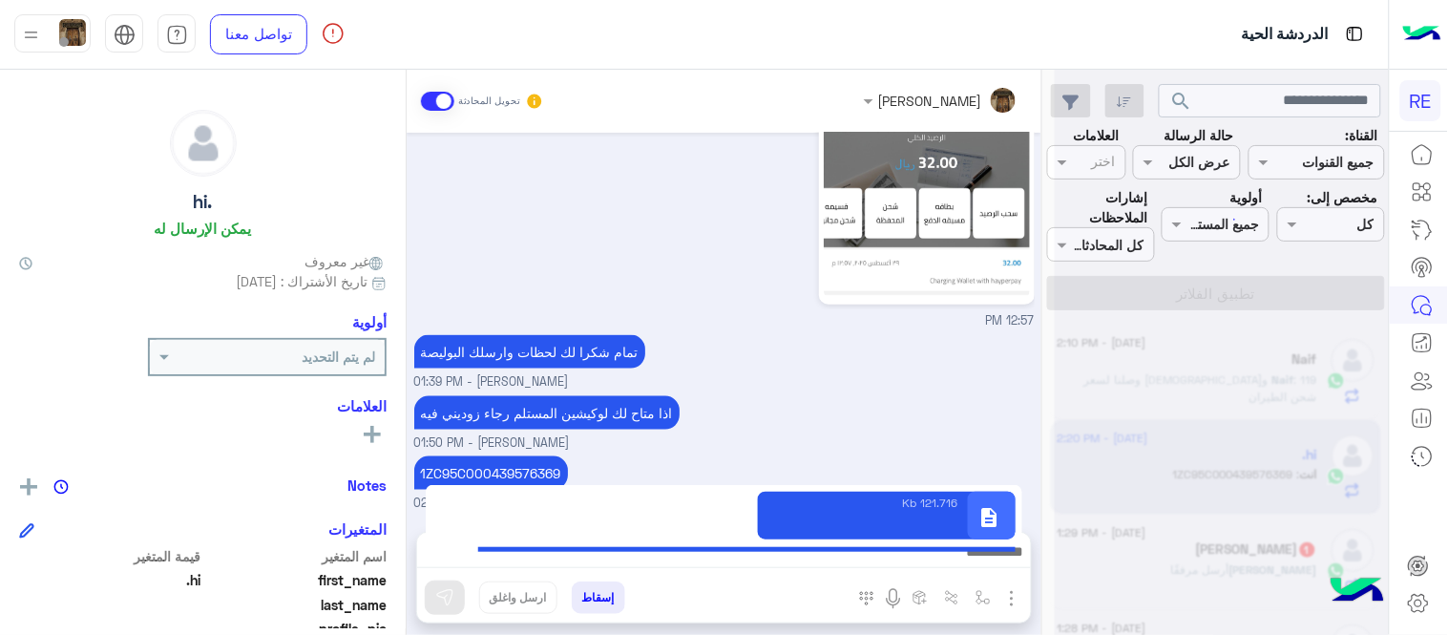
type textarea "**********"
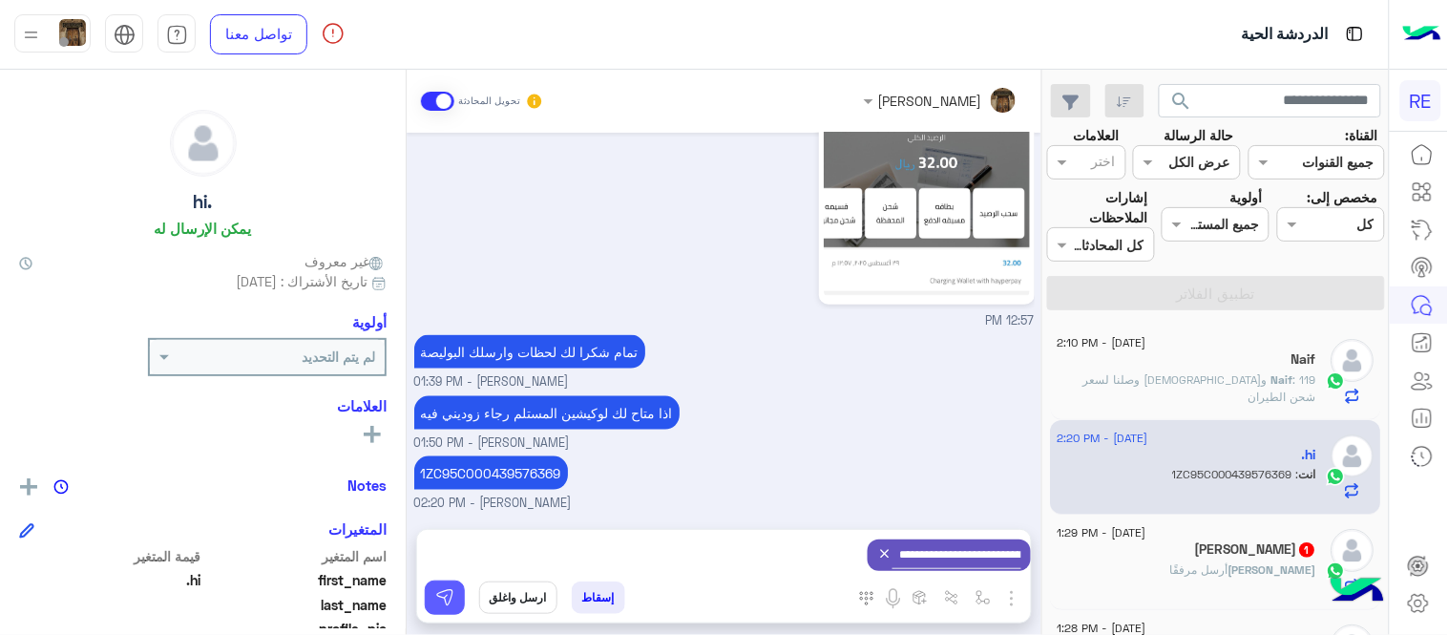
click at [443, 596] on img at bounding box center [444, 597] width 19 height 19
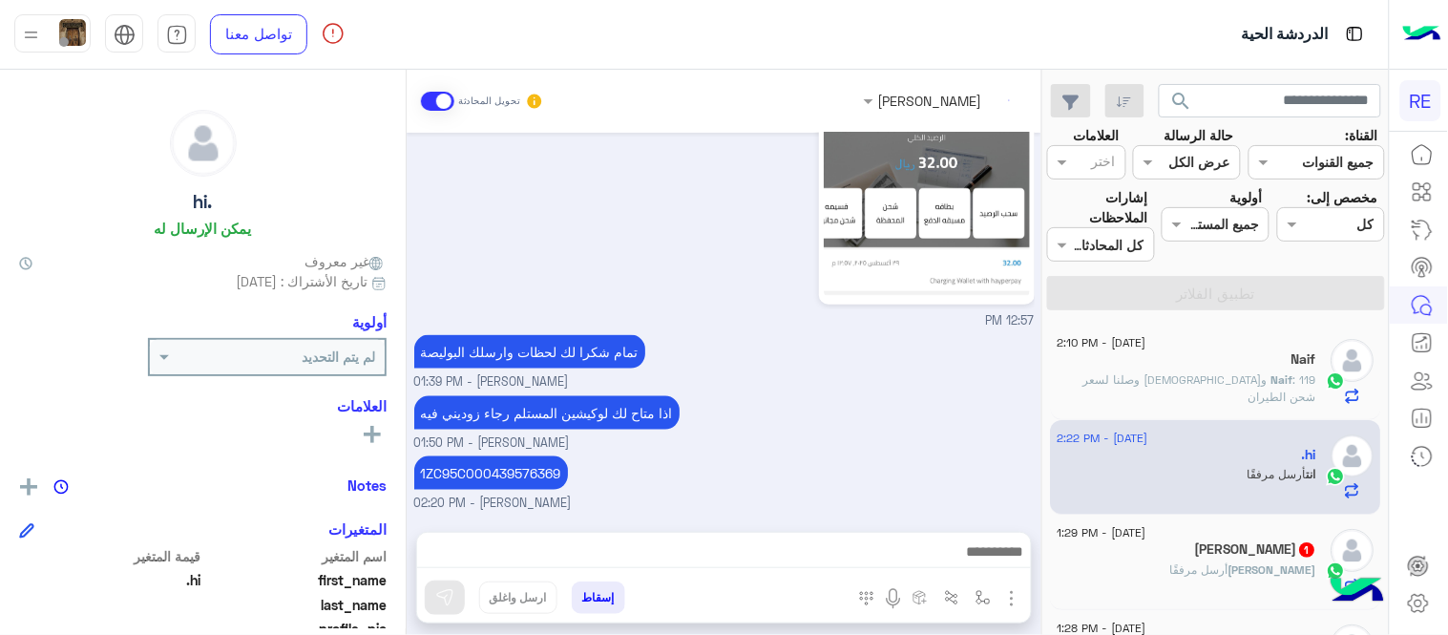
scroll to position [577, 0]
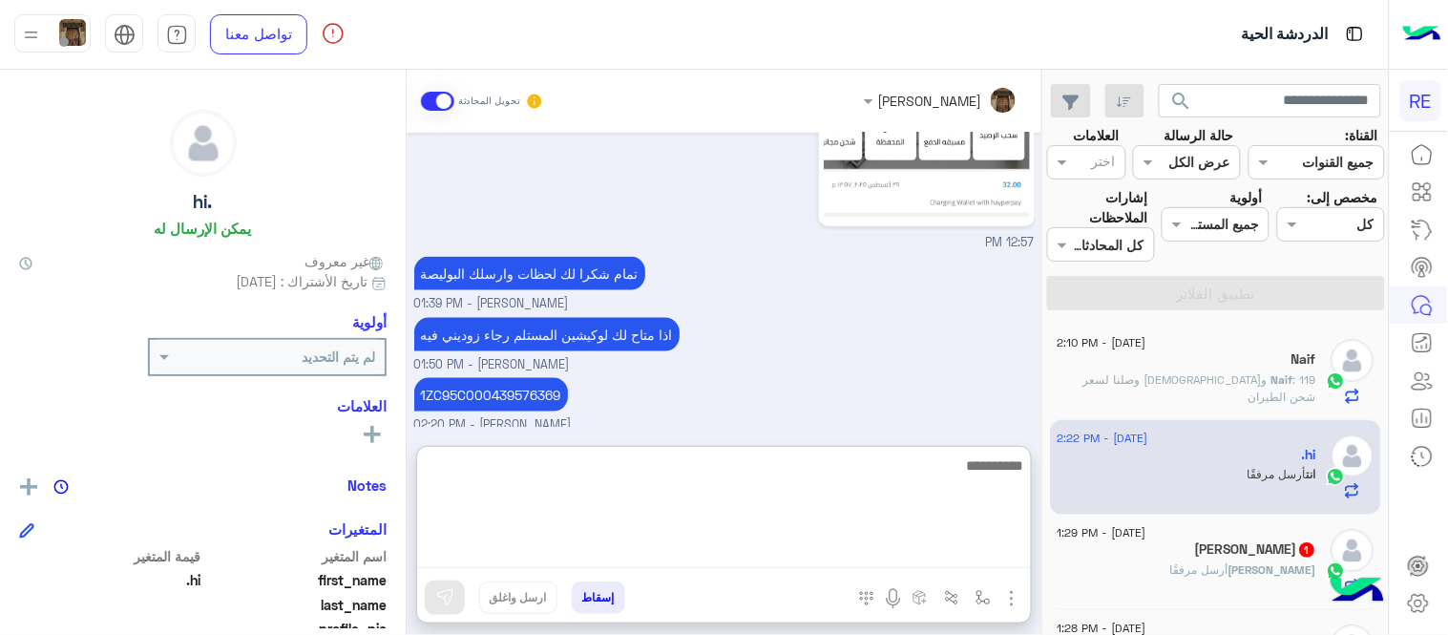
click at [821, 542] on textarea at bounding box center [724, 510] width 614 height 115
type textarea "*"
type textarea "**********"
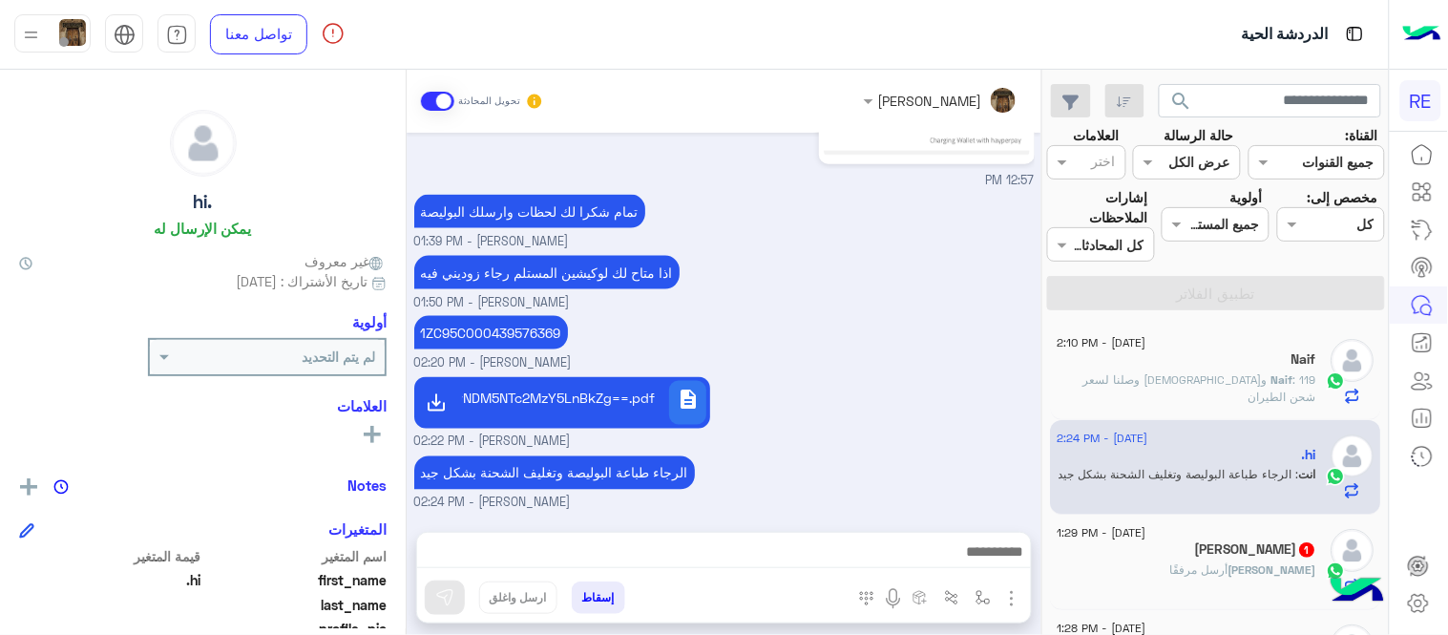
click at [846, 329] on div "[DATE] .hi غادر المحادثة 12:38 PM لا 12:38 PM شكرا لتواصلك واختيارك رحلة 😊 اختر…" at bounding box center [724, 323] width 635 height 380
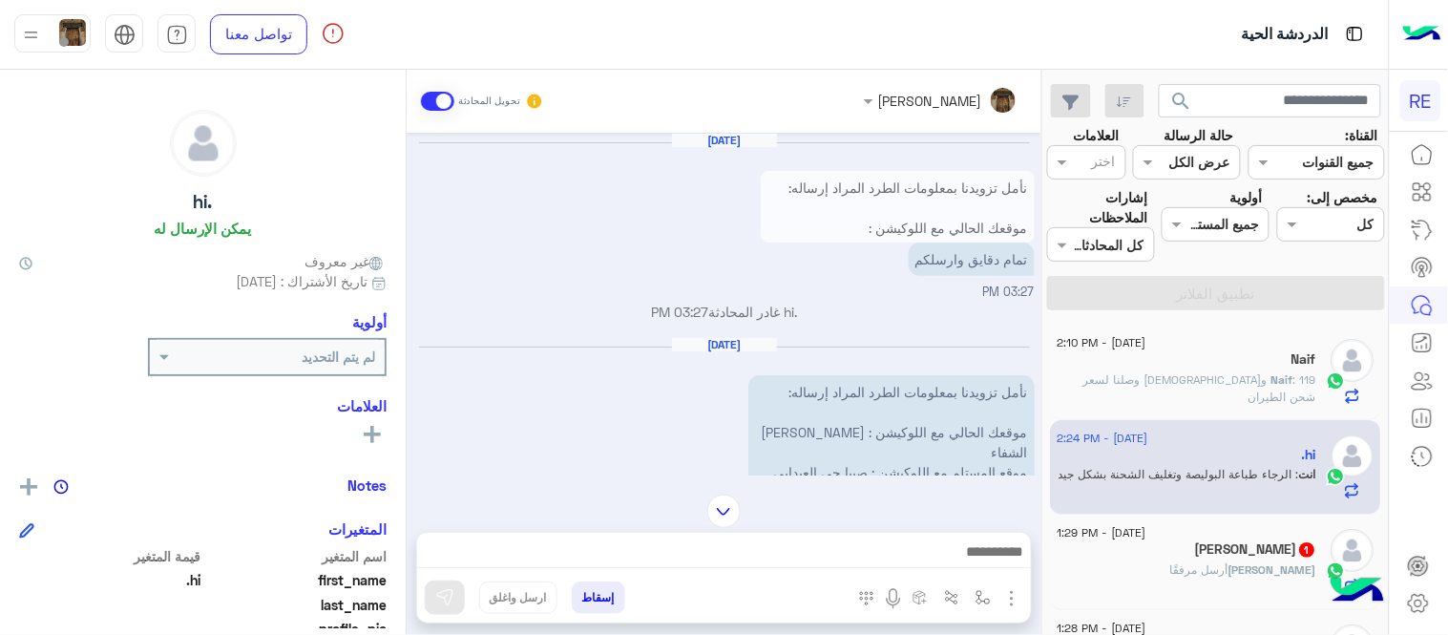
scroll to position [948, 0]
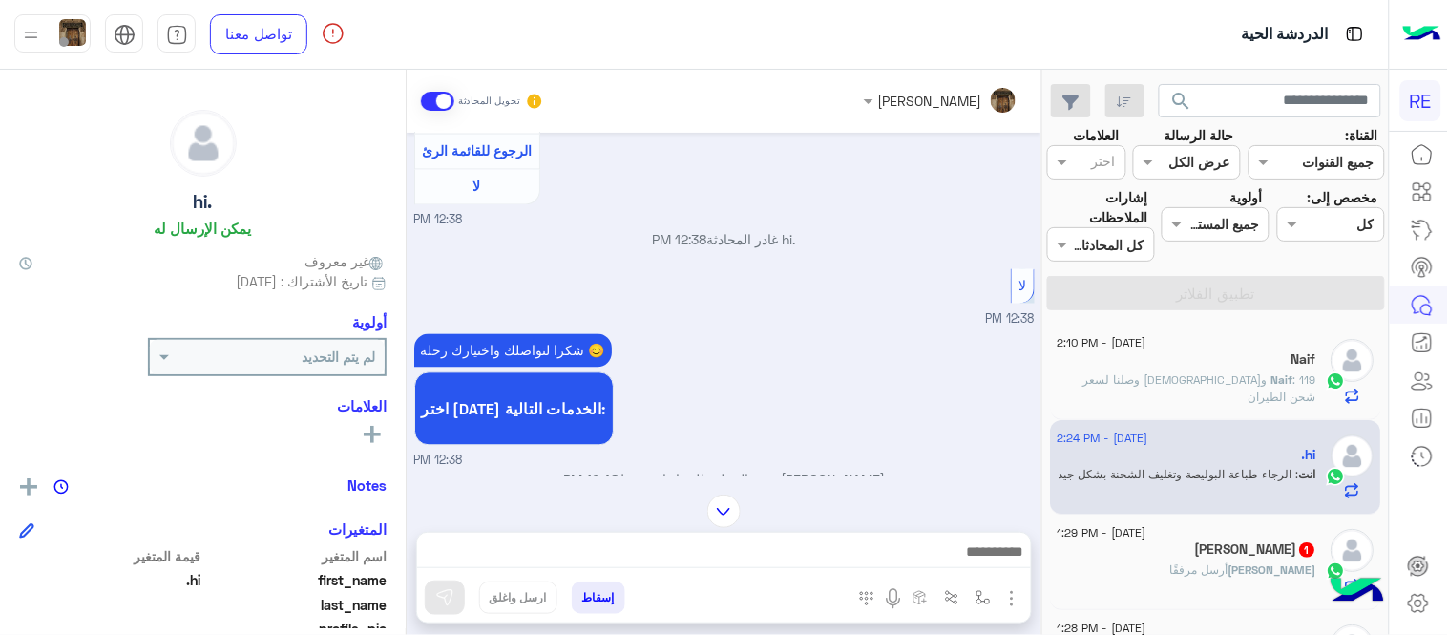
click at [412, 325] on div "[DATE] نأمل تزويدنا بمعلومات الطرد المراد إرساله: موقعك الحالي مع اللوكيشن : مو…" at bounding box center [724, 304] width 635 height 343
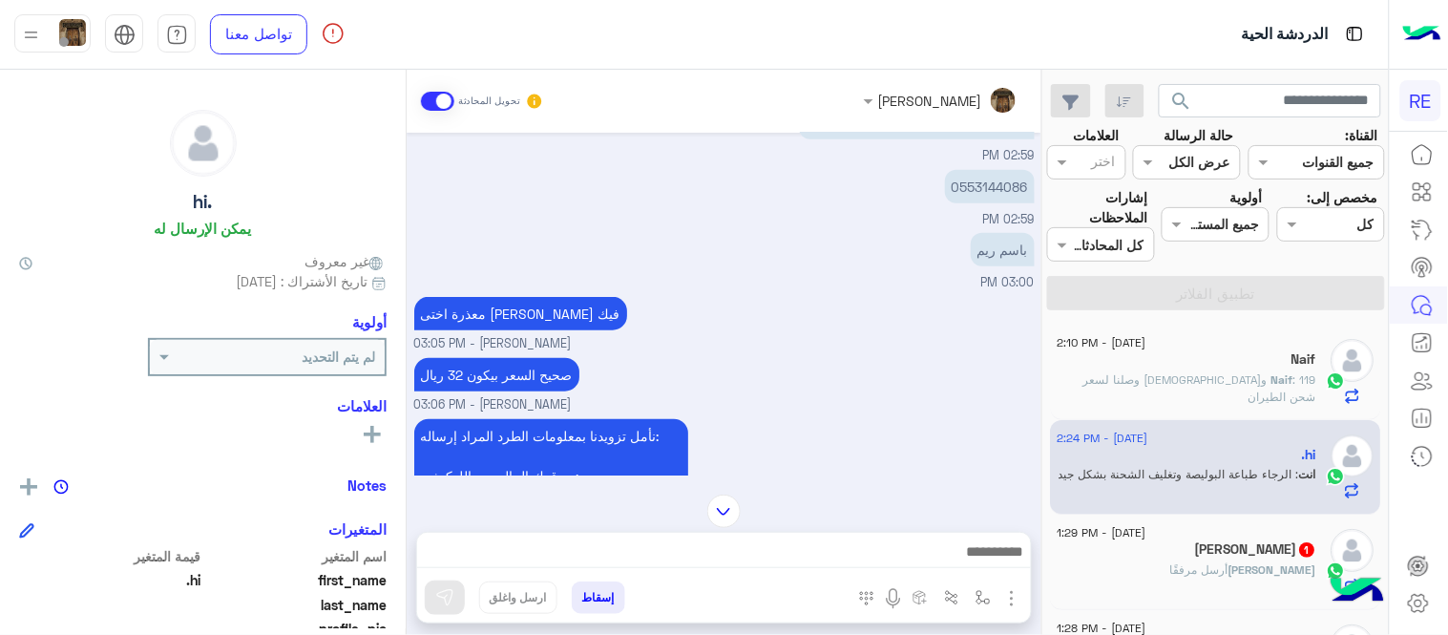
scroll to position [283, 0]
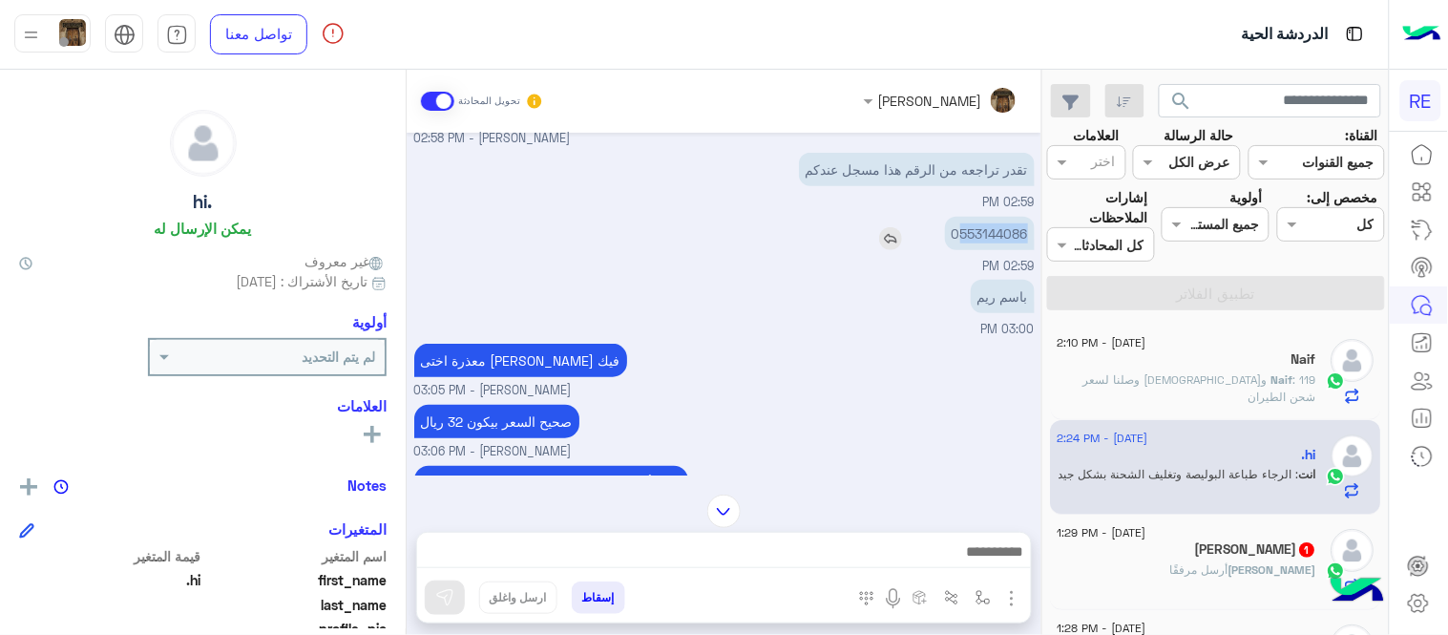
drag, startPoint x: 958, startPoint y: 225, endPoint x: 1026, endPoint y: 234, distance: 68.3
click at [1026, 234] on p "0553144086" at bounding box center [990, 233] width 90 height 33
copy p "553144086"
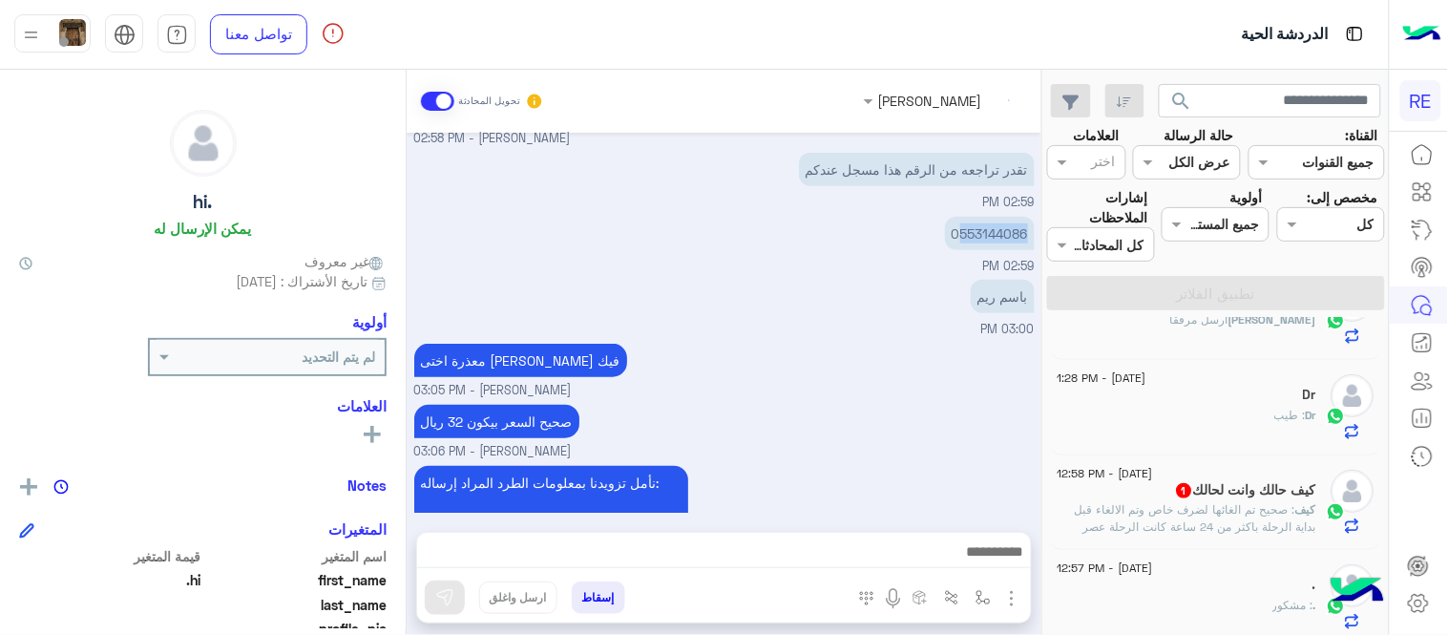
scroll to position [2731, 0]
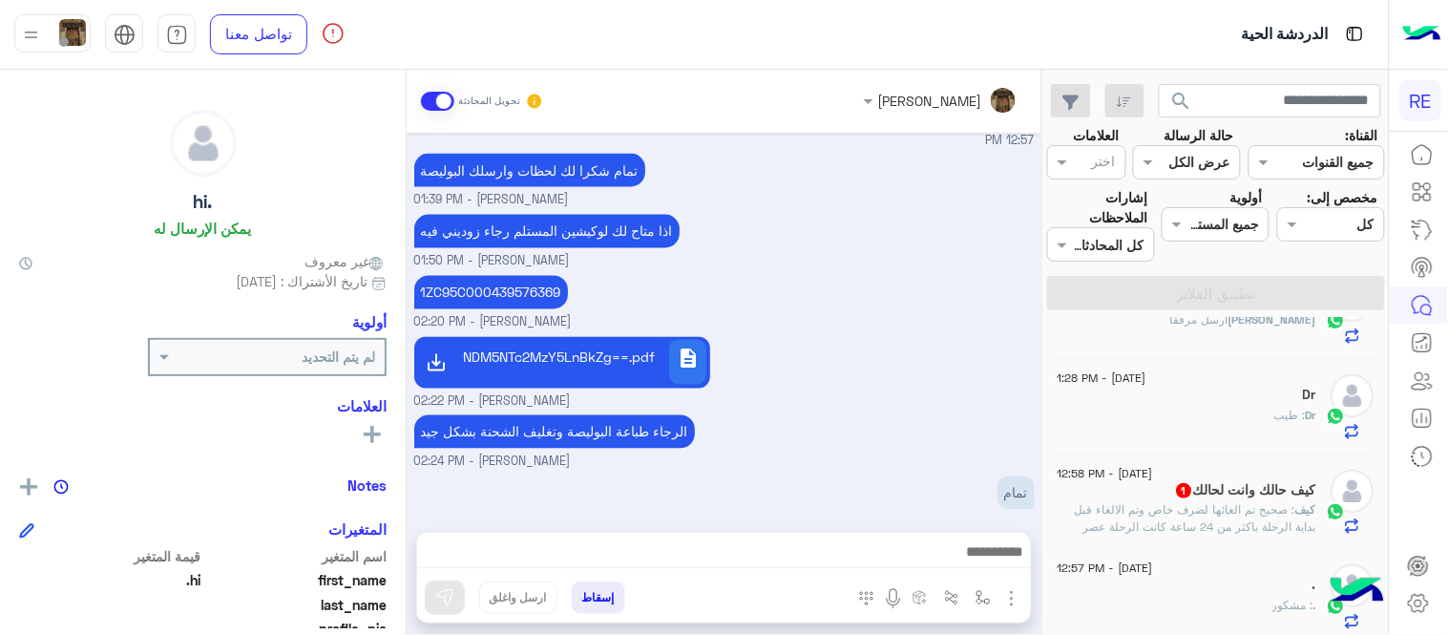
click at [1172, 515] on span ": صحيح تم الغائها لضرف خاص وتم الالغاء قبل بداية الرحلة باكثر من 24 ساعة كانت ا…" at bounding box center [1196, 526] width 241 height 49
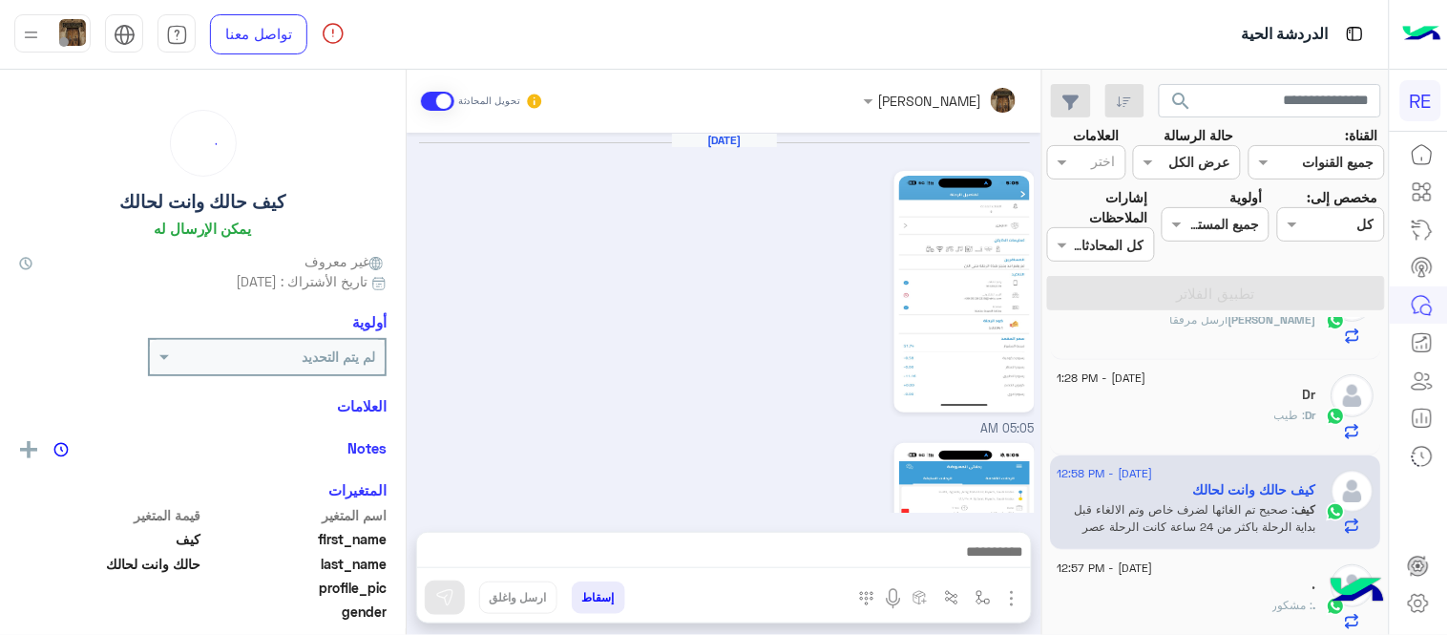
scroll to position [785, 0]
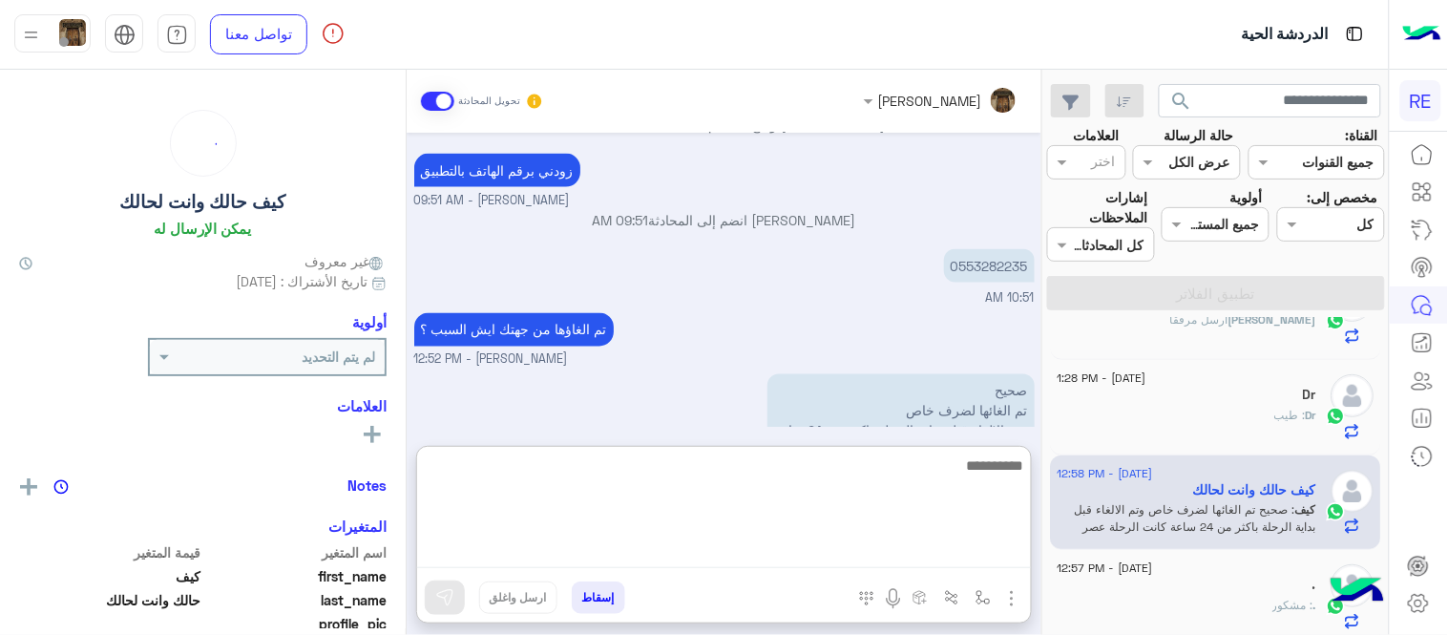
click at [899, 549] on textarea at bounding box center [724, 510] width 614 height 115
type textarea "**********"
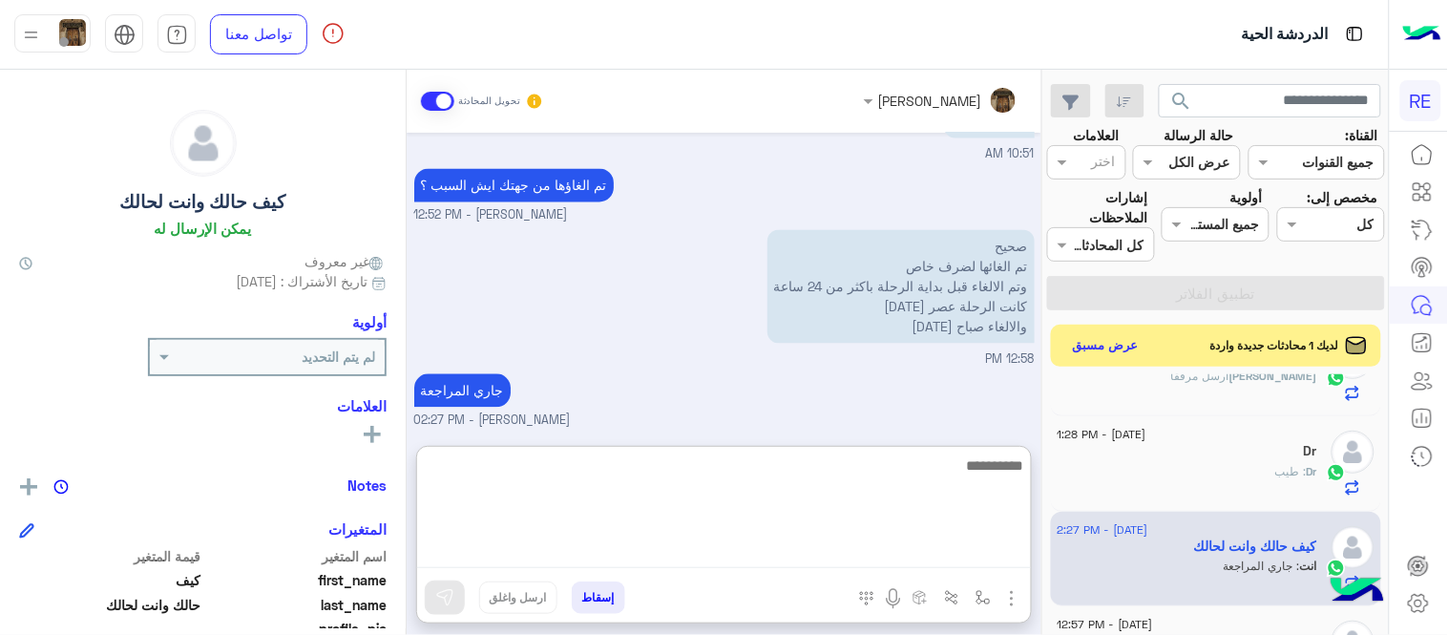
scroll to position [931, 0]
click at [871, 459] on textarea at bounding box center [724, 510] width 614 height 115
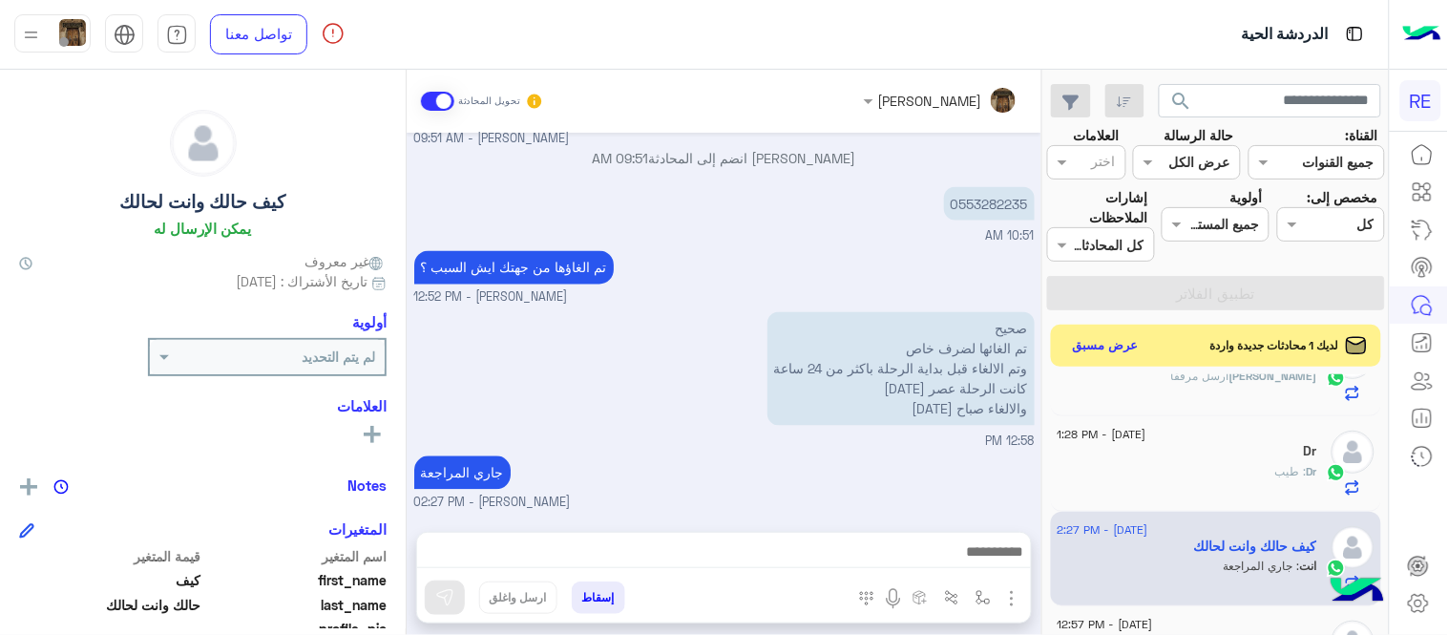
click at [937, 435] on div "[PERSON_NAME] تحويل المحادثة [DATE] 05:05 AM الرحلة رقم 533961 تم خصم رسوم الرح…" at bounding box center [724, 356] width 635 height 573
click at [1133, 451] on div "Dr" at bounding box center [1188, 453] width 260 height 20
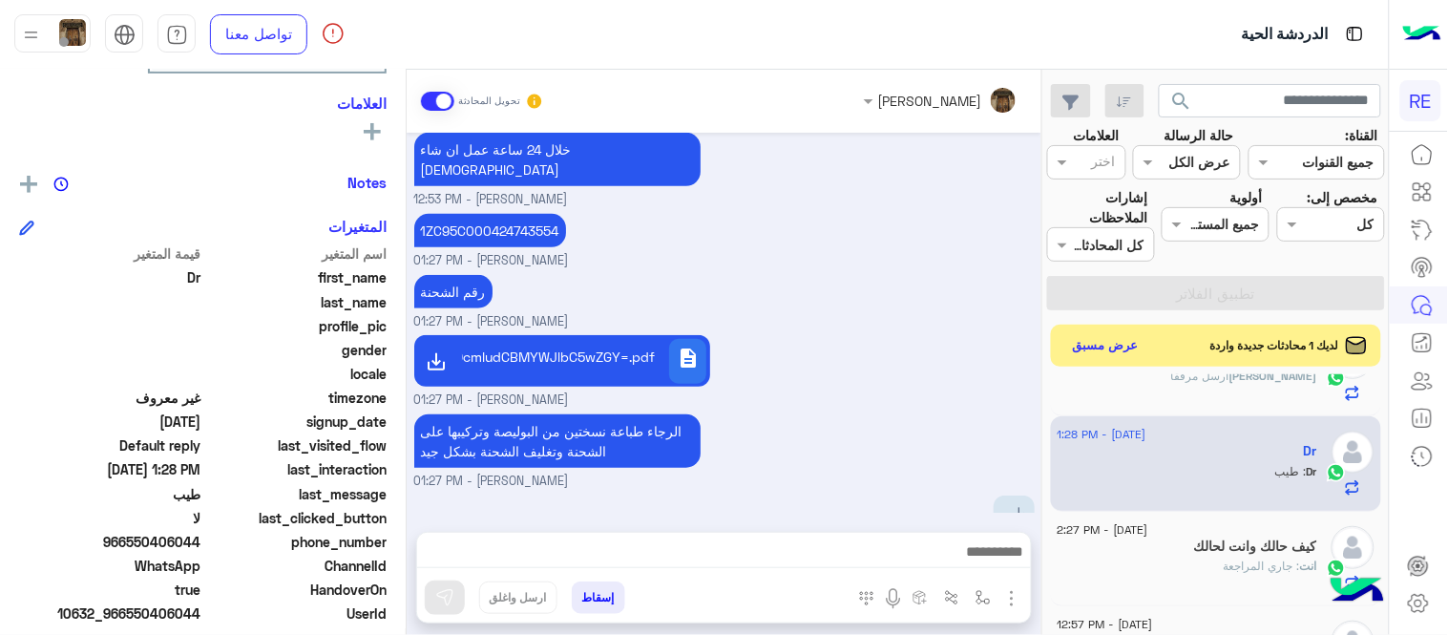
scroll to position [329, 0]
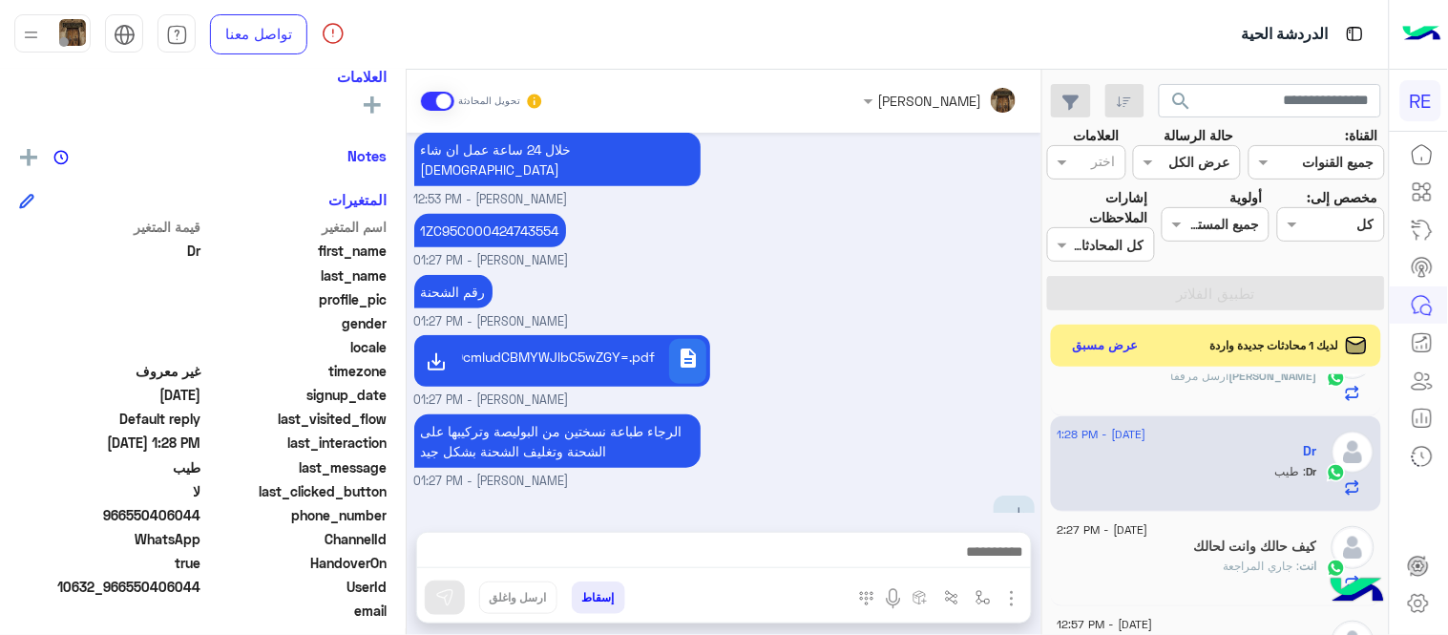
drag, startPoint x: 131, startPoint y: 515, endPoint x: 204, endPoint y: 514, distance: 73.5
click at [204, 514] on div "phone_number [PHONE_NUMBER]" at bounding box center [202, 517] width 367 height 24
copy span "550406044"
click at [920, 472] on small "[PERSON_NAME] - 01:27 PM" at bounding box center [724, 481] width 620 height 18
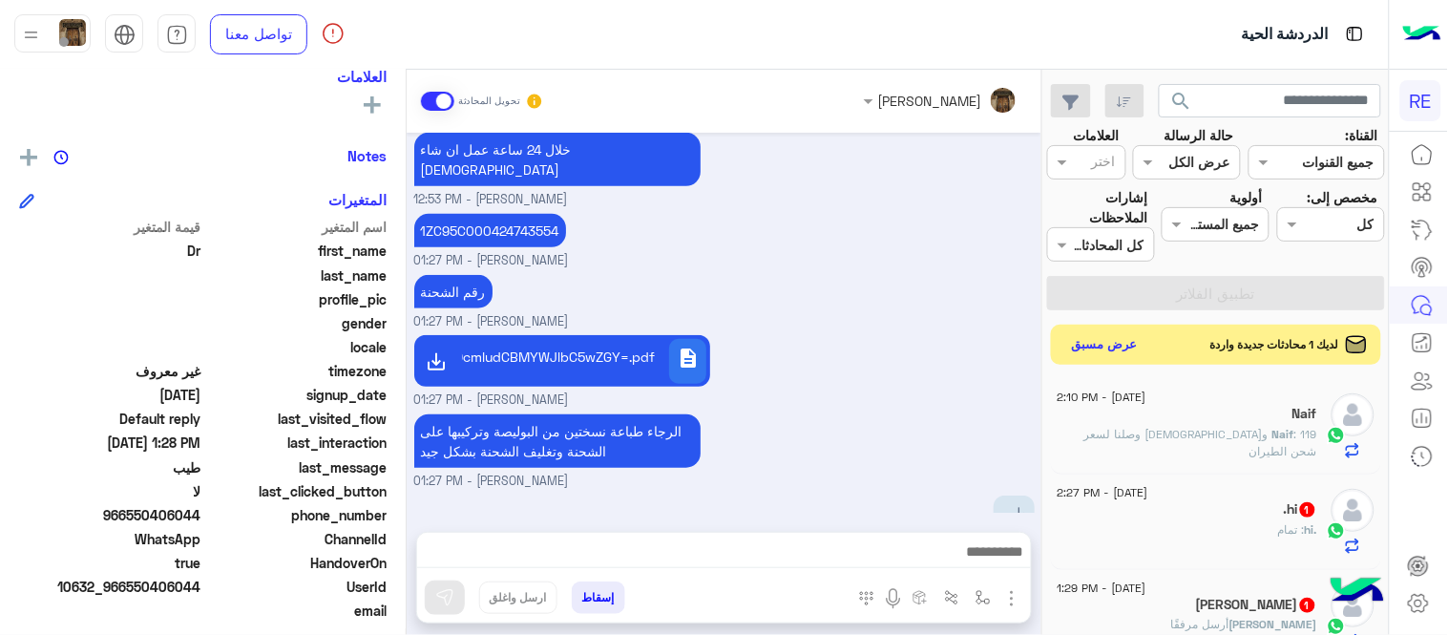
click at [1082, 347] on button "عرض مسبق" at bounding box center [1105, 345] width 80 height 26
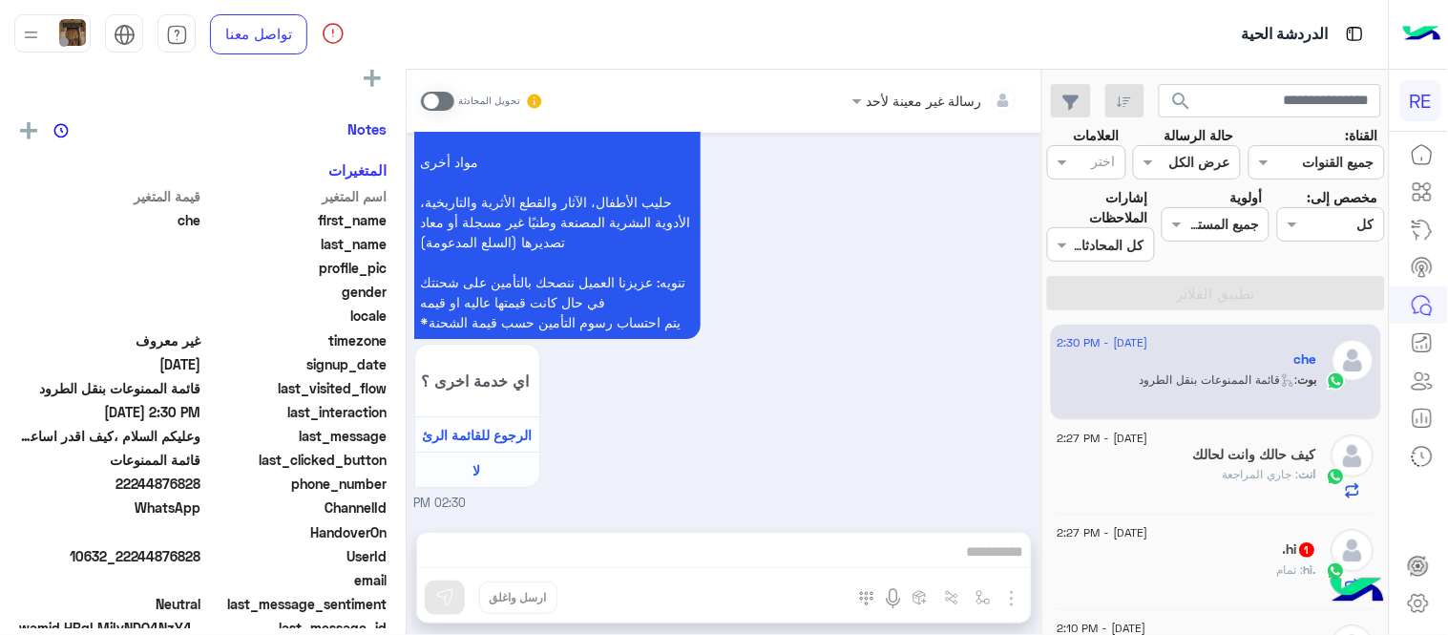
scroll to position [329, 0]
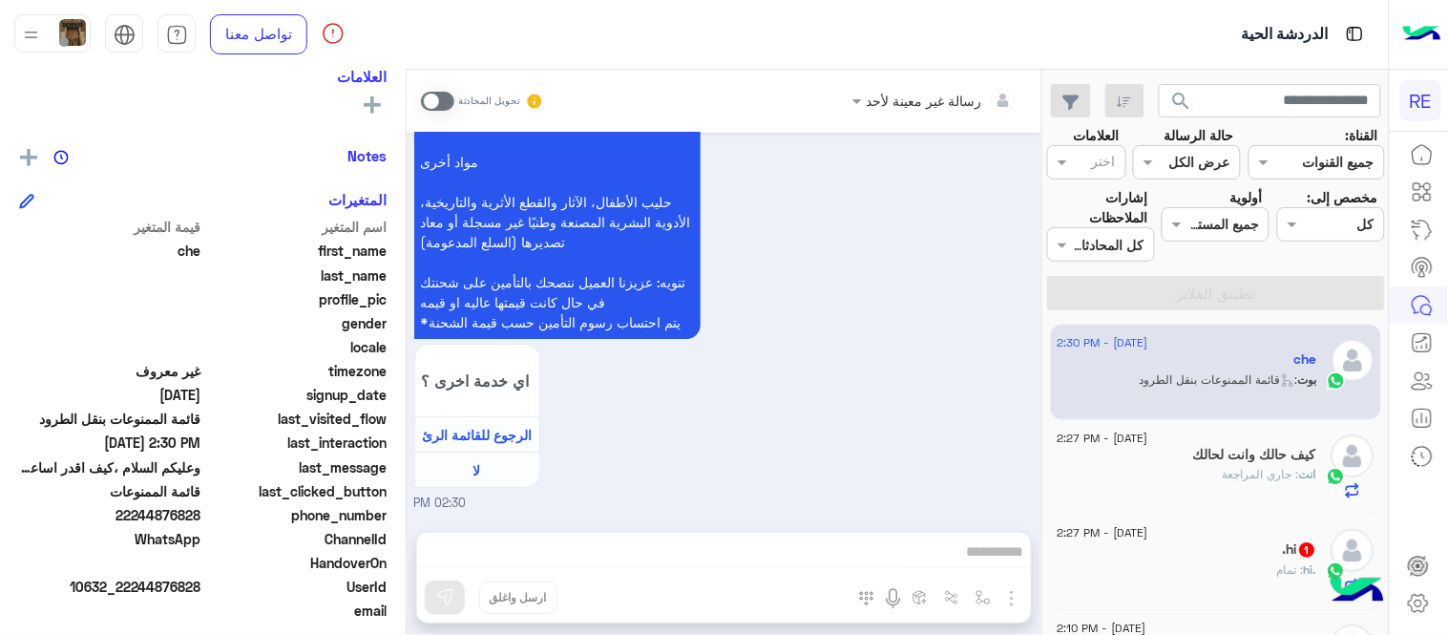
click at [431, 101] on span at bounding box center [437, 101] width 33 height 19
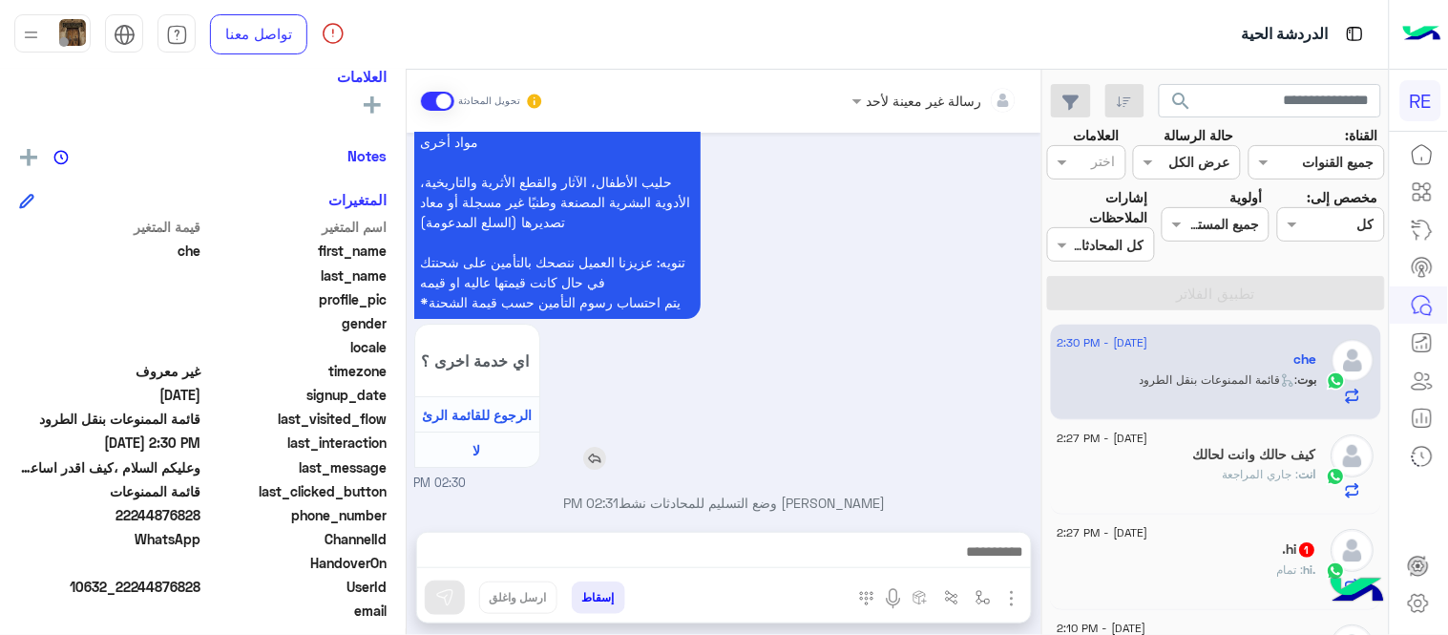
scroll to position [1621, 0]
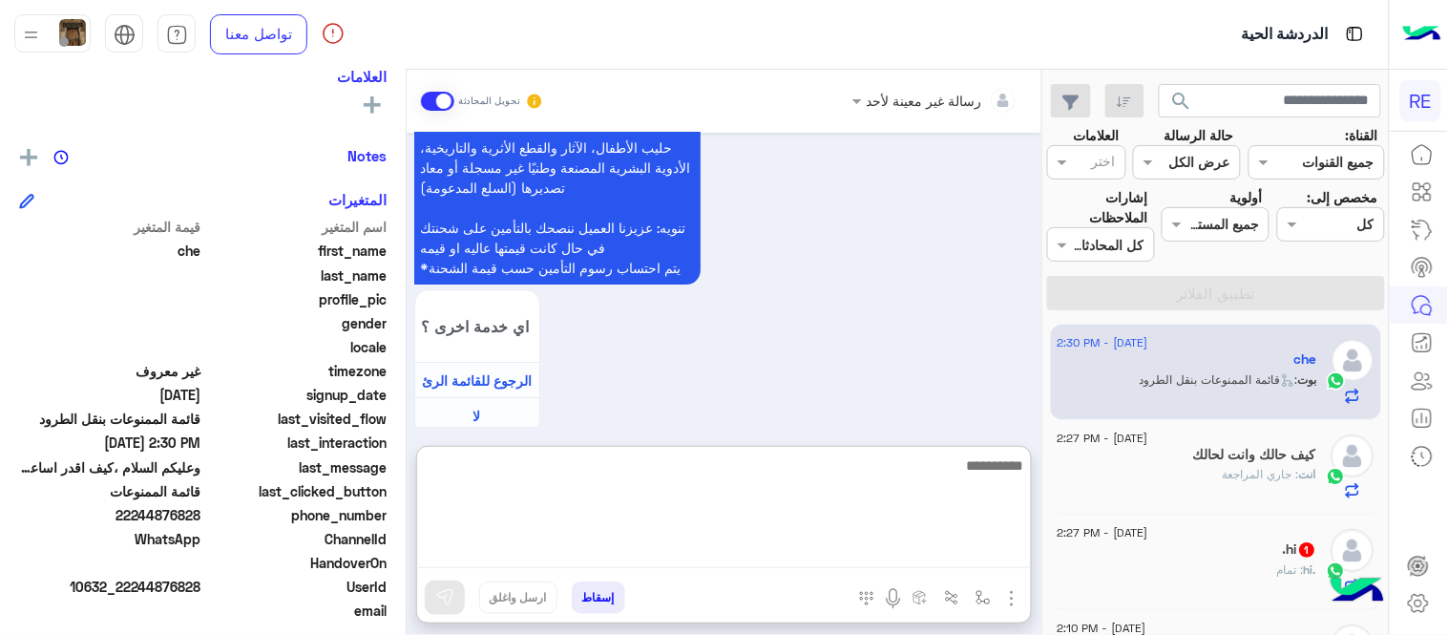
click at [788, 539] on textarea at bounding box center [724, 510] width 614 height 115
type textarea "**********"
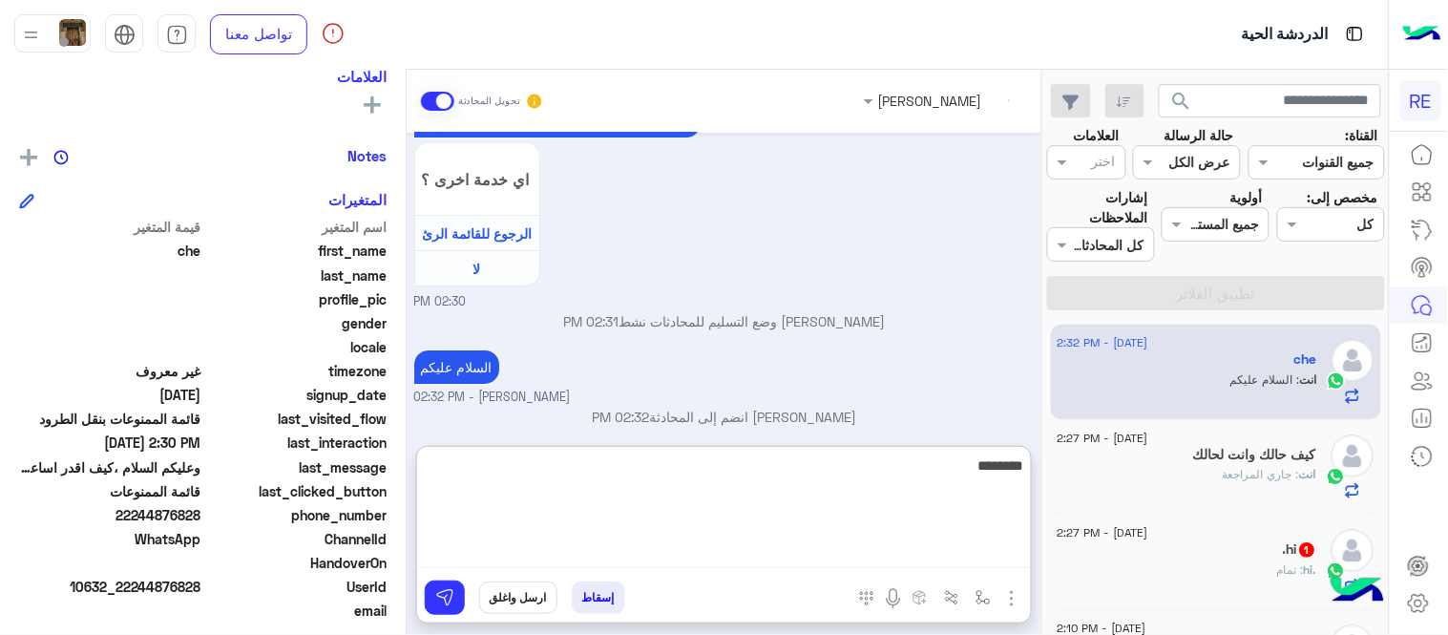
scroll to position [1802, 0]
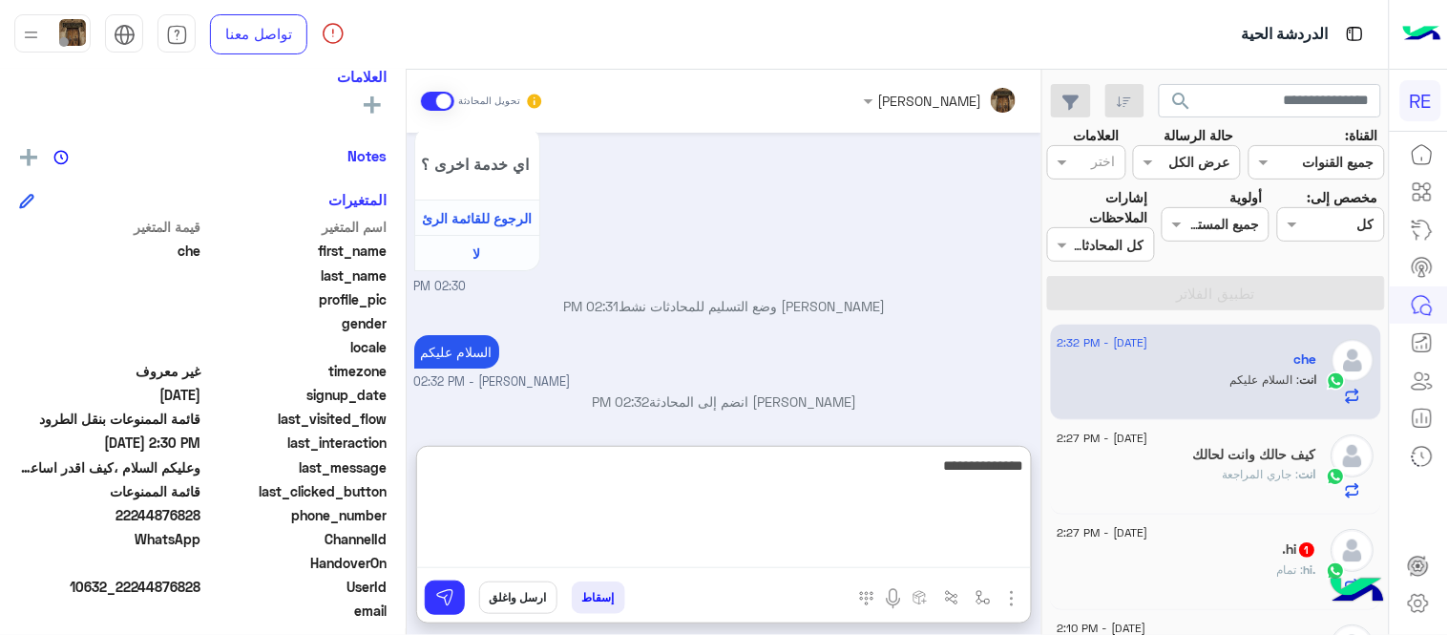
type textarea "**********"
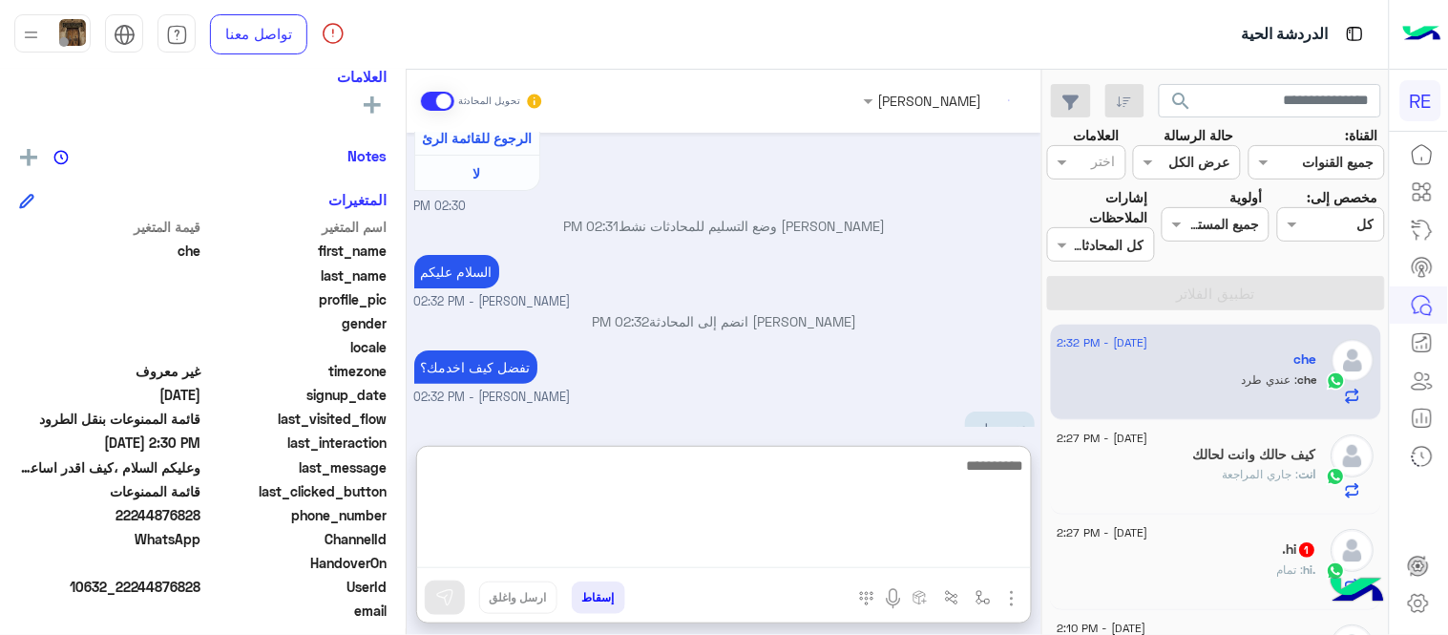
scroll to position [1926, 0]
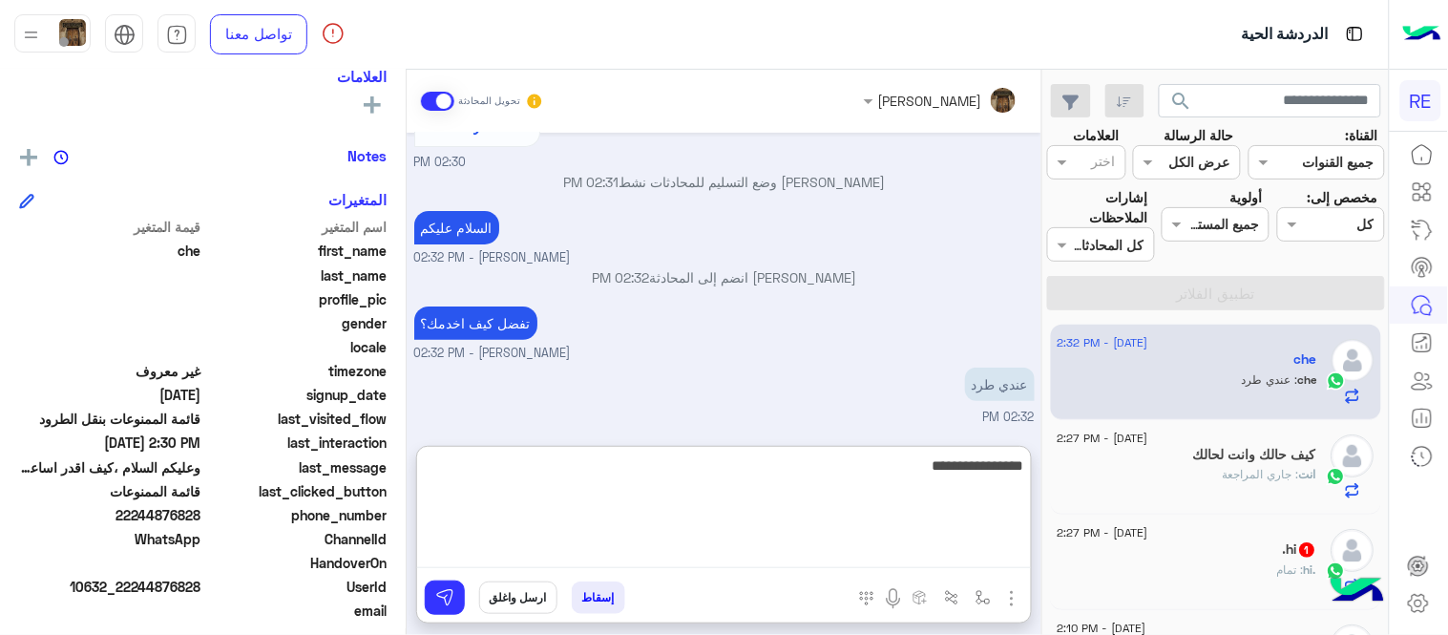
type textarea "**********"
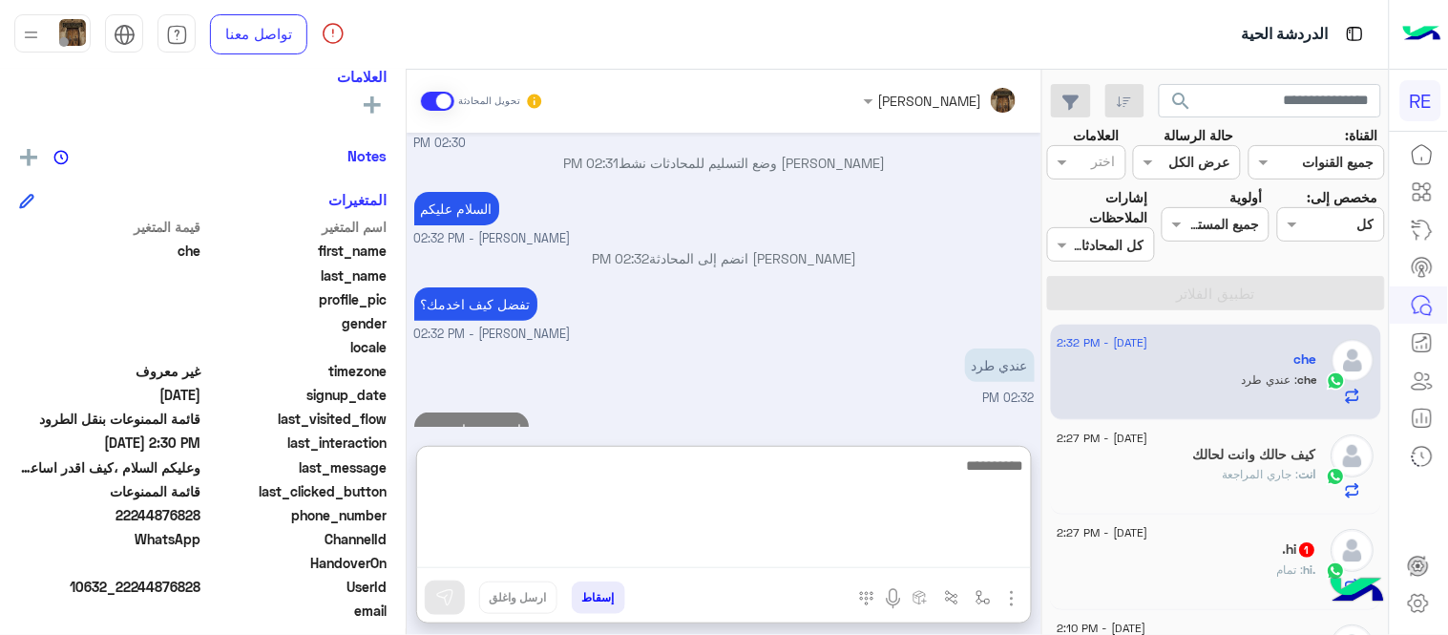
scroll to position [1987, 0]
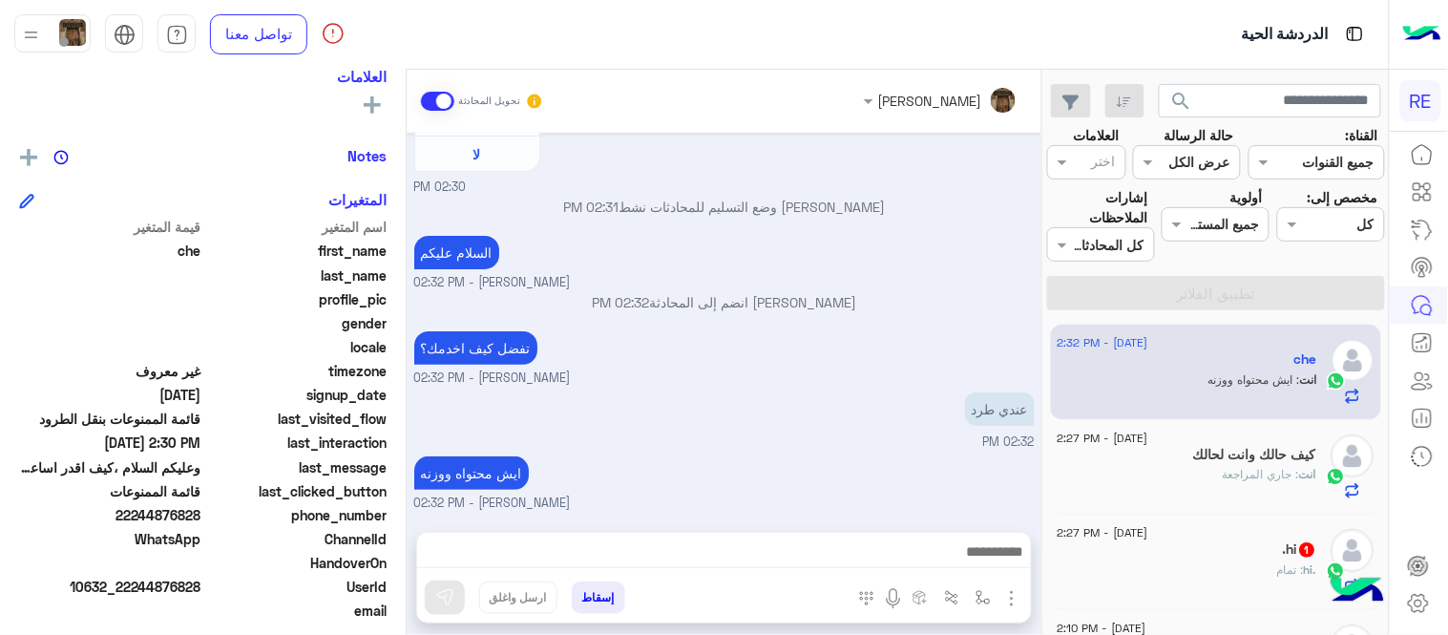
click at [1198, 579] on div ".hi : تمام" at bounding box center [1188, 577] width 260 height 33
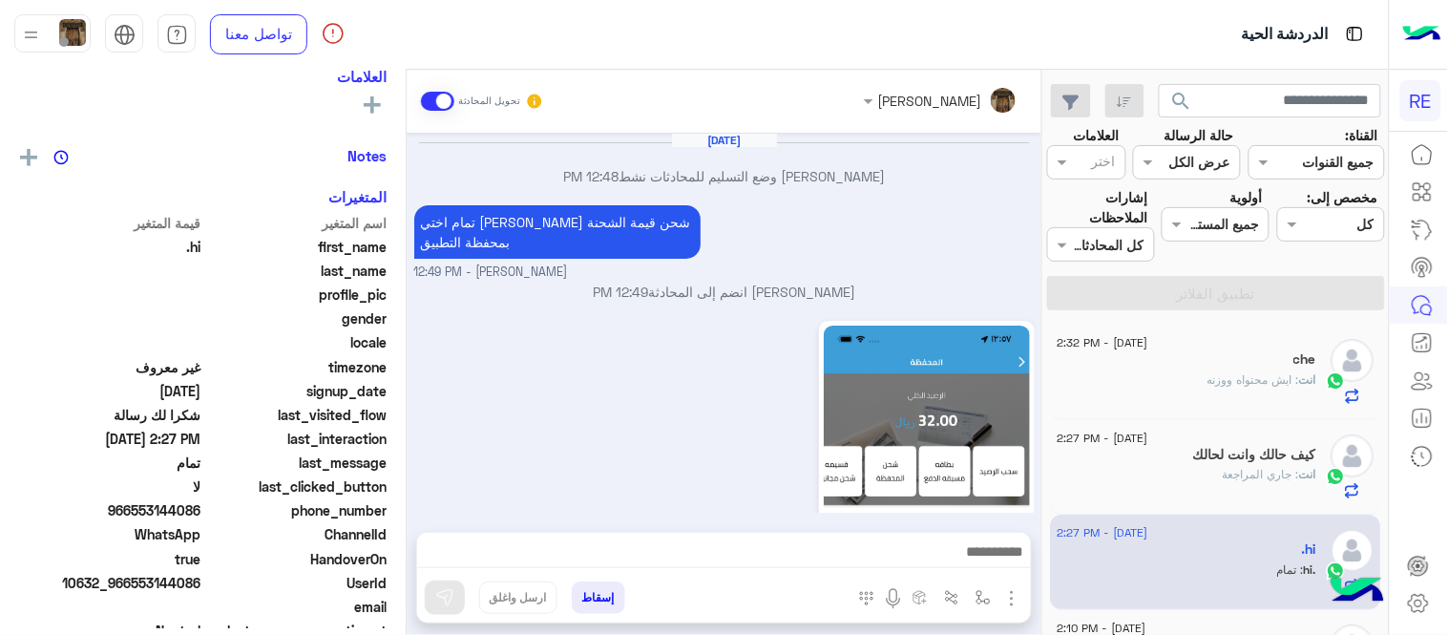
scroll to position [461, 0]
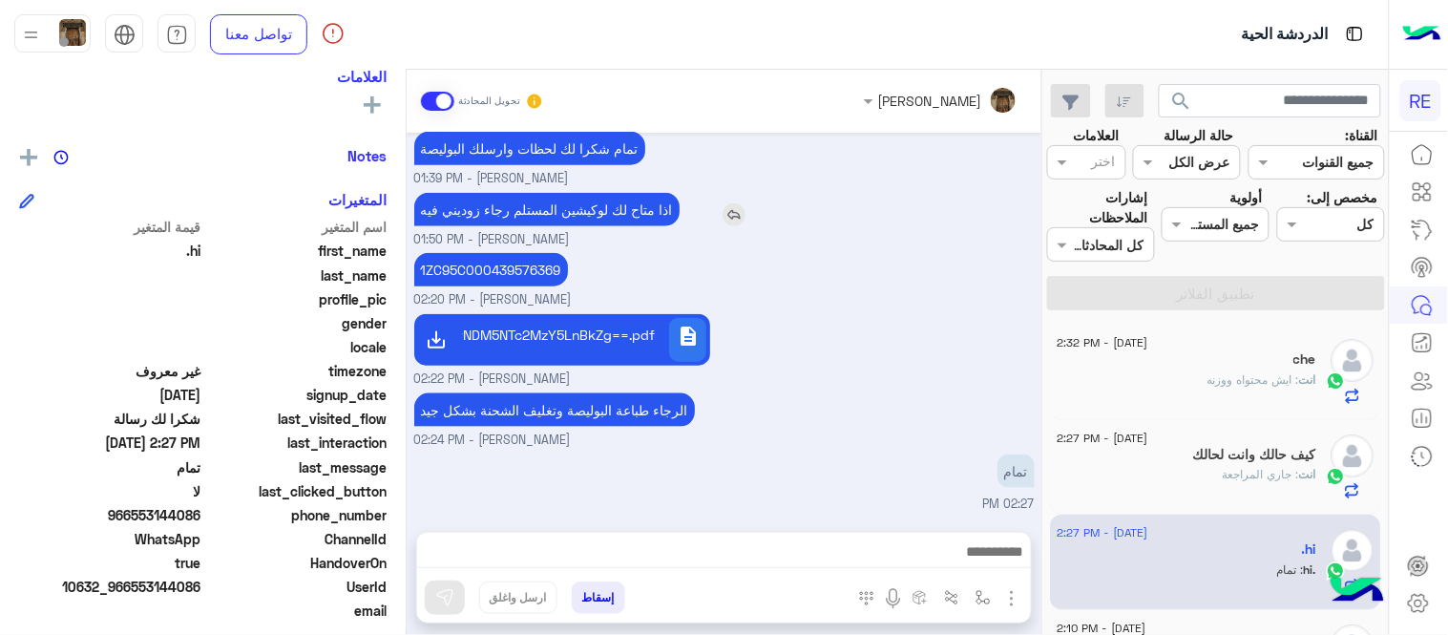
click at [735, 212] on img at bounding box center [734, 214] width 23 height 23
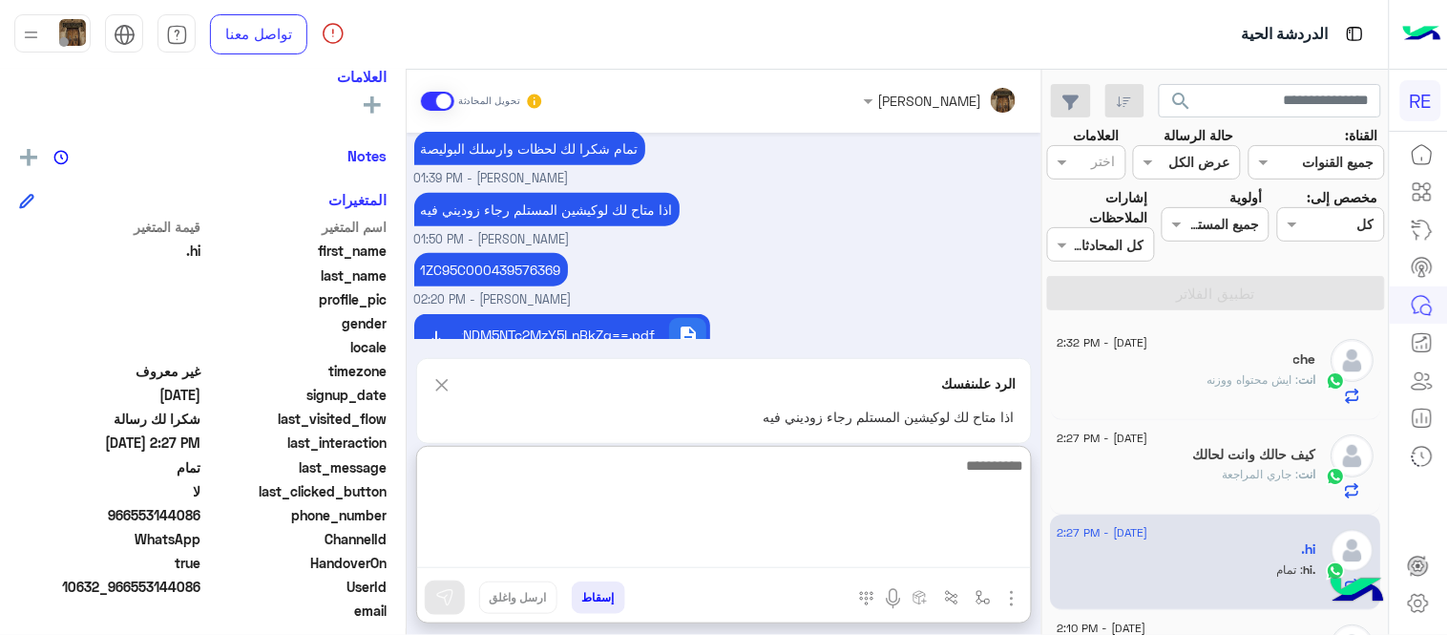
click at [703, 551] on textarea at bounding box center [724, 510] width 614 height 115
type textarea "**********"
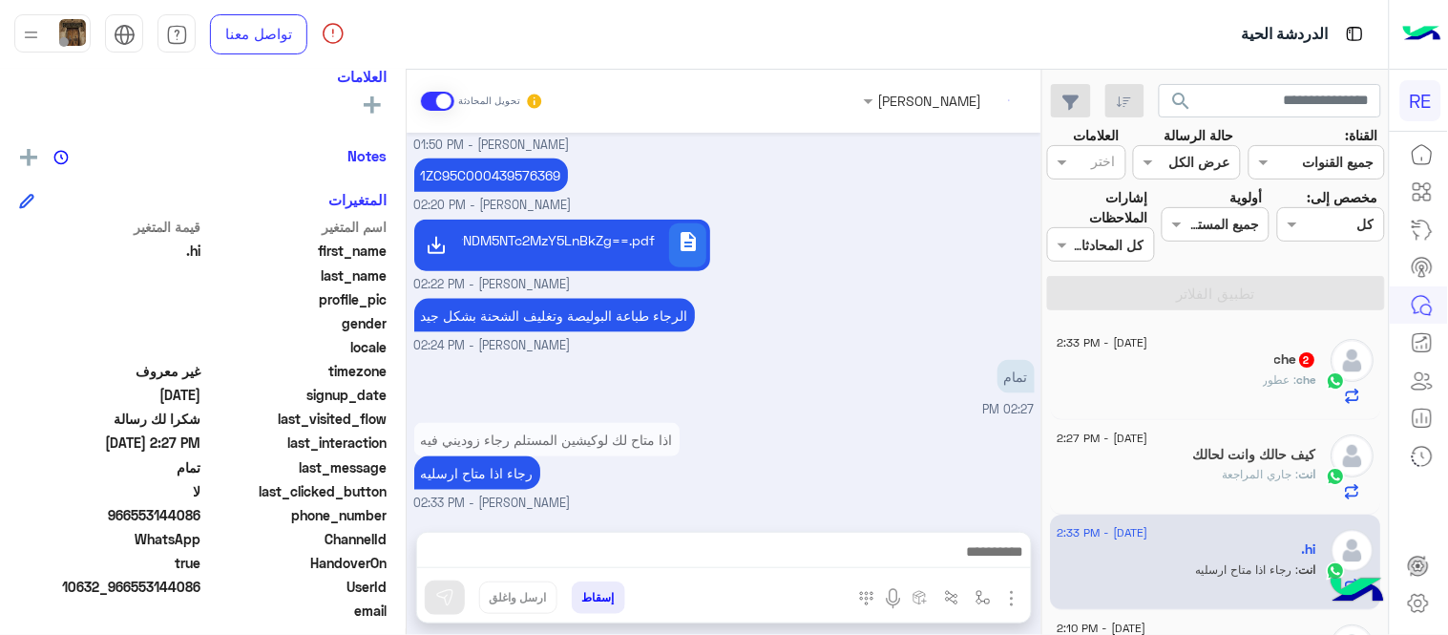
scroll to position [588, 0]
click at [1165, 404] on div "che : عطور" at bounding box center [1188, 387] width 260 height 33
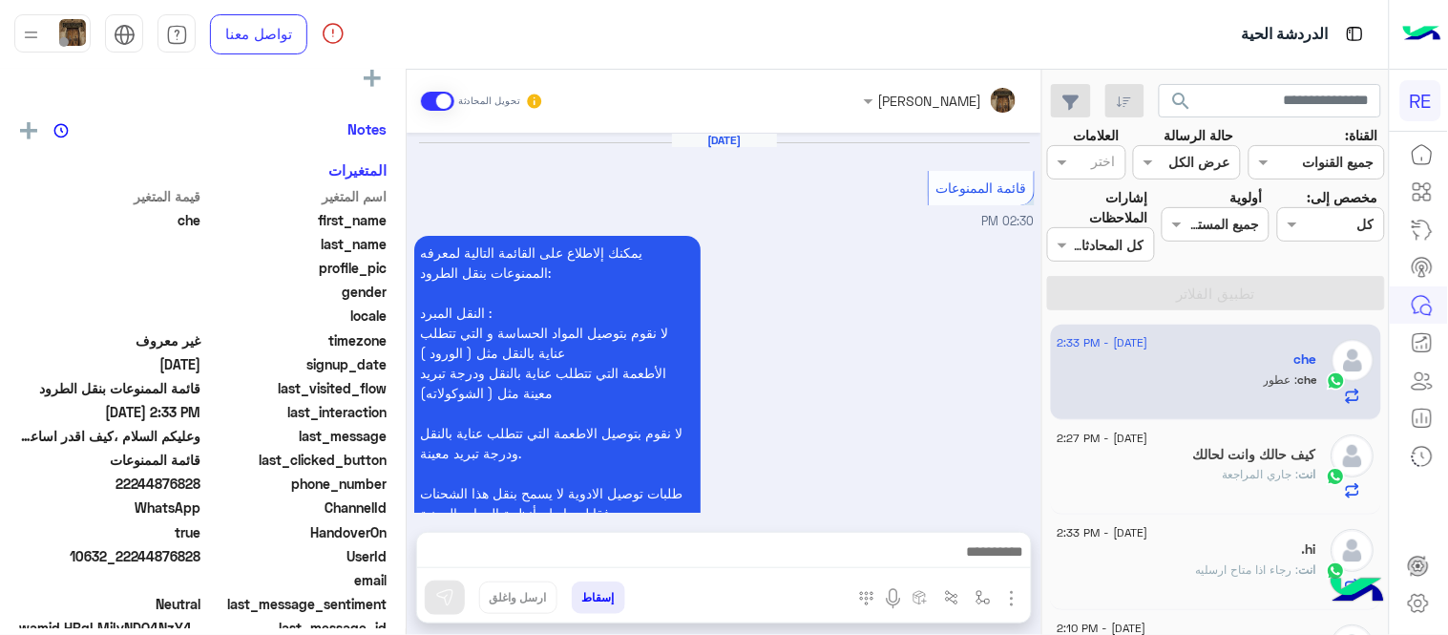
scroll to position [329, 0]
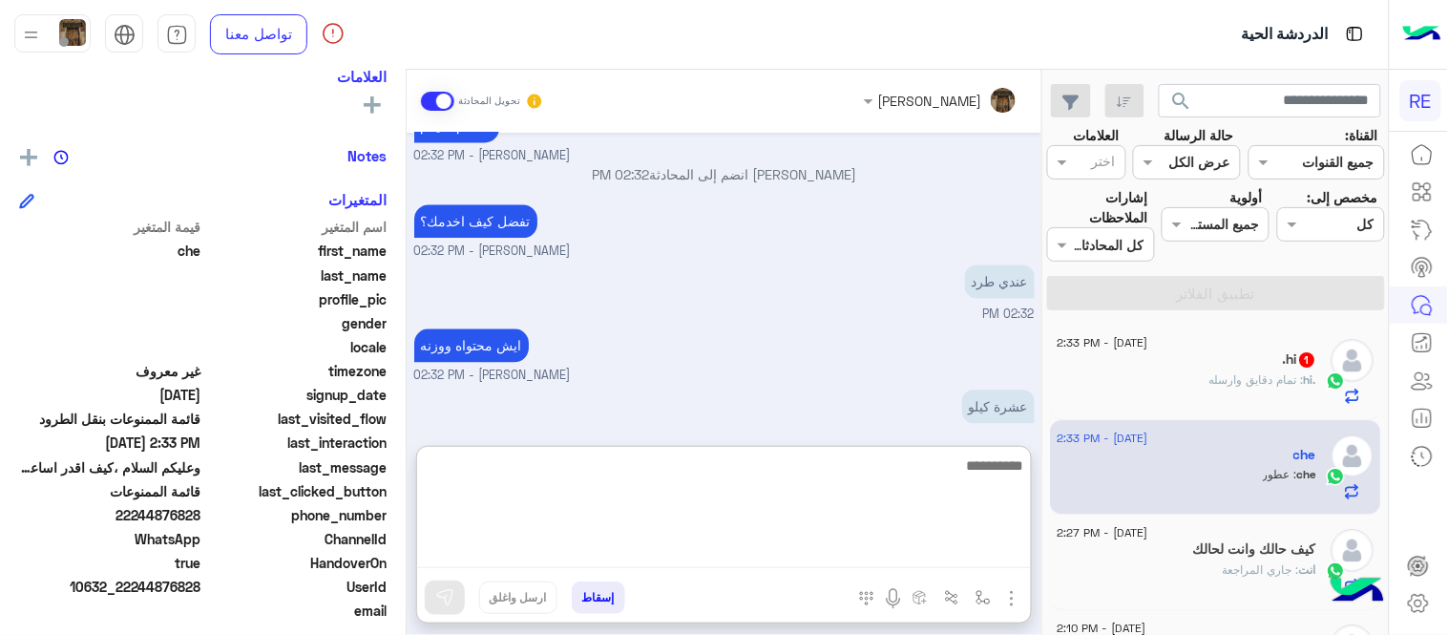
click at [806, 548] on textarea at bounding box center [724, 510] width 614 height 115
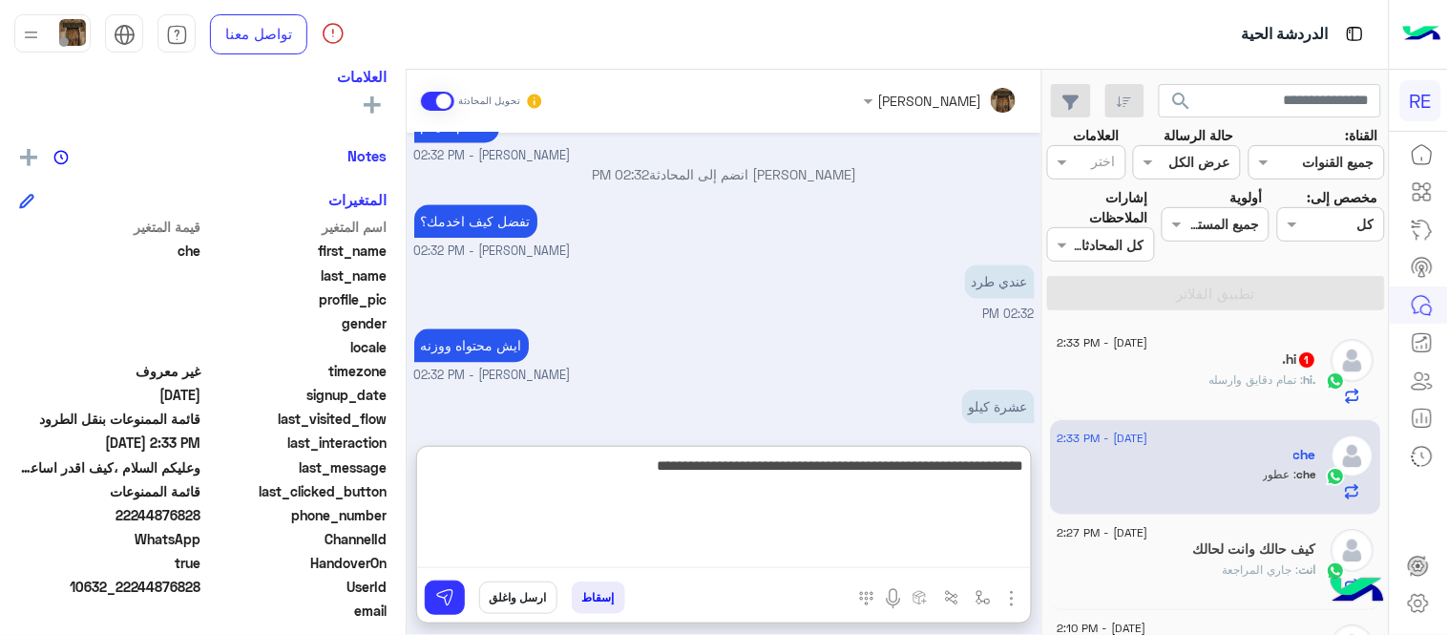
type textarea "**********"
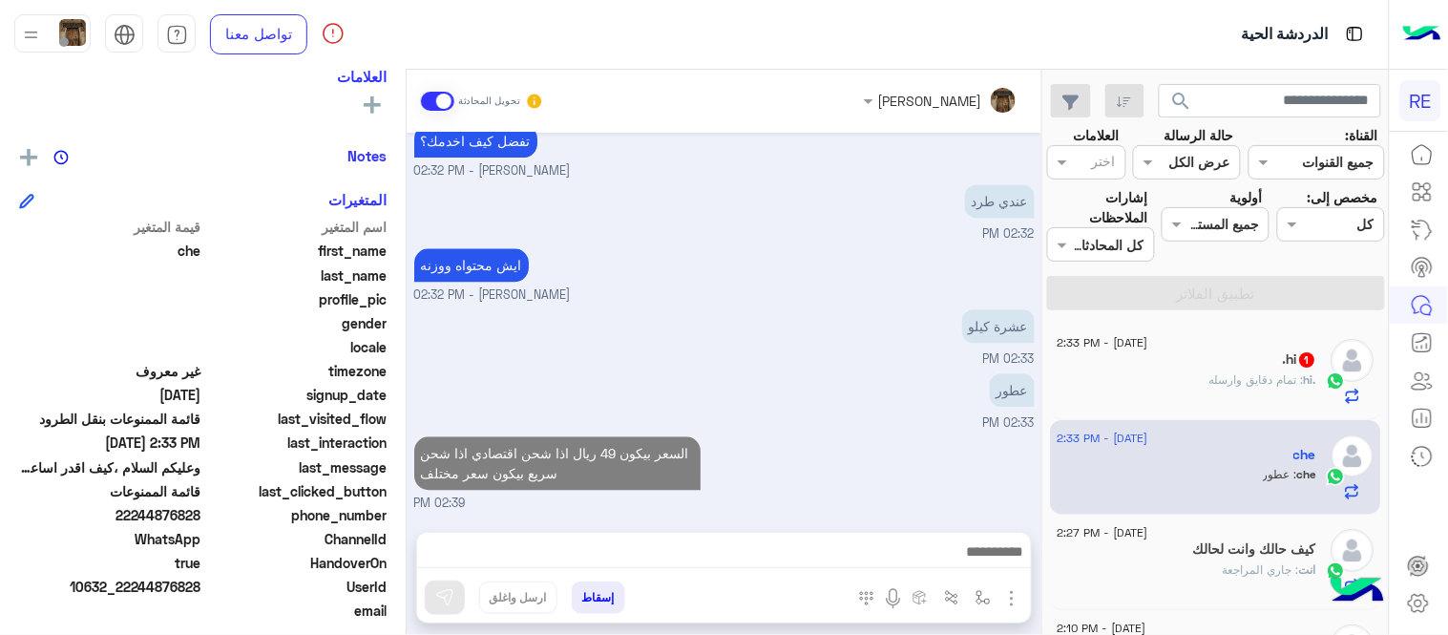
click at [899, 399] on div "[DATE] قائمة الممنوعات 02:30 PM يمكنك إلاطلاع على القائمة التالية لمعرفه الممنو…" at bounding box center [724, 323] width 635 height 380
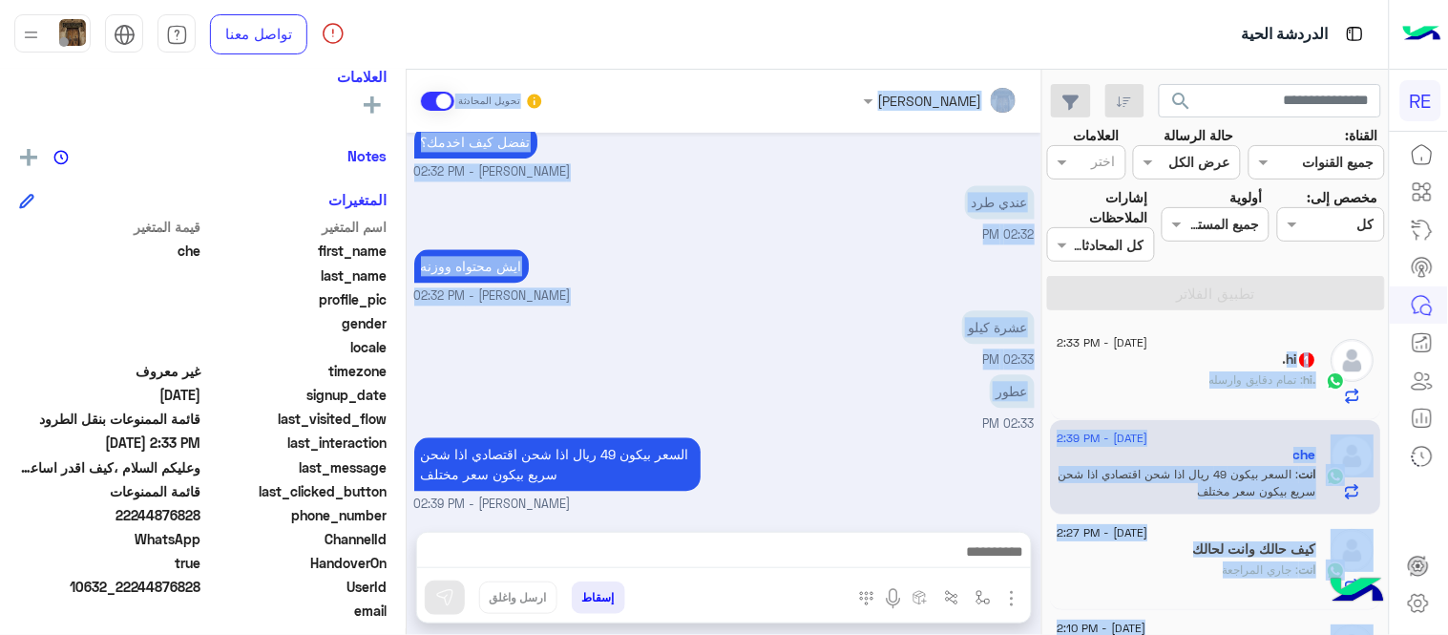
drag, startPoint x: 1050, startPoint y: 355, endPoint x: 873, endPoint y: 420, distance: 188.1
click at [873, 420] on mat-drawer-container "search القناة: القناه جميع القنوات حالة الرسالة القناه عرض الكل العلامات اختر م…" at bounding box center [694, 356] width 1389 height 573
click at [873, 420] on div "عطور 02:33 PM" at bounding box center [724, 401] width 620 height 64
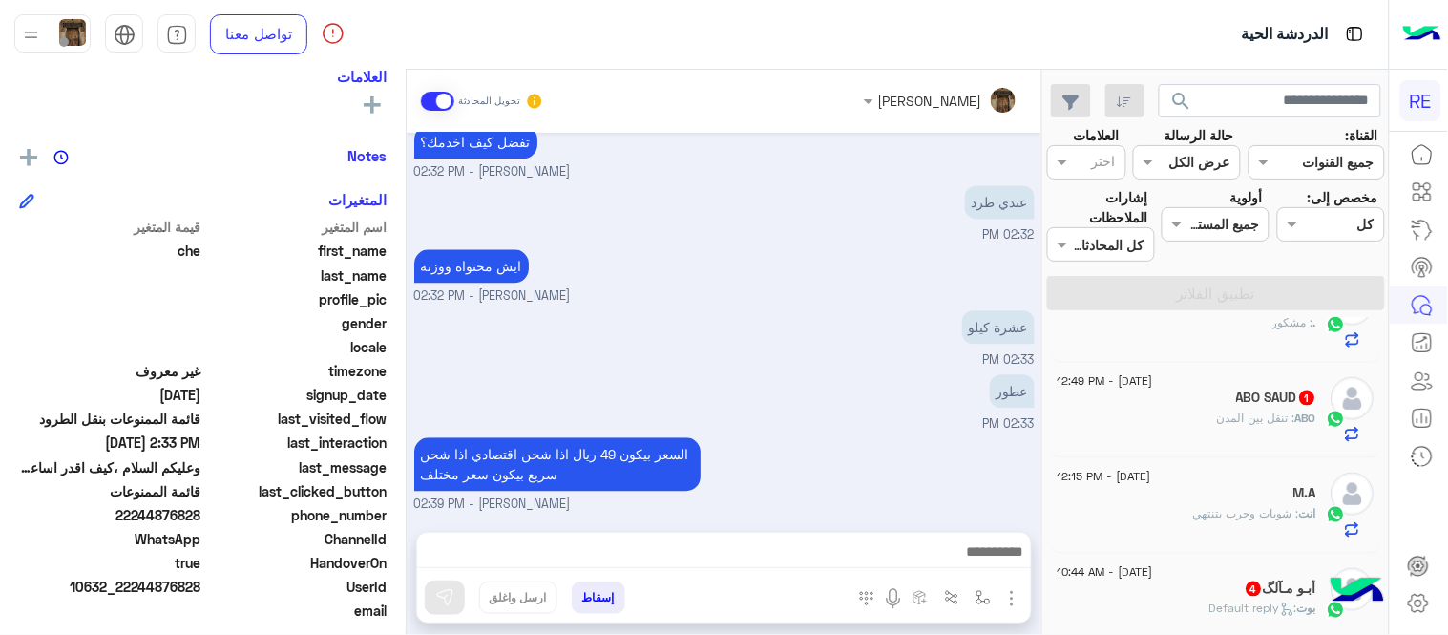
scroll to position [640, 0]
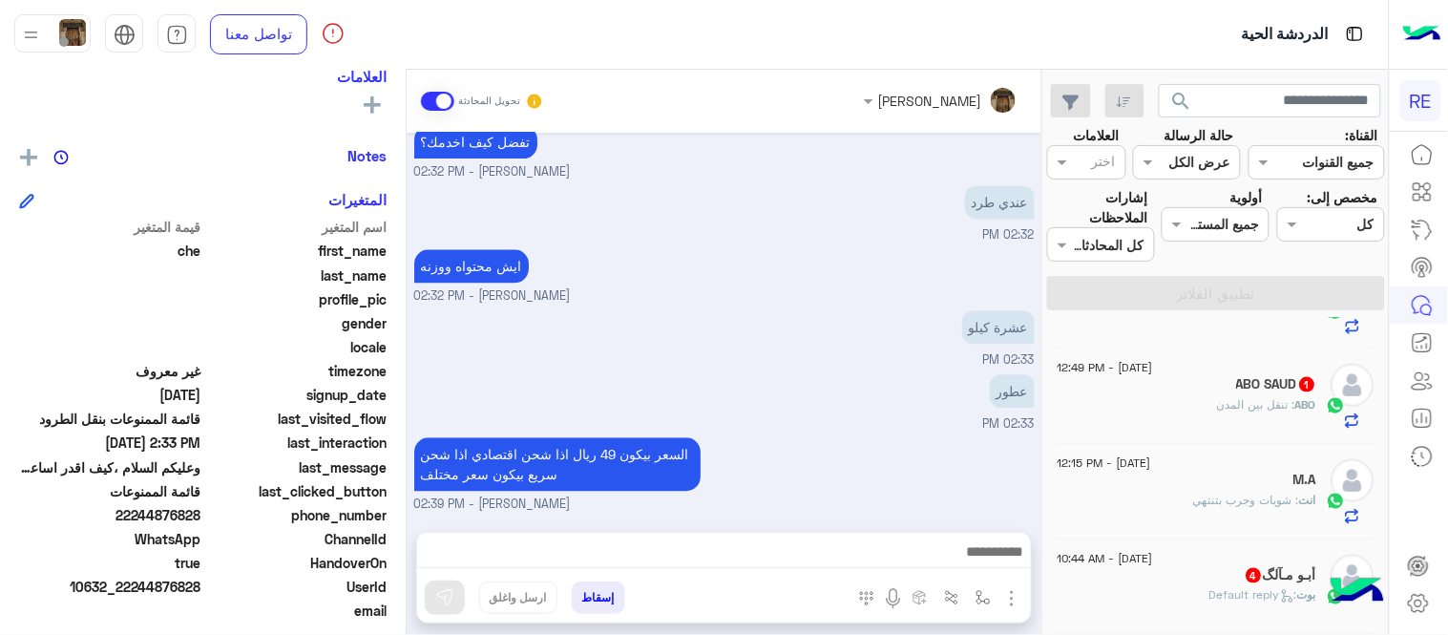
click at [1186, 399] on div "ABO : تنقل بين المدن" at bounding box center [1188, 412] width 260 height 33
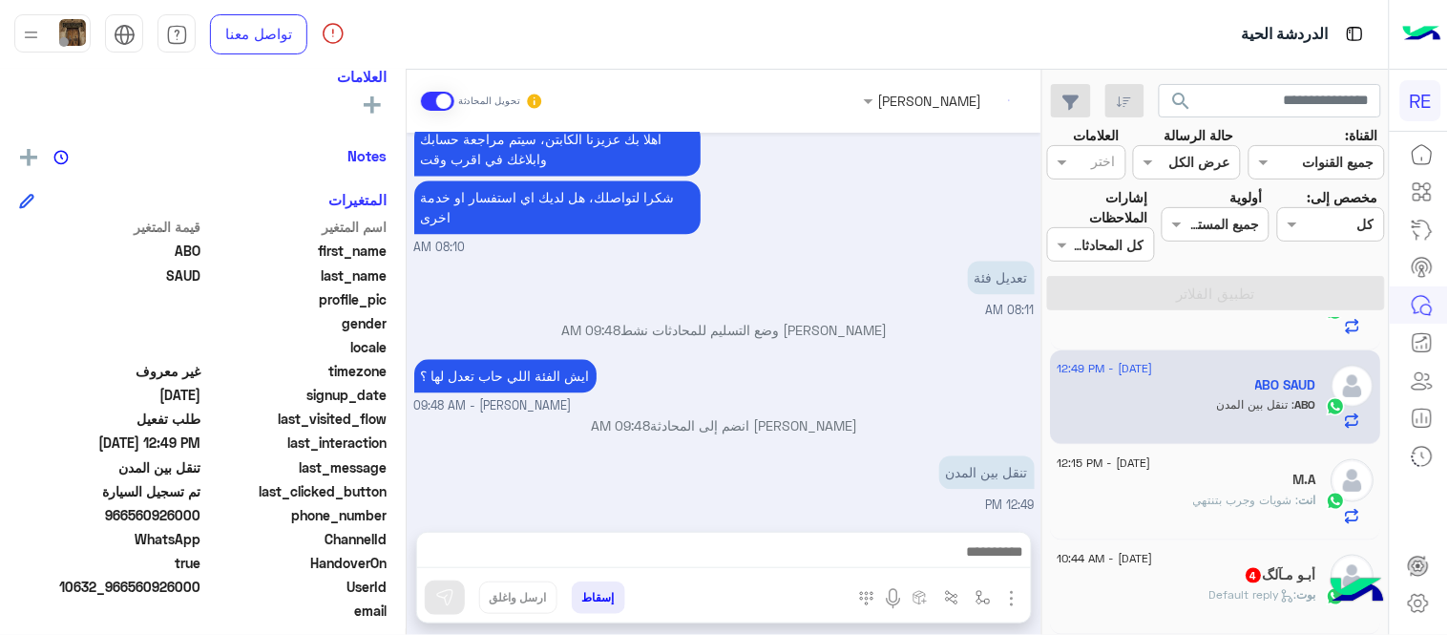
scroll to position [641, 0]
drag, startPoint x: 135, startPoint y: 515, endPoint x: 202, endPoint y: 512, distance: 67.9
click at [201, 512] on span "966560926000" at bounding box center [110, 515] width 182 height 20
copy span "560926000"
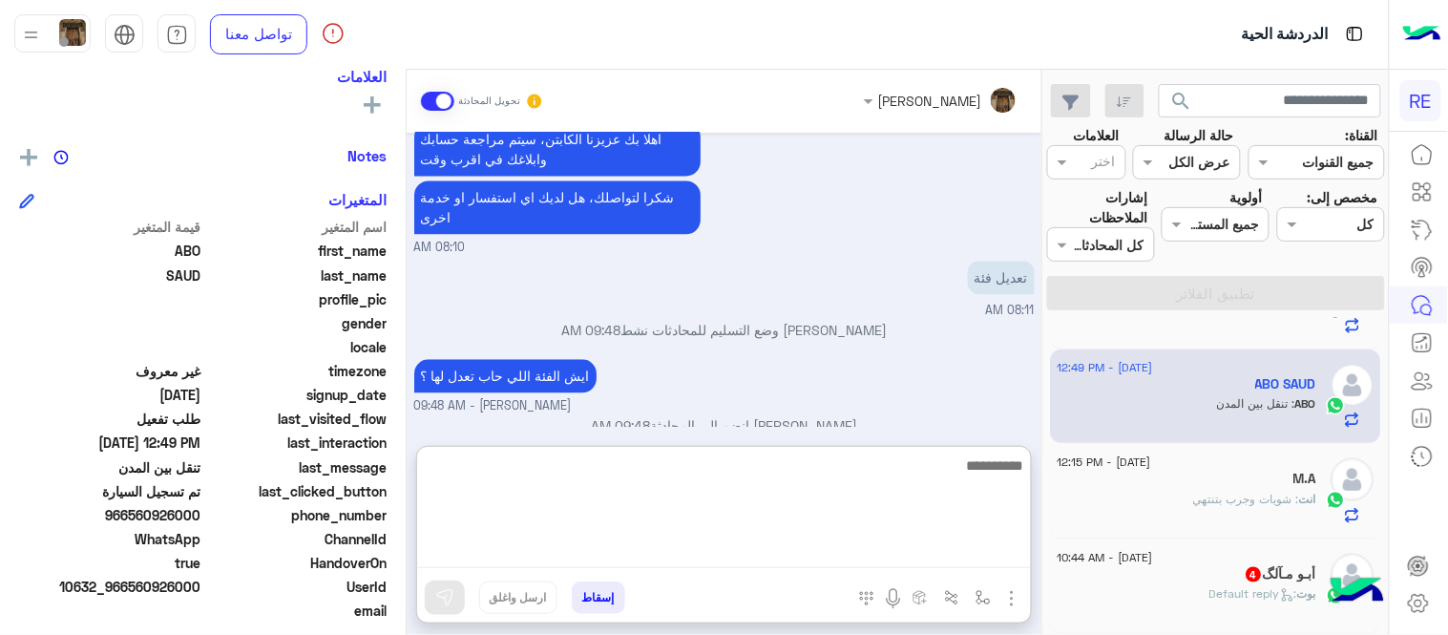
click at [783, 558] on textarea at bounding box center [724, 510] width 614 height 115
type textarea "**********"
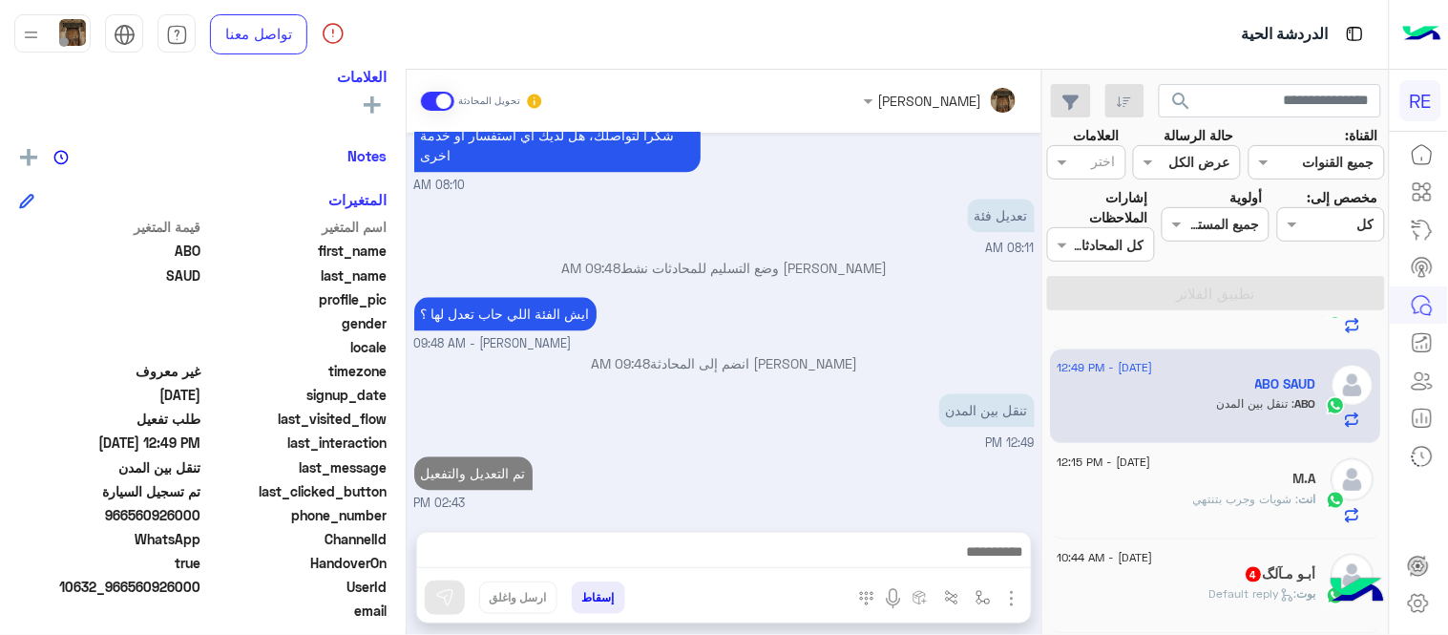
click at [817, 405] on div "[DATE] من فضلك ارفق صورة للبيانات من التطبيق مع ذكر البيانات المطلوب اضافتها او…" at bounding box center [724, 323] width 635 height 380
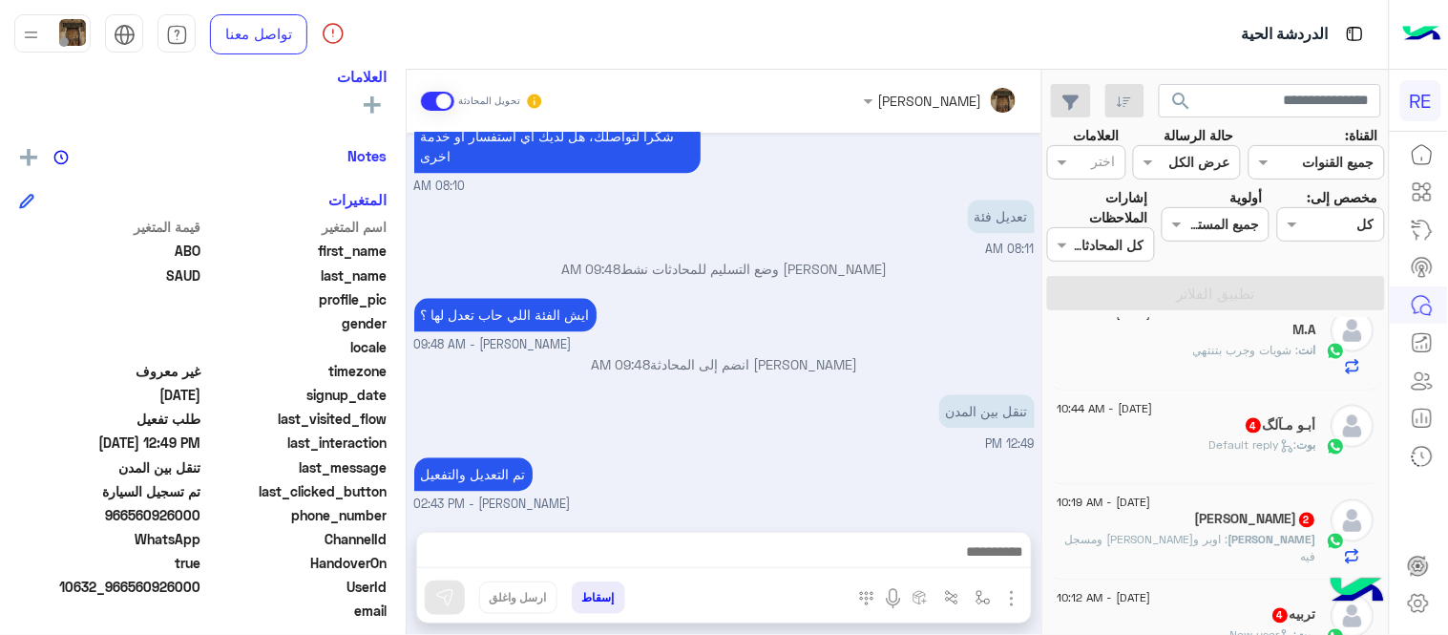
scroll to position [784, 0]
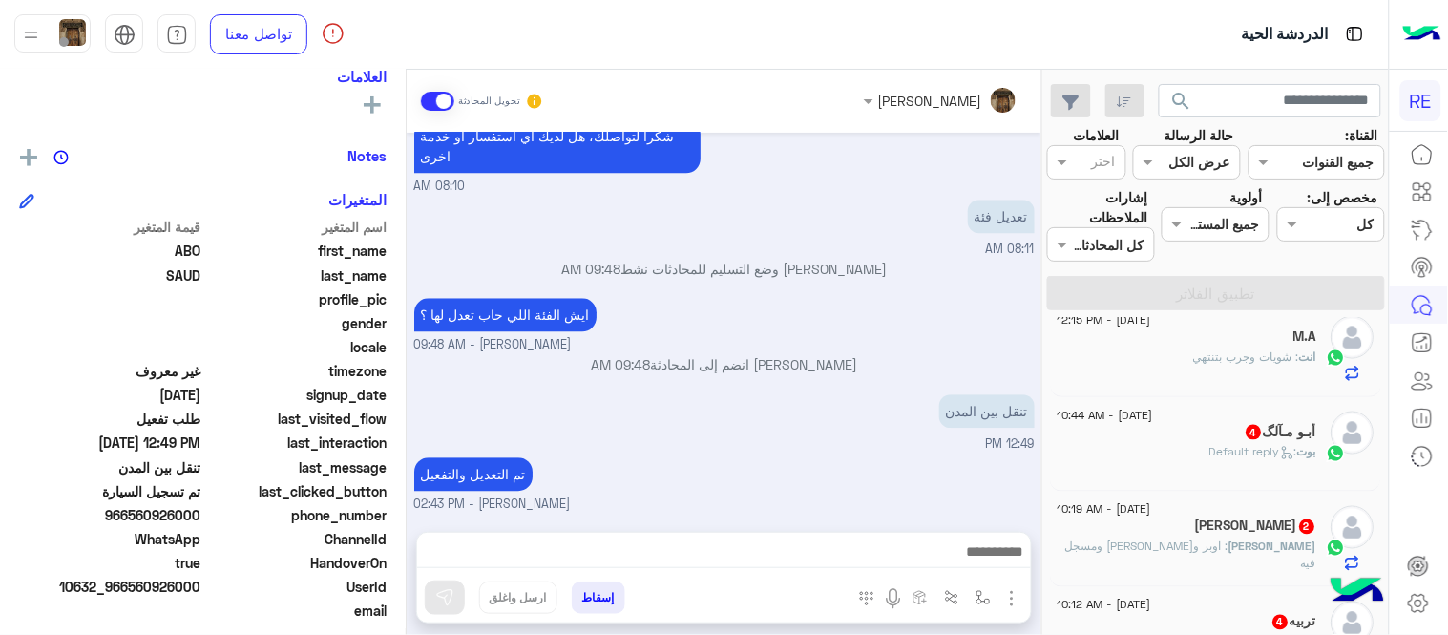
click at [1186, 459] on div "[PERSON_NAME] : Default reply" at bounding box center [1188, 459] width 260 height 33
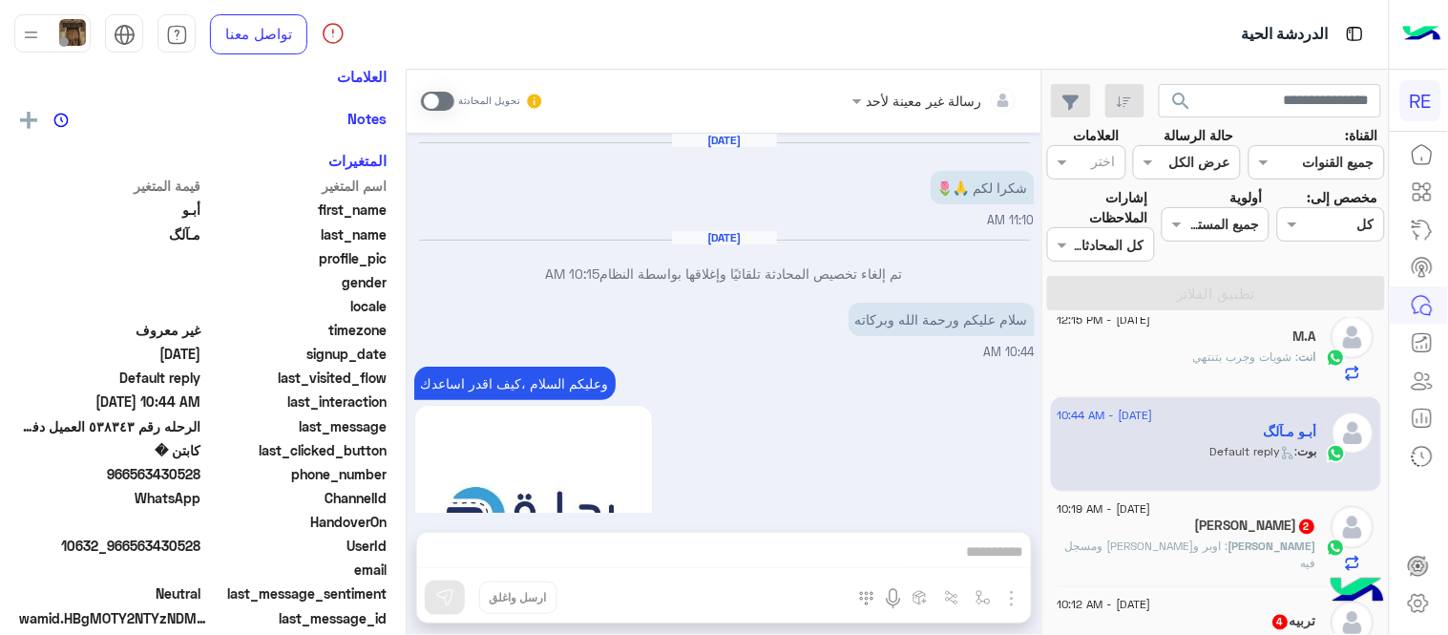
scroll to position [941, 0]
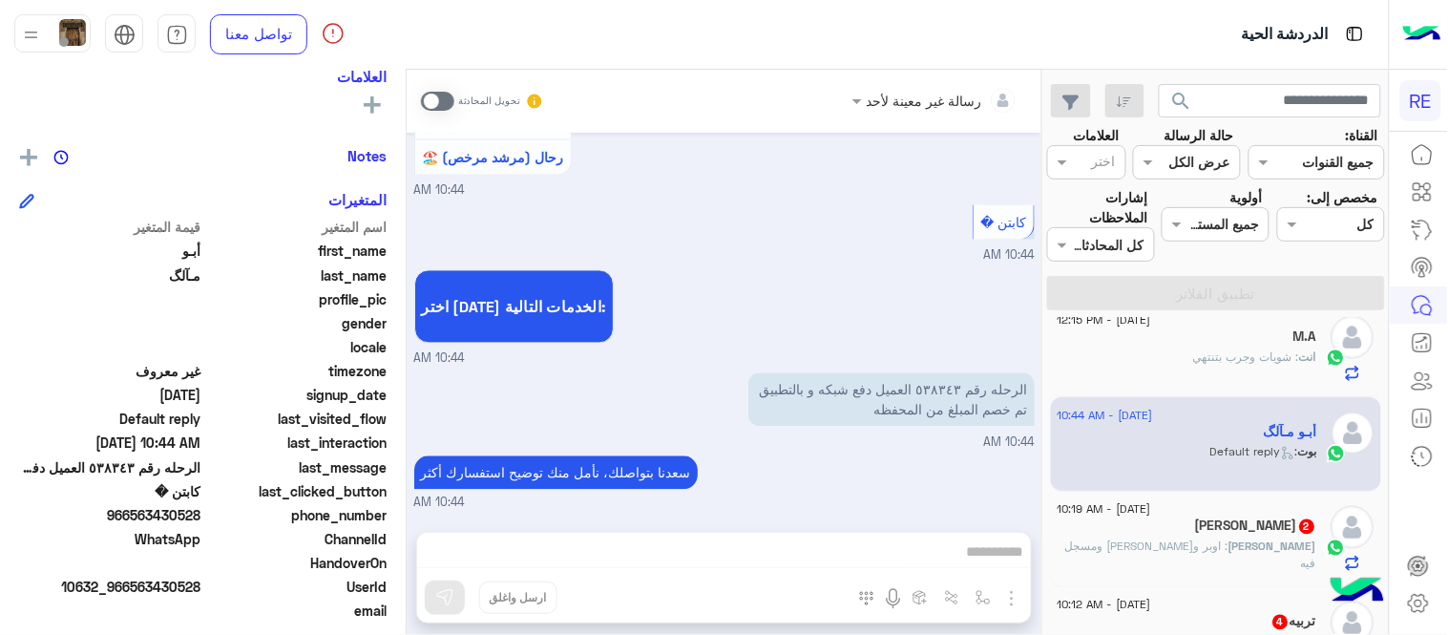
click at [444, 103] on span at bounding box center [437, 101] width 33 height 19
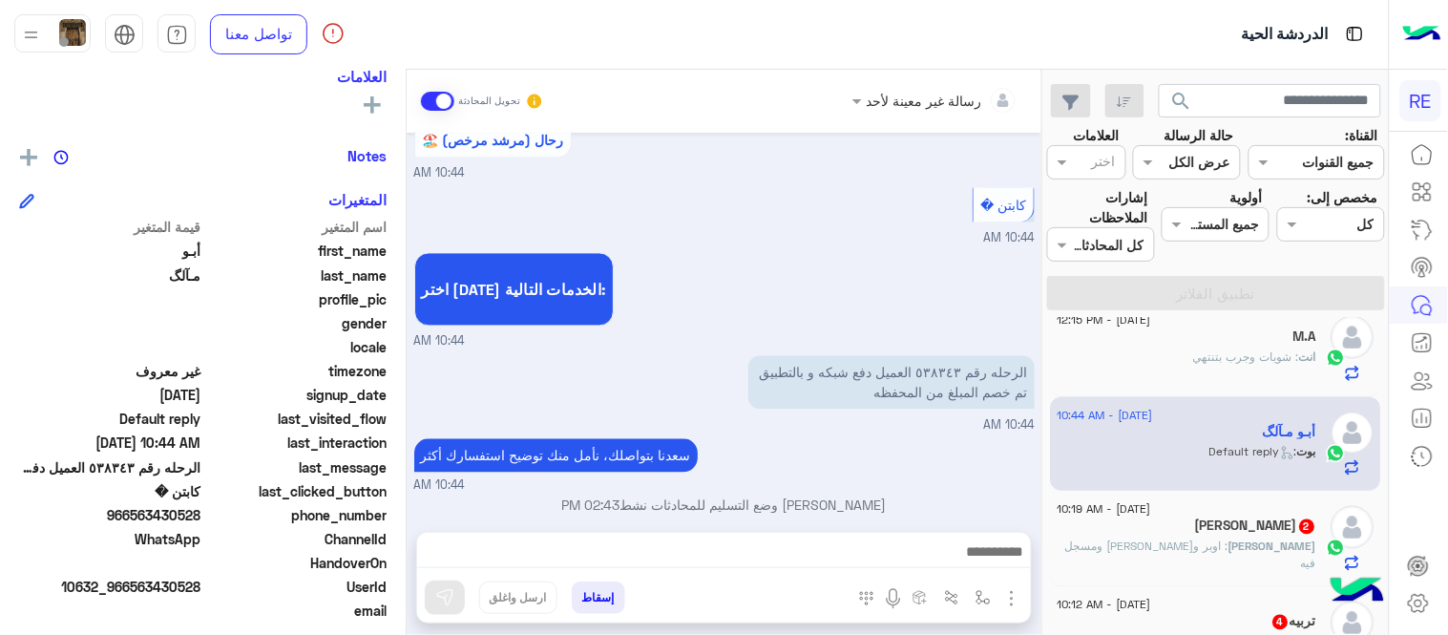
scroll to position [976, 0]
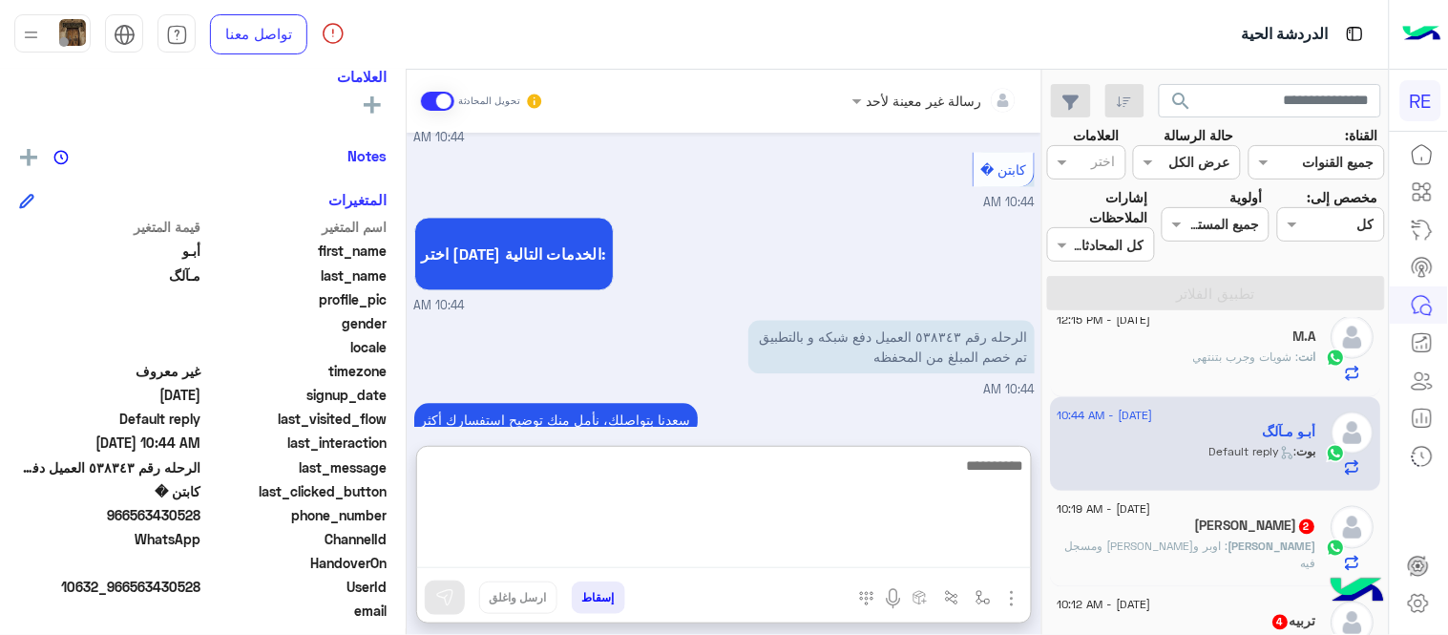
click at [637, 559] on textarea at bounding box center [724, 510] width 614 height 115
type textarea "********"
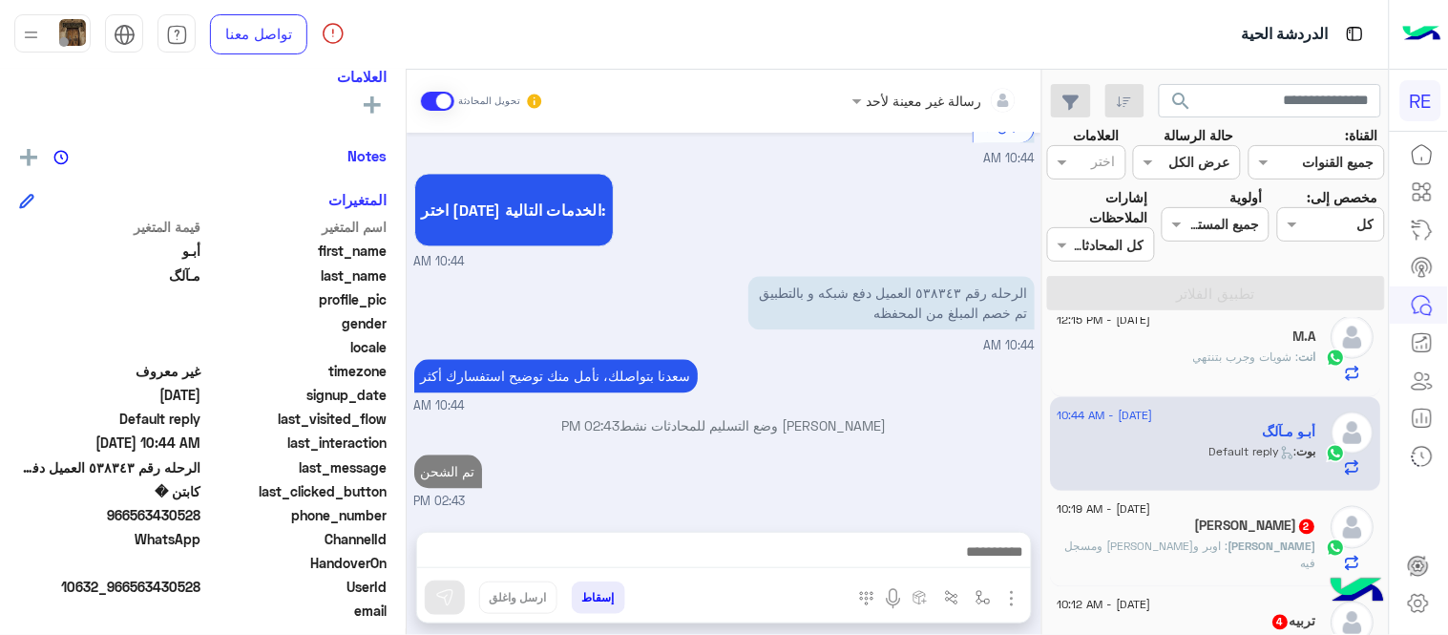
scroll to position [1037, 0]
click at [680, 357] on div "[DATE] شكرا لكم 🙏🌷 11:10 AM [DATE] تم إلغاء تخصيص المحادثة تلقائيًا وإغلاقها بو…" at bounding box center [724, 323] width 635 height 380
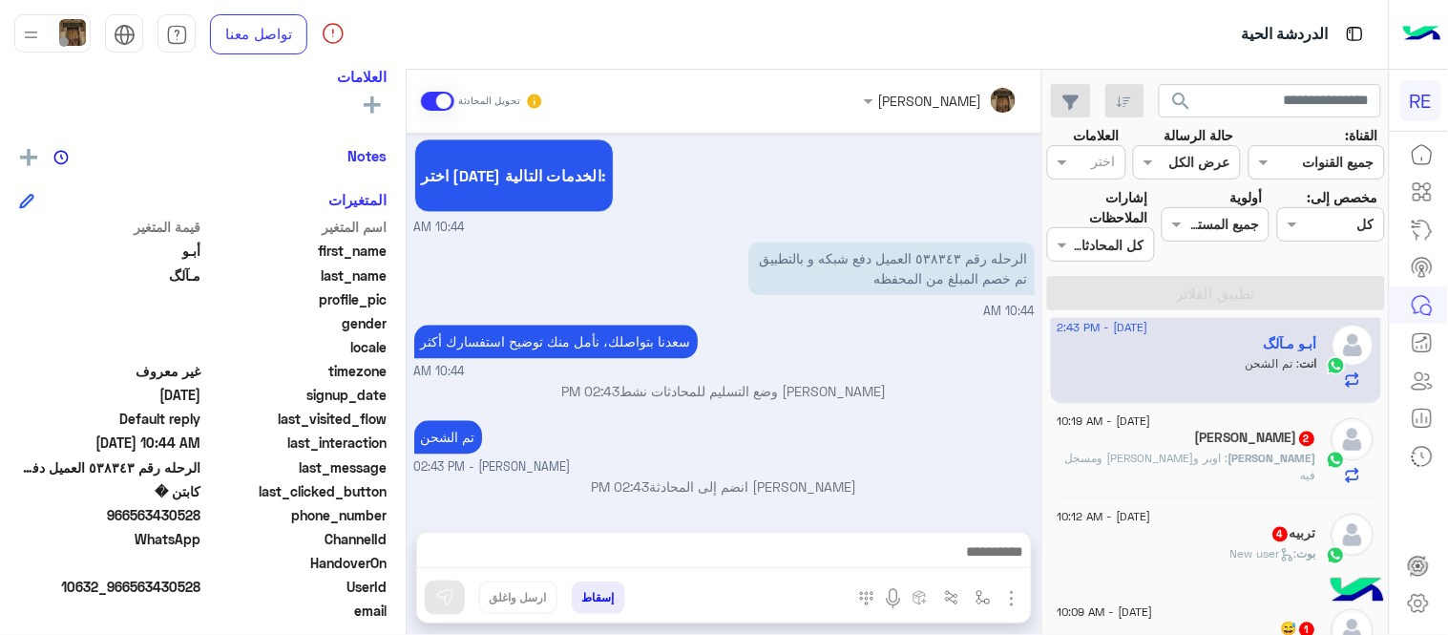
scroll to position [885, 0]
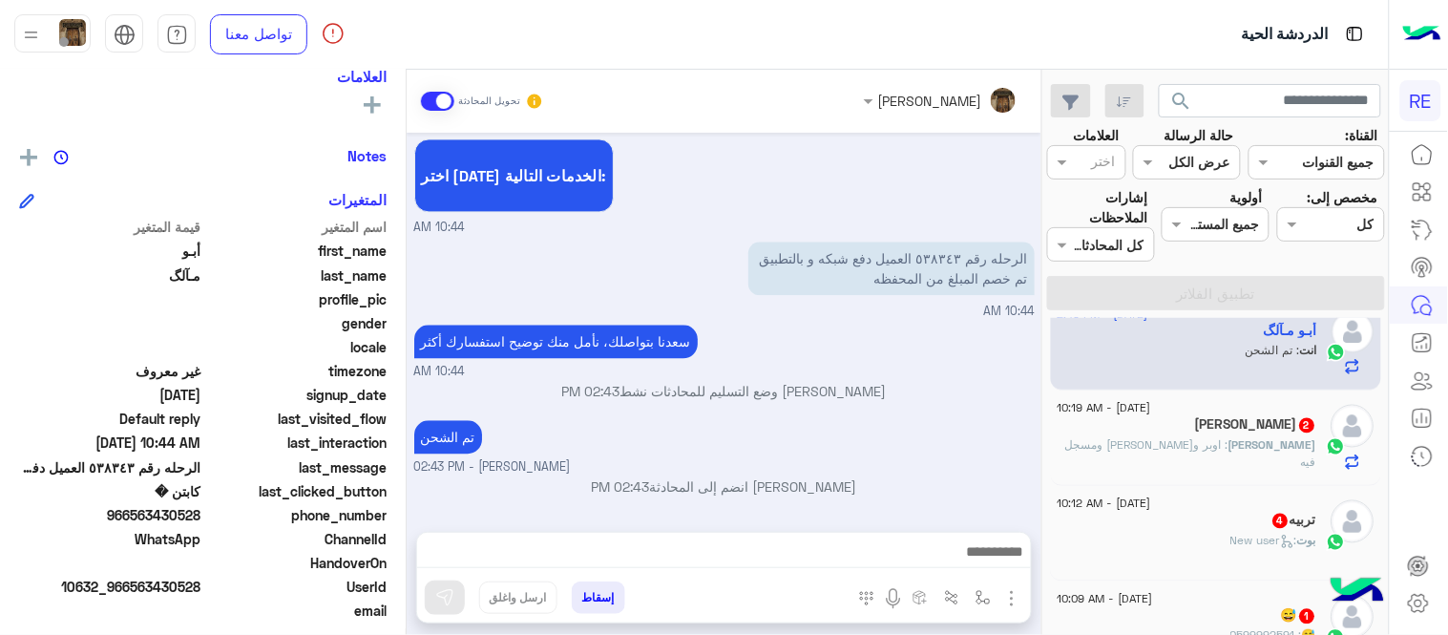
click at [1143, 453] on p "[PERSON_NAME] : [PERSON_NAME] و[PERSON_NAME] ومسجل فيه" at bounding box center [1188, 454] width 260 height 34
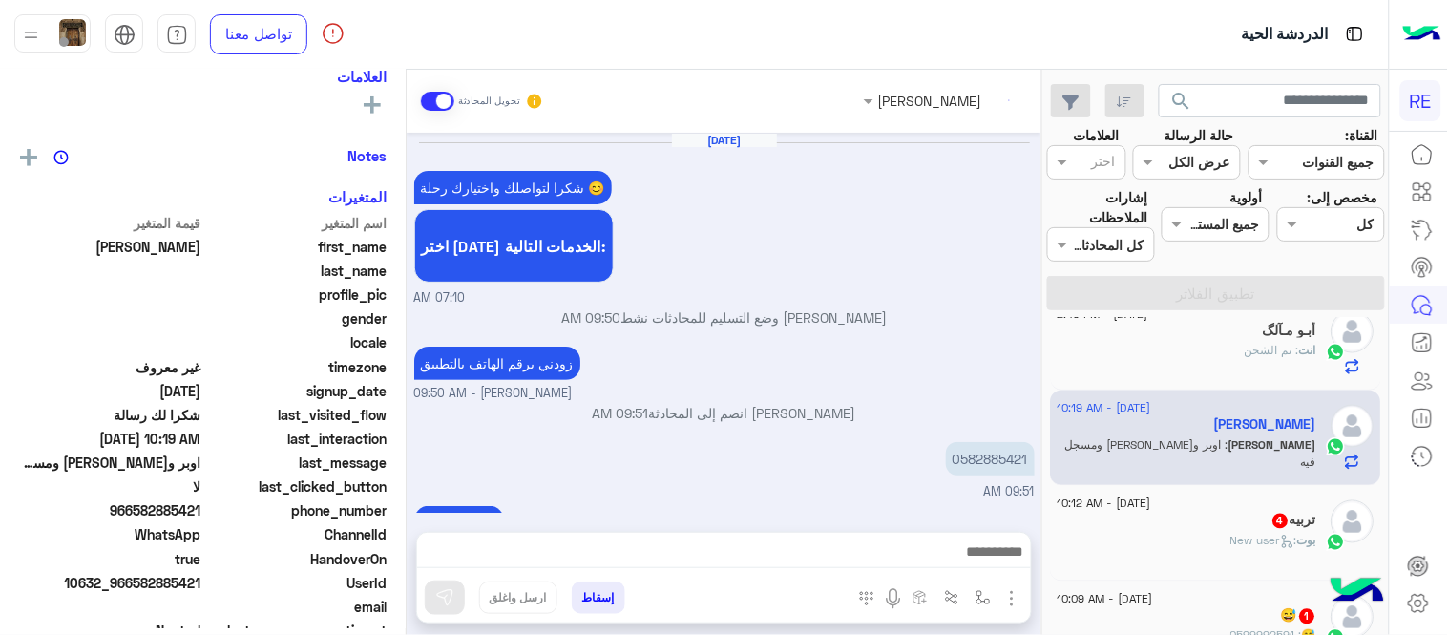
scroll to position [320, 0]
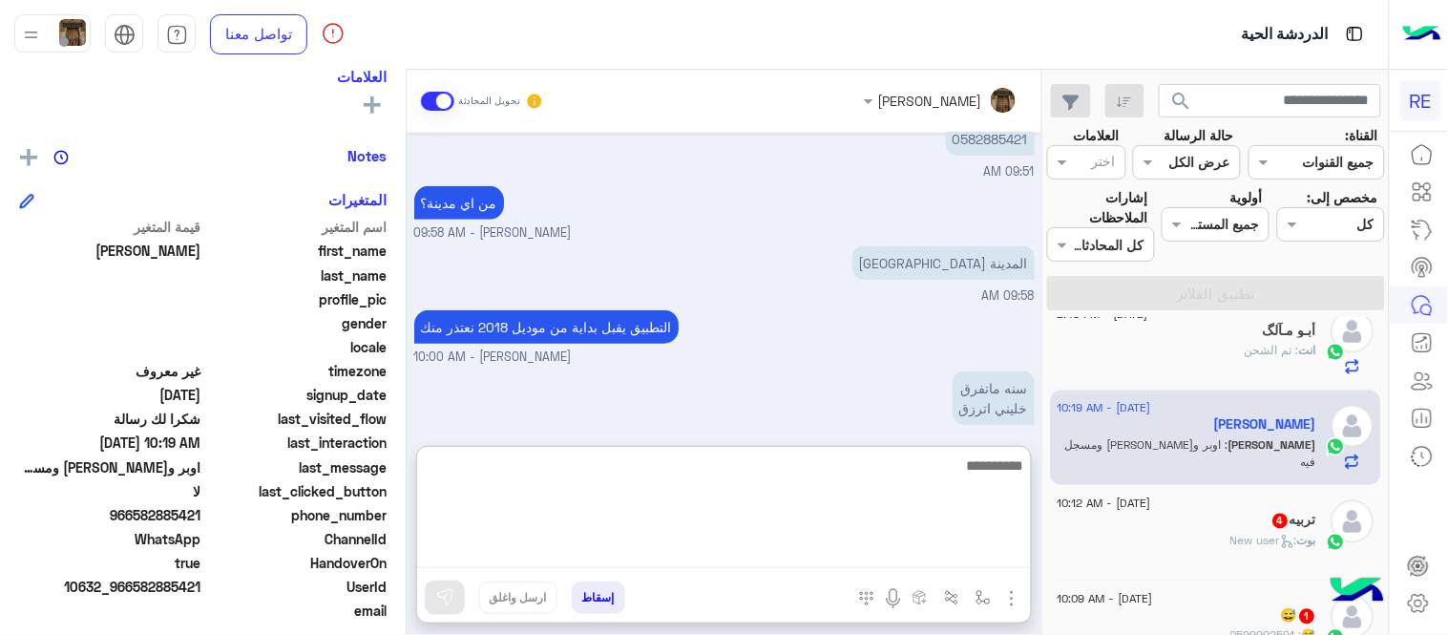
click at [787, 558] on textarea at bounding box center [724, 510] width 614 height 115
type textarea "**********"
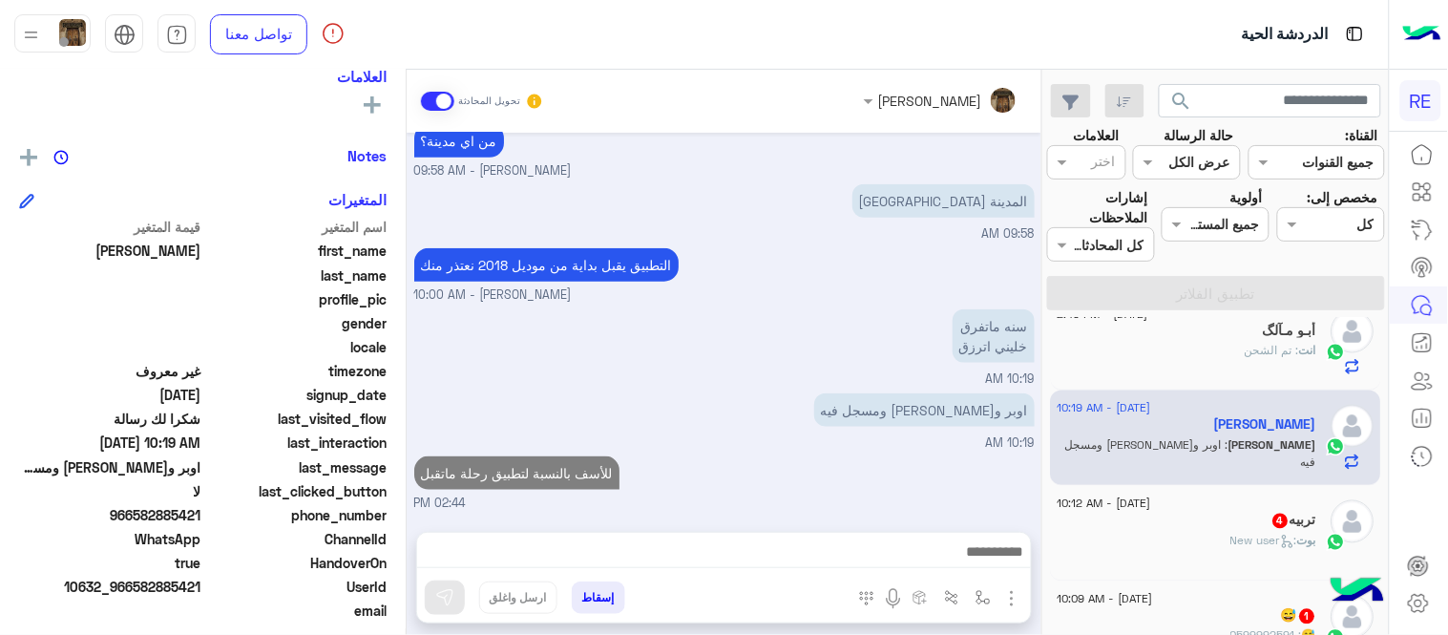
click at [976, 410] on div "[DATE] شكرا لتواصلك واختيارك رحلة 😊 اختر [DATE] الخدمات التالية: 07:10 AM [PERS…" at bounding box center [724, 323] width 635 height 380
click at [1168, 514] on div "تربيه 4" at bounding box center [1188, 523] width 260 height 20
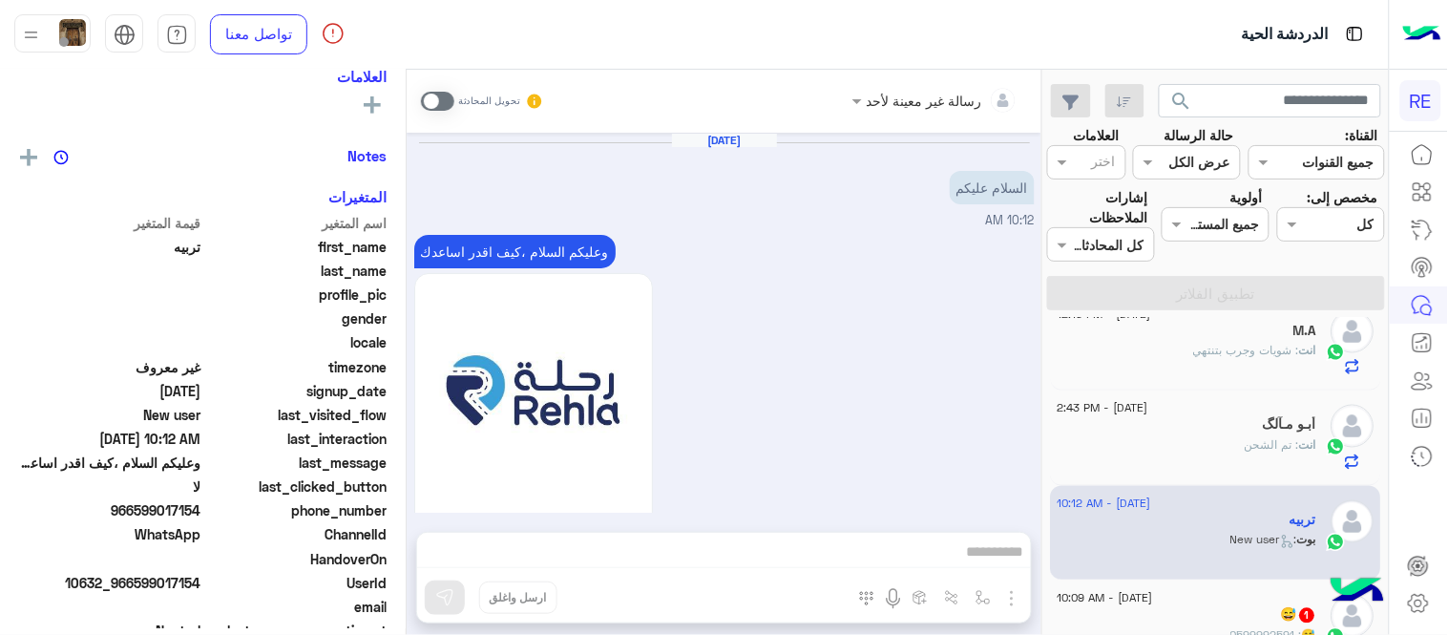
scroll to position [1038, 0]
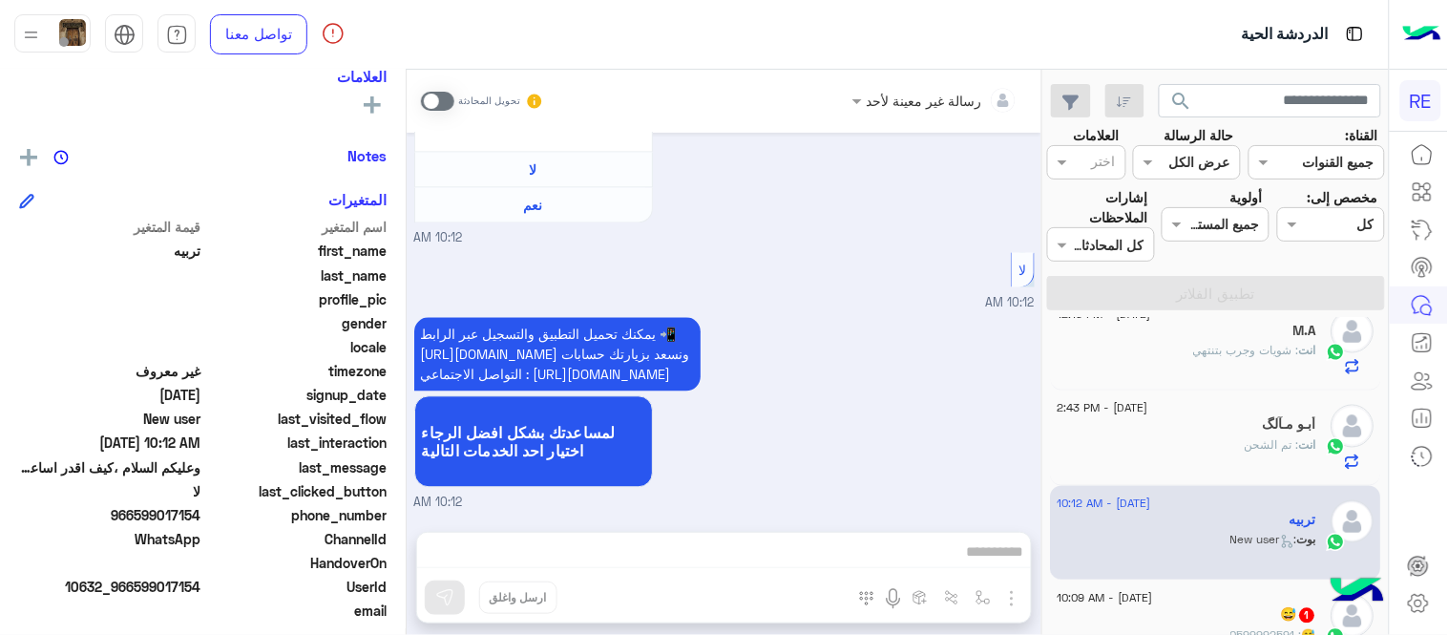
click at [430, 89] on div "تحويل المحادثة" at bounding box center [482, 101] width 123 height 34
click at [434, 97] on span at bounding box center [437, 101] width 33 height 19
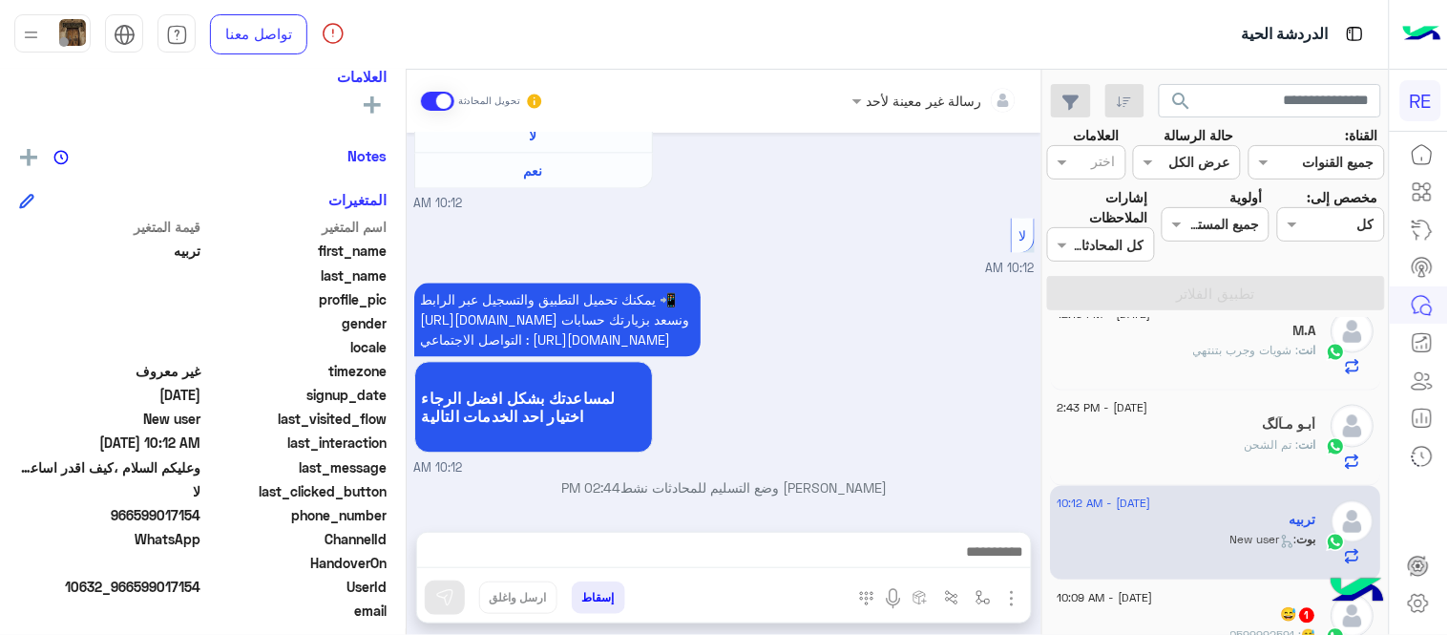
scroll to position [1073, 0]
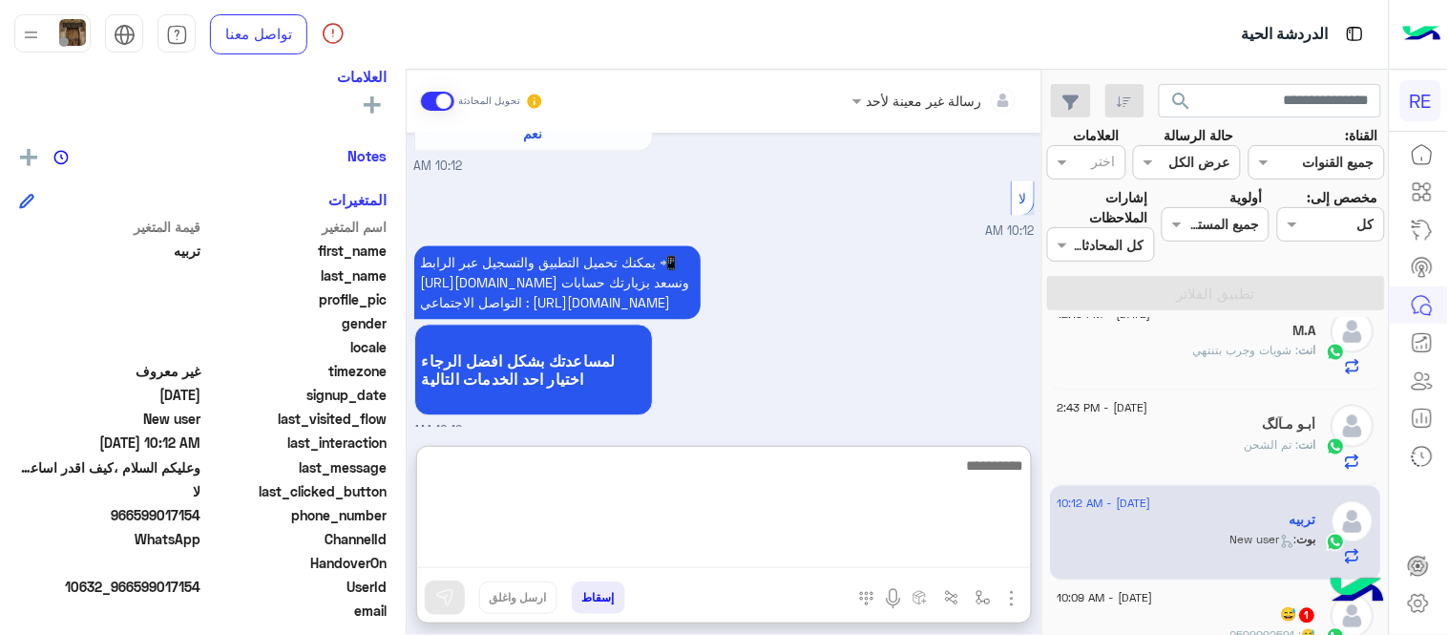
click at [733, 556] on textarea at bounding box center [724, 510] width 614 height 115
type textarea "**********"
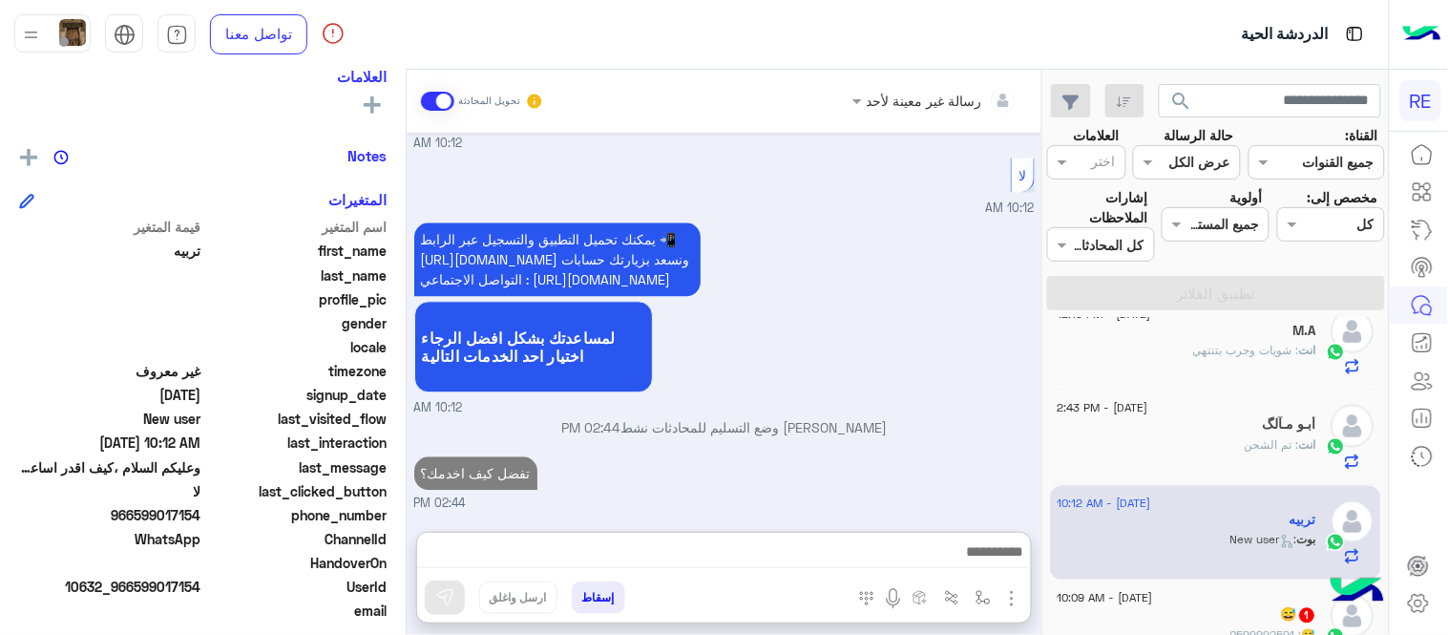
click at [894, 398] on div "[DATE] السلام عليكم 10:12 AM وعليكم السلام ،كيف اقدر اساعدك اهلًا بك في تطبيق ر…" at bounding box center [724, 323] width 635 height 380
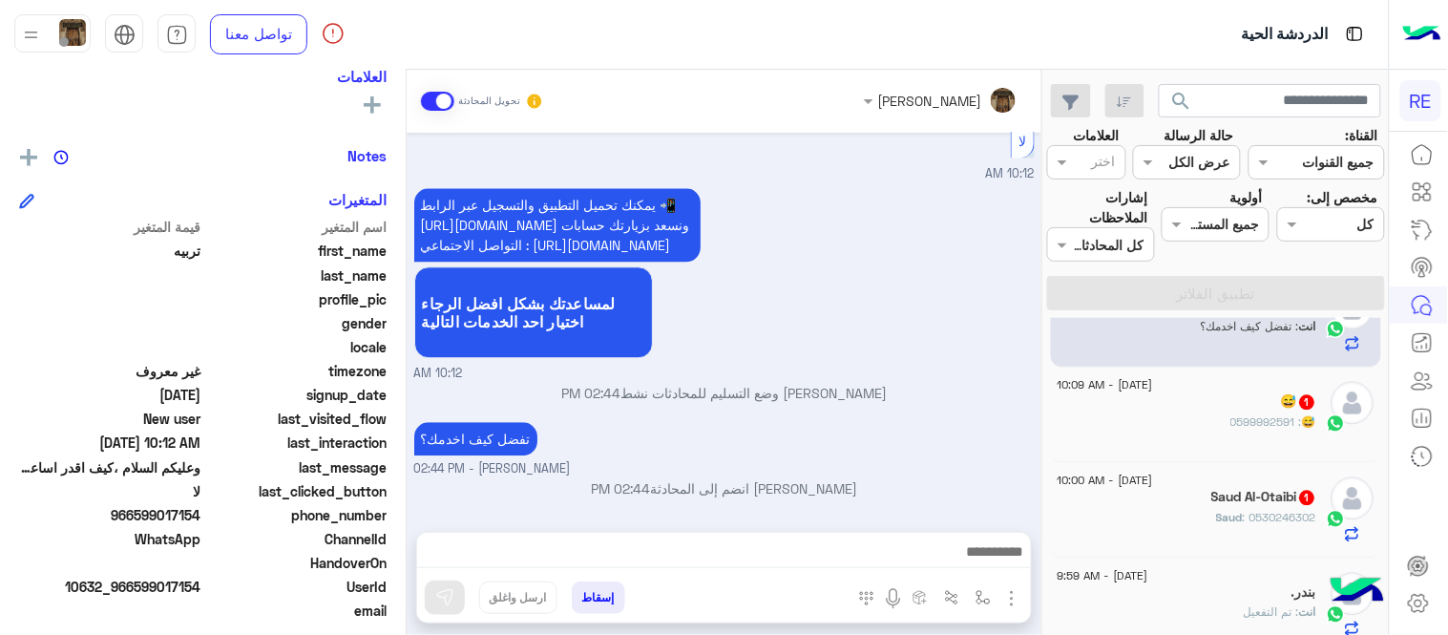
scroll to position [1103, 0]
click at [1197, 421] on div "😅 : 0599992591" at bounding box center [1188, 425] width 260 height 33
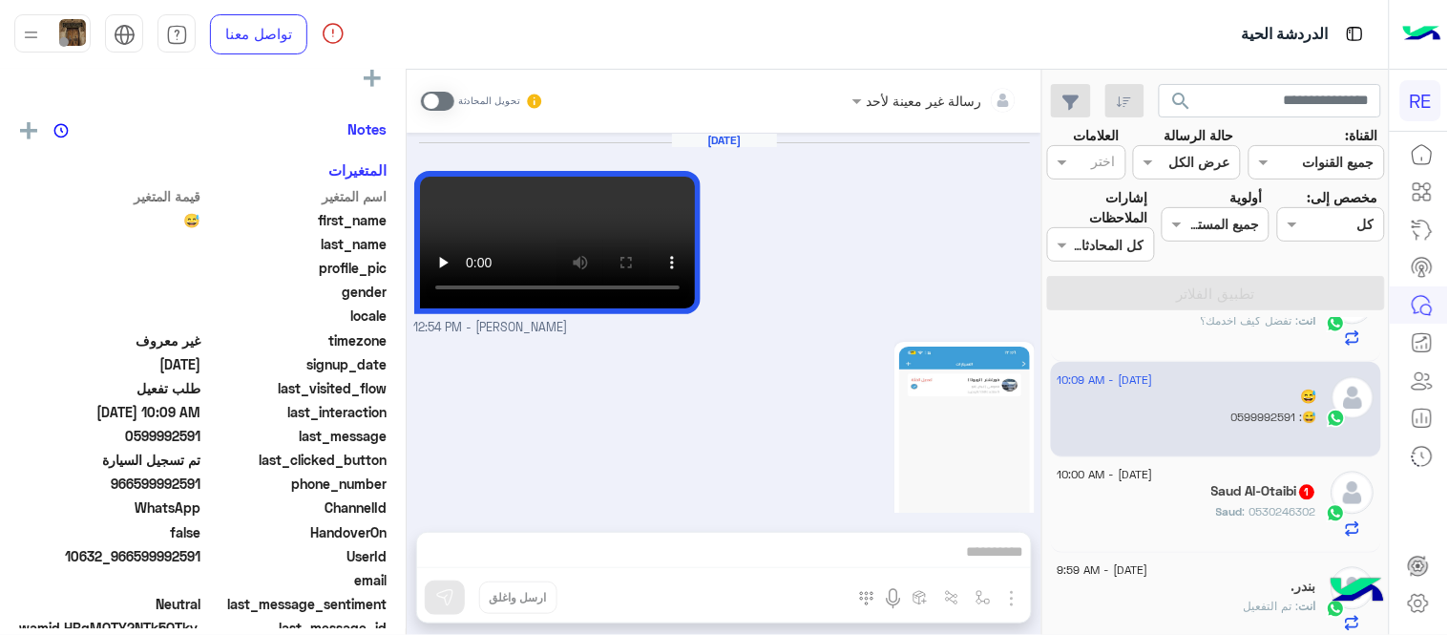
scroll to position [654, 0]
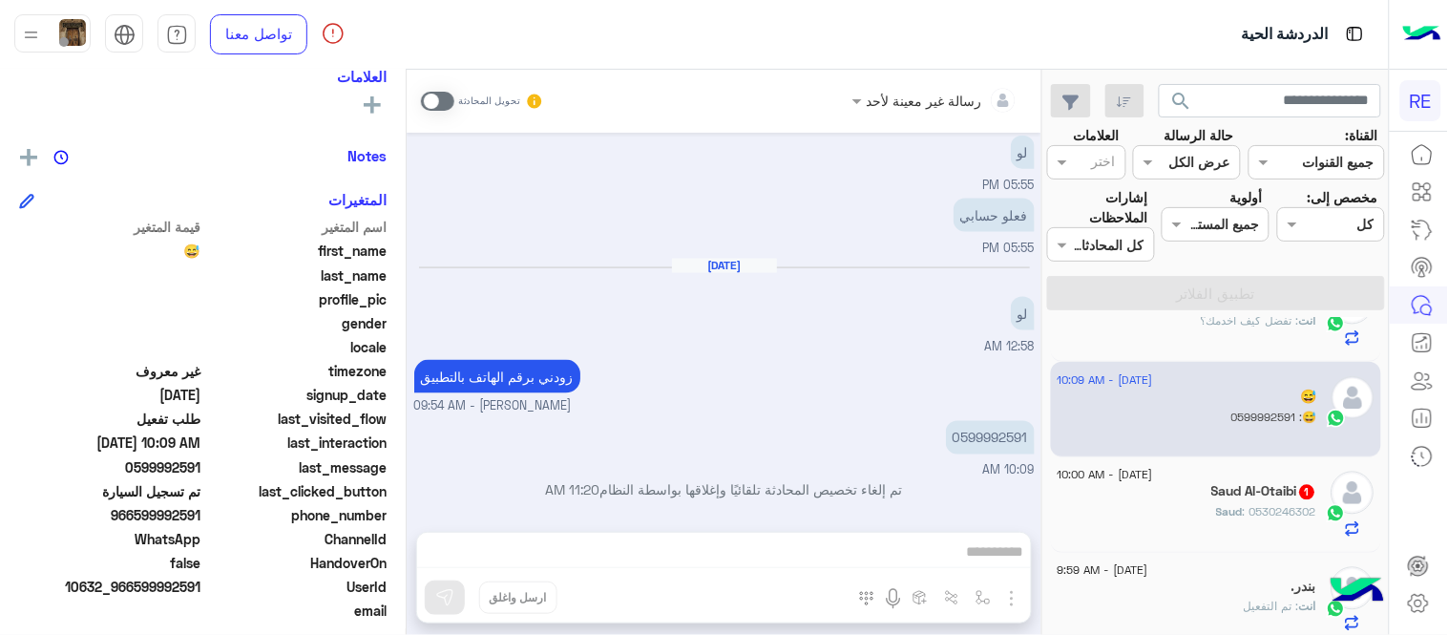
click at [1009, 433] on p "0599992591" at bounding box center [990, 437] width 89 height 33
copy p "0599992591"
click at [819, 551] on div "رسالة غير معينة لأحد تحويل المحادثة [DATE] [PERSON_NAME] - 12:54 PM سجلتها 12:5…" at bounding box center [724, 356] width 635 height 573
click at [441, 95] on span at bounding box center [437, 101] width 33 height 19
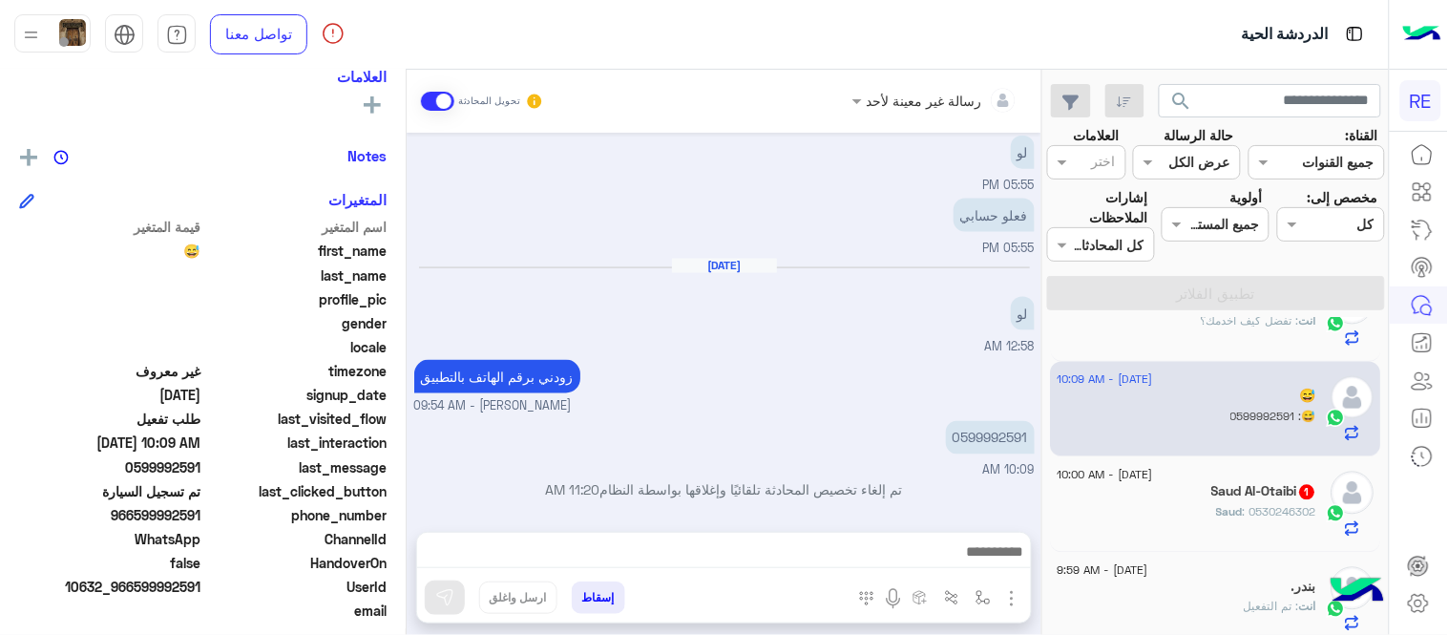
scroll to position [689, 0]
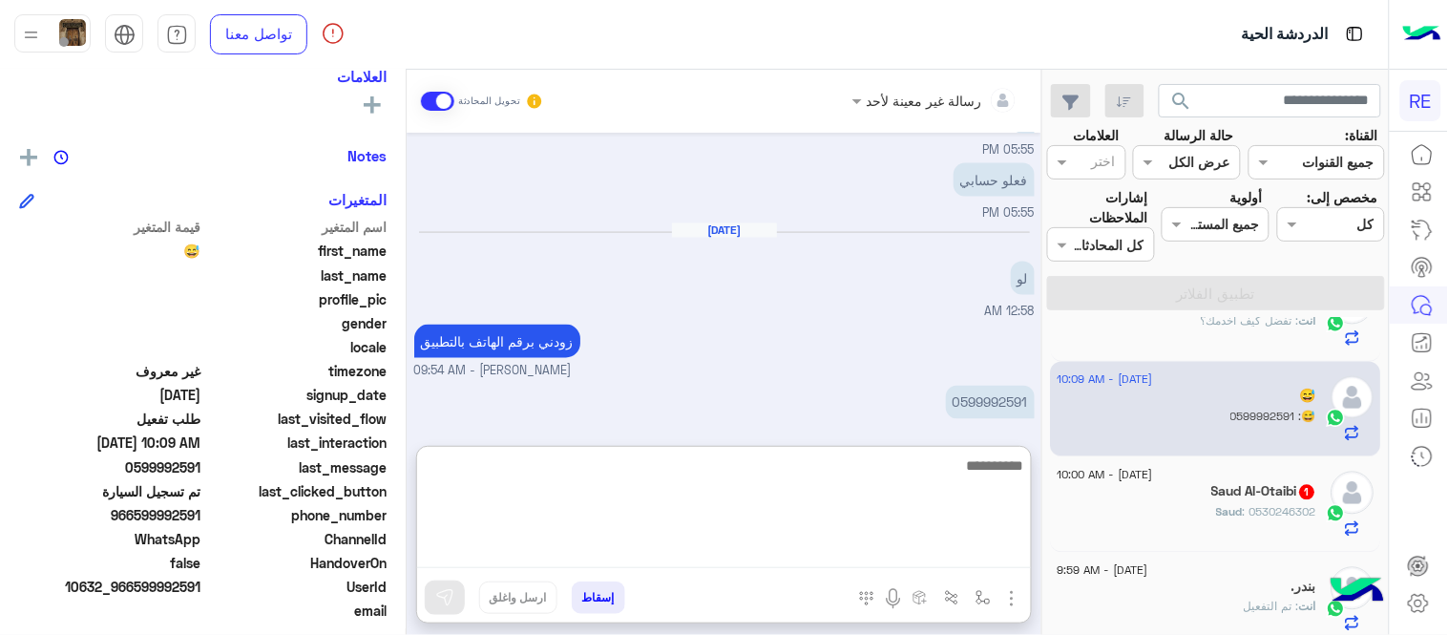
click at [731, 546] on textarea at bounding box center [724, 510] width 614 height 115
type textarea "**********"
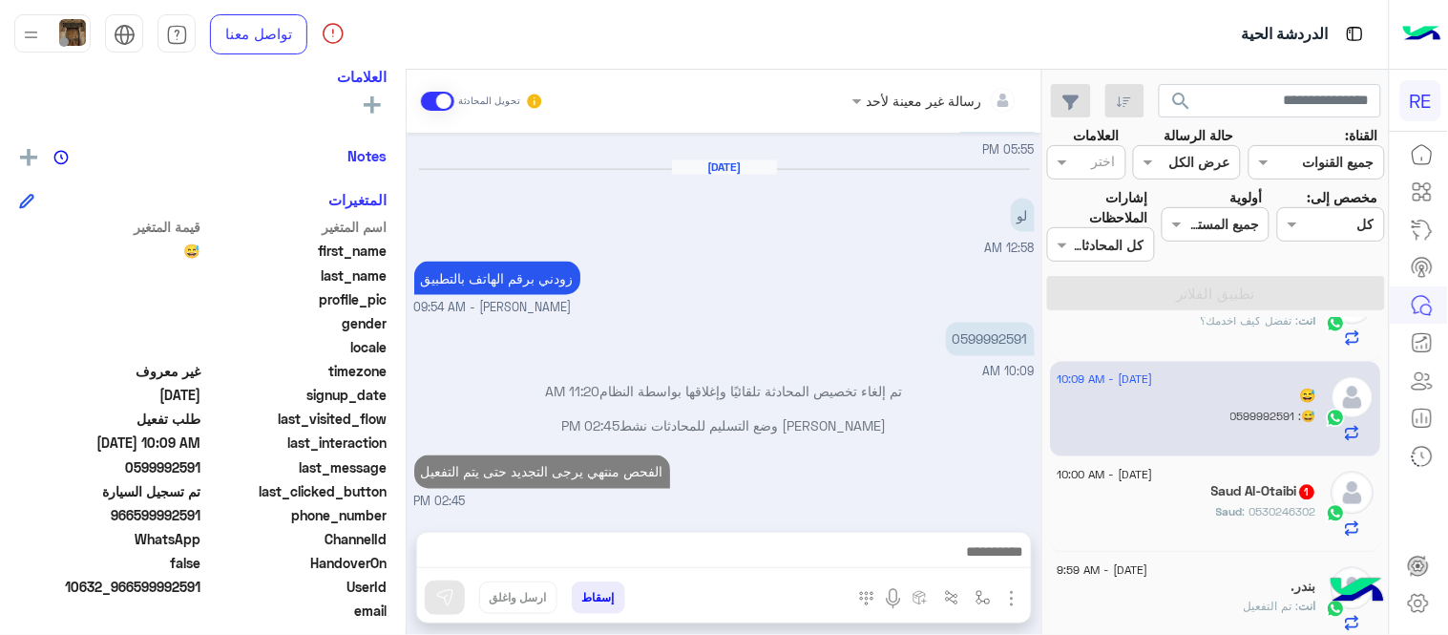
click at [1203, 527] on div "Saud : 0530246302" at bounding box center [1188, 520] width 260 height 33
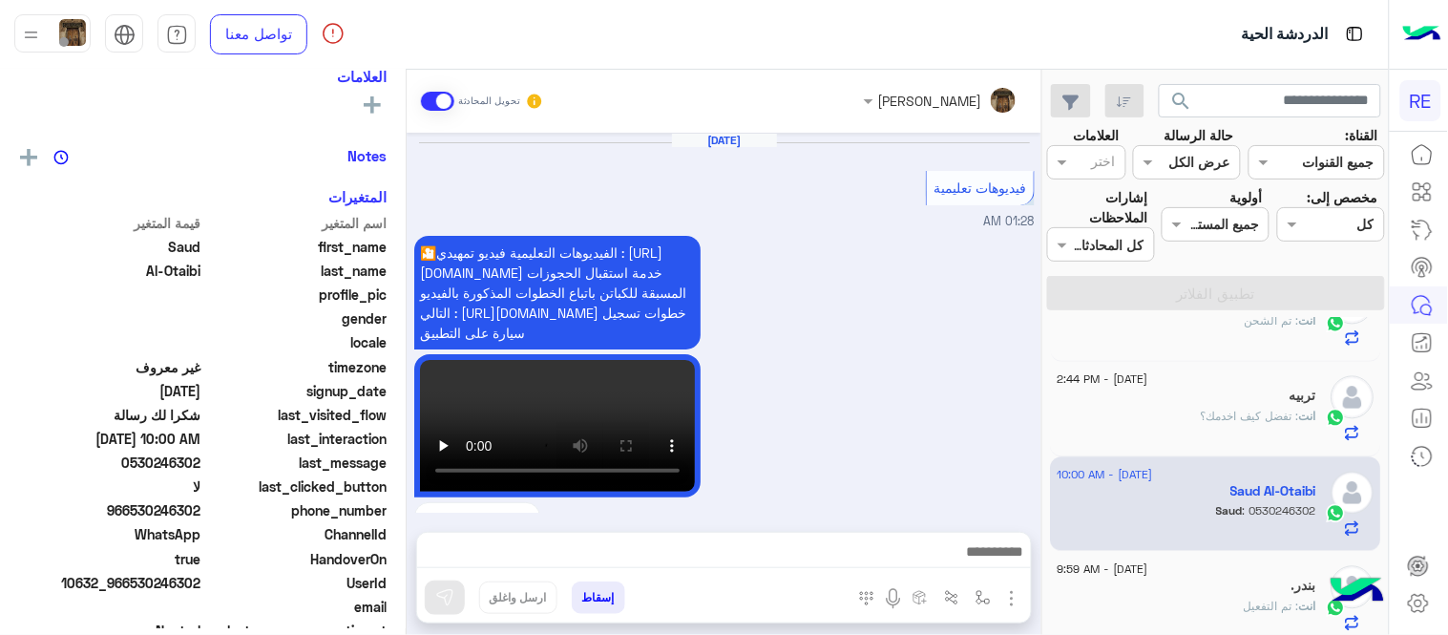
scroll to position [722, 0]
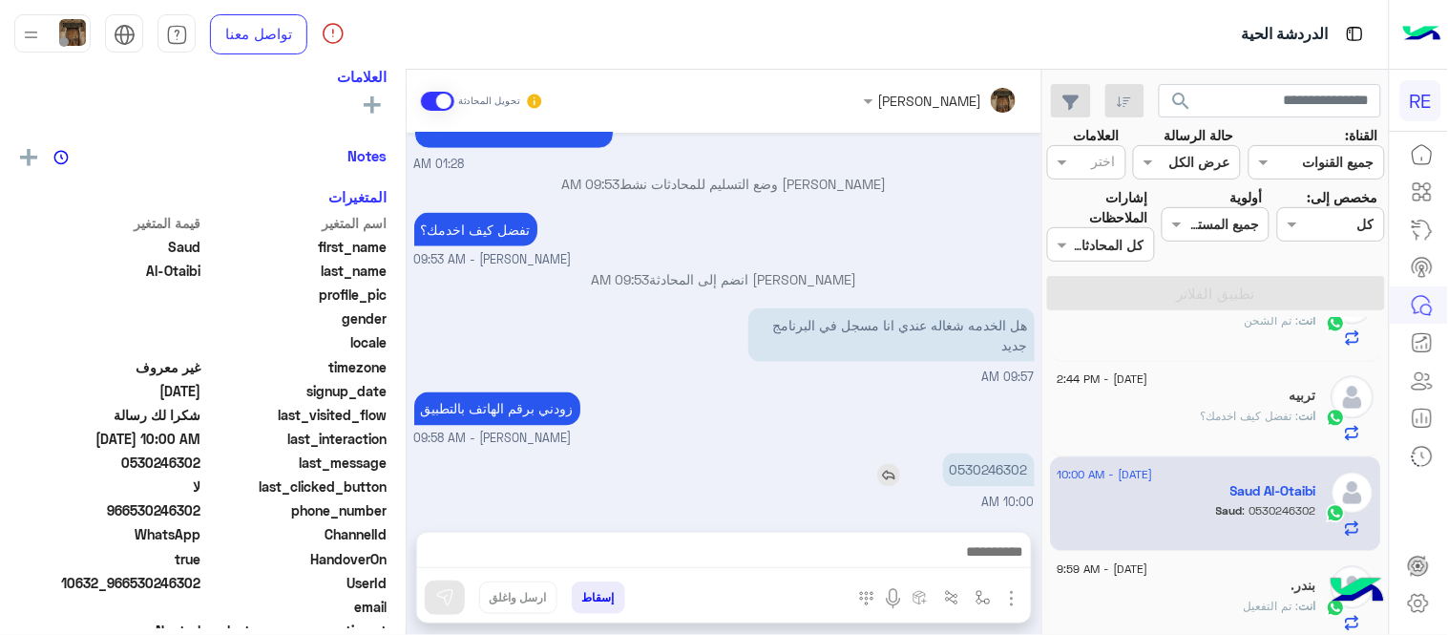
click at [994, 466] on p "0530246302" at bounding box center [989, 469] width 92 height 33
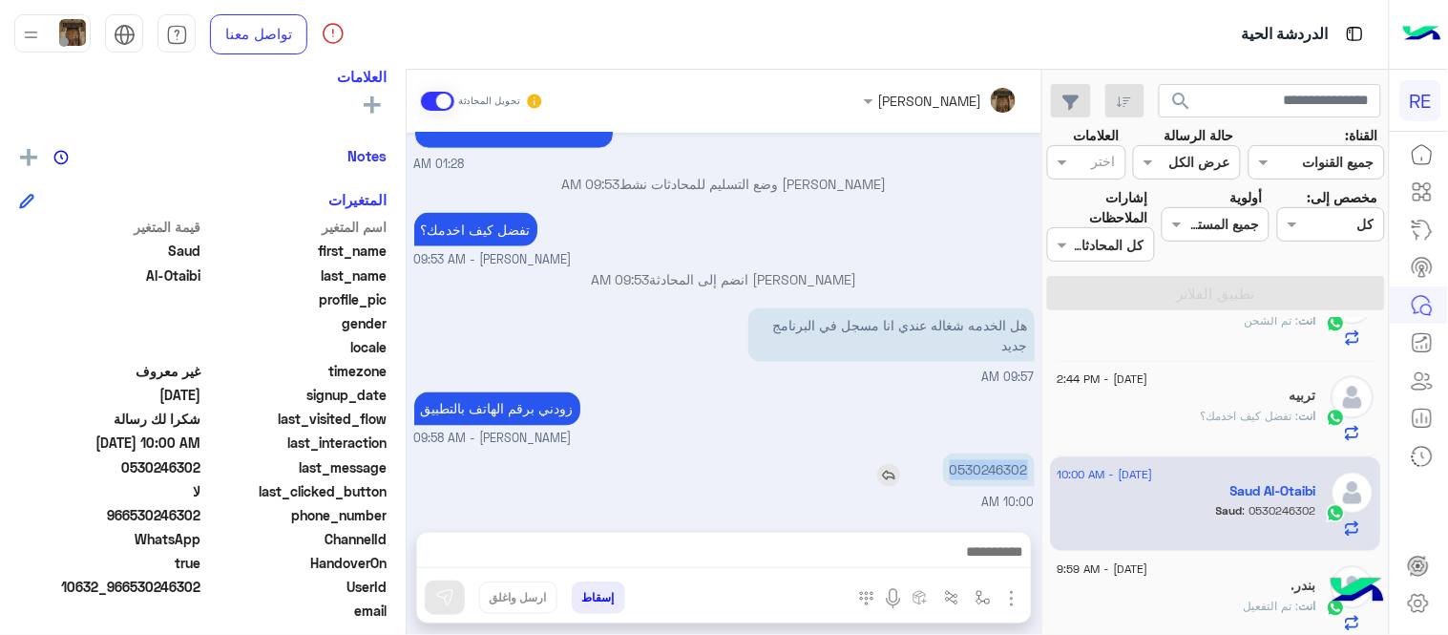
click at [994, 466] on p "0530246302" at bounding box center [989, 469] width 92 height 33
copy p "0530246302"
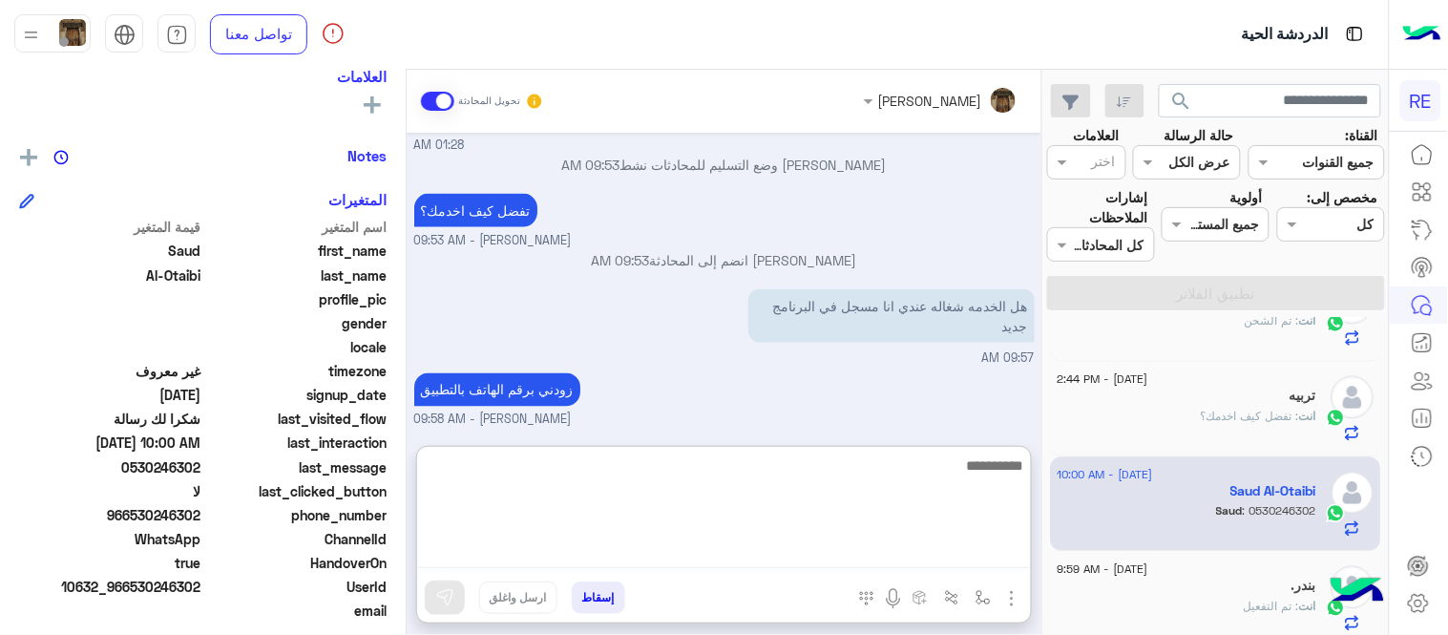
click at [947, 544] on textarea at bounding box center [724, 510] width 614 height 115
type textarea "**********"
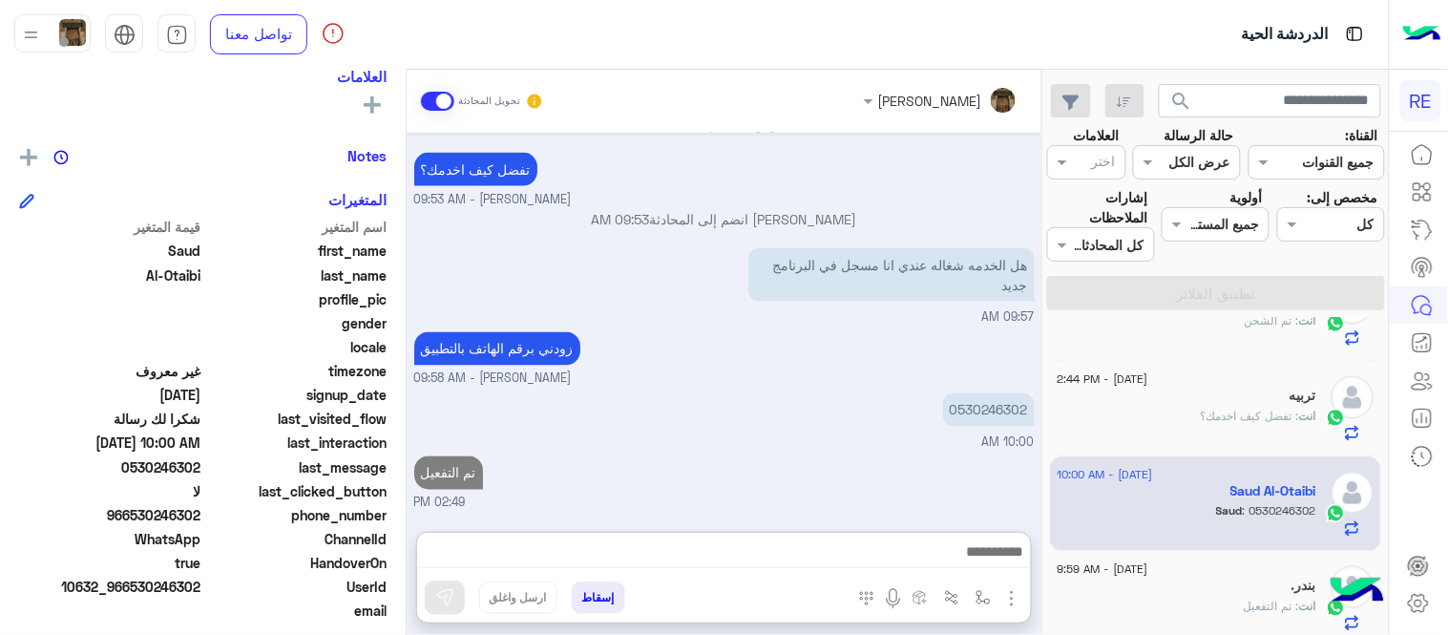
click at [882, 392] on div "[DATE] فيديوهات تعليمية 01:28 AM 🎦الفيديوهات التعليمية فيديو تمهيدي : [URL][DOM…" at bounding box center [724, 323] width 635 height 380
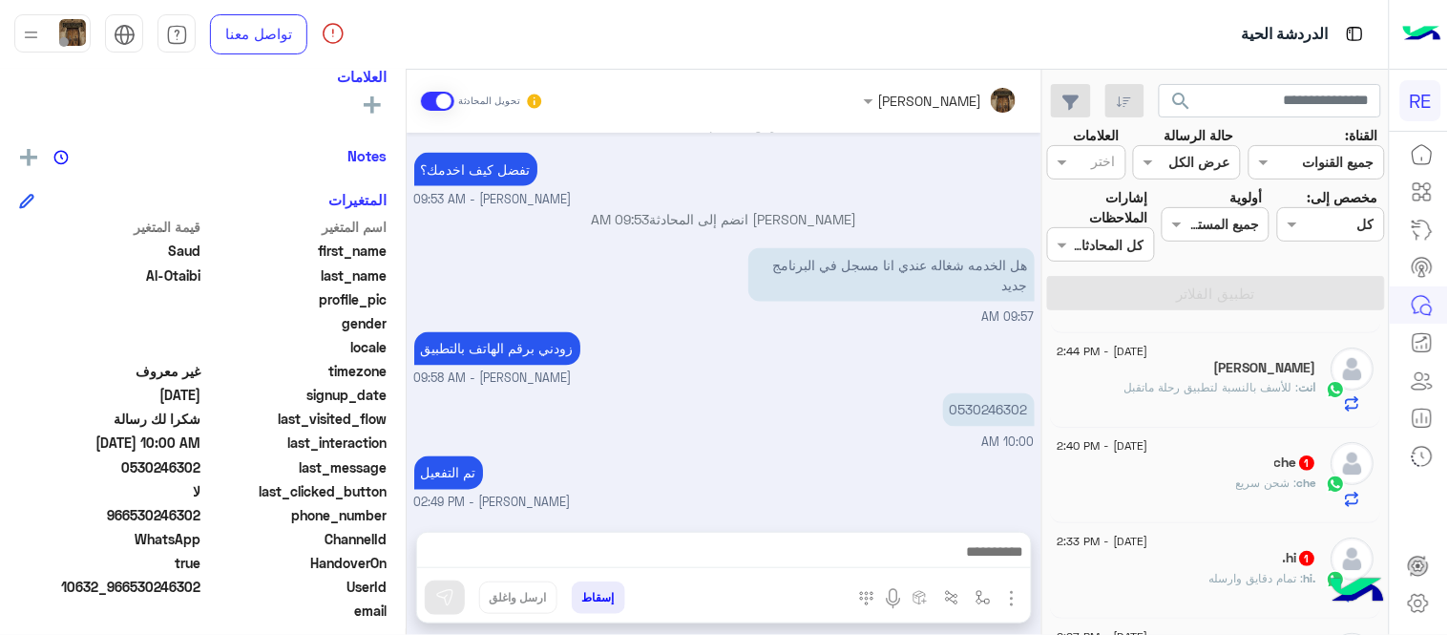
scroll to position [119, 0]
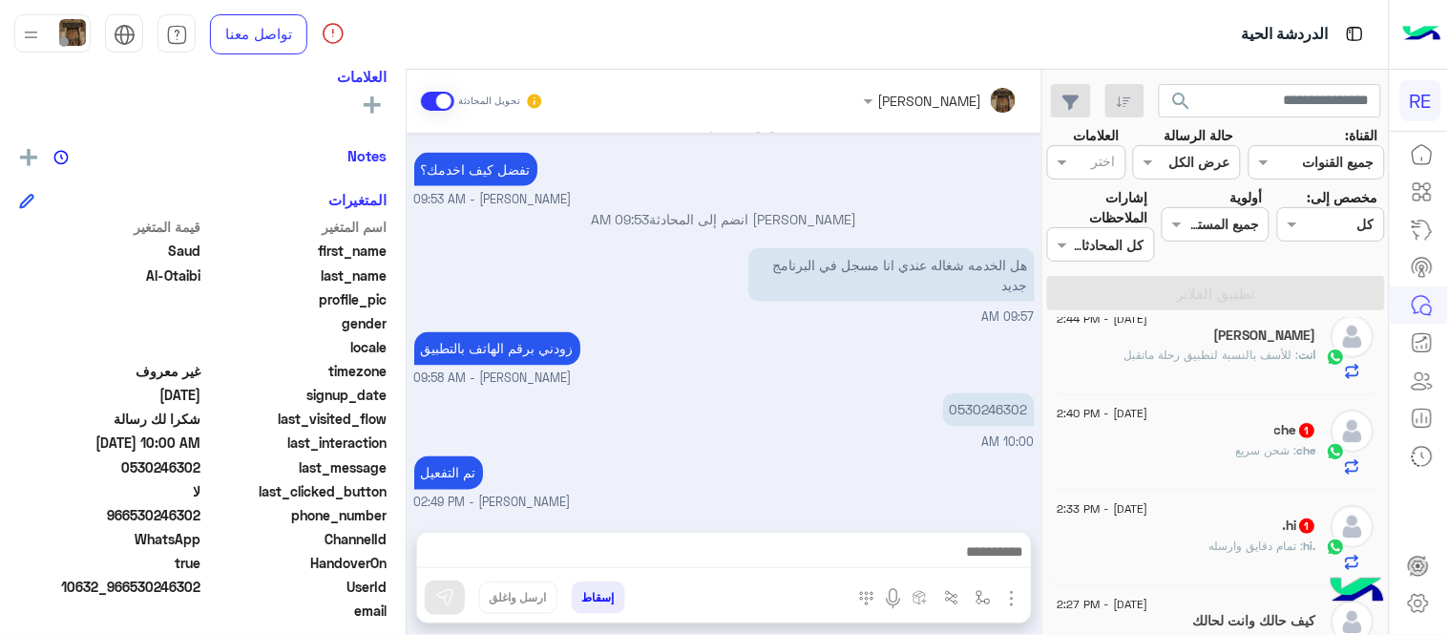
click at [1203, 546] on div ".hi : تمام دقايق وارسله" at bounding box center [1188, 553] width 260 height 33
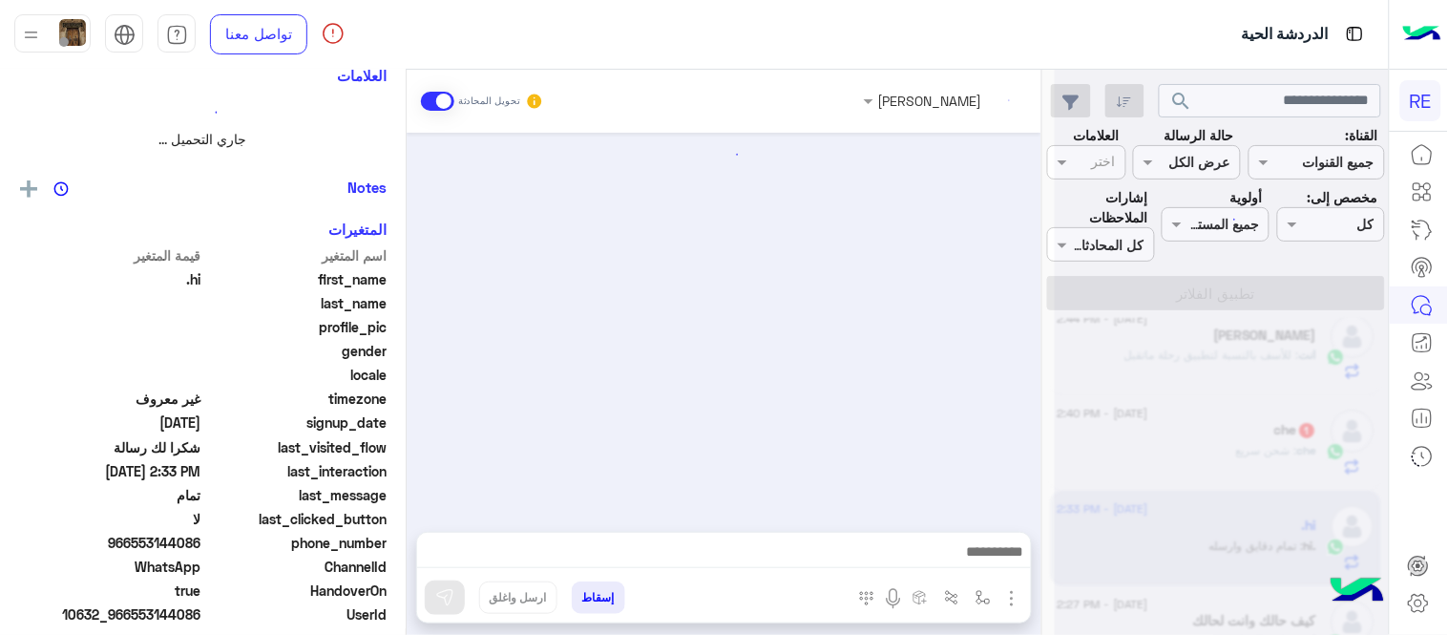
scroll to position [329, 0]
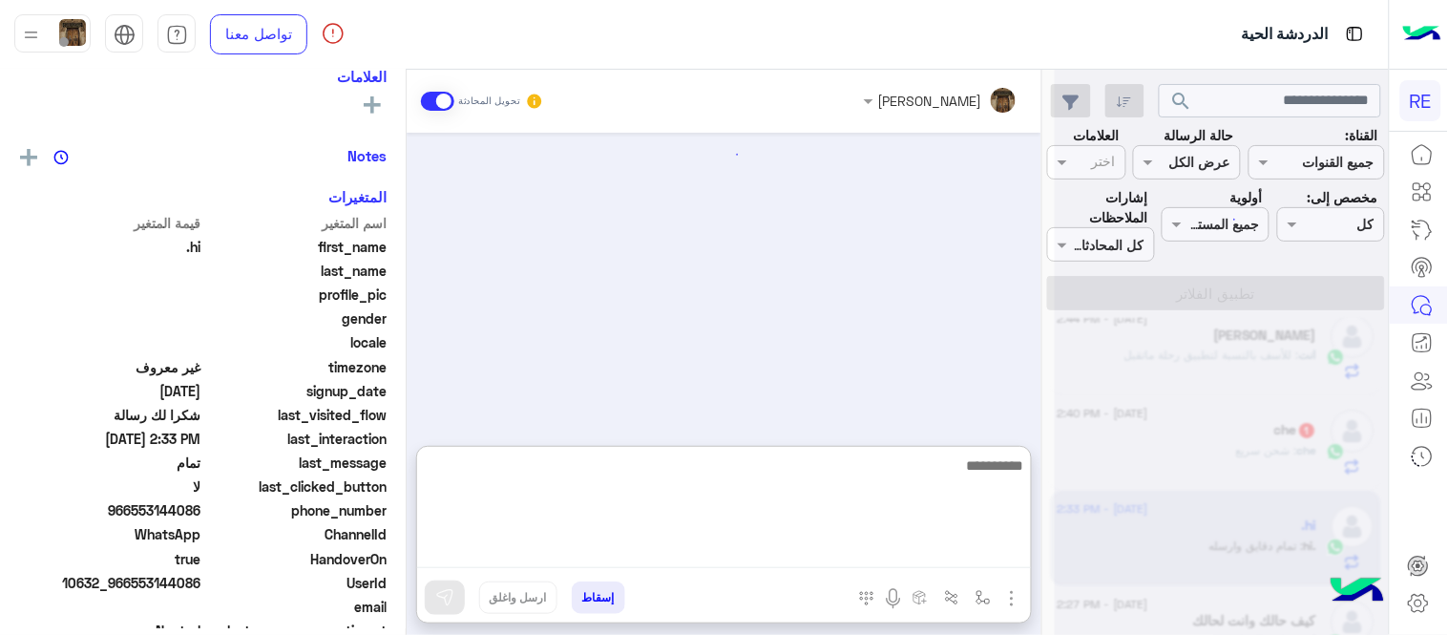
click at [910, 548] on textarea at bounding box center [724, 510] width 614 height 115
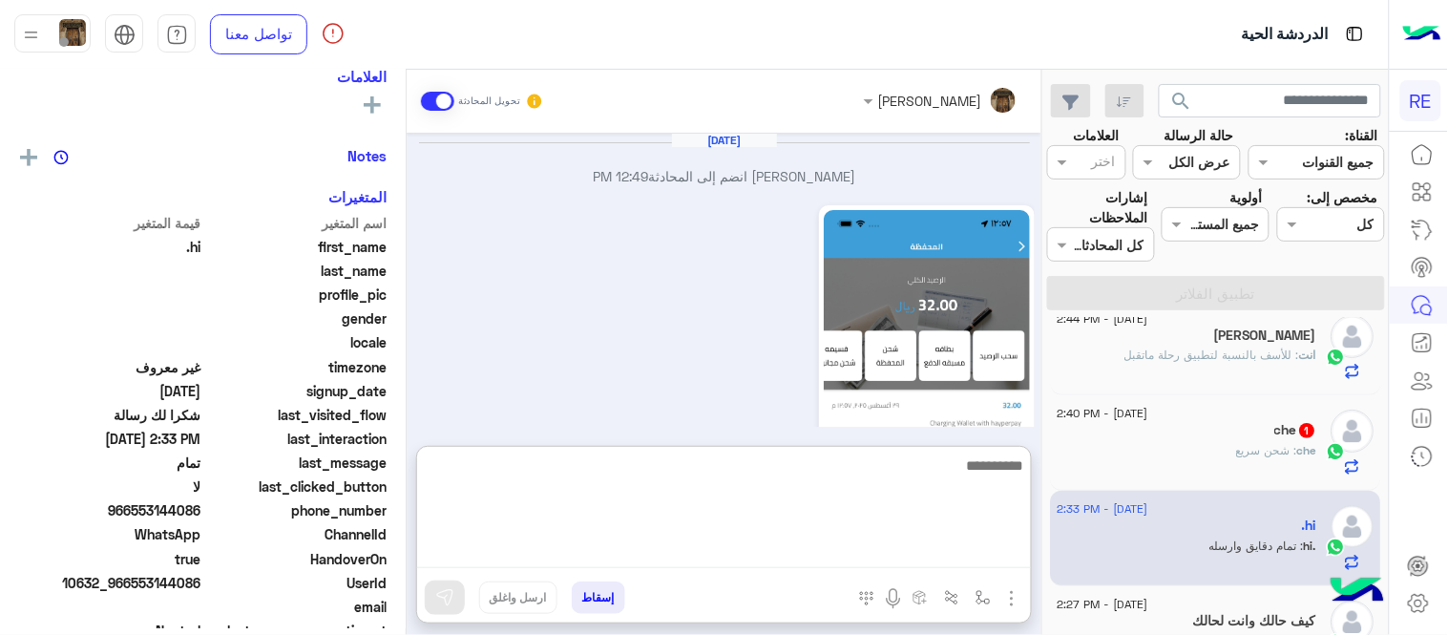
scroll to position [589, 0]
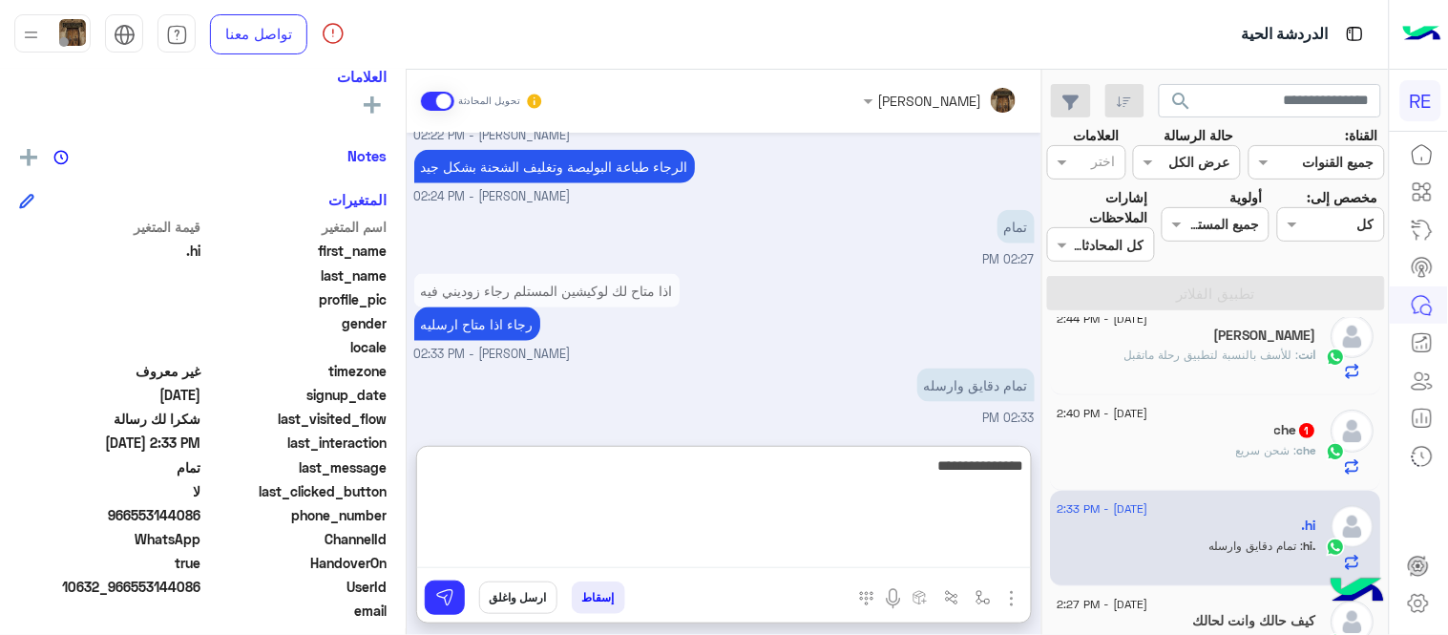
type textarea "**********"
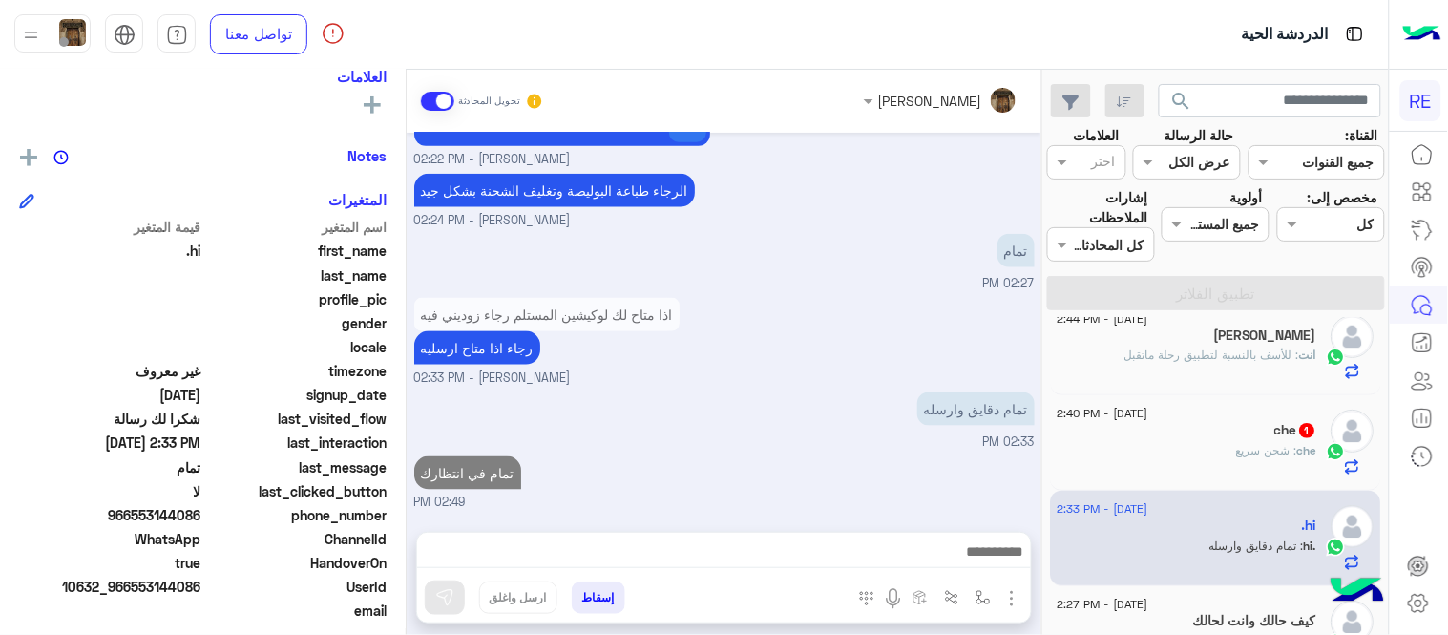
scroll to position [564, 0]
click at [793, 379] on div "[DATE] [PERSON_NAME] انضم إلى المحادثة 12:49 PM 12:57 PM تمام شكرا لك لحظات وار…" at bounding box center [724, 323] width 635 height 380
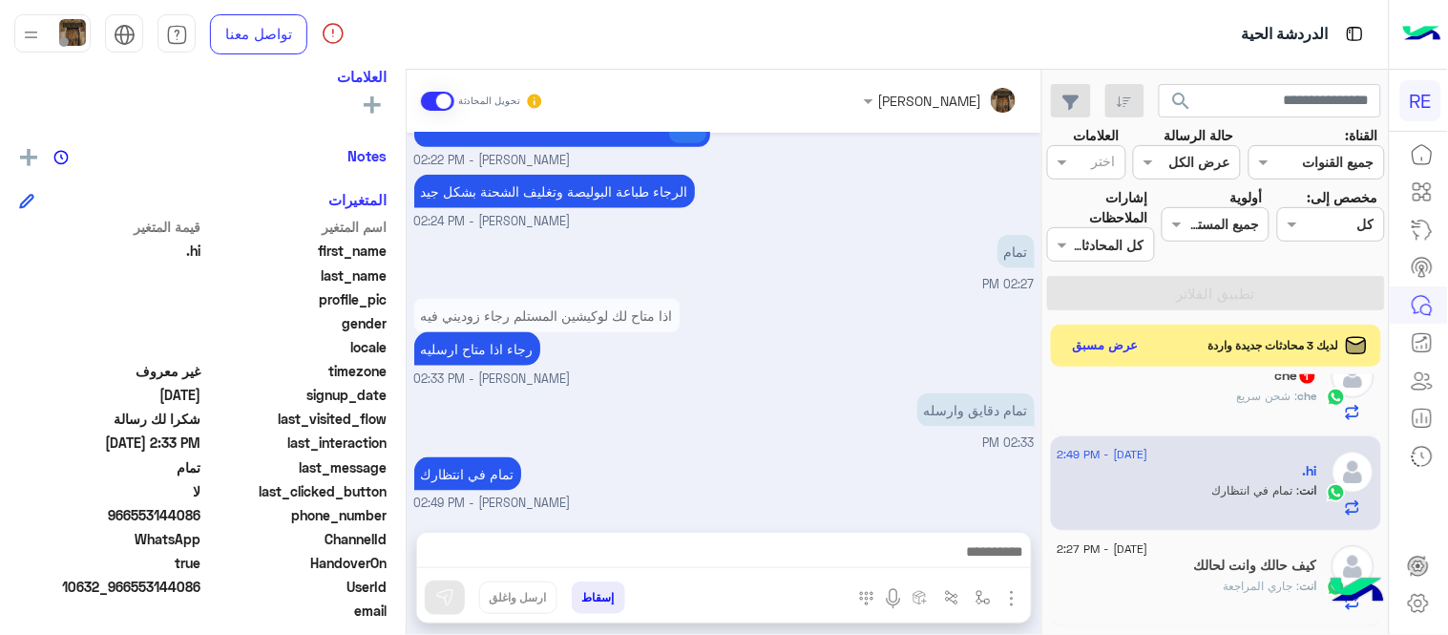
scroll to position [294, 0]
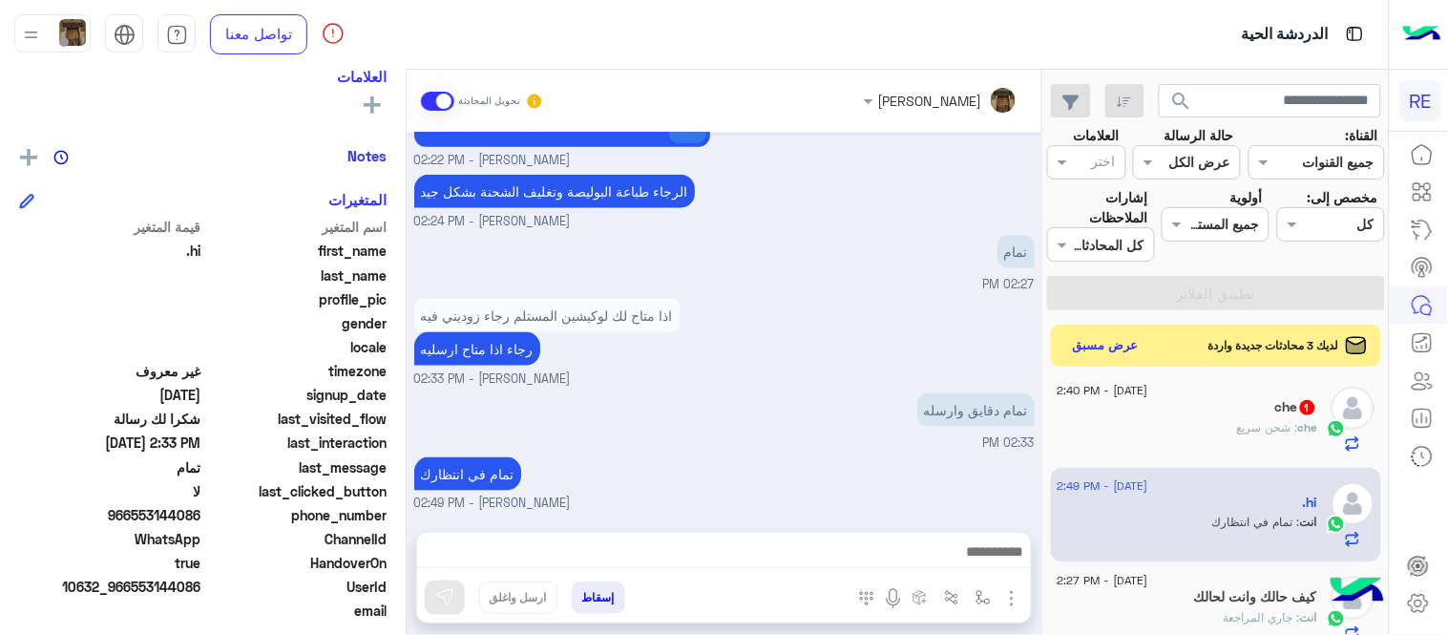
click at [1208, 399] on div "che 1" at bounding box center [1188, 409] width 260 height 20
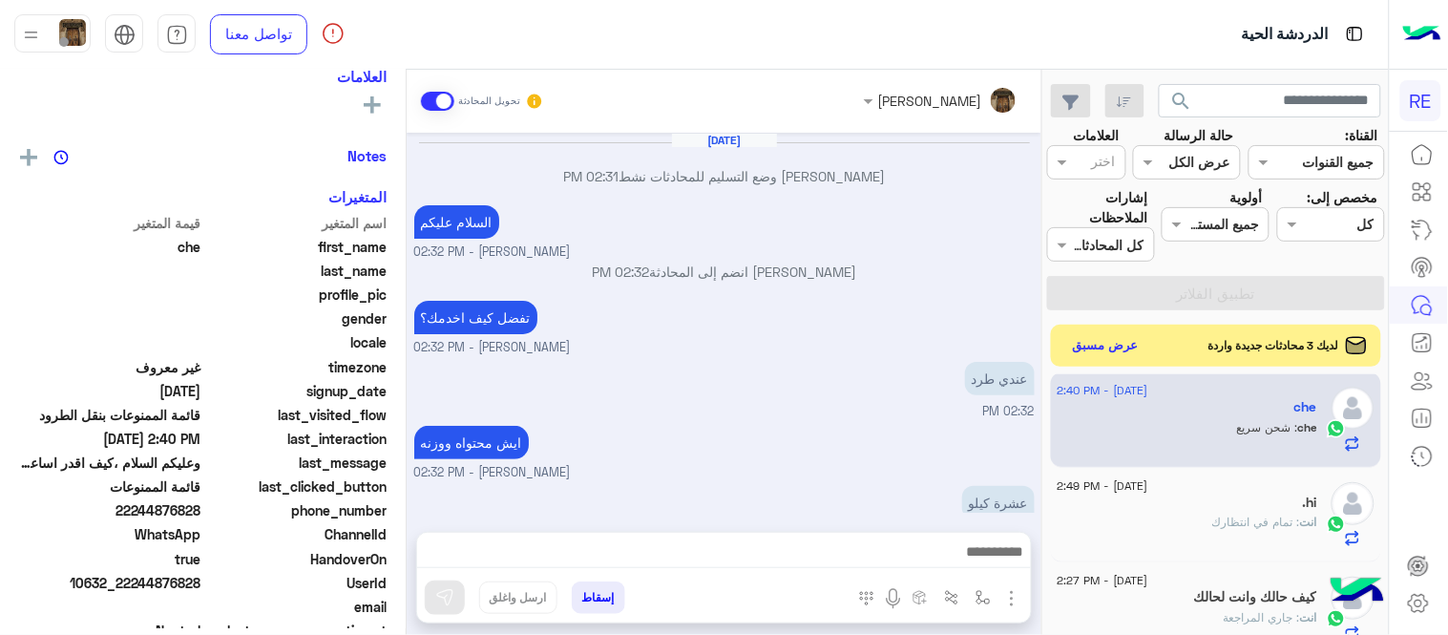
scroll to position [240, 0]
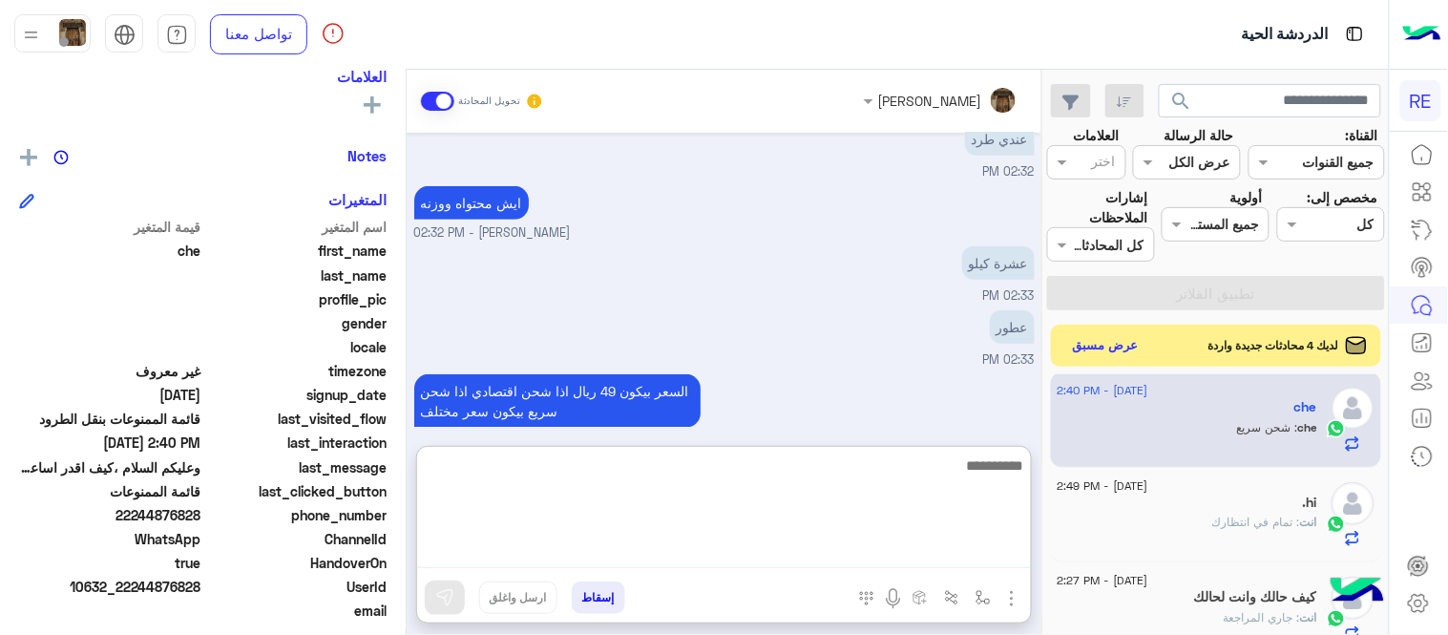
click at [832, 546] on textarea at bounding box center [724, 510] width 614 height 115
click at [893, 472] on textarea "**********" at bounding box center [724, 510] width 614 height 115
type textarea "**********"
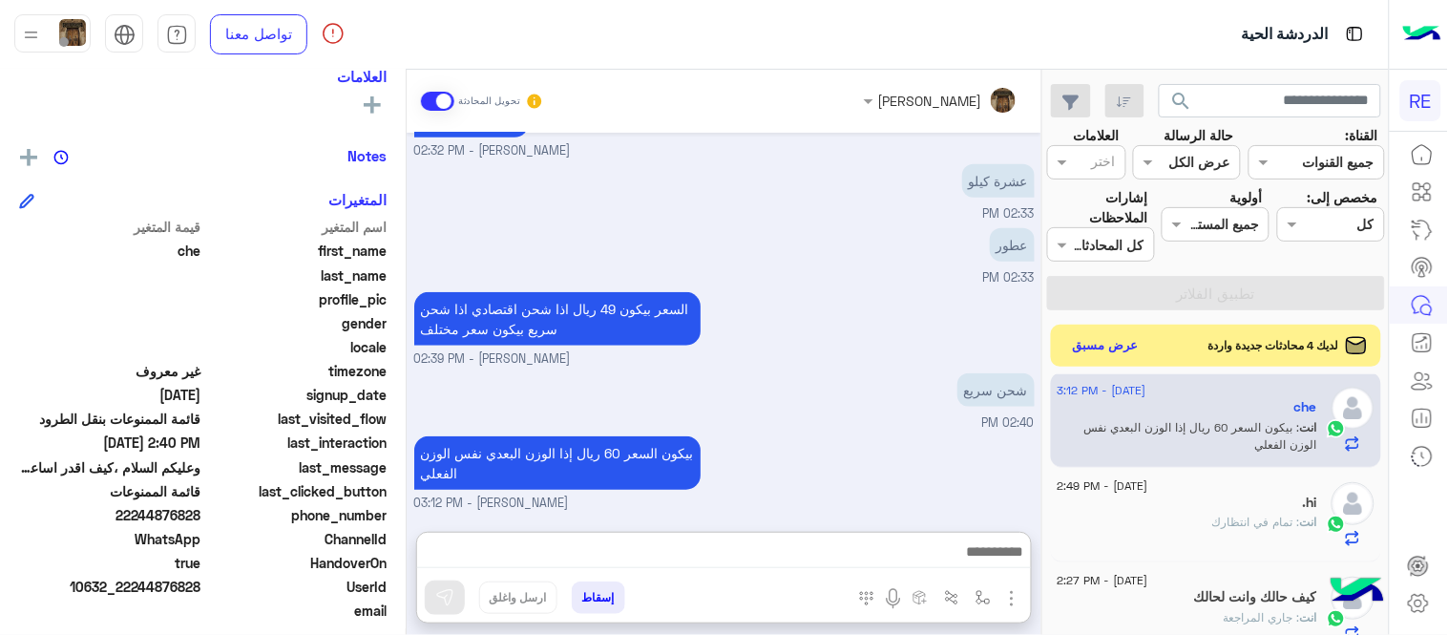
click at [803, 334] on div "[DATE] [PERSON_NAME] وضع التسليم للمحادثات نشط 02:31 PM السلام عليكم [PERSON_NA…" at bounding box center [724, 323] width 635 height 380
click at [1118, 353] on button "عرض مسبق" at bounding box center [1105, 345] width 80 height 26
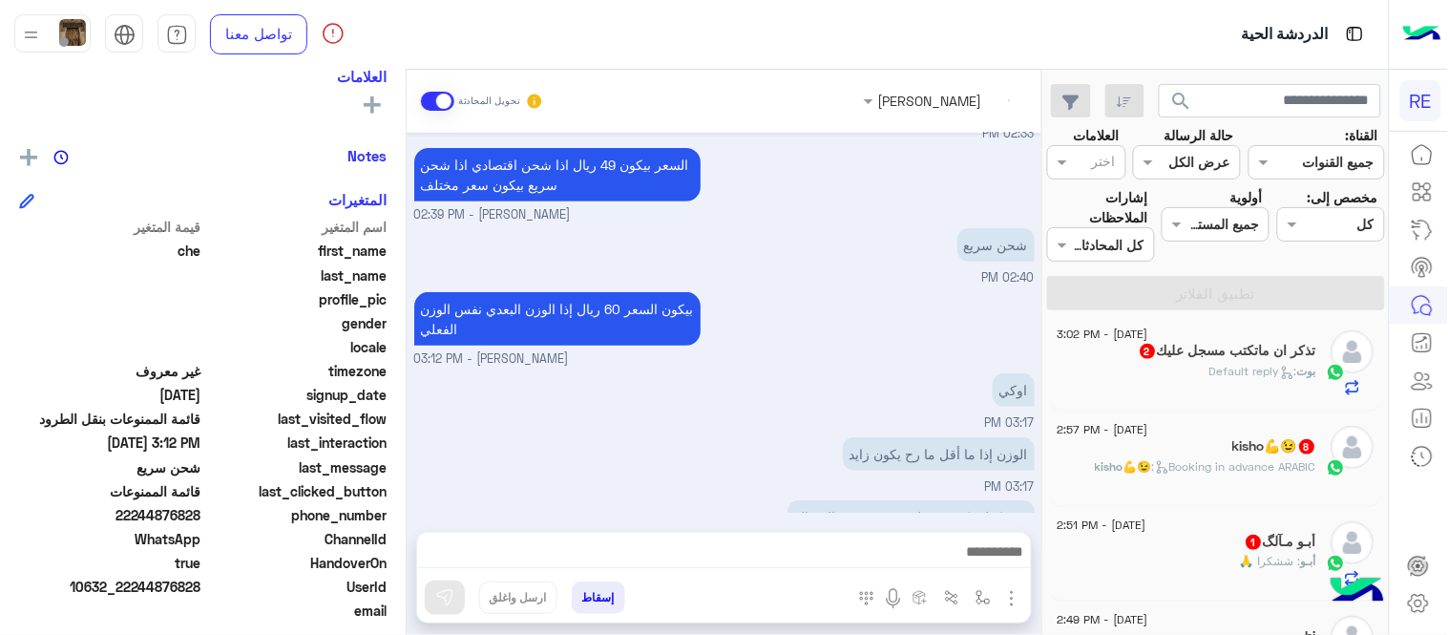
scroll to position [2105, 0]
